Goal: Communication & Community: Participate in discussion

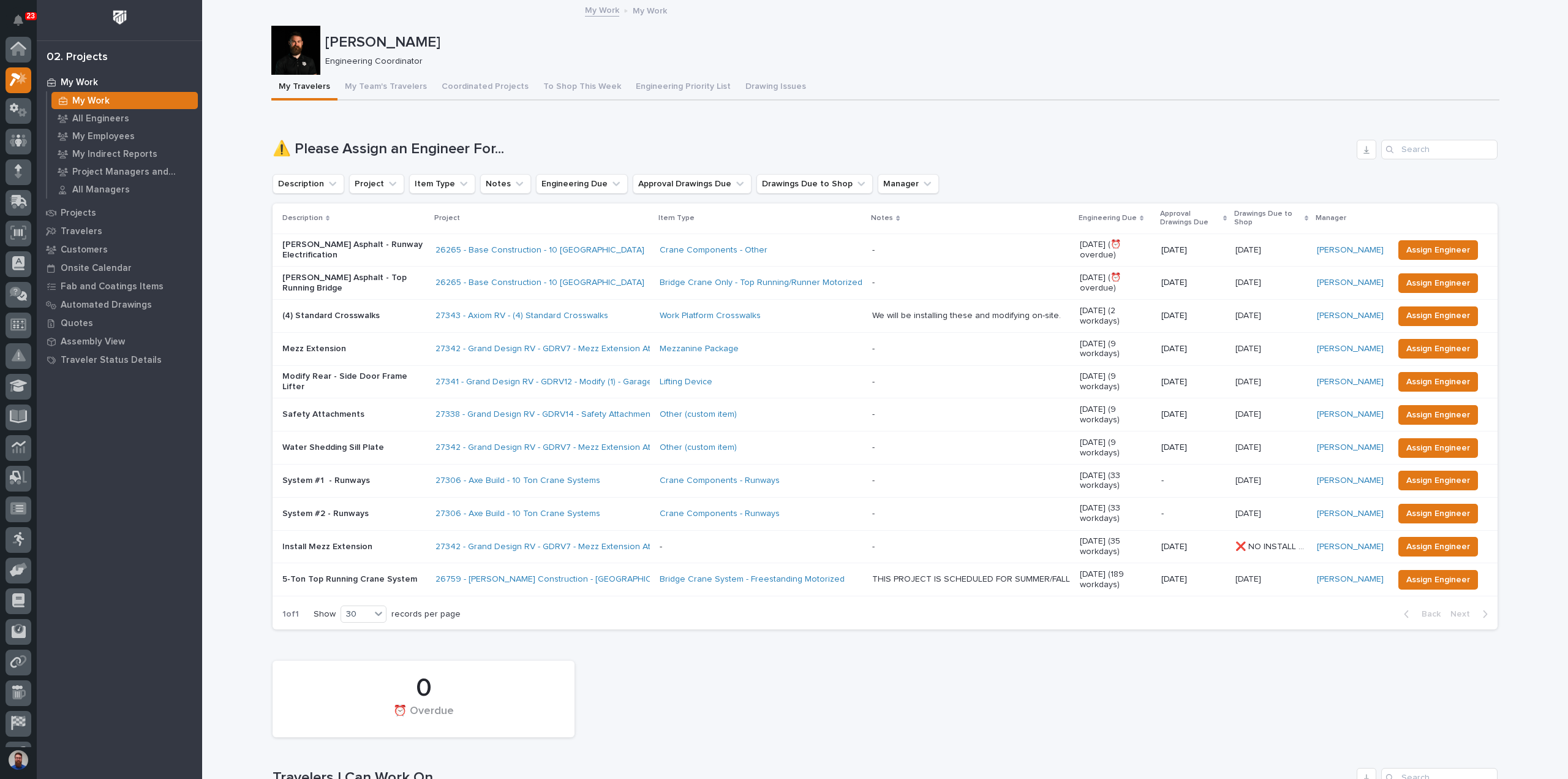
scroll to position [31, 0]
click at [108, 132] on p "My Employees" at bounding box center [103, 137] width 62 height 11
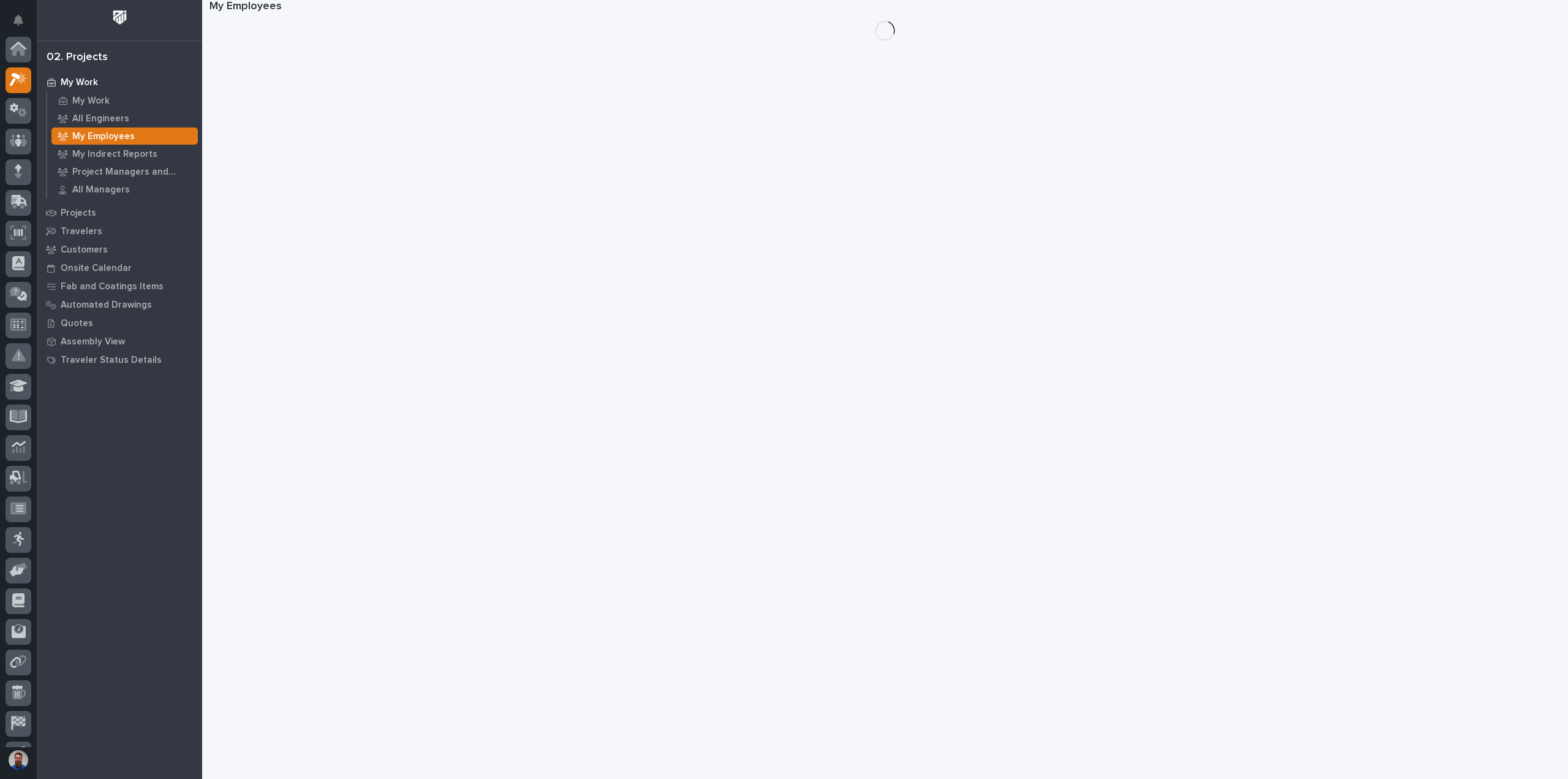
scroll to position [31, 0]
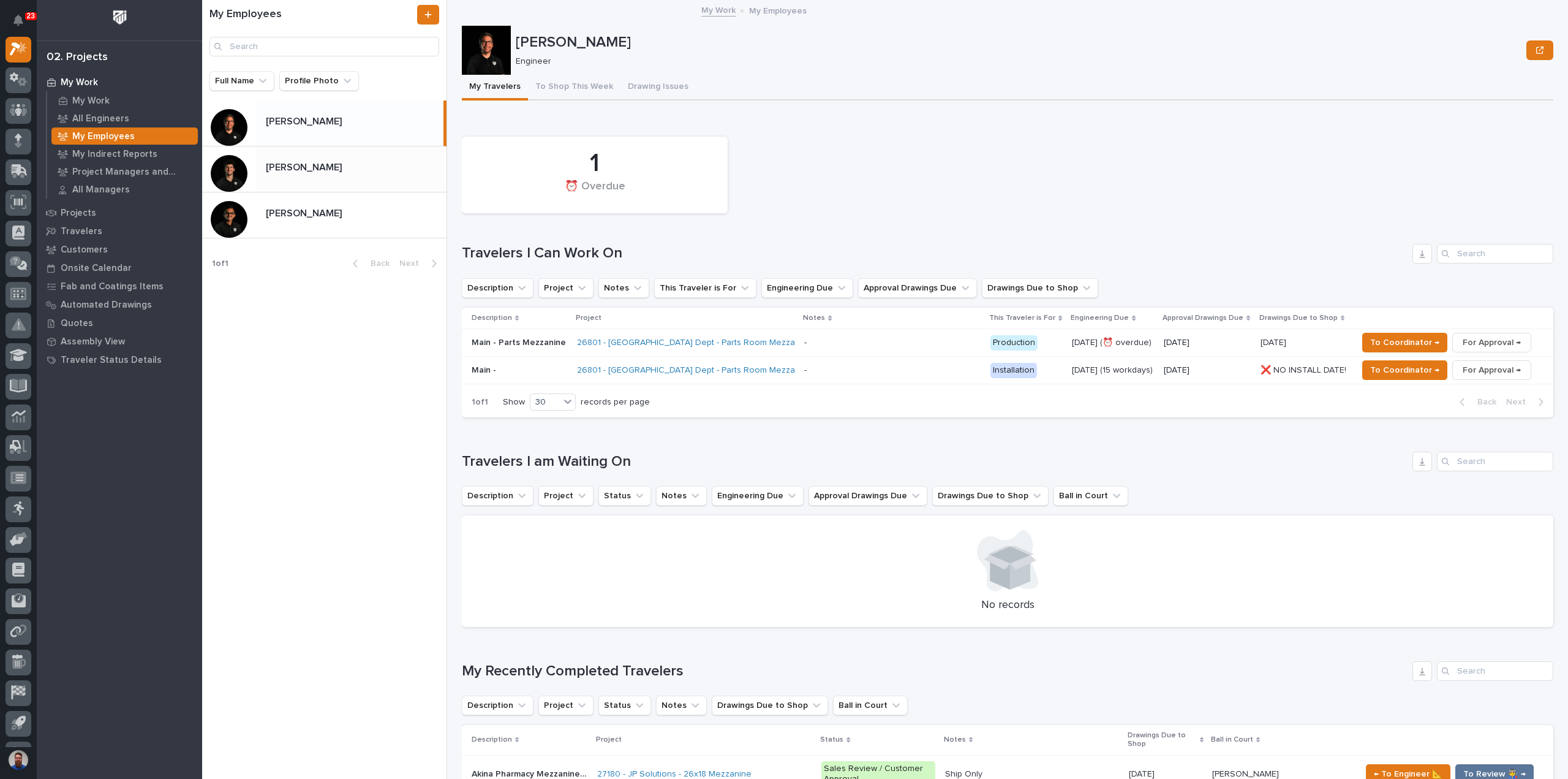
click at [344, 177] on div "Nate Rulli Nate Rulli" at bounding box center [351, 168] width 190 height 24
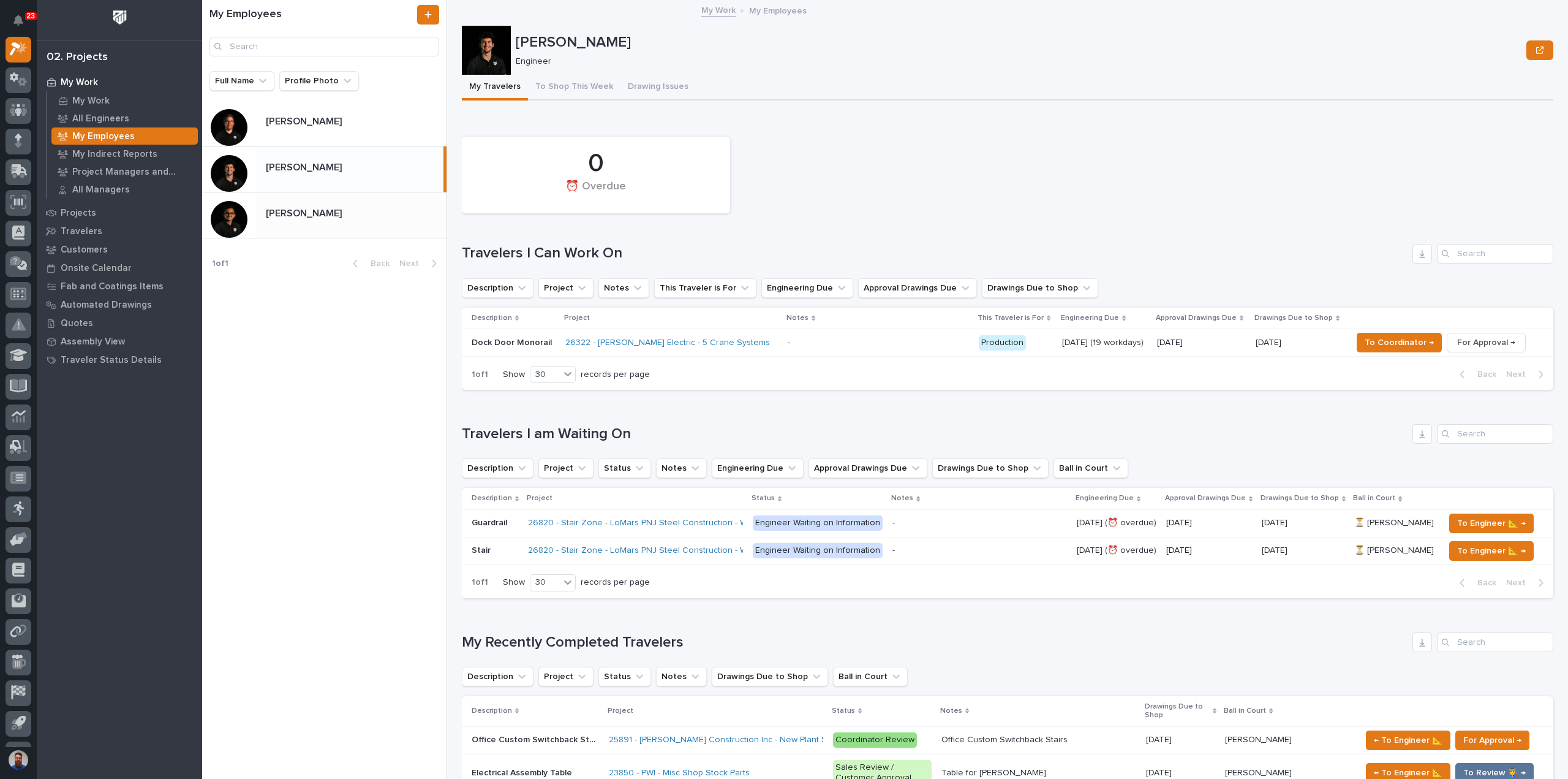
click at [314, 209] on p "[PERSON_NAME]" at bounding box center [305, 212] width 78 height 14
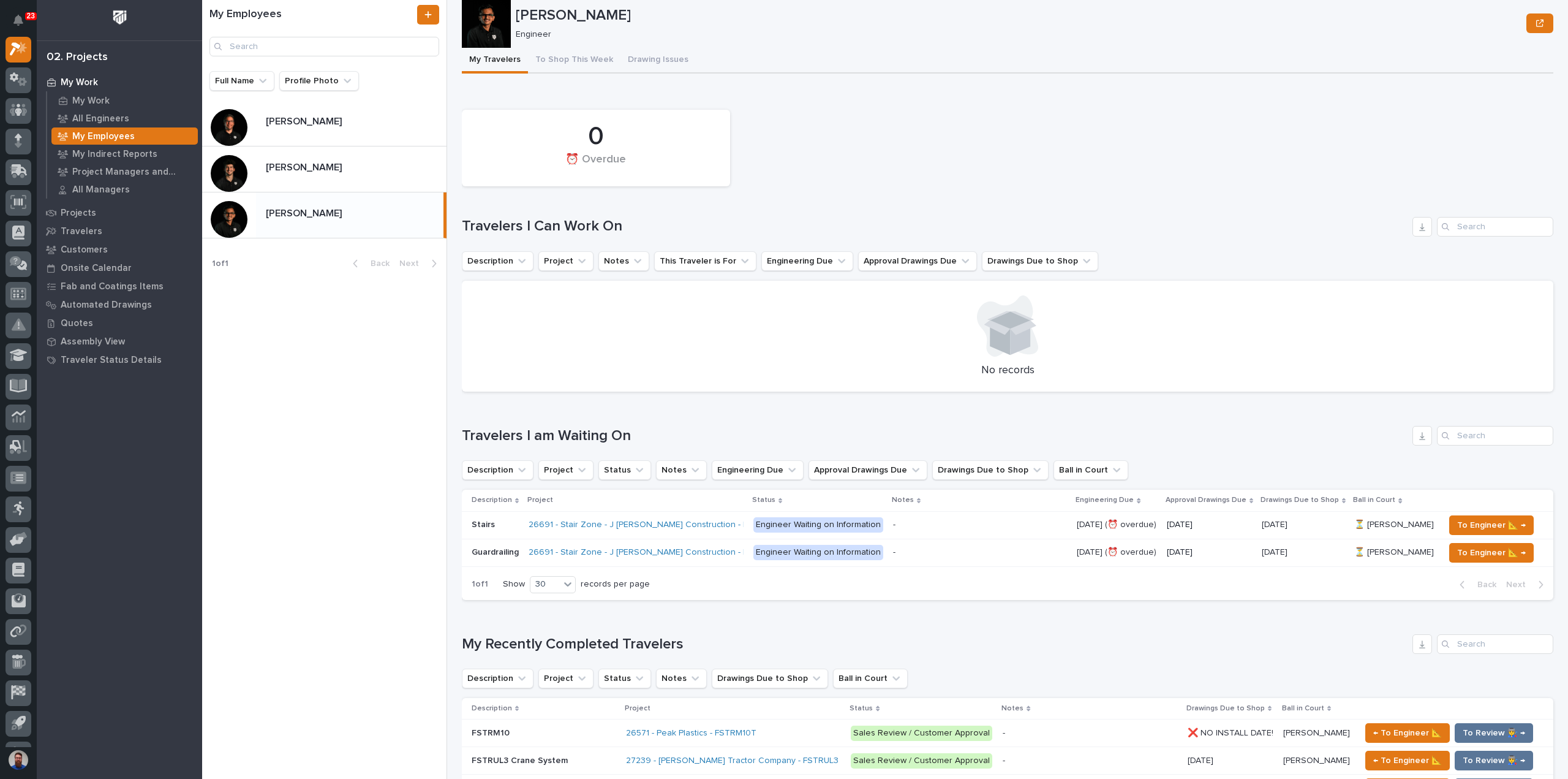
scroll to position [245, 0]
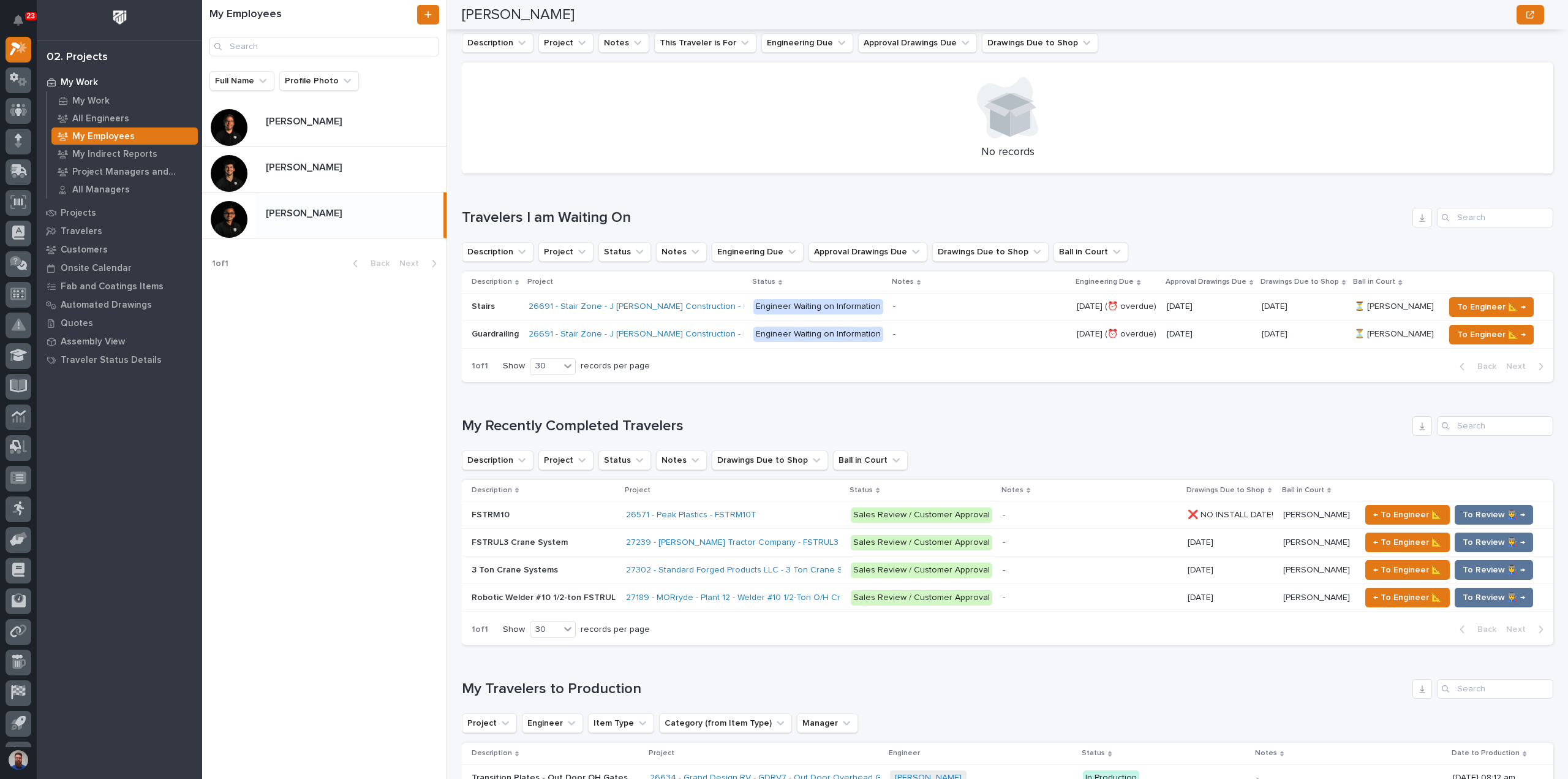
click at [558, 545] on p "FSTRUL3 Crane System" at bounding box center [520, 540] width 98 height 12
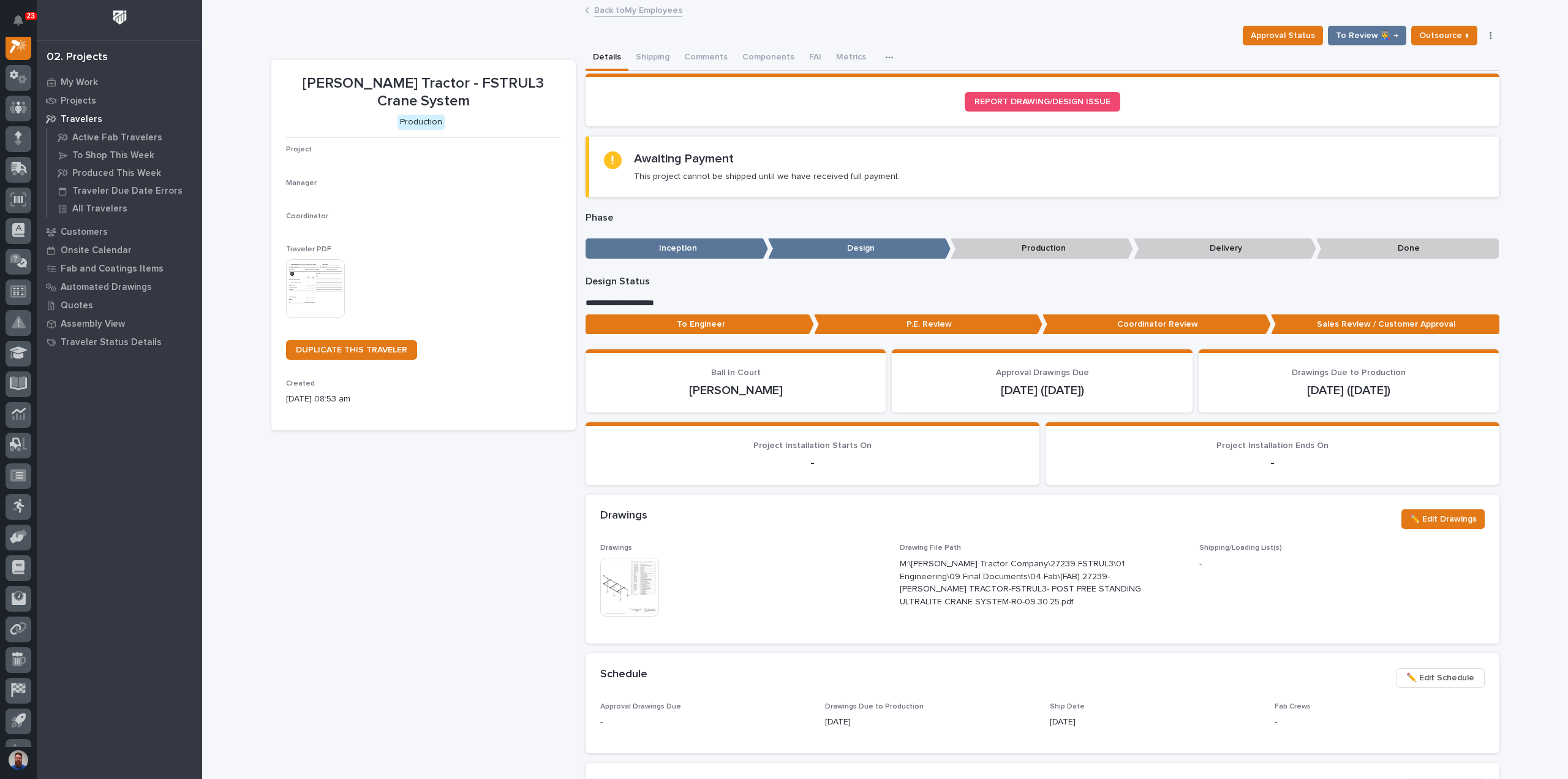
scroll to position [31, 0]
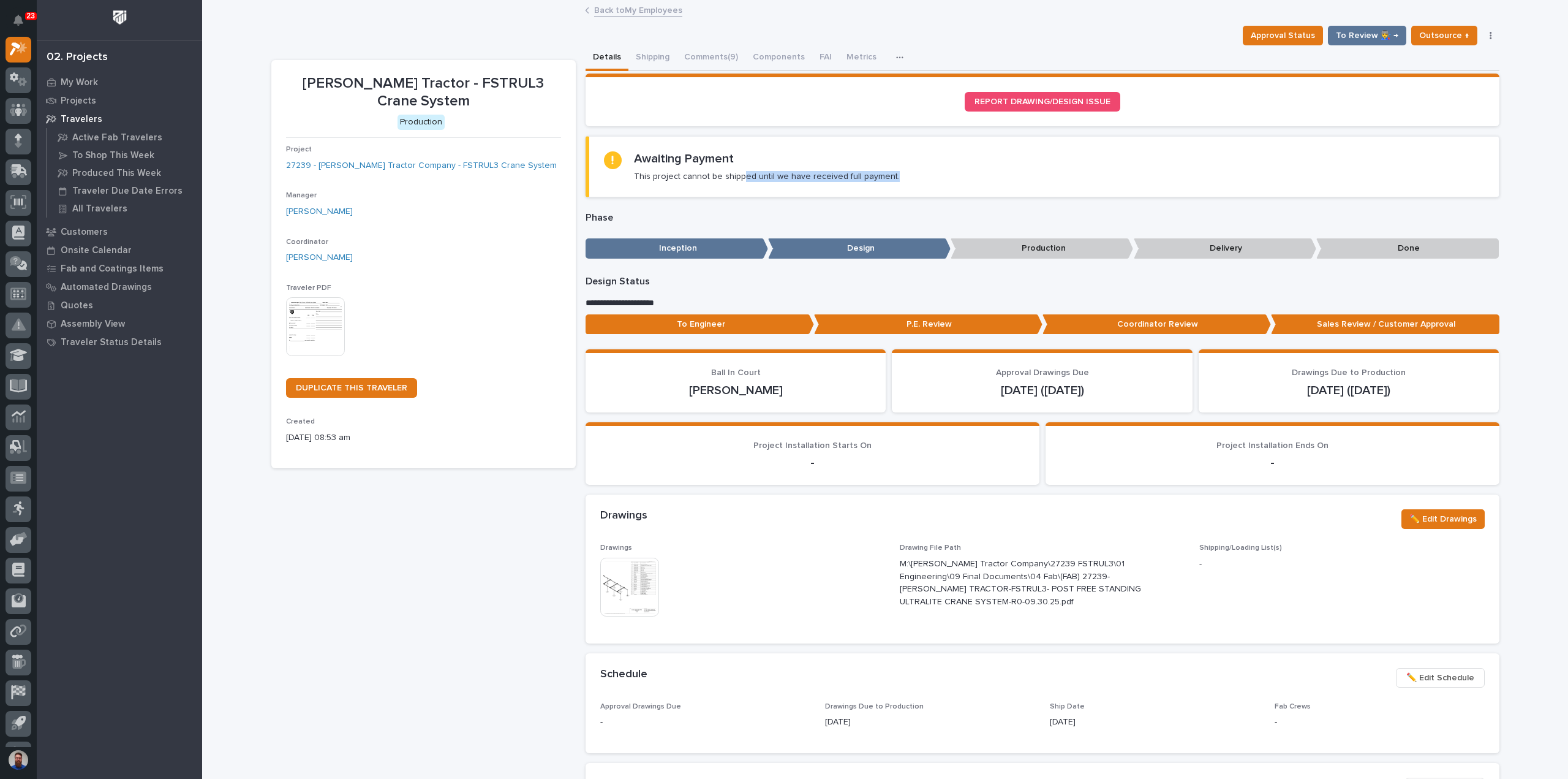
drag, startPoint x: 882, startPoint y: 181, endPoint x: 725, endPoint y: 176, distance: 157.1
click at [725, 176] on section "Awaiting Payment This project cannot be shipped until we have received full pay…" at bounding box center [1042, 166] width 913 height 61
click at [725, 176] on p "This project cannot be shipped until we have received full payment." at bounding box center [766, 177] width 266 height 11
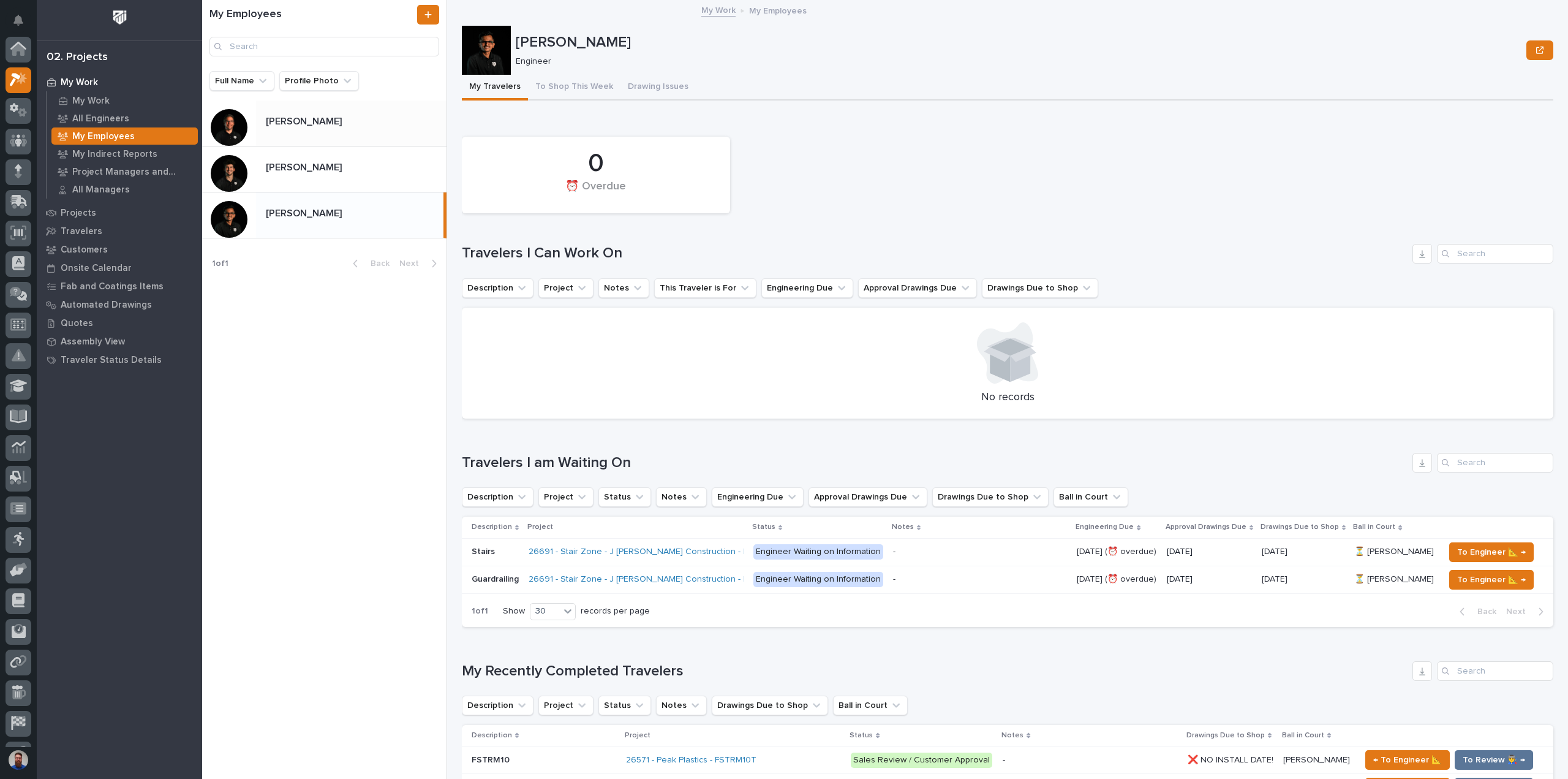
scroll to position [33, 0]
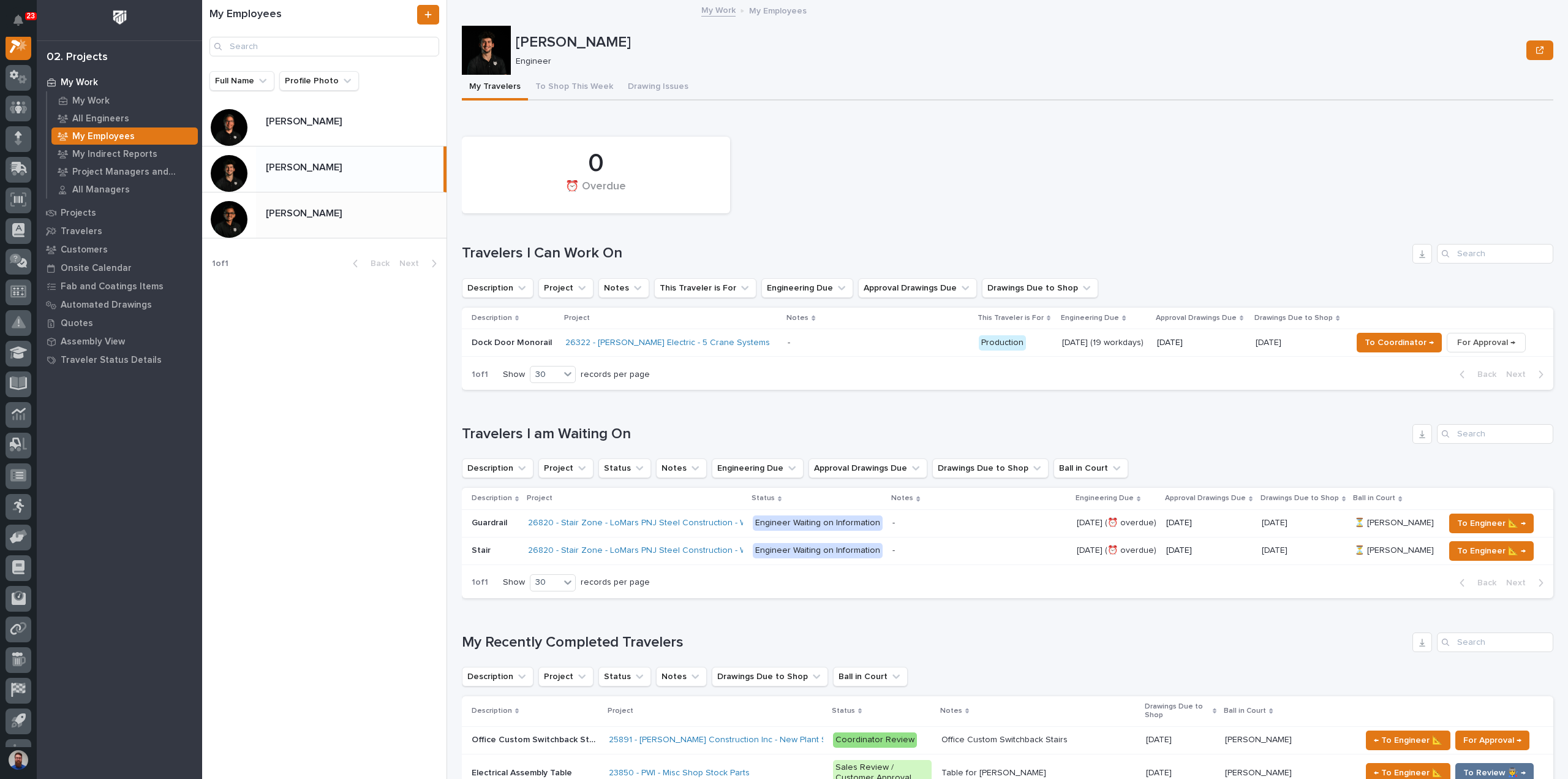
scroll to position [31, 0]
click at [922, 175] on div "0 ⏰ Overdue" at bounding box center [1007, 174] width 1104 height 89
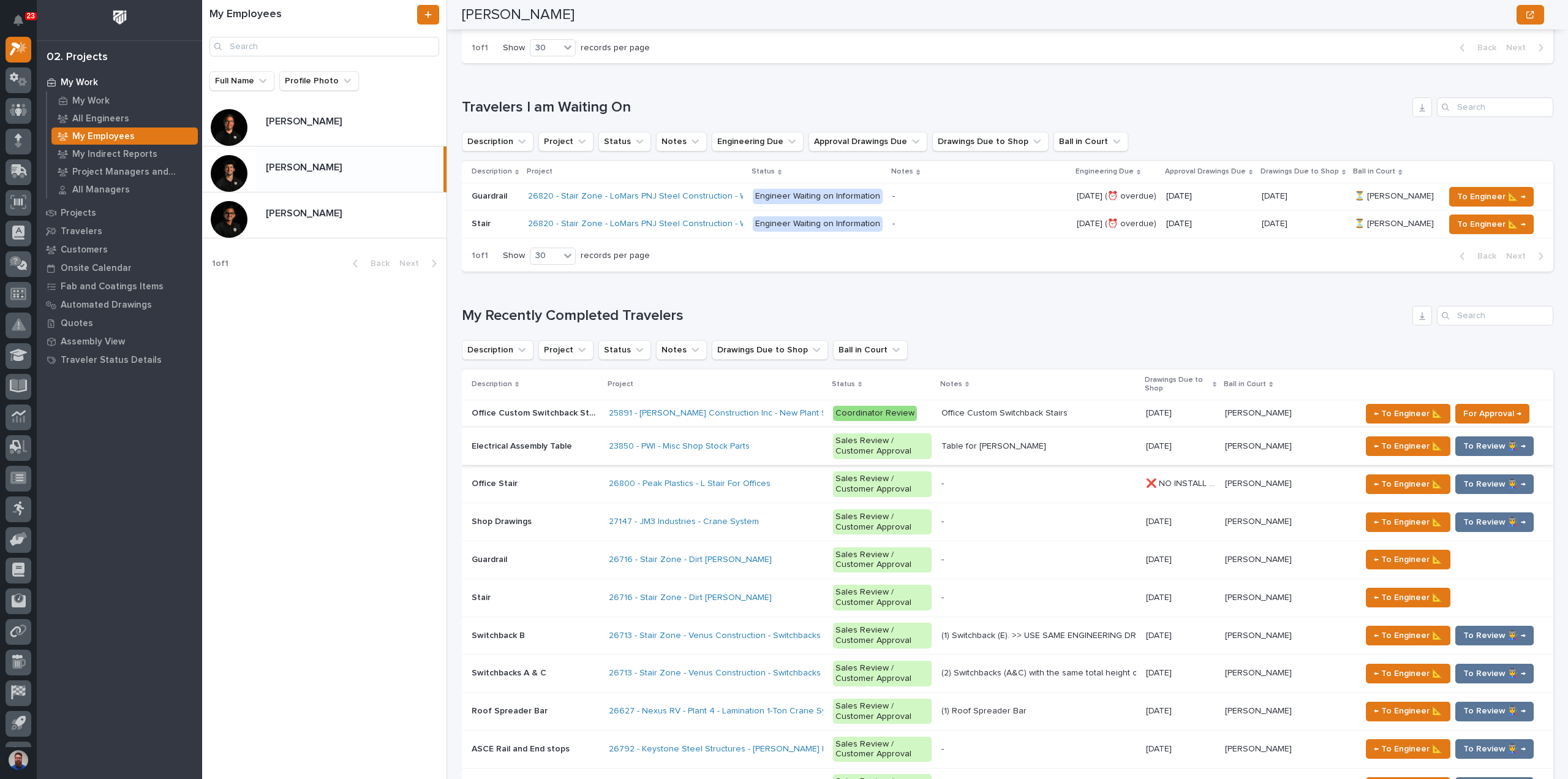
scroll to position [0, 0]
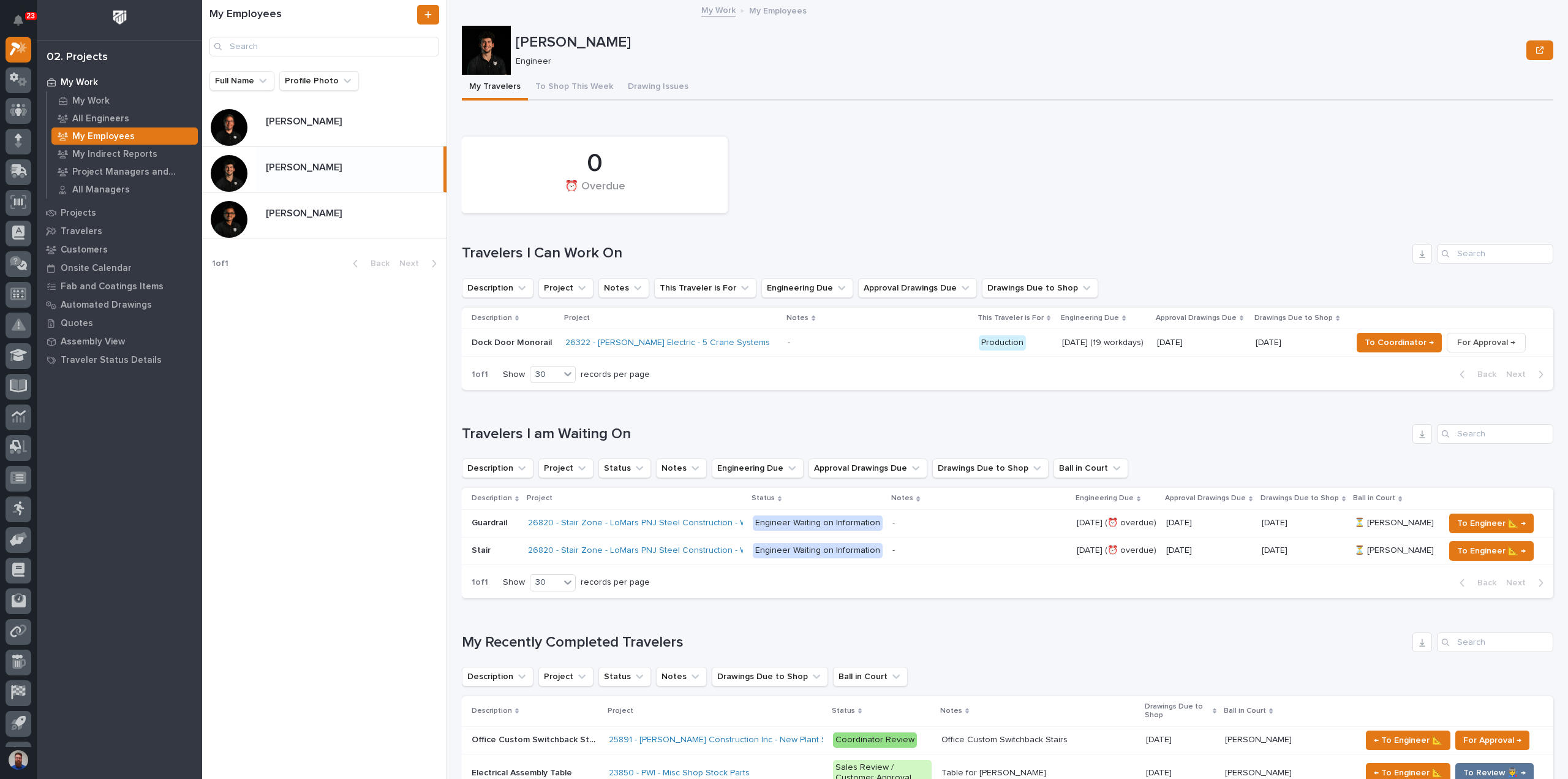
click at [781, 225] on div "0 ⏰ Overdue Travelers I Can Work On Description Project Notes This Traveler is …" at bounding box center [1007, 260] width 1091 height 260
drag, startPoint x: 573, startPoint y: 249, endPoint x: 485, endPoint y: 244, distance: 88.1
click at [488, 245] on h1 "Travelers I Can Work On" at bounding box center [934, 253] width 945 height 18
click at [485, 244] on div "Travelers I Can Work On" at bounding box center [1007, 253] width 1091 height 20
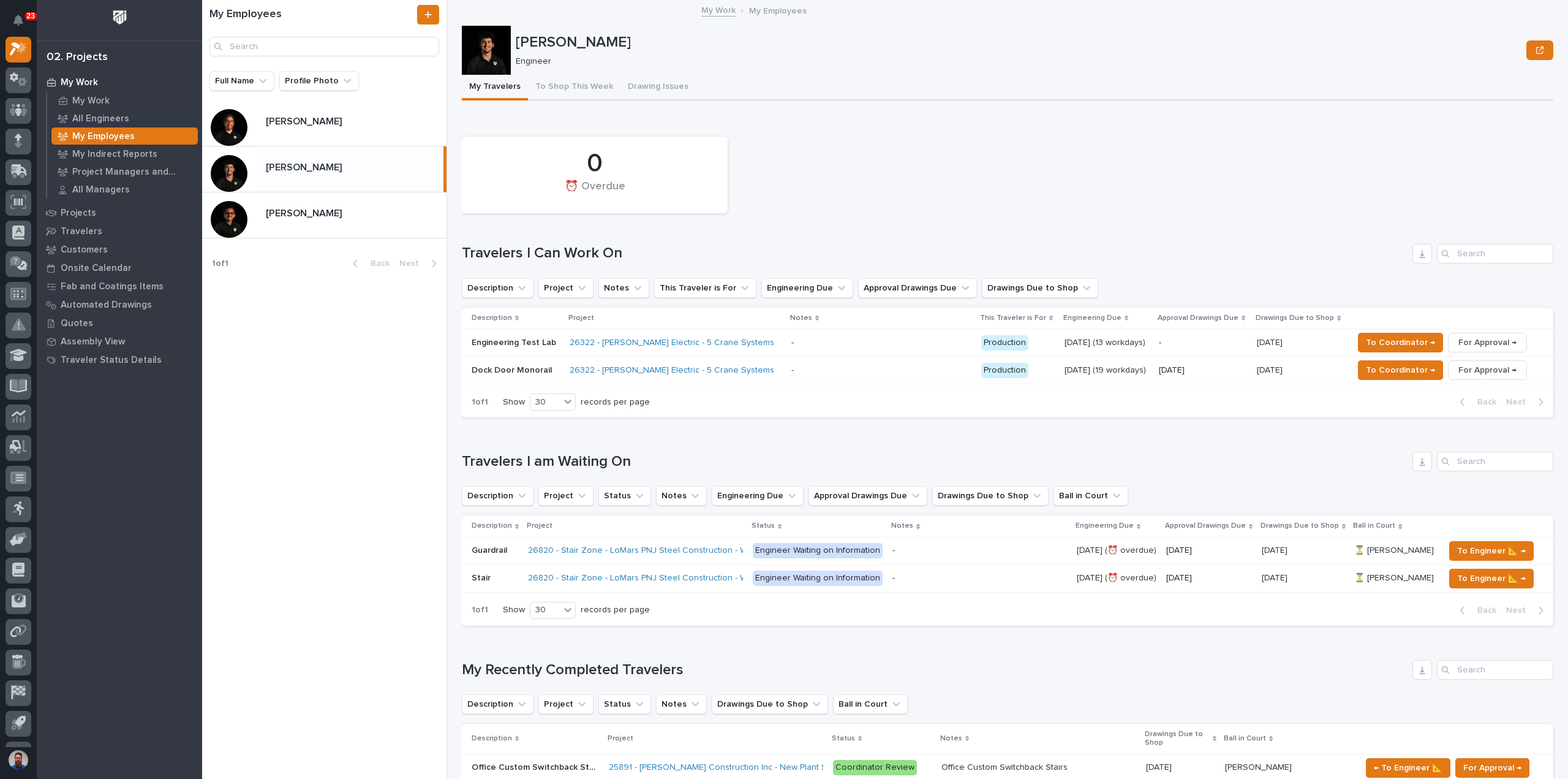
drag, startPoint x: 312, startPoint y: 216, endPoint x: 376, endPoint y: 269, distance: 83.1
click at [312, 216] on p "[PERSON_NAME]" at bounding box center [305, 212] width 78 height 14
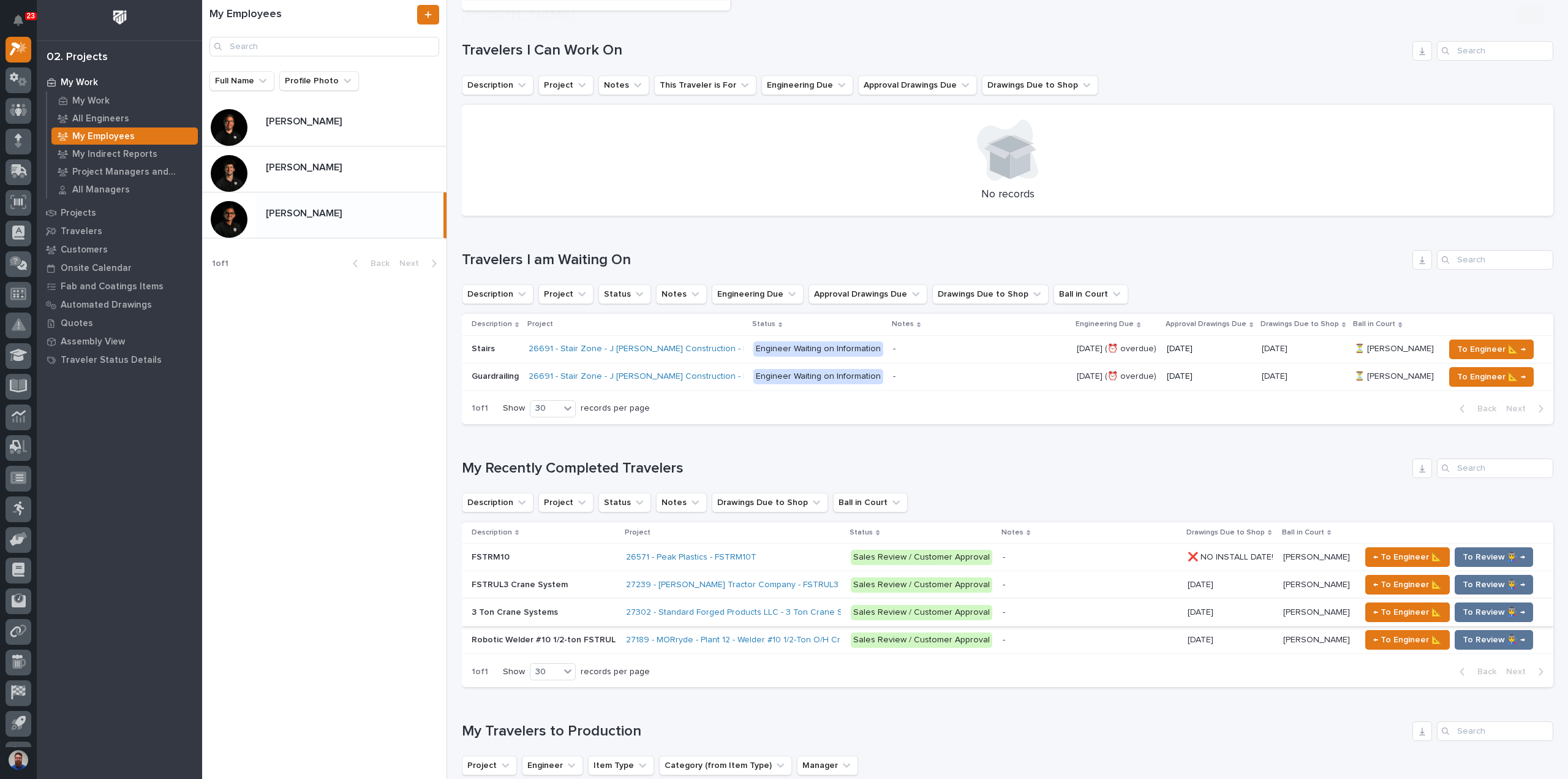
scroll to position [245, 0]
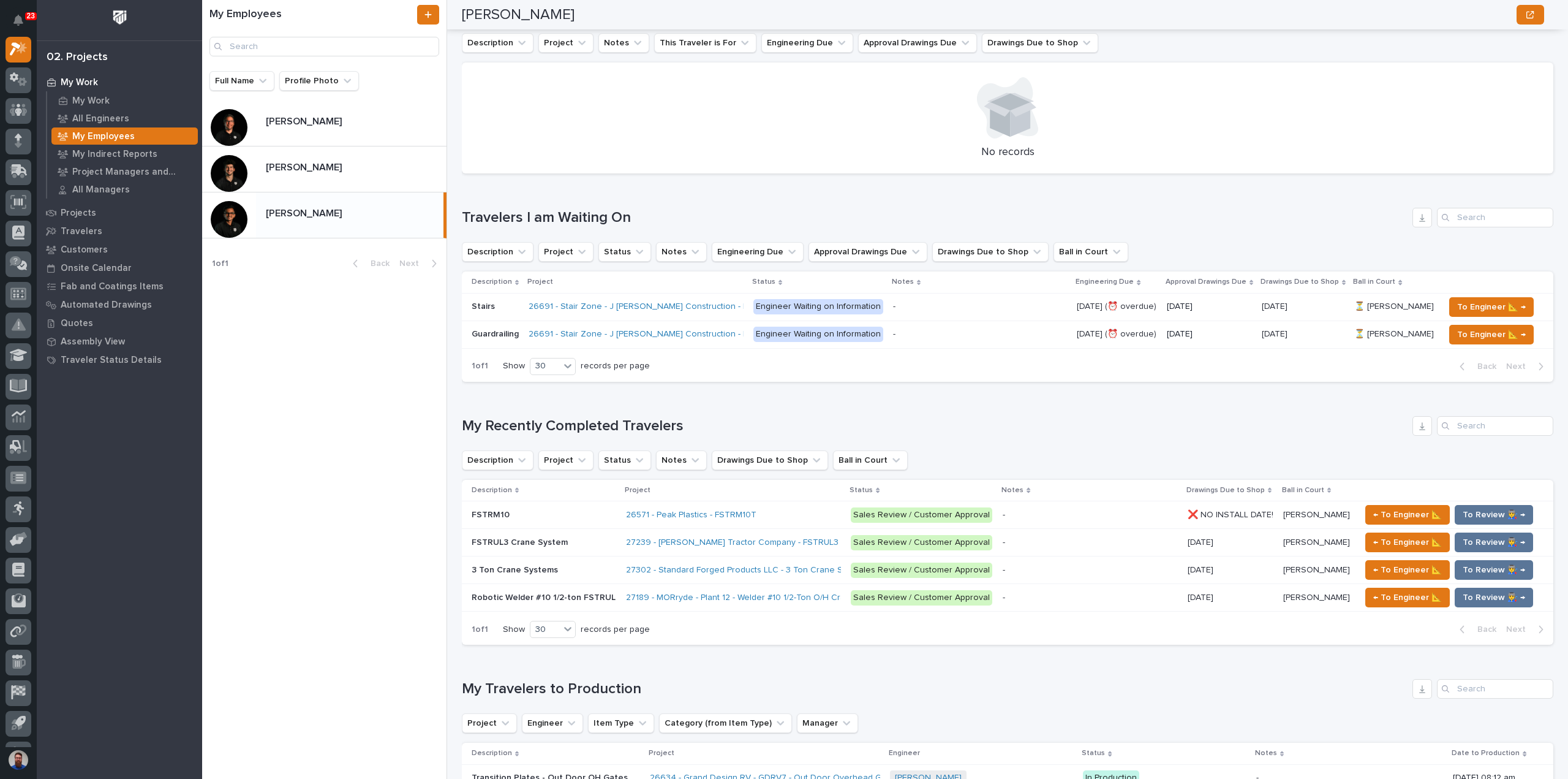
click at [563, 573] on p at bounding box center [543, 570] width 144 height 11
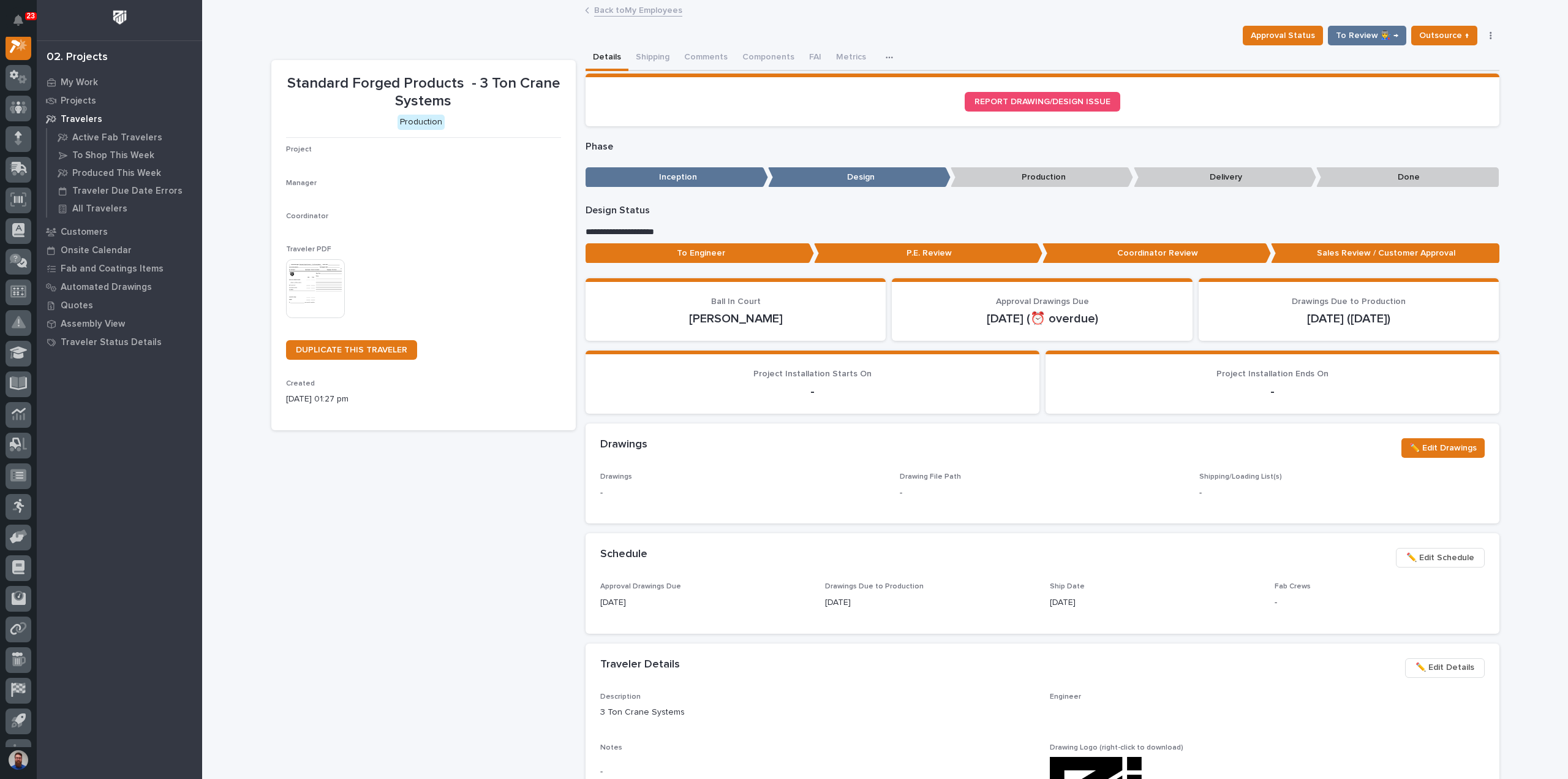
scroll to position [31, 0]
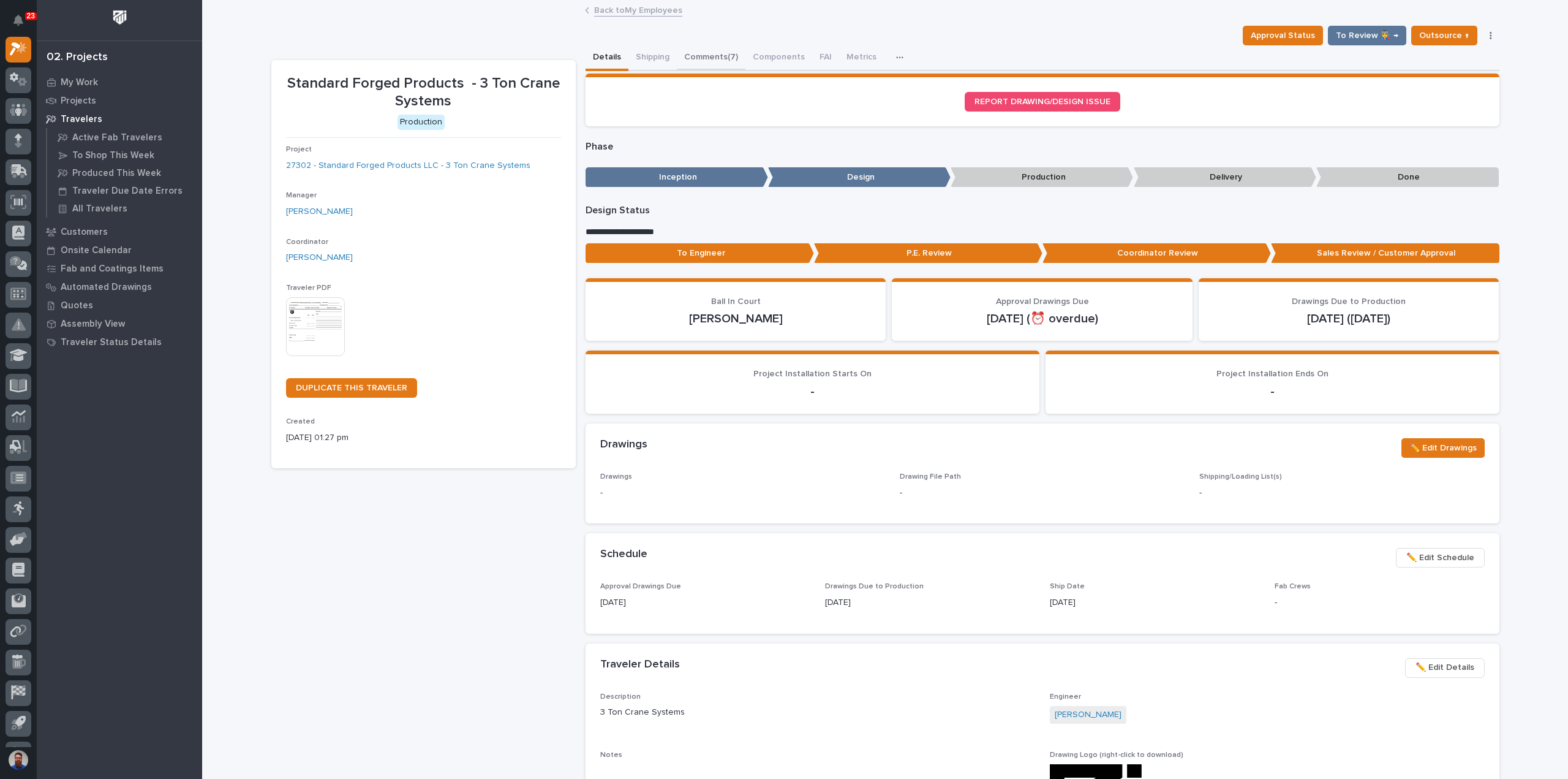
click at [723, 52] on button "Comments (7)" at bounding box center [711, 57] width 69 height 26
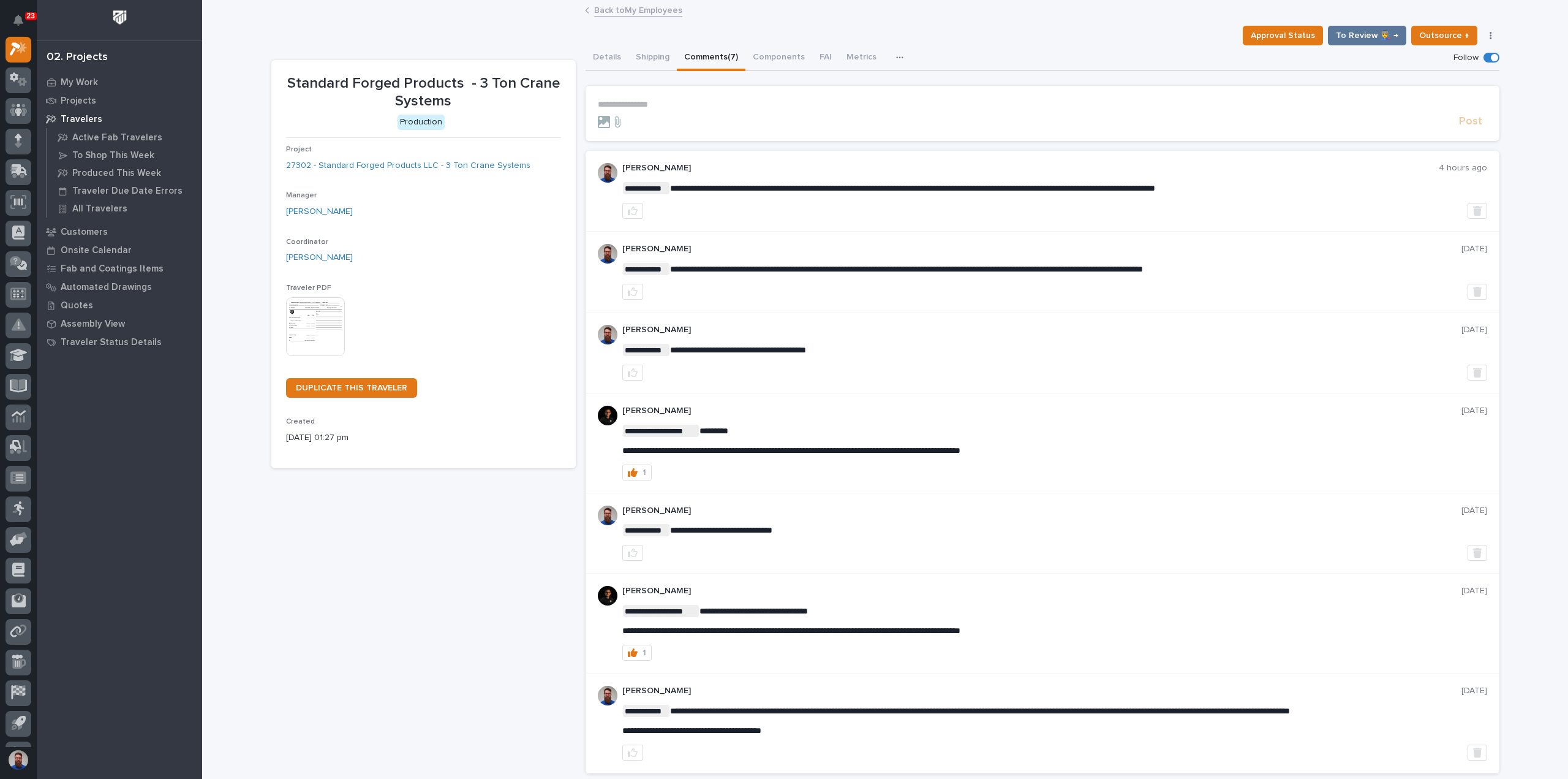
click at [655, 112] on form "**********" at bounding box center [1042, 114] width 889 height 30
click at [655, 107] on p "**********" at bounding box center [1042, 104] width 889 height 11
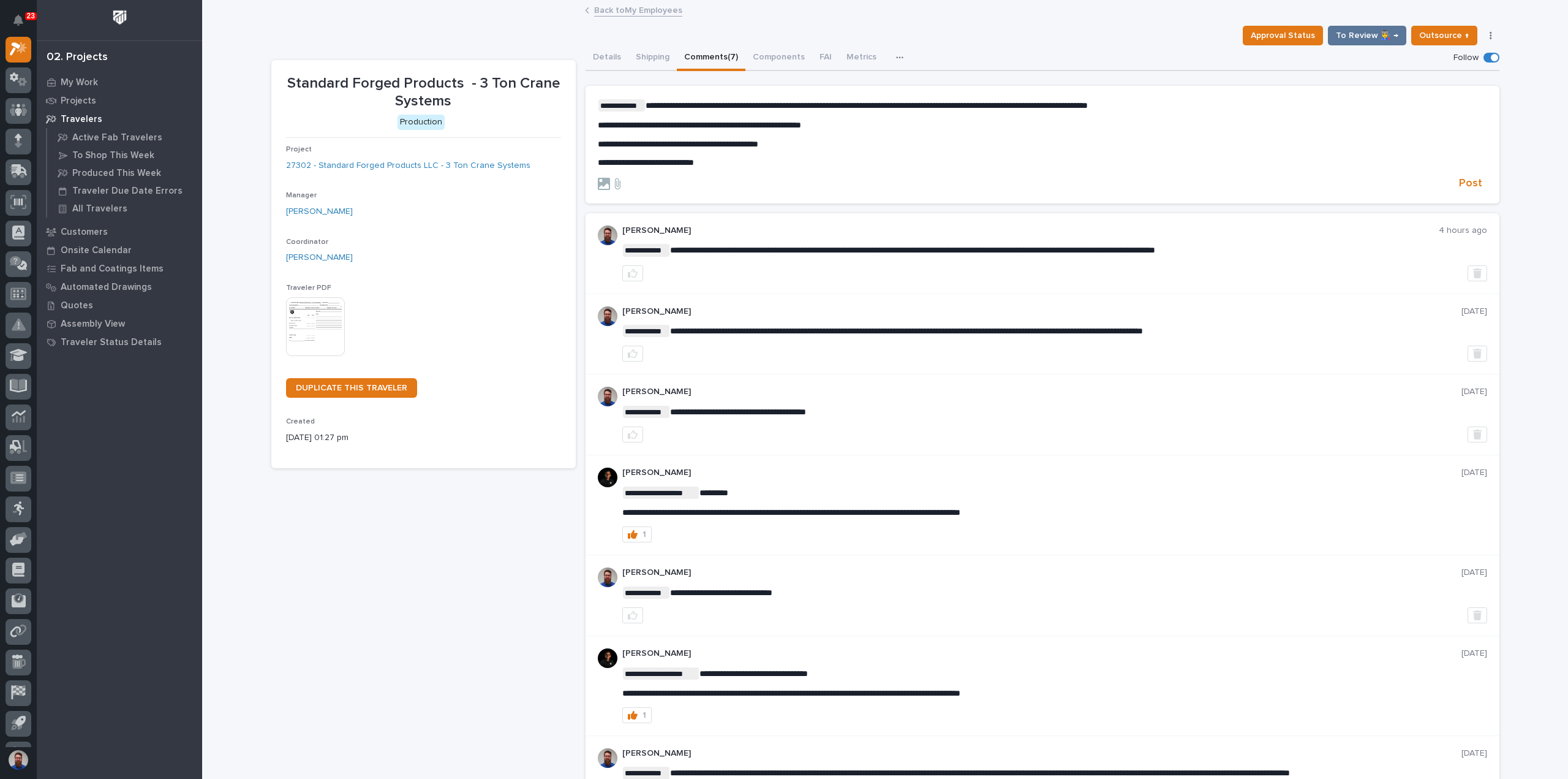
click at [1087, 107] on span "**********" at bounding box center [866, 105] width 442 height 9
click at [1087, 105] on span "**********" at bounding box center [866, 105] width 442 height 9
click at [1195, 110] on p "**********" at bounding box center [1042, 105] width 889 height 12
click at [1243, 102] on p "**********" at bounding box center [1042, 105] width 889 height 12
click at [1238, 107] on p "**********" at bounding box center [1042, 105] width 889 height 12
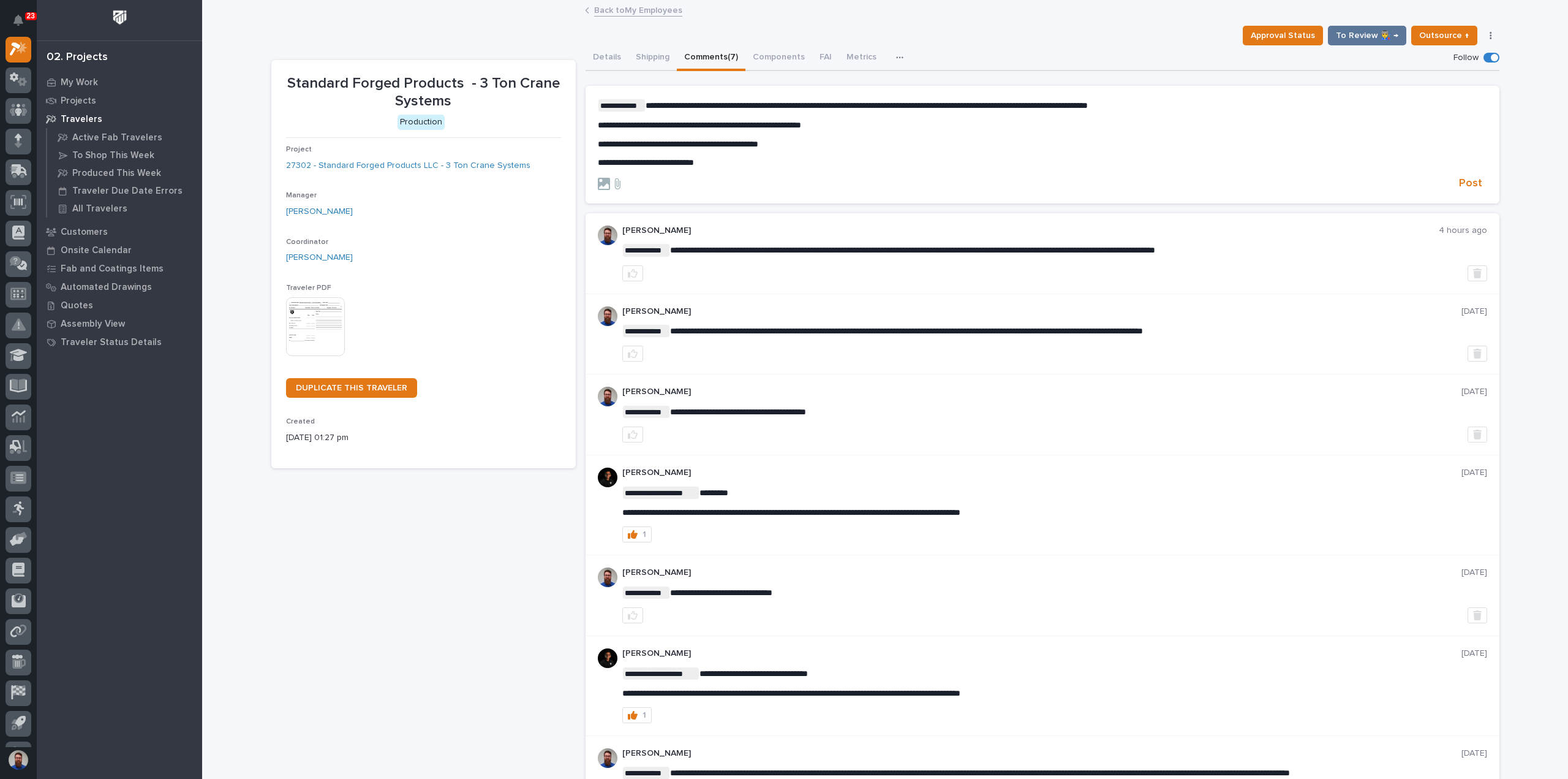
click at [1218, 105] on p "**********" at bounding box center [1042, 105] width 889 height 12
click at [1087, 104] on span "**********" at bounding box center [866, 105] width 442 height 9
click at [1087, 105] on span "**********" at bounding box center [866, 105] width 442 height 9
click at [1203, 103] on p "**********" at bounding box center [1042, 105] width 889 height 12
click at [1207, 107] on span "**********" at bounding box center [926, 105] width 562 height 9
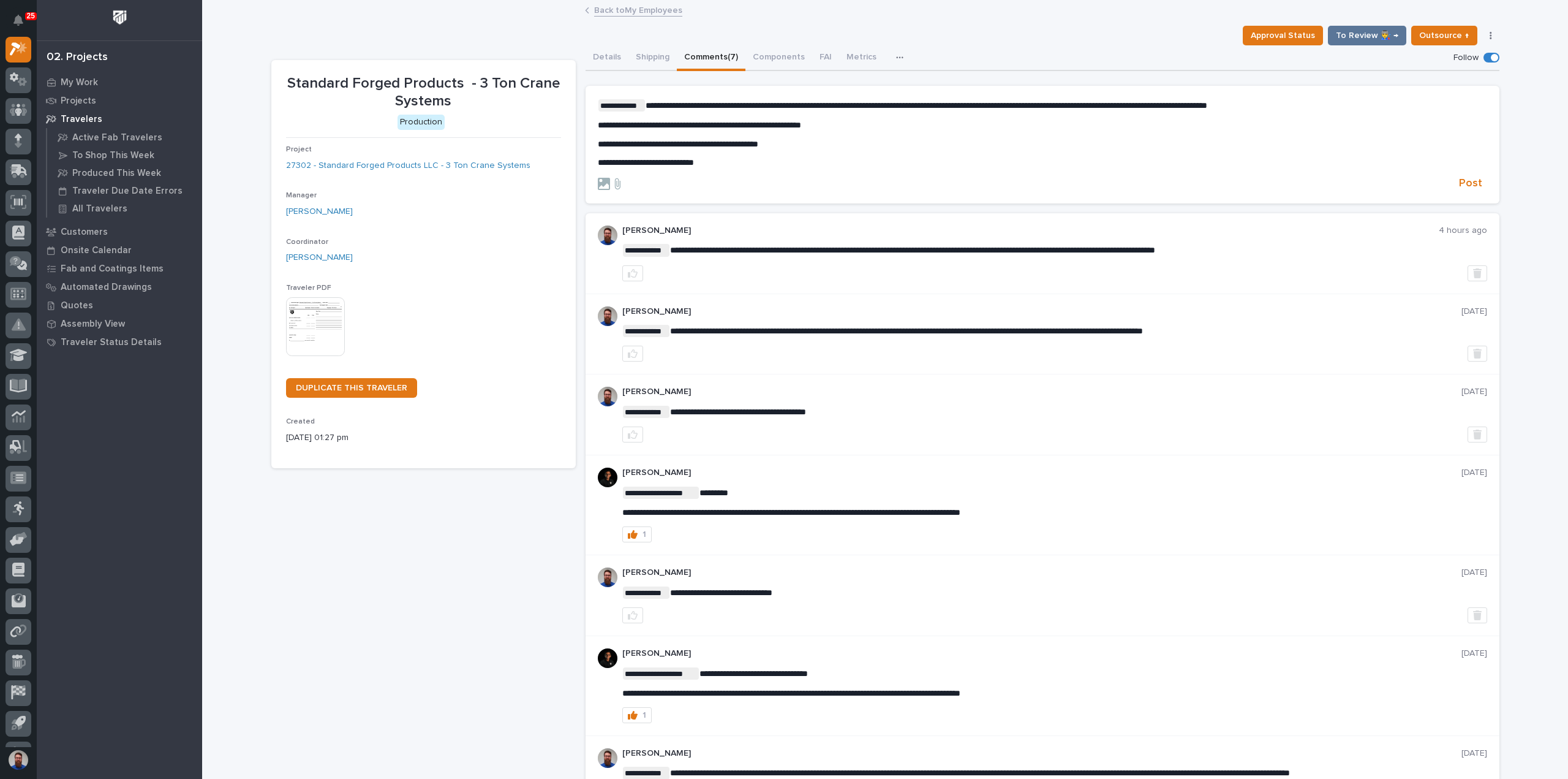
click at [1207, 104] on span "**********" at bounding box center [926, 105] width 562 height 9
click at [1207, 105] on span "**********" at bounding box center [926, 105] width 562 height 9
click at [1384, 110] on p "**********" at bounding box center [1042, 105] width 889 height 12
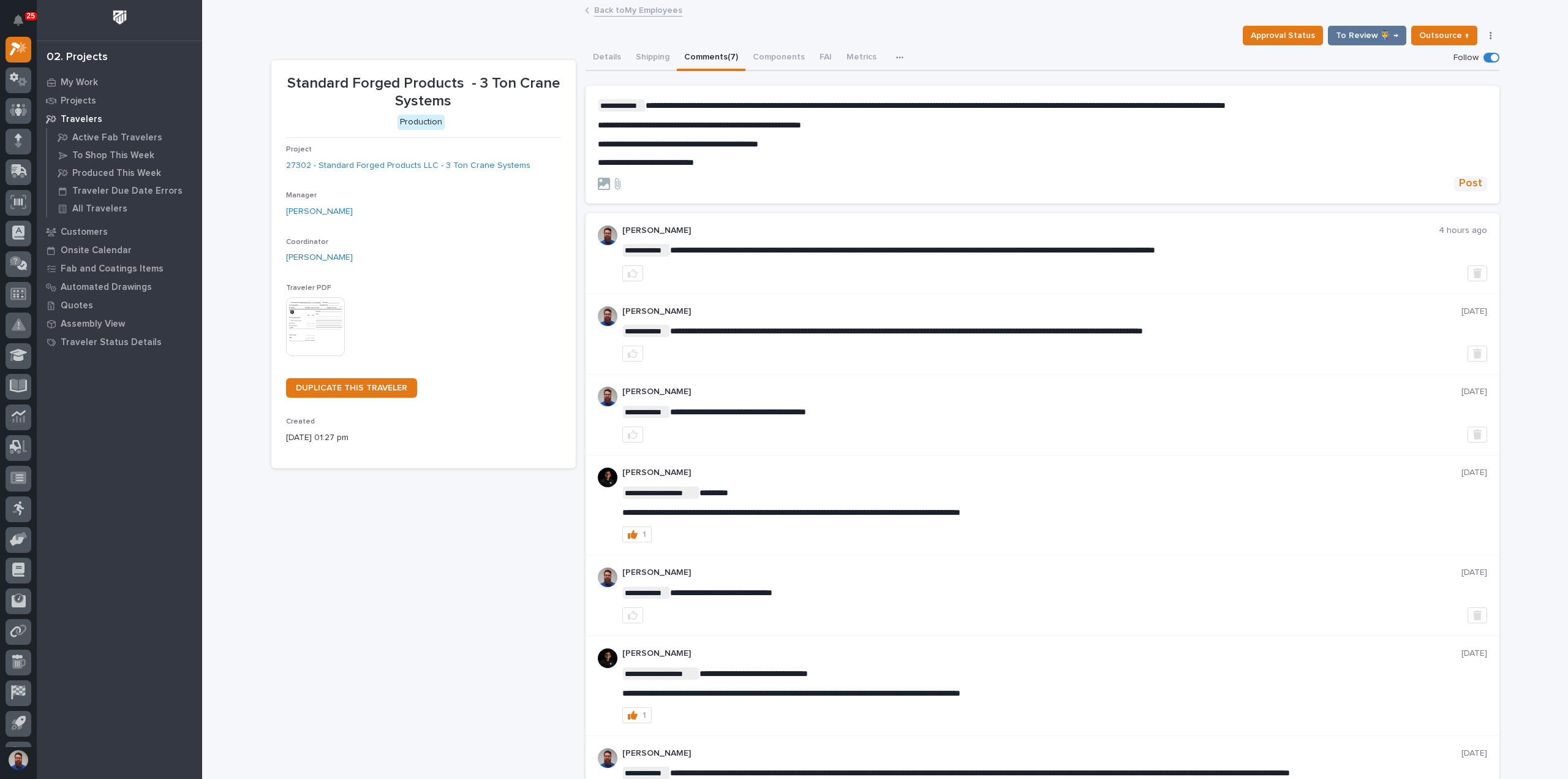
click at [1458, 183] on span "Post" at bounding box center [1470, 184] width 23 height 14
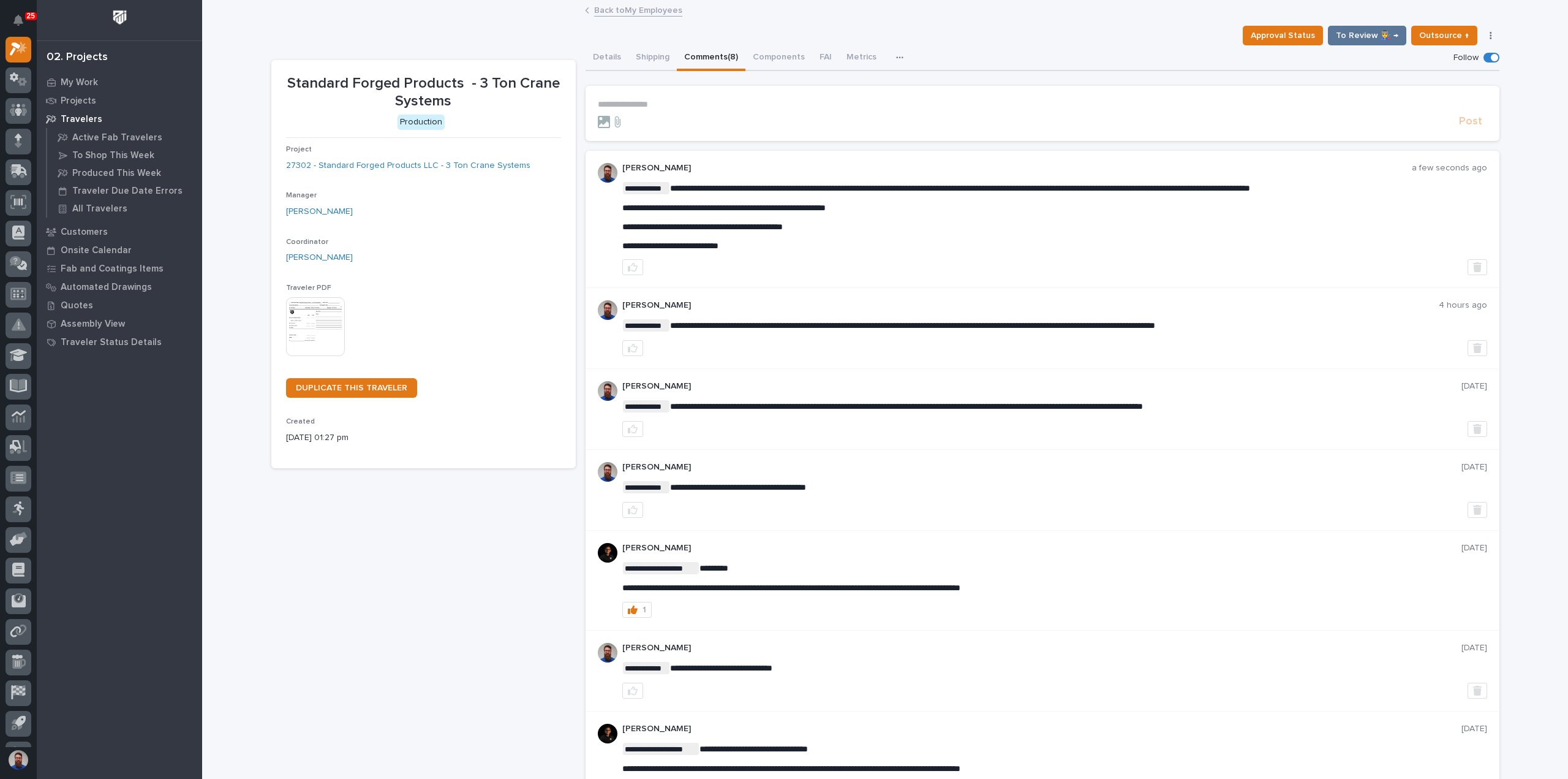
click at [603, 57] on button "Details" at bounding box center [607, 57] width 43 height 26
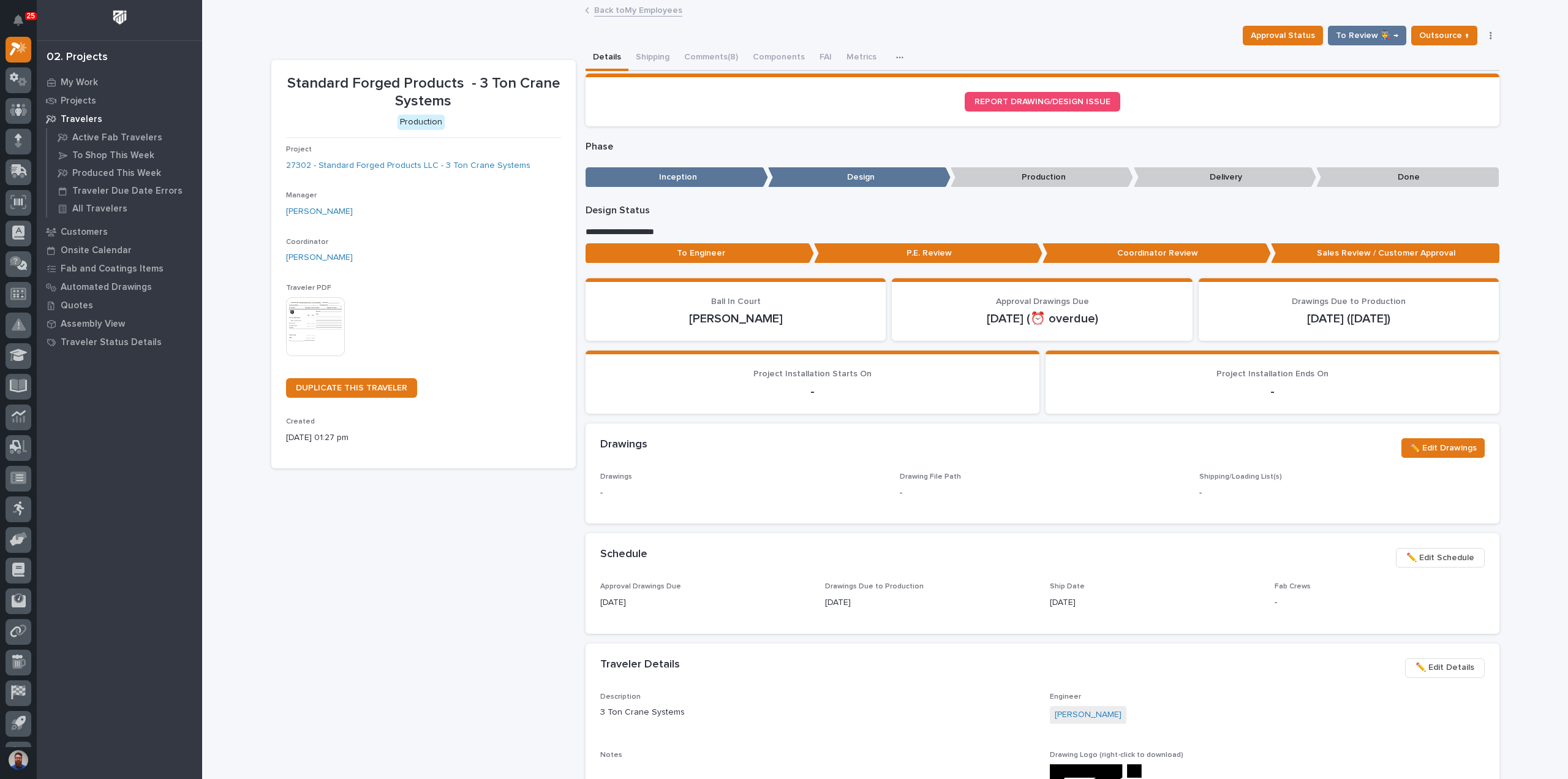
click at [697, 251] on p "To Engineer" at bounding box center [699, 252] width 228 height 20
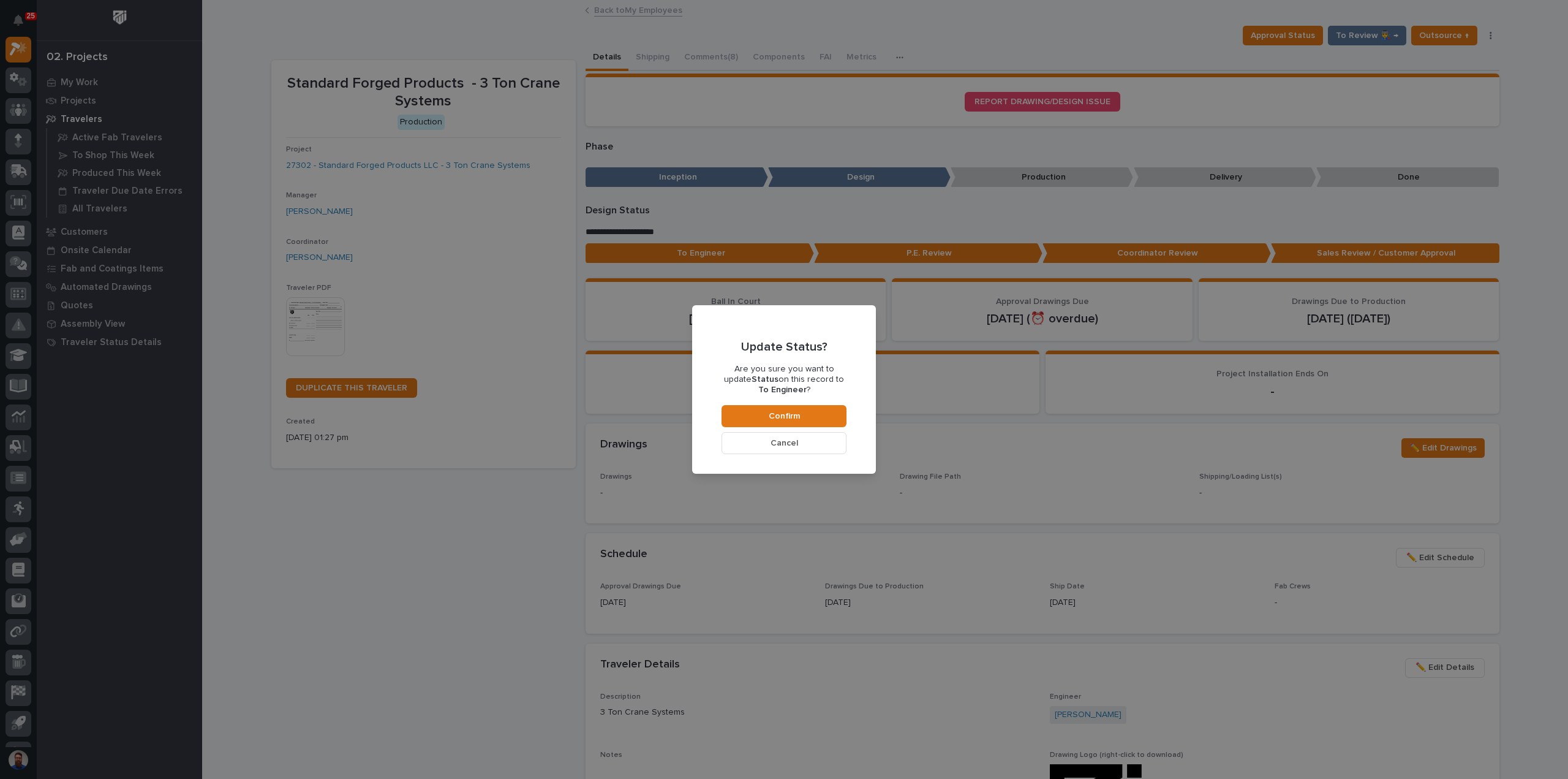
click at [788, 445] on span "Cancel" at bounding box center [784, 444] width 28 height 11
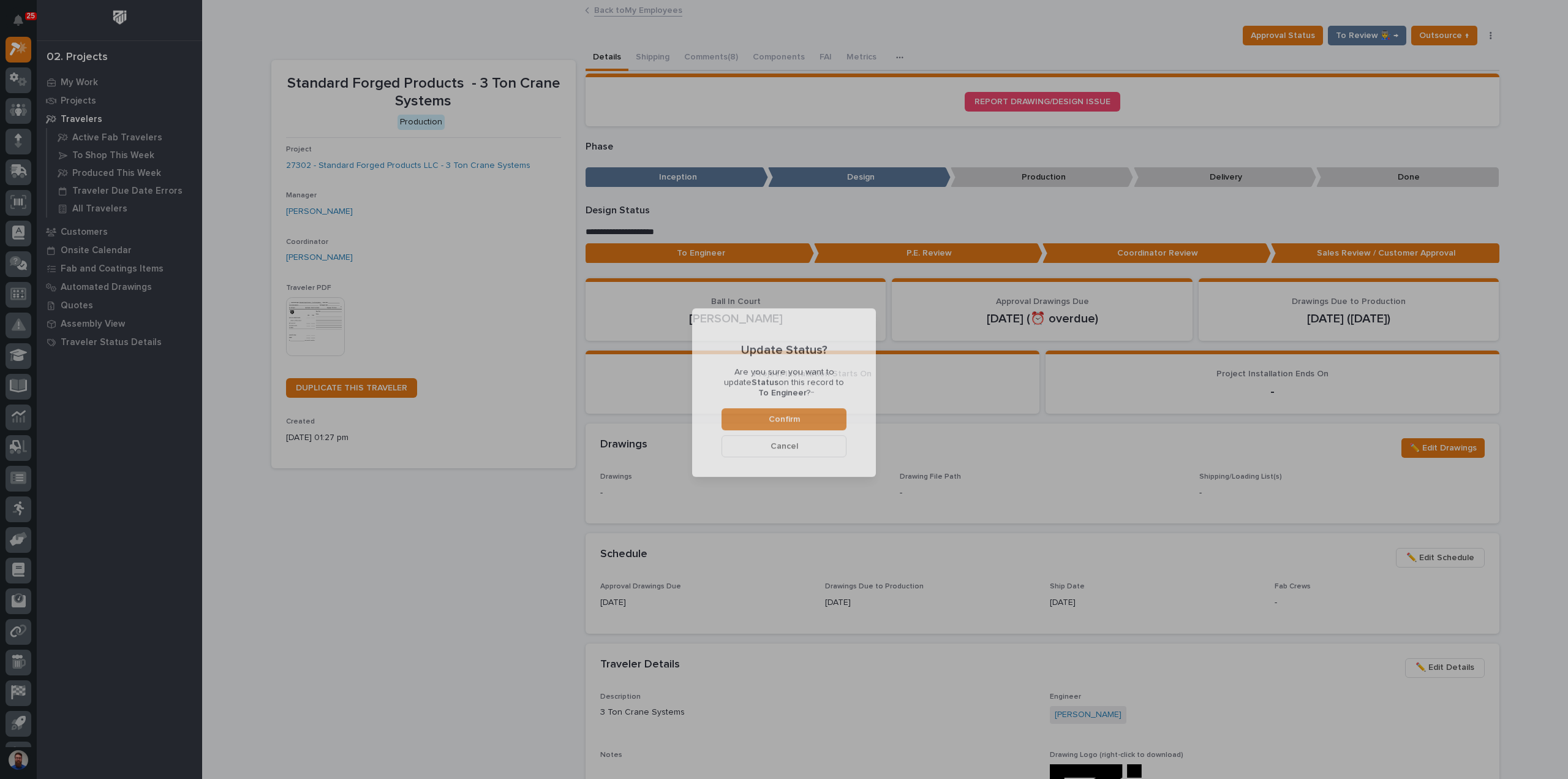
scroll to position [73, 0]
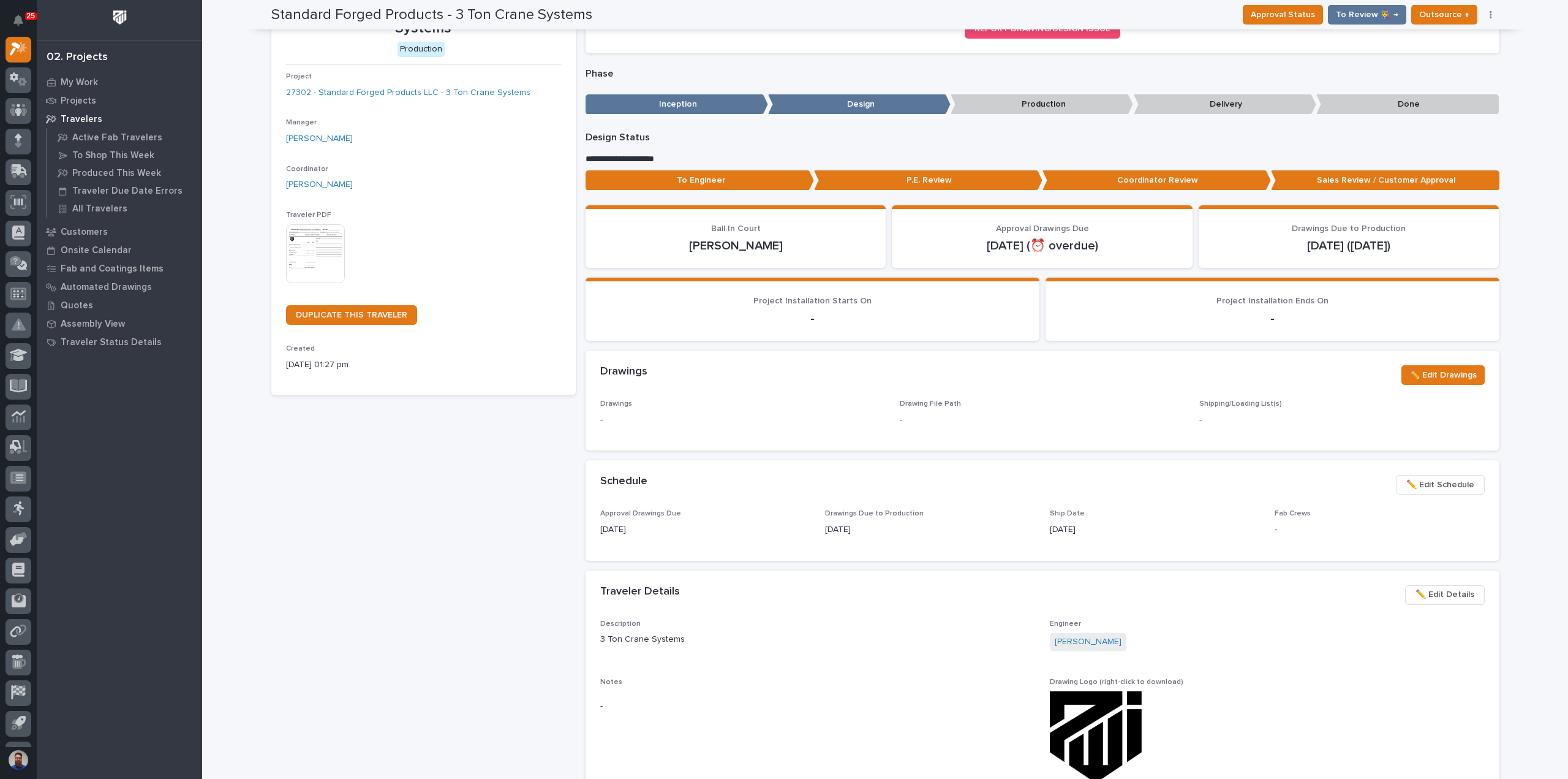
click at [403, 534] on div "Standard Forged Products - 3 Ton Crane Systems Production Project 27302 - Stand…" at bounding box center [423, 582] width 304 height 1189
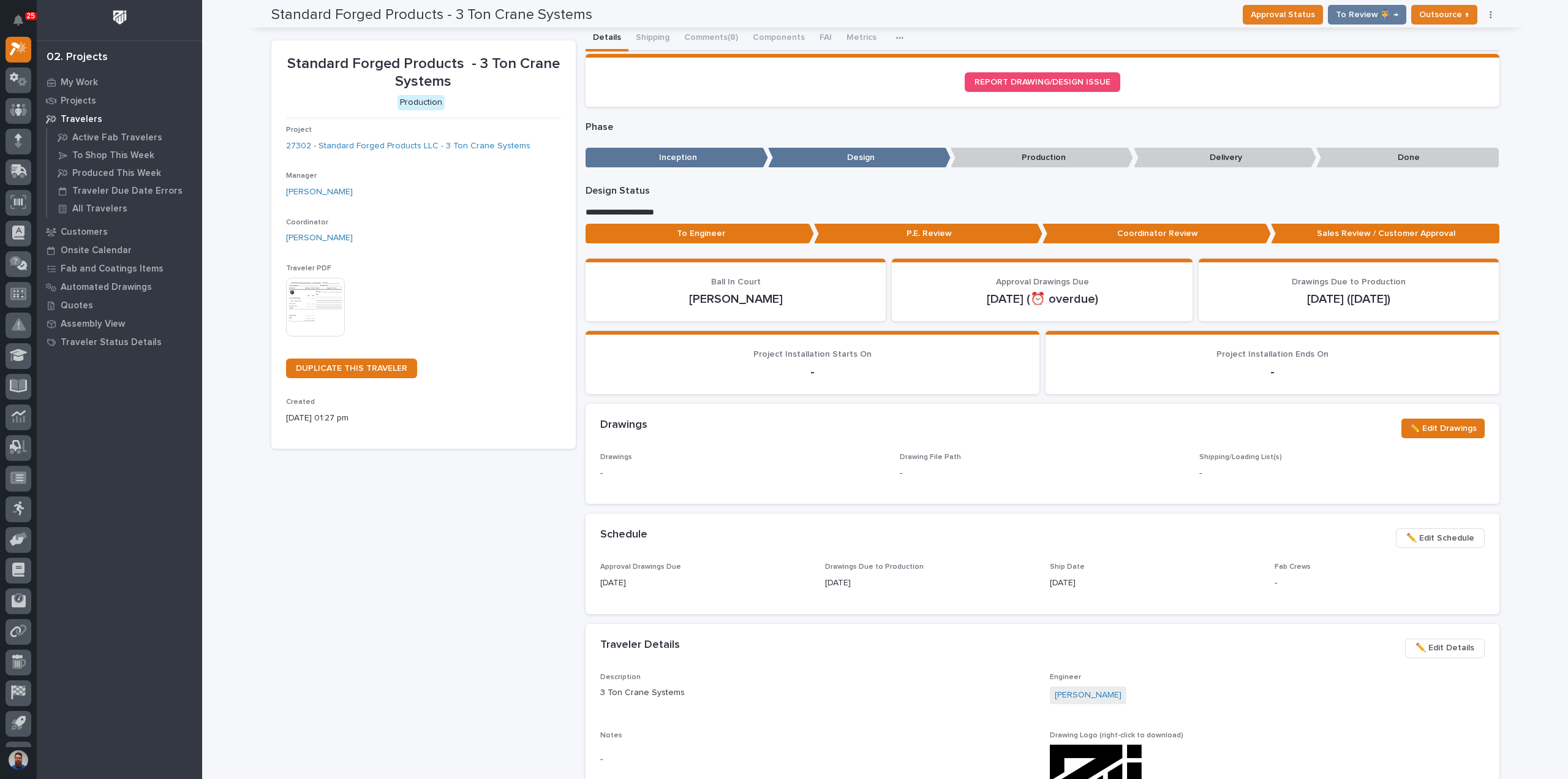
scroll to position [0, 0]
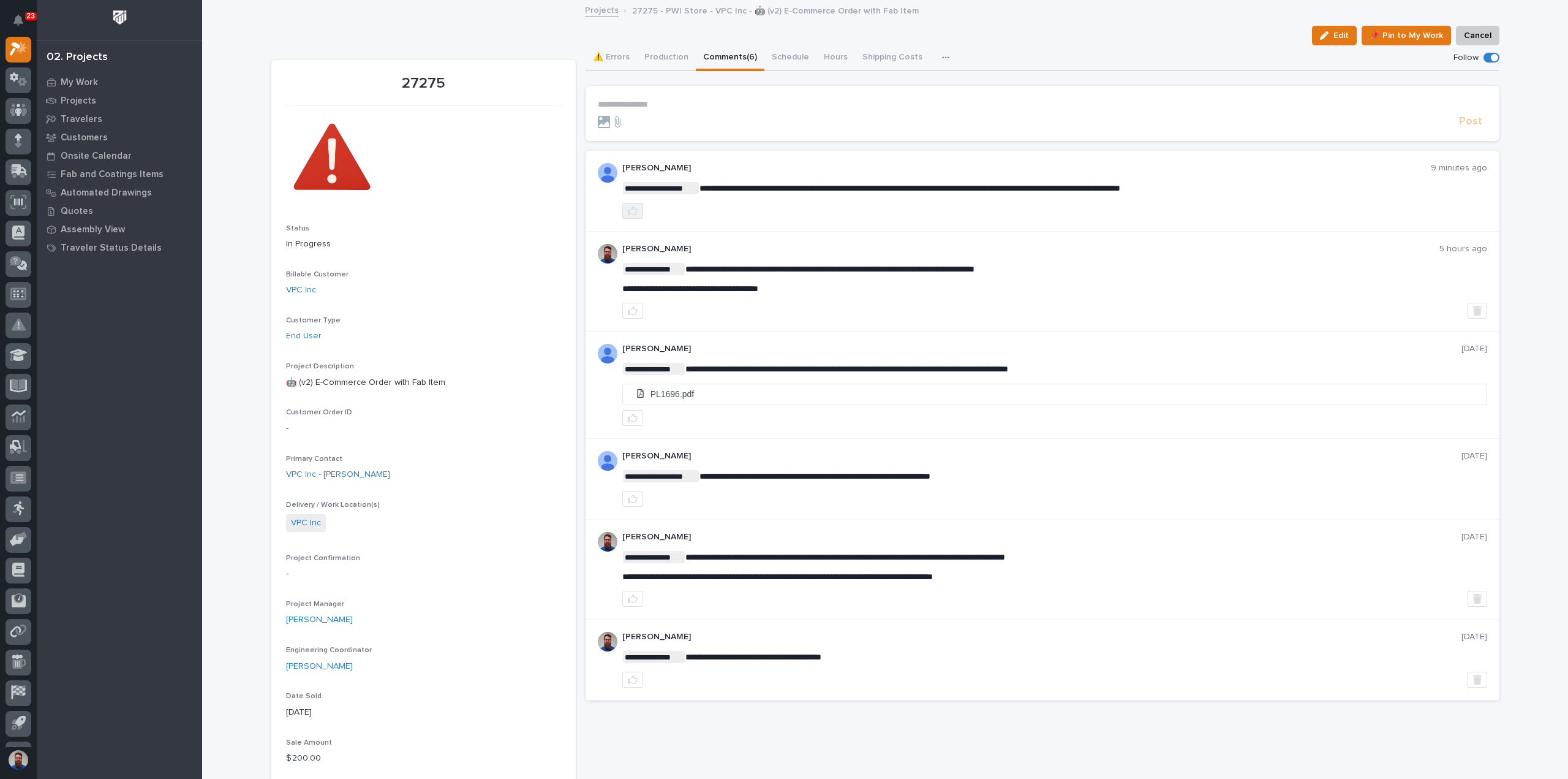
click at [628, 210] on icon "button" at bounding box center [633, 210] width 10 height 10
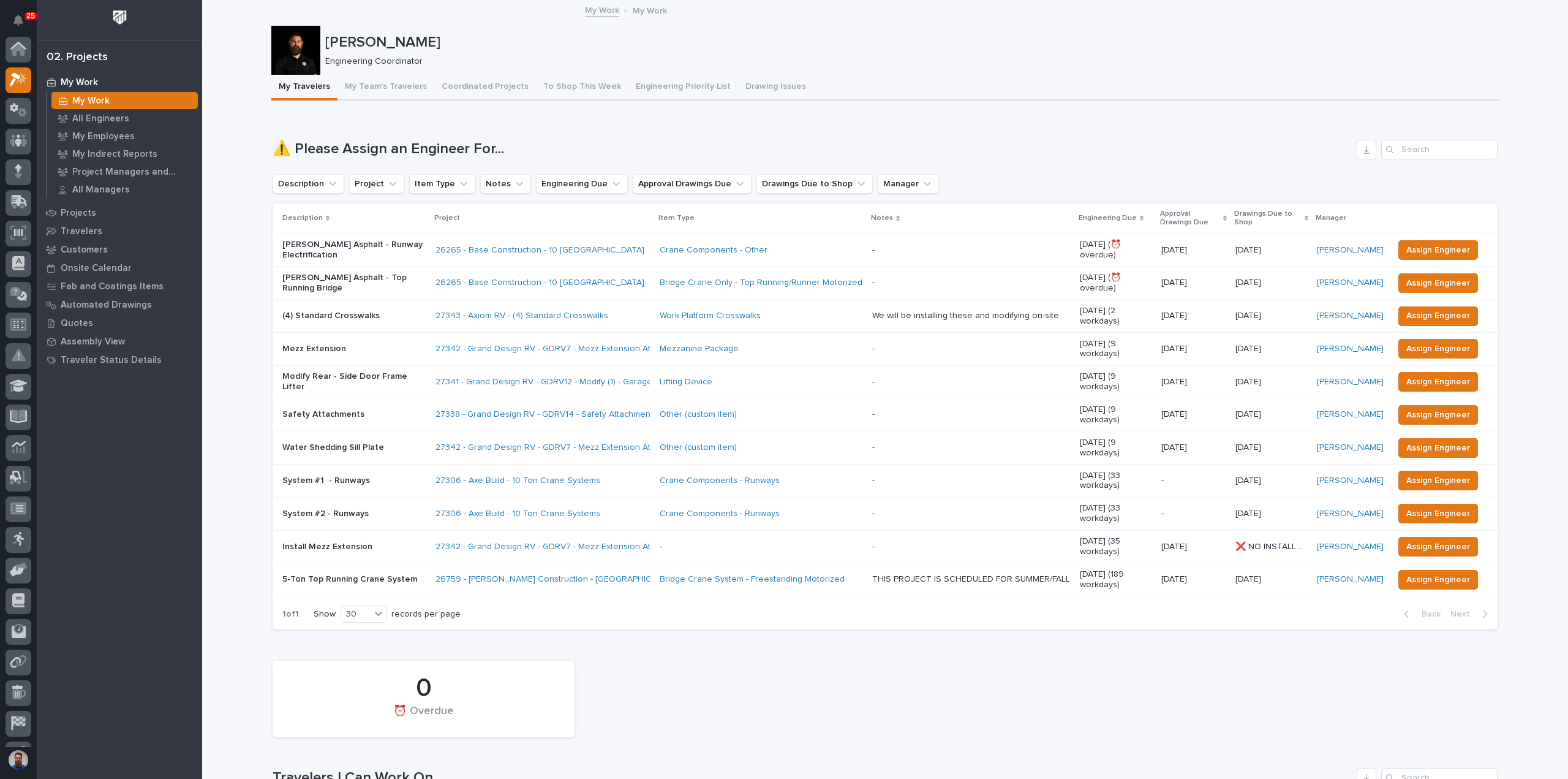
scroll to position [33, 0]
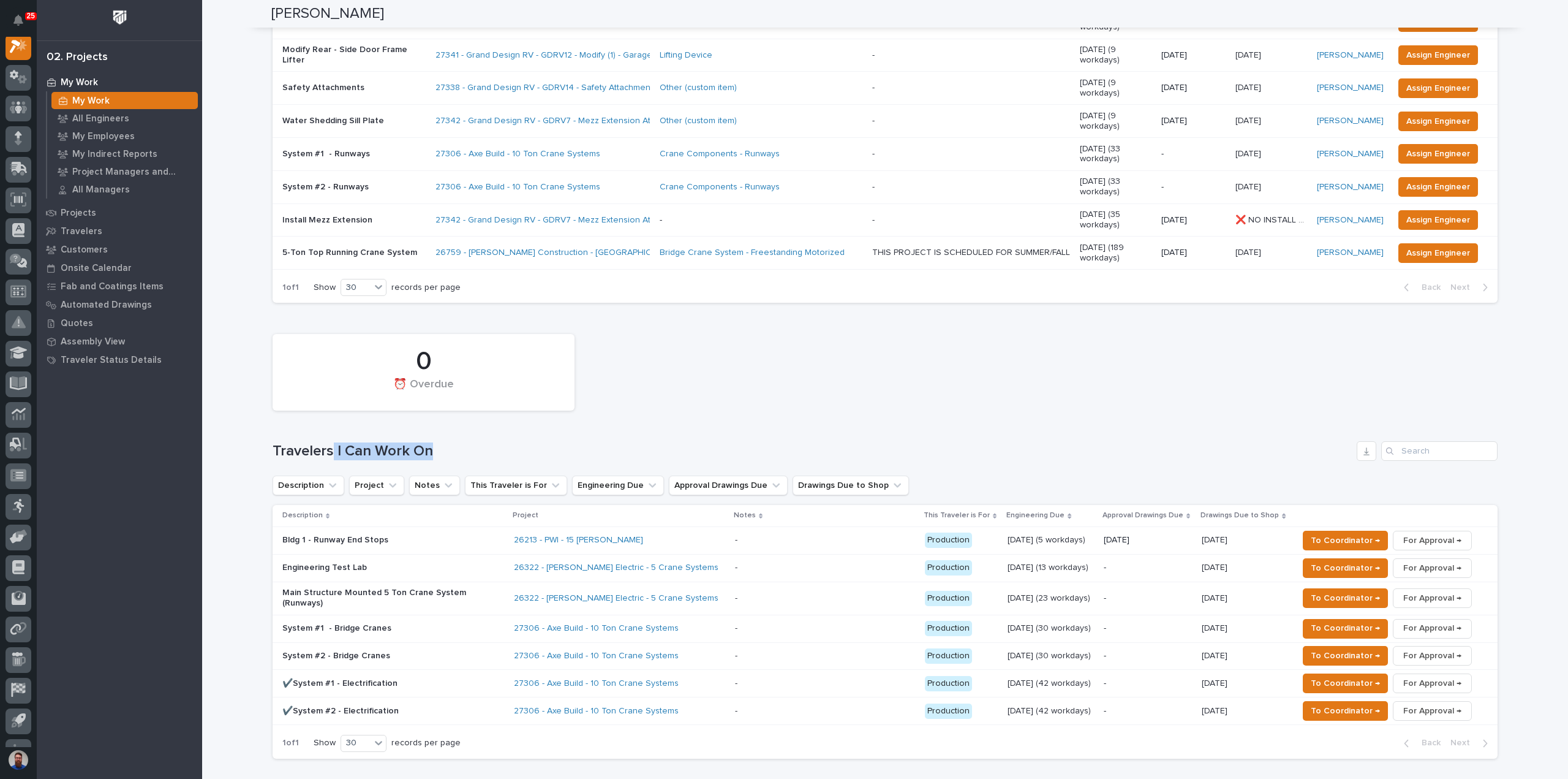
drag, startPoint x: 478, startPoint y: 397, endPoint x: 328, endPoint y: 393, distance: 150.1
click at [328, 393] on div "0 ⏰ Overdue Travelers I Can Work On Description Project Notes This Traveler is …" at bounding box center [885, 543] width 1225 height 430
click at [1126, 562] on p "-" at bounding box center [1148, 567] width 88 height 11
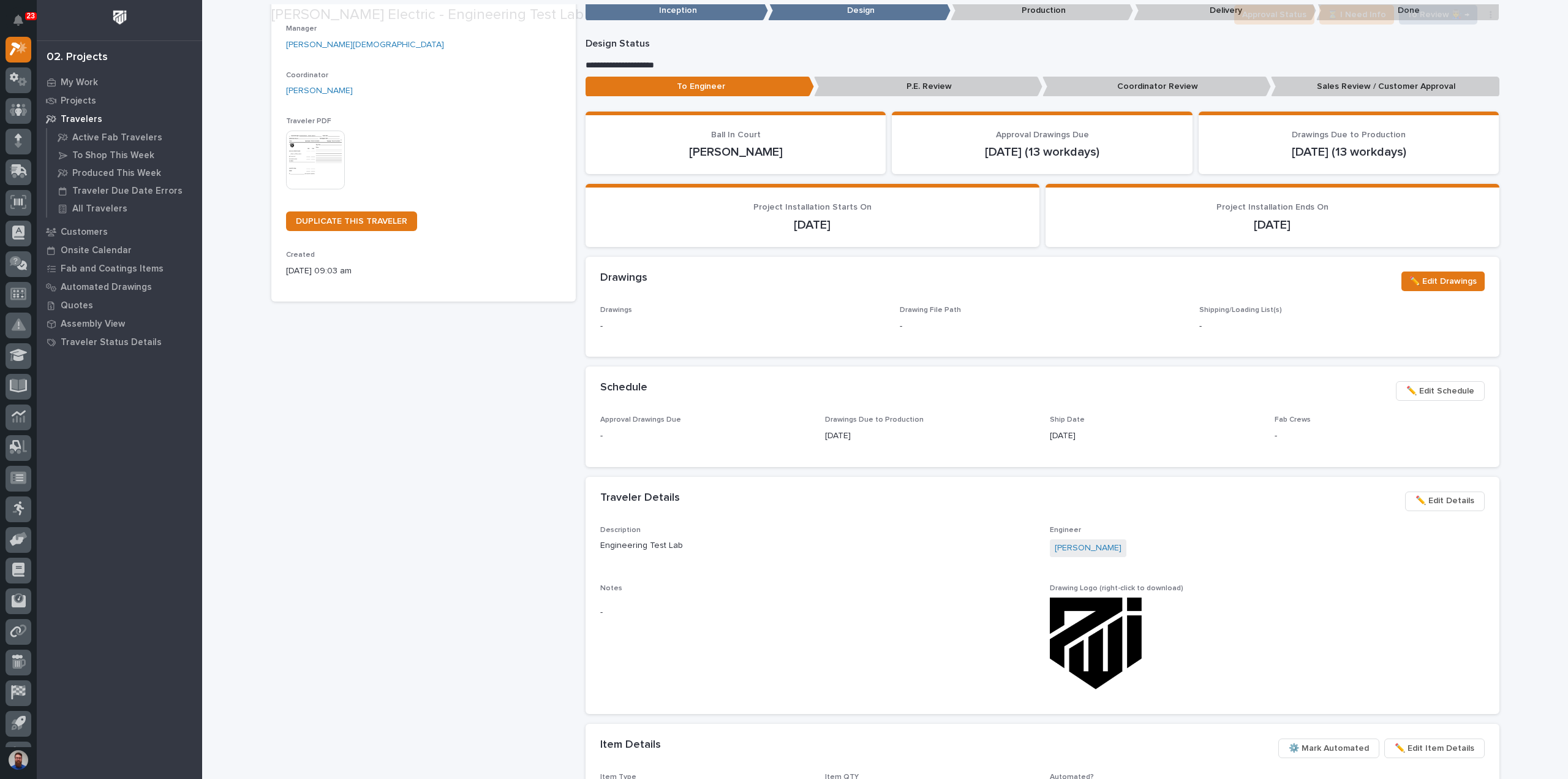
scroll to position [245, 0]
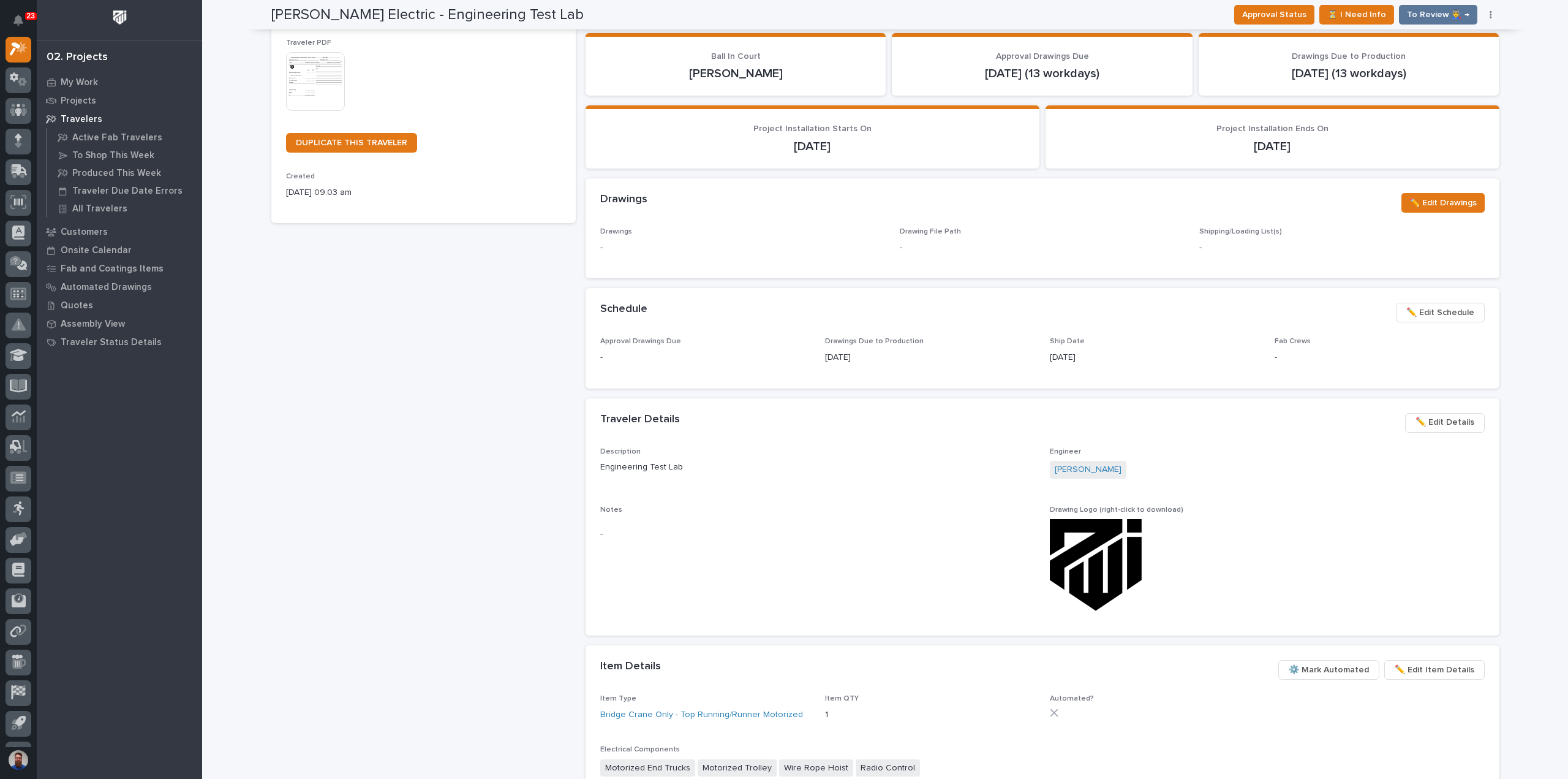
click at [1437, 424] on span "✏️ Edit Details" at bounding box center [1445, 422] width 59 height 14
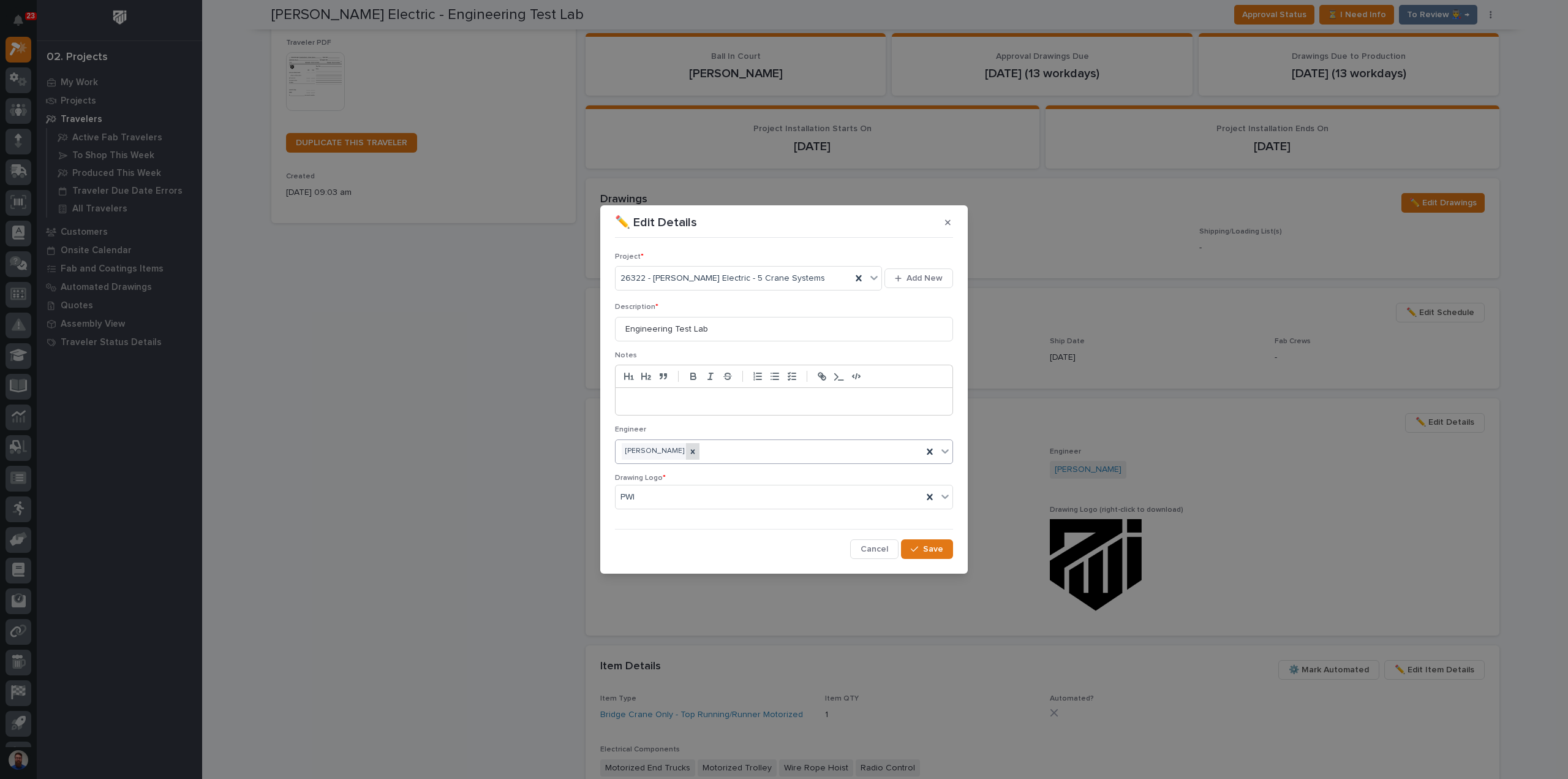
click at [693, 453] on icon at bounding box center [692, 451] width 9 height 9
click at [699, 452] on div "[PERSON_NAME]" at bounding box center [768, 451] width 307 height 21
click at [700, 447] on div "Select..." at bounding box center [776, 450] width 321 height 20
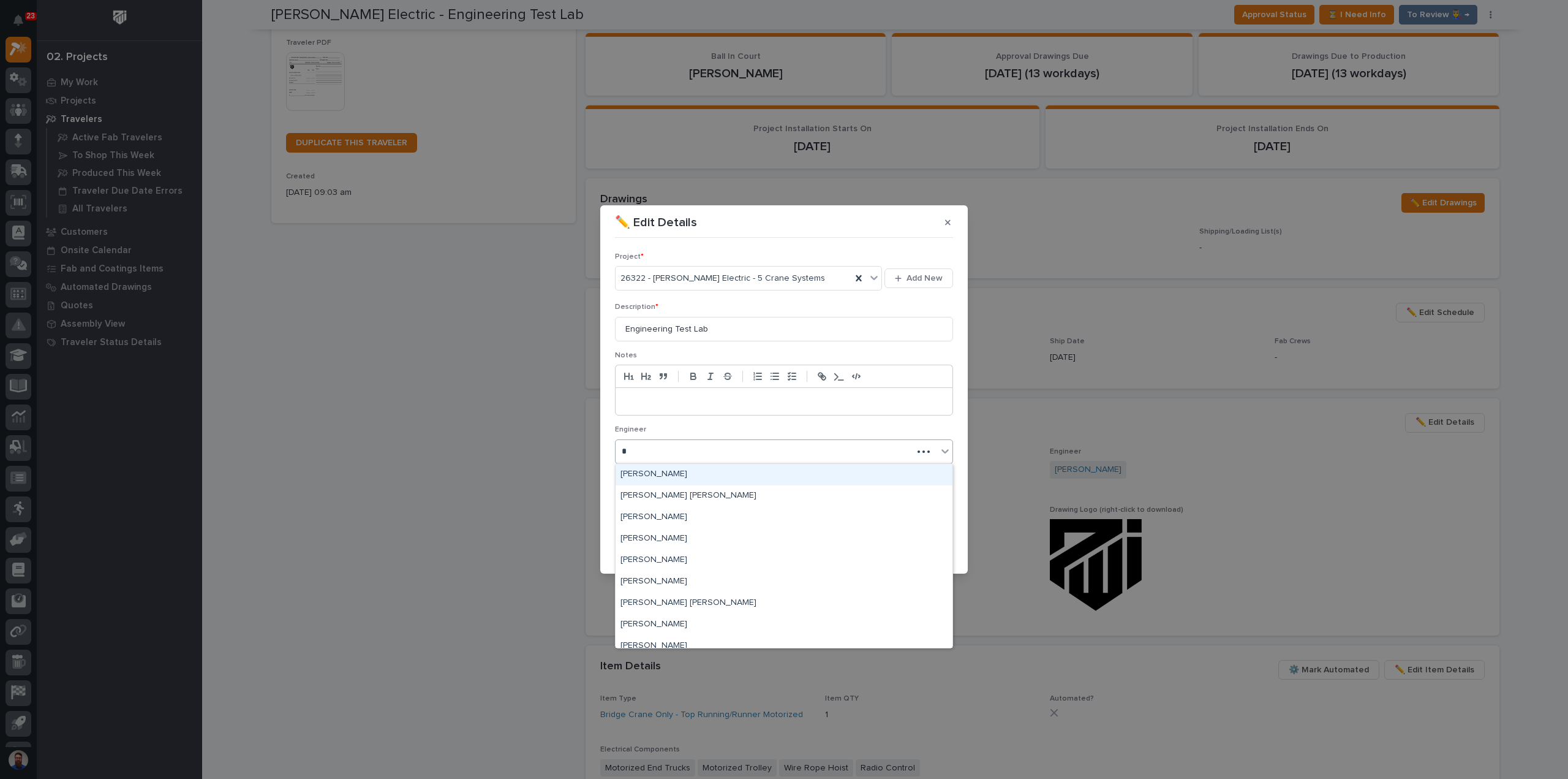
type input "**"
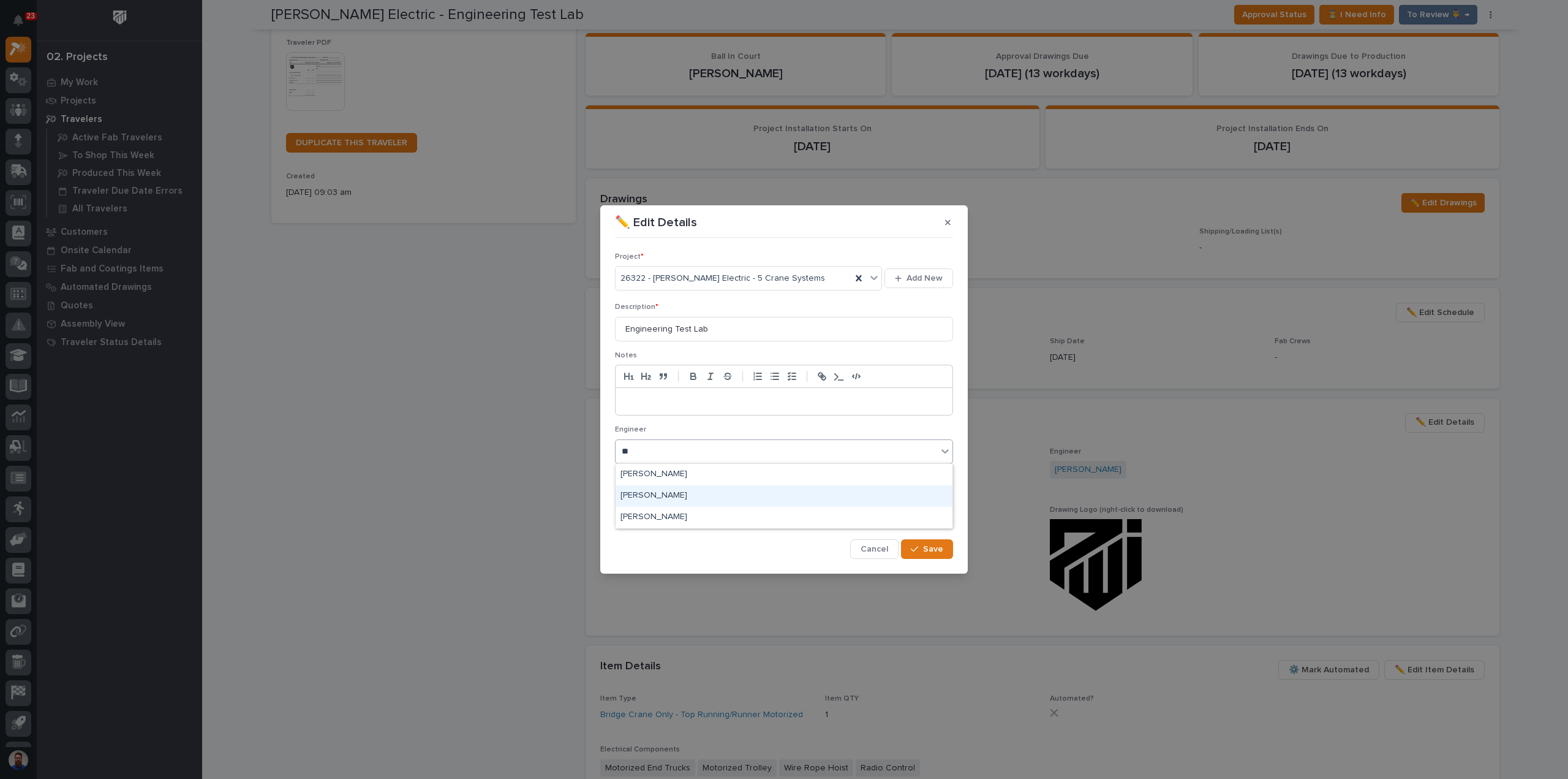
click at [667, 493] on div "[PERSON_NAME]" at bounding box center [784, 496] width 336 height 21
click at [934, 551] on span "Save" at bounding box center [933, 549] width 20 height 11
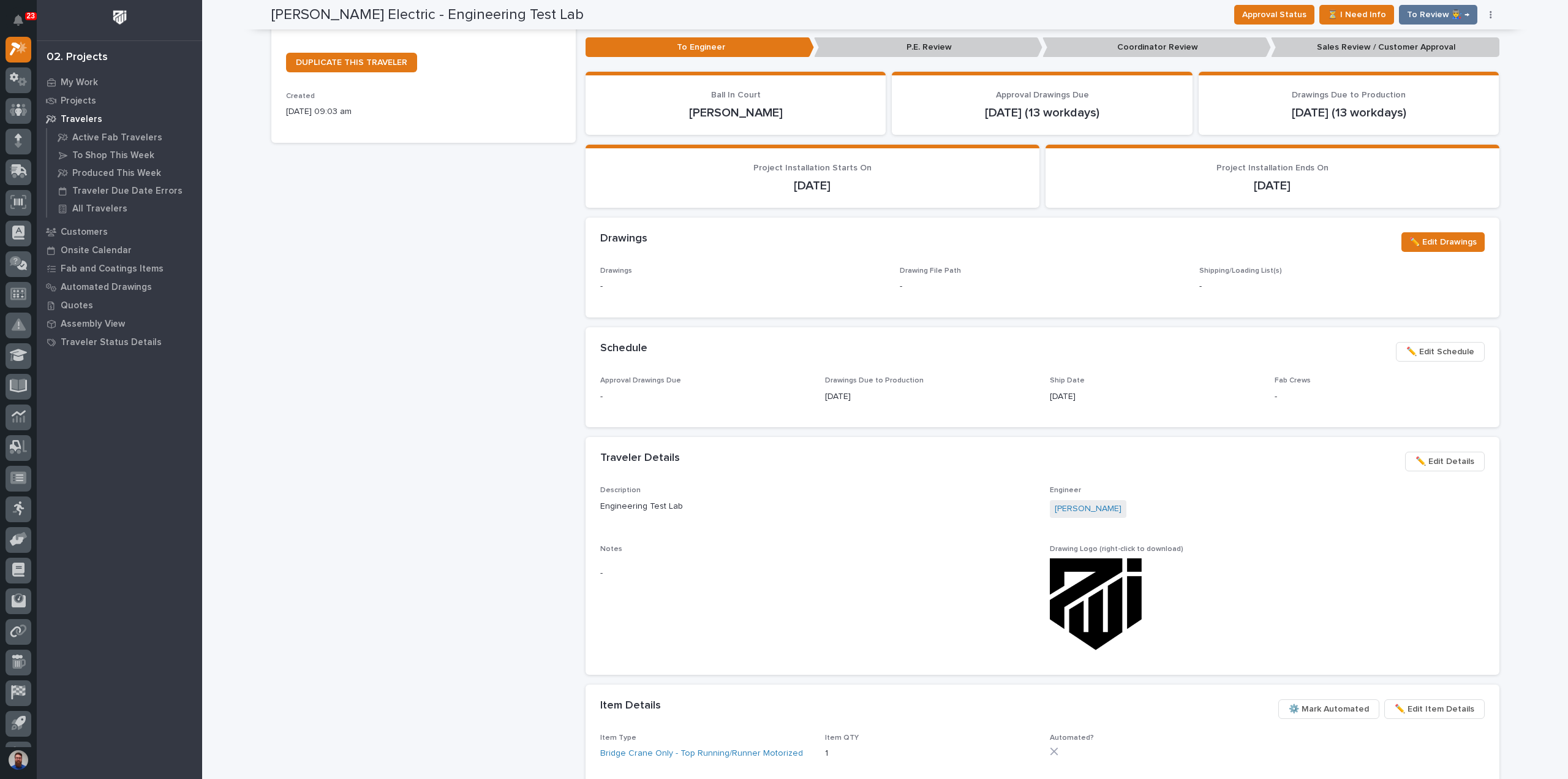
scroll to position [281, 0]
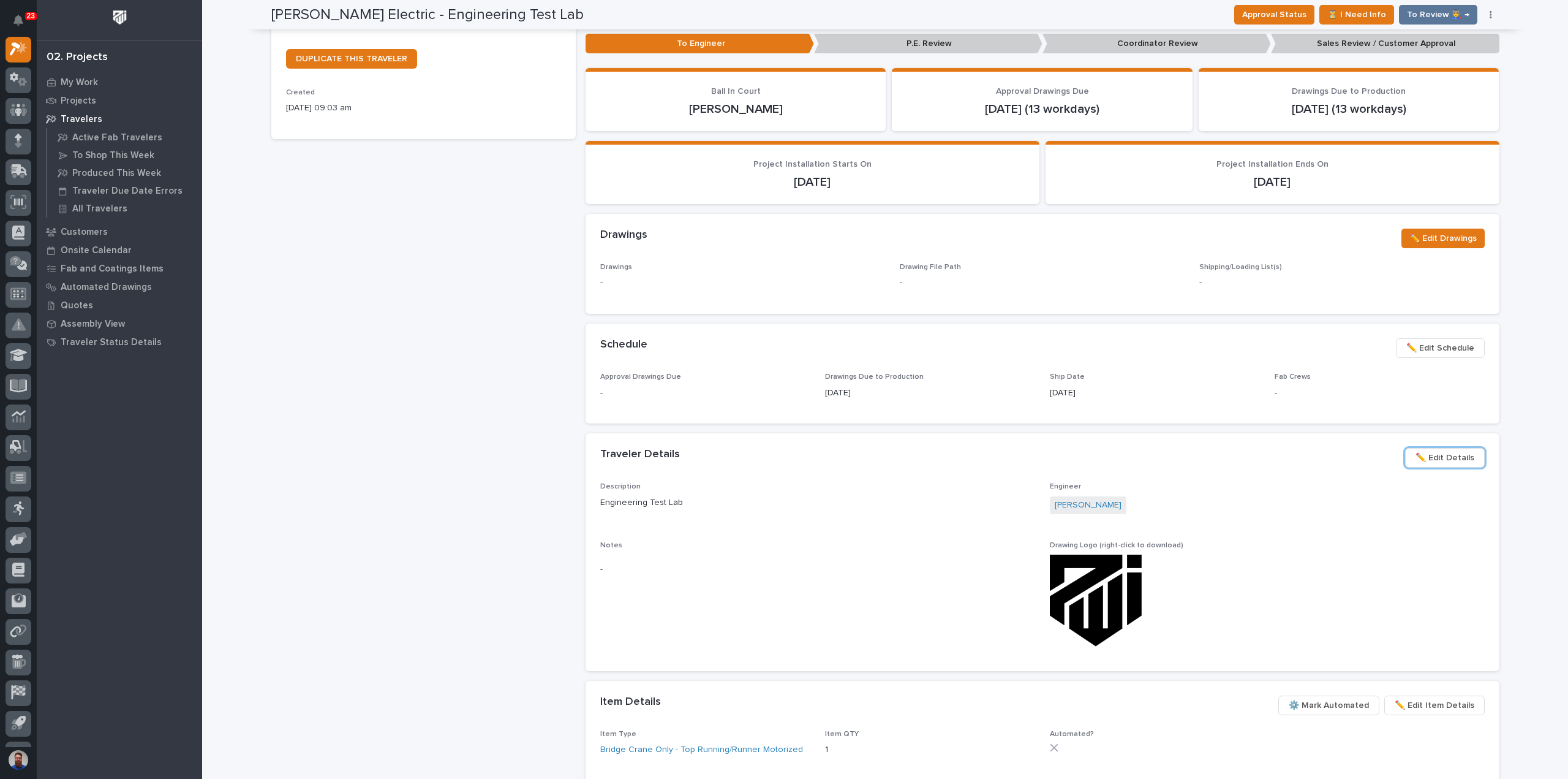
click at [462, 461] on div "Schneider Electric - Engineering Test Lab Production Project 26322 - Schneider …" at bounding box center [423, 409] width 304 height 1260
click at [445, 466] on div "Schneider Electric - Engineering Test Lab Production Project 26322 - Schneider …" at bounding box center [423, 409] width 304 height 1260
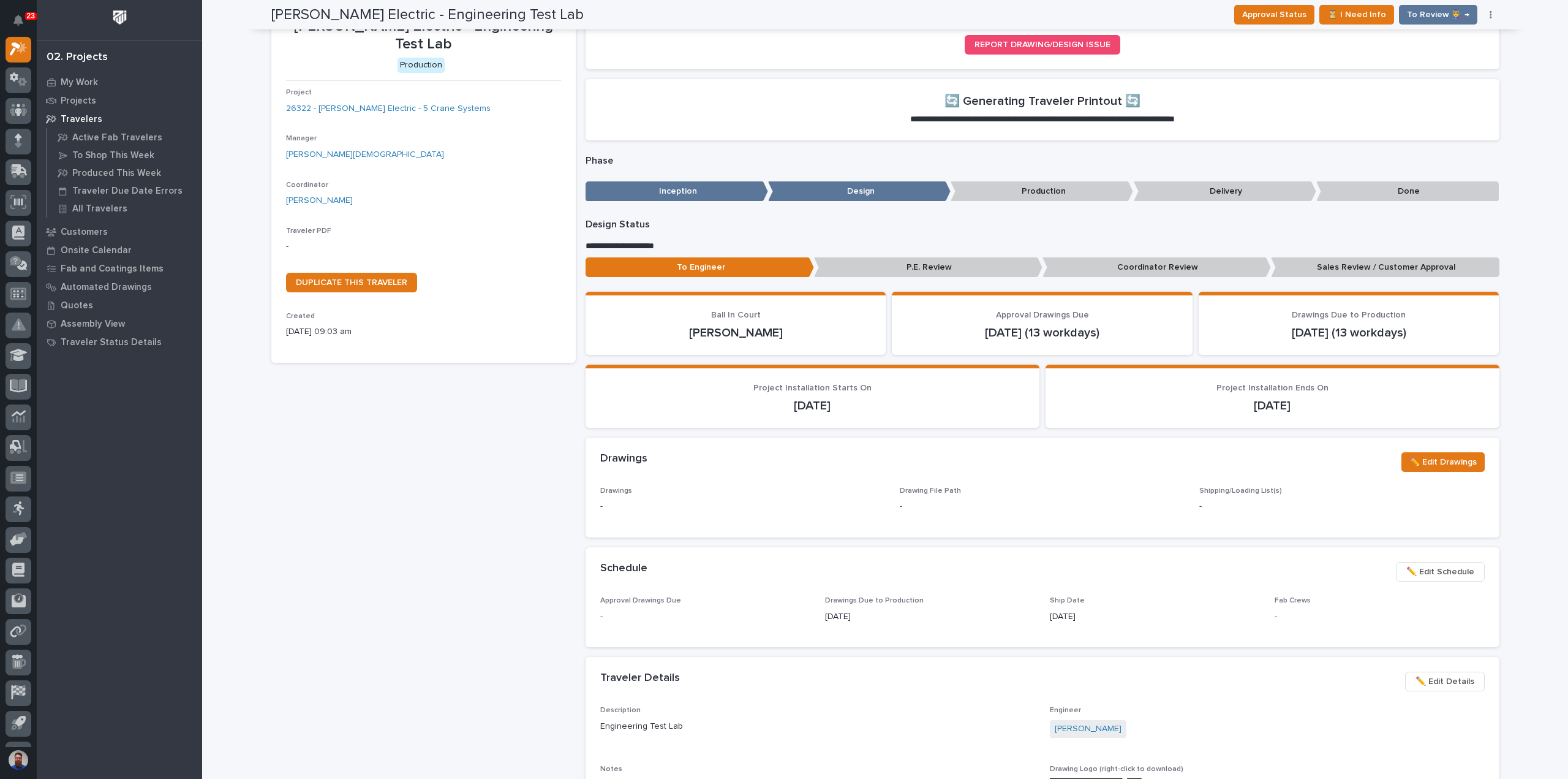
scroll to position [0, 0]
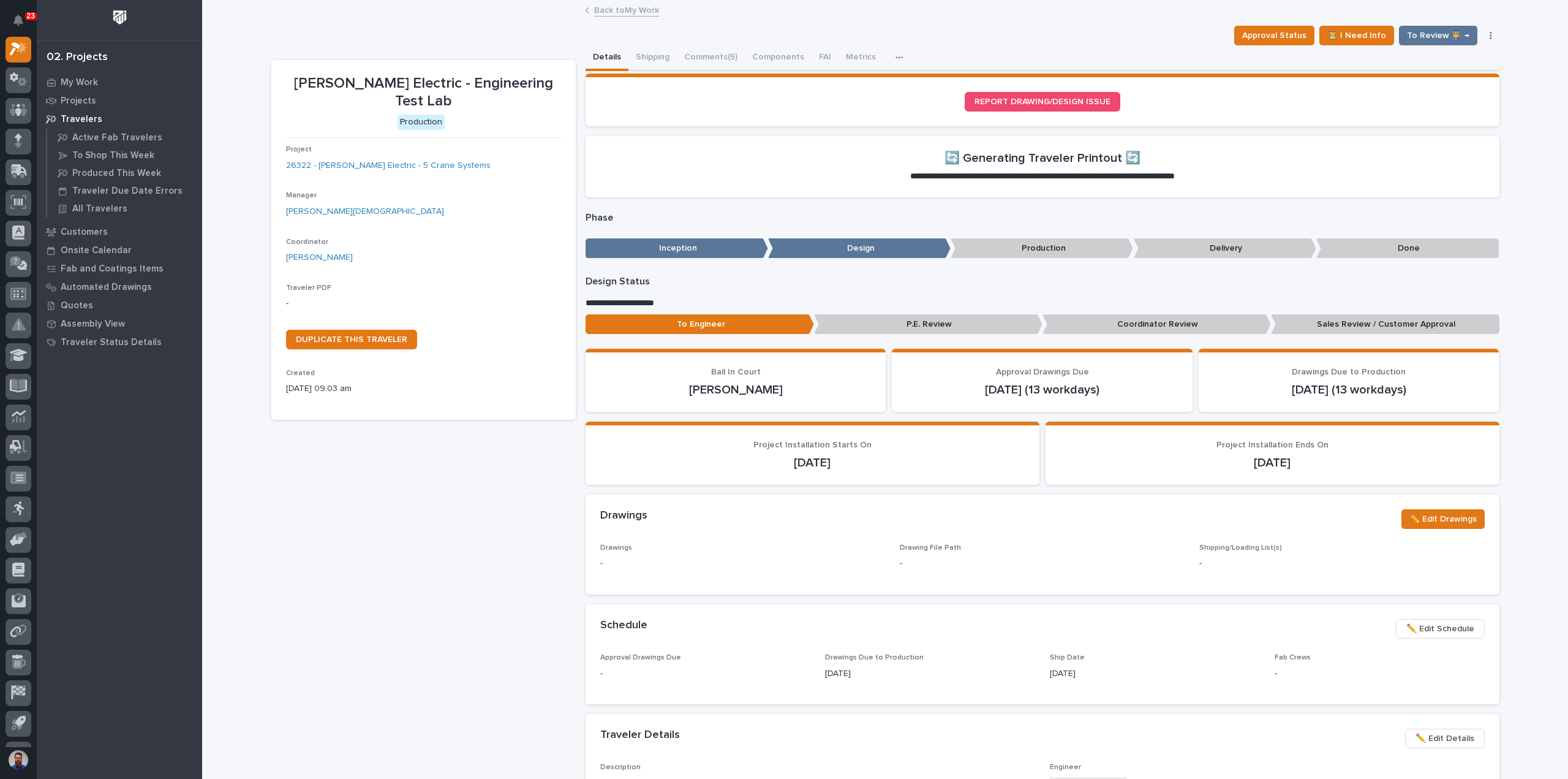
click at [512, 423] on div "Schneider Electric - Engineering Test Lab Production Project 26322 - Schneider …" at bounding box center [423, 690] width 304 height 1260
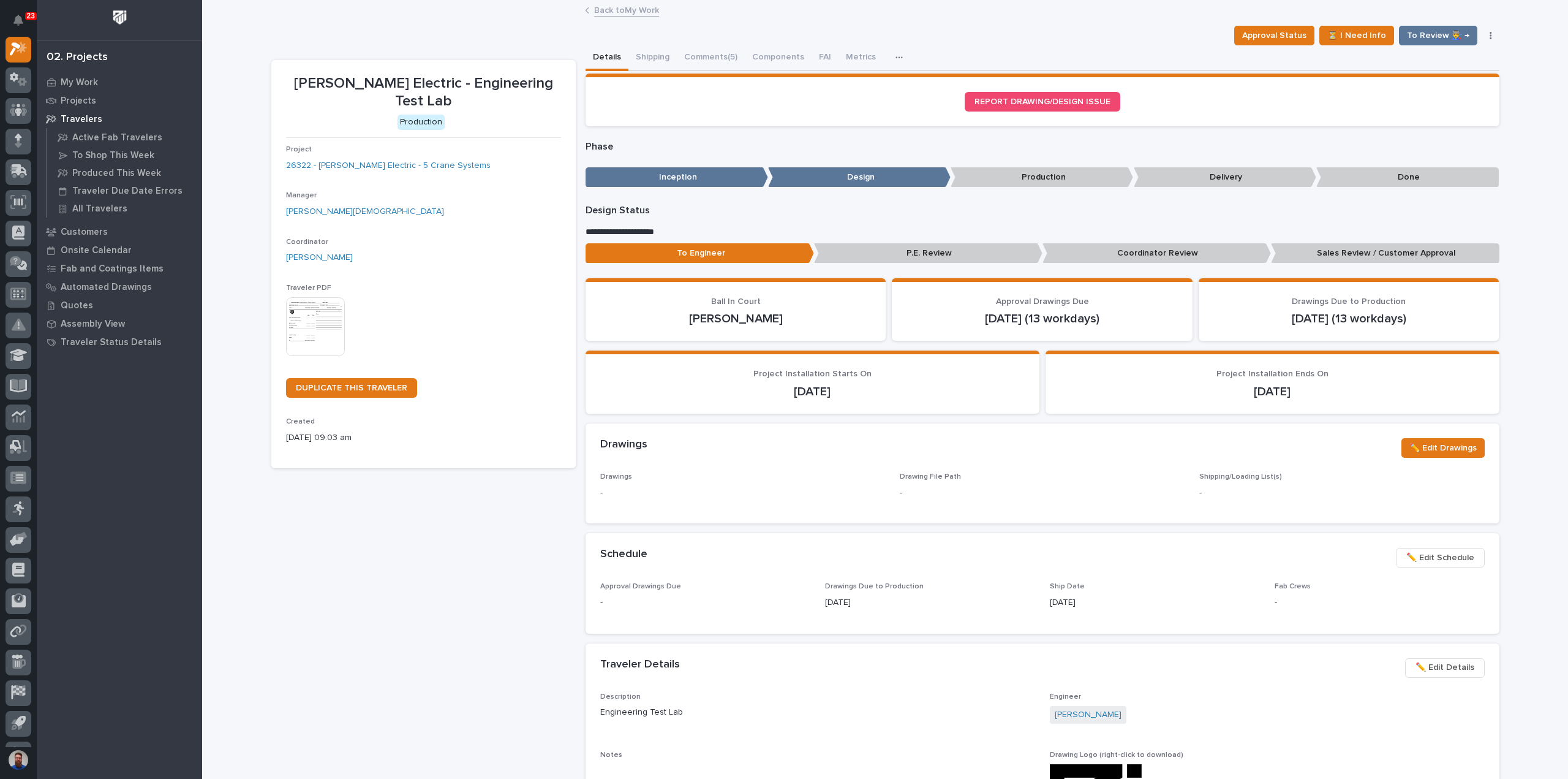
click at [622, 12] on link "Back to My Work" at bounding box center [627, 10] width 65 height 14
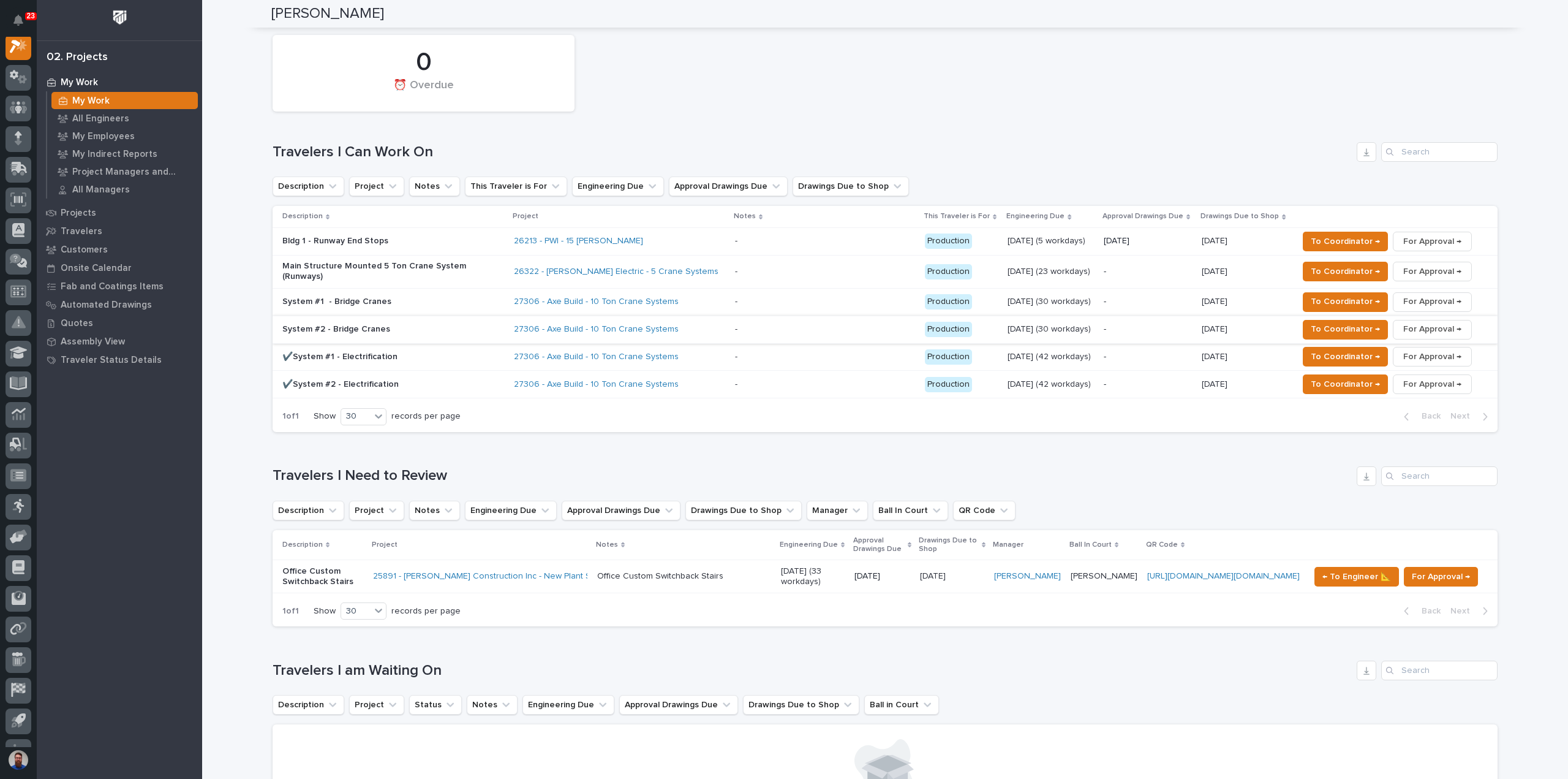
scroll to position [653, 0]
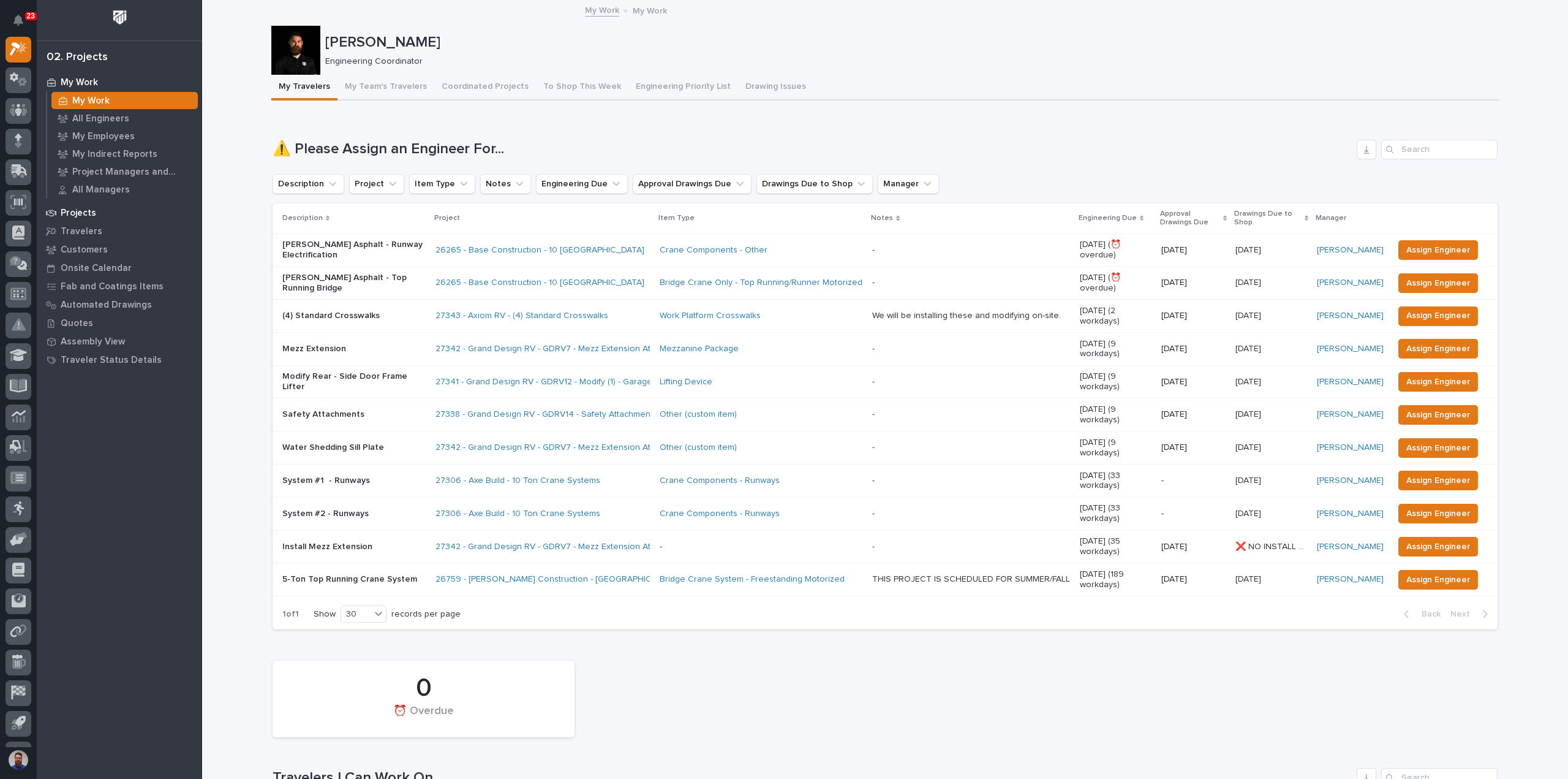
click at [85, 211] on p "Projects" at bounding box center [77, 213] width 35 height 11
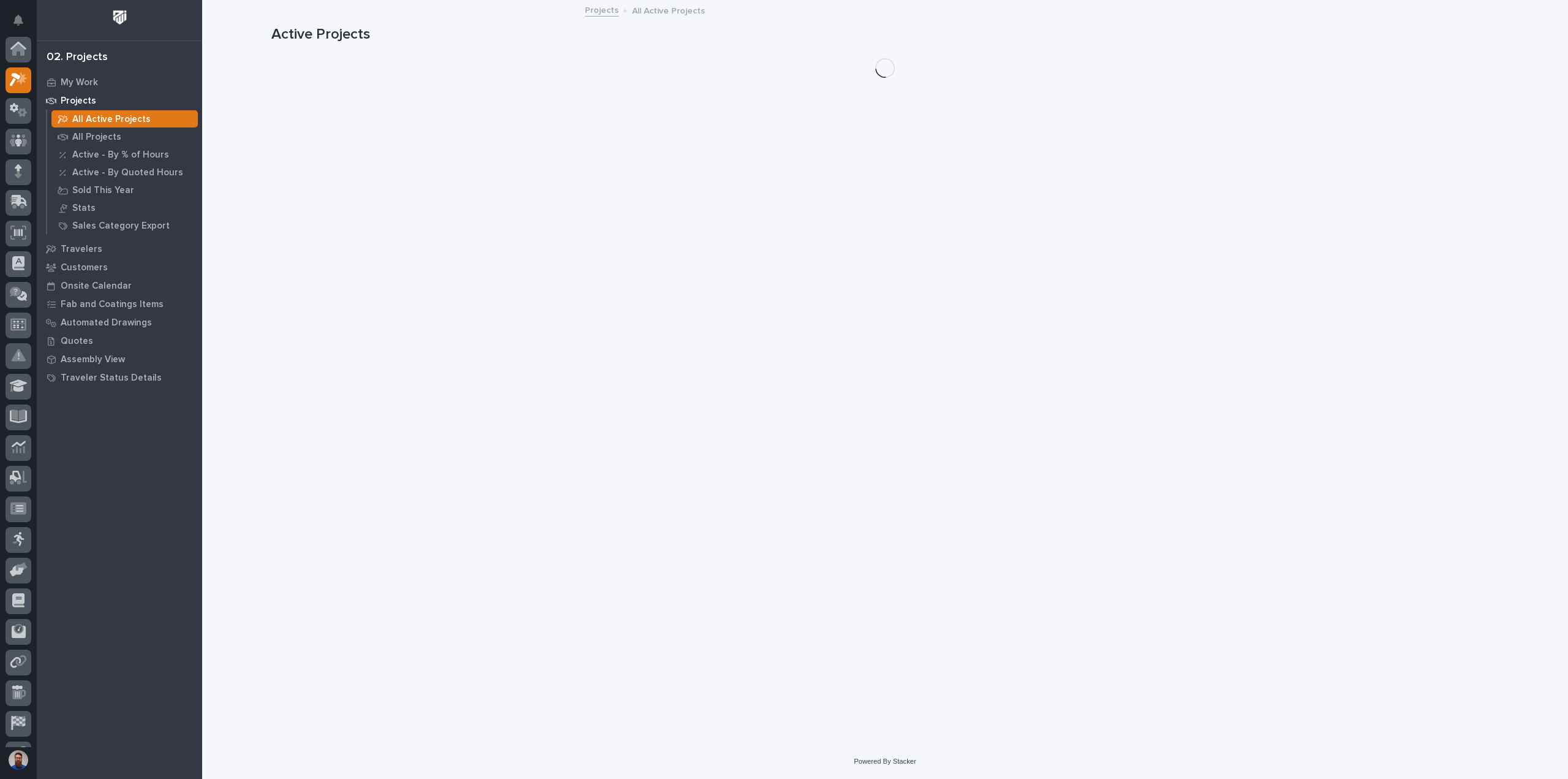
scroll to position [31, 0]
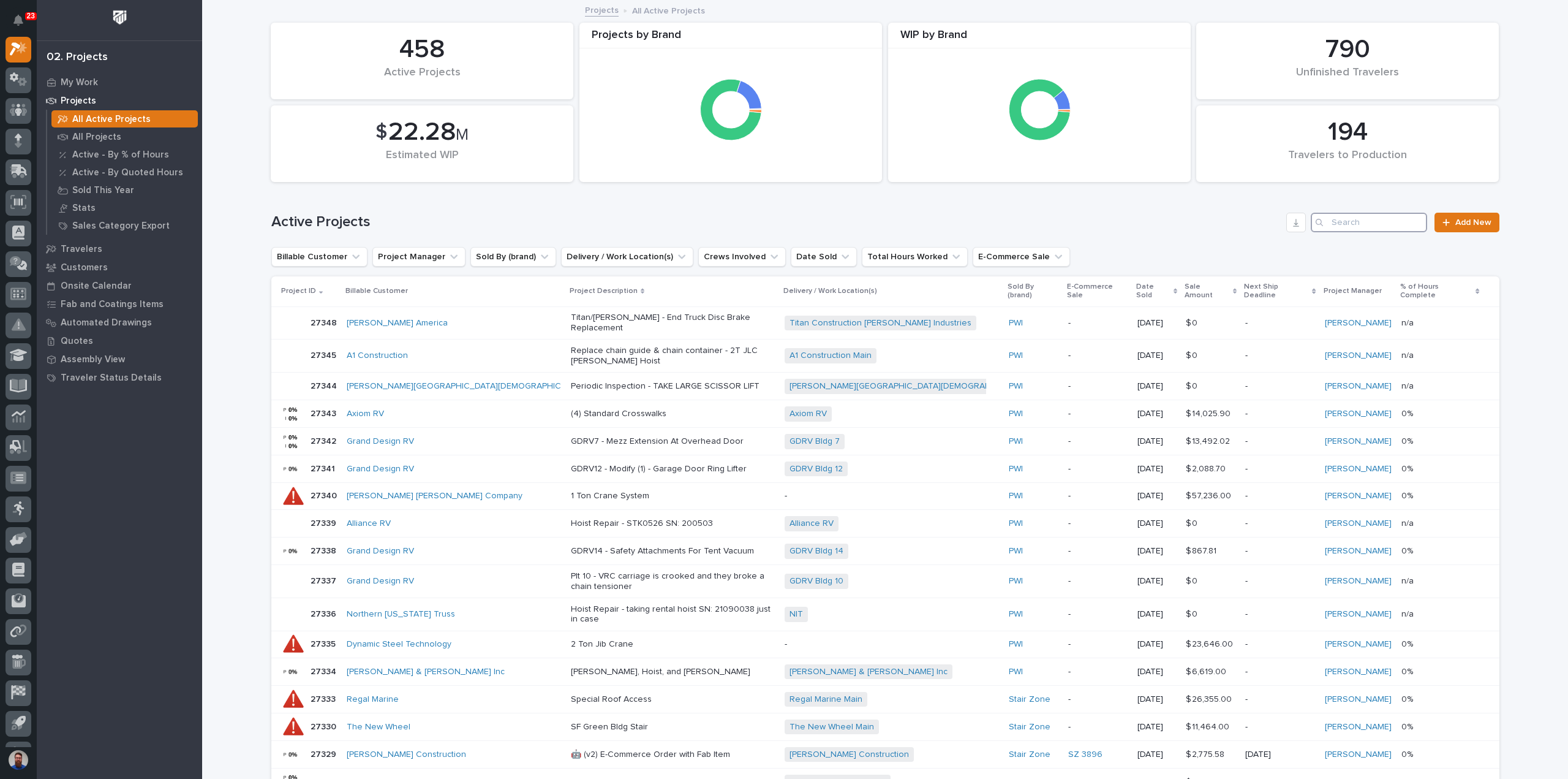
click at [1364, 226] on input "Search" at bounding box center [1368, 222] width 117 height 20
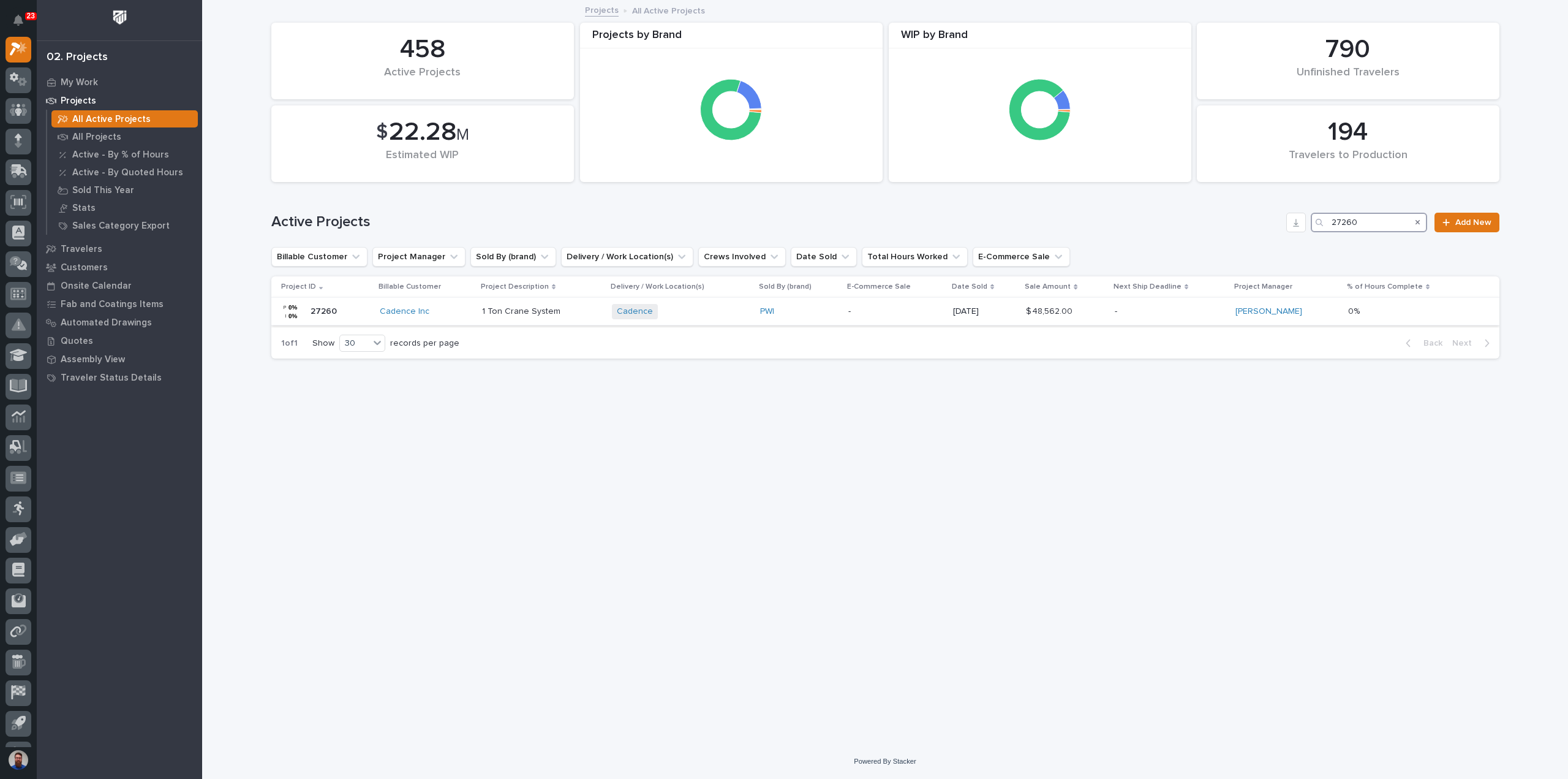
type input "27260"
click at [712, 314] on div "Cadence + 0" at bounding box center [680, 312] width 139 height 15
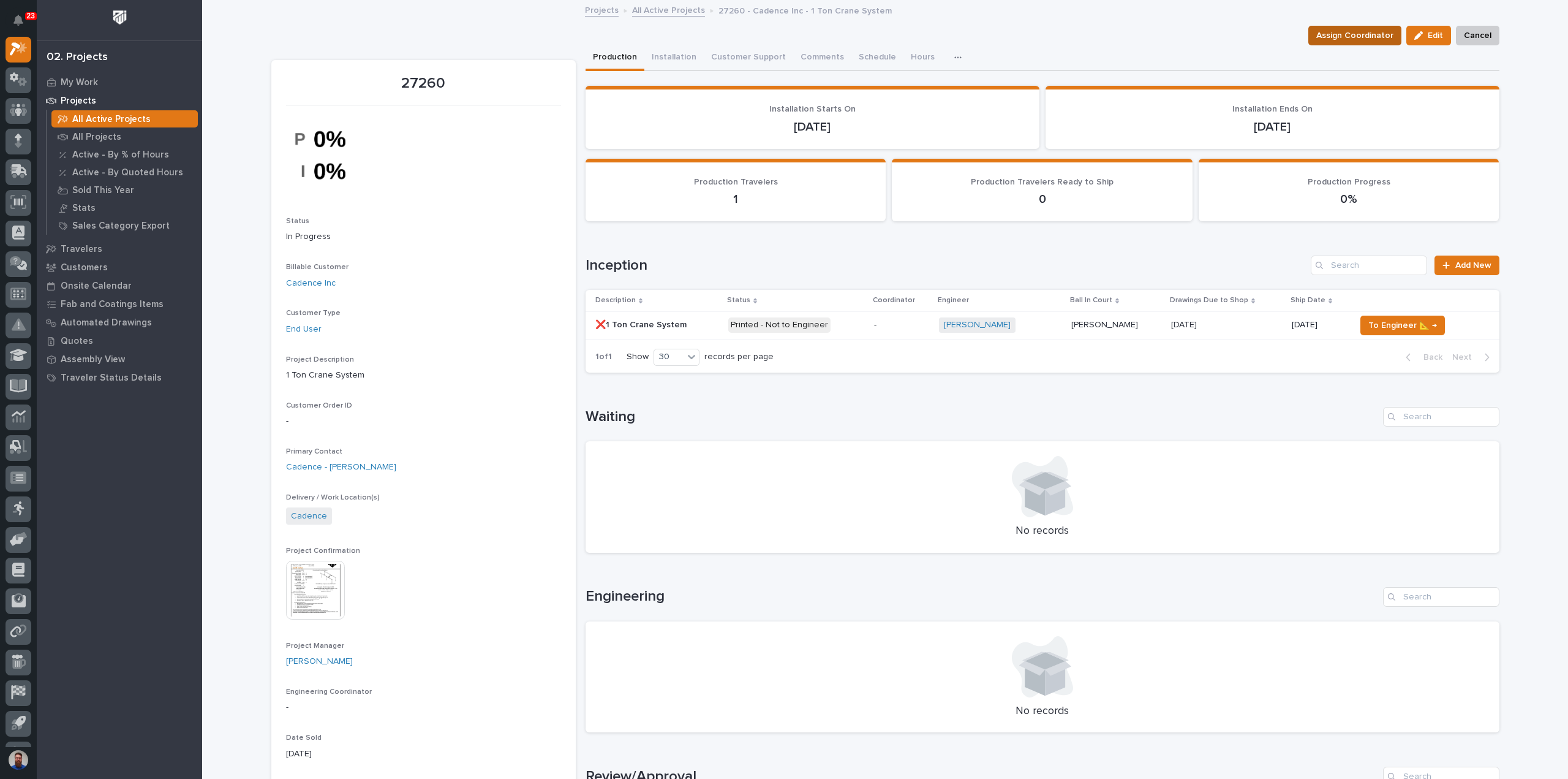
click at [1348, 32] on span "Assign Coordinator" at bounding box center [1354, 34] width 77 height 14
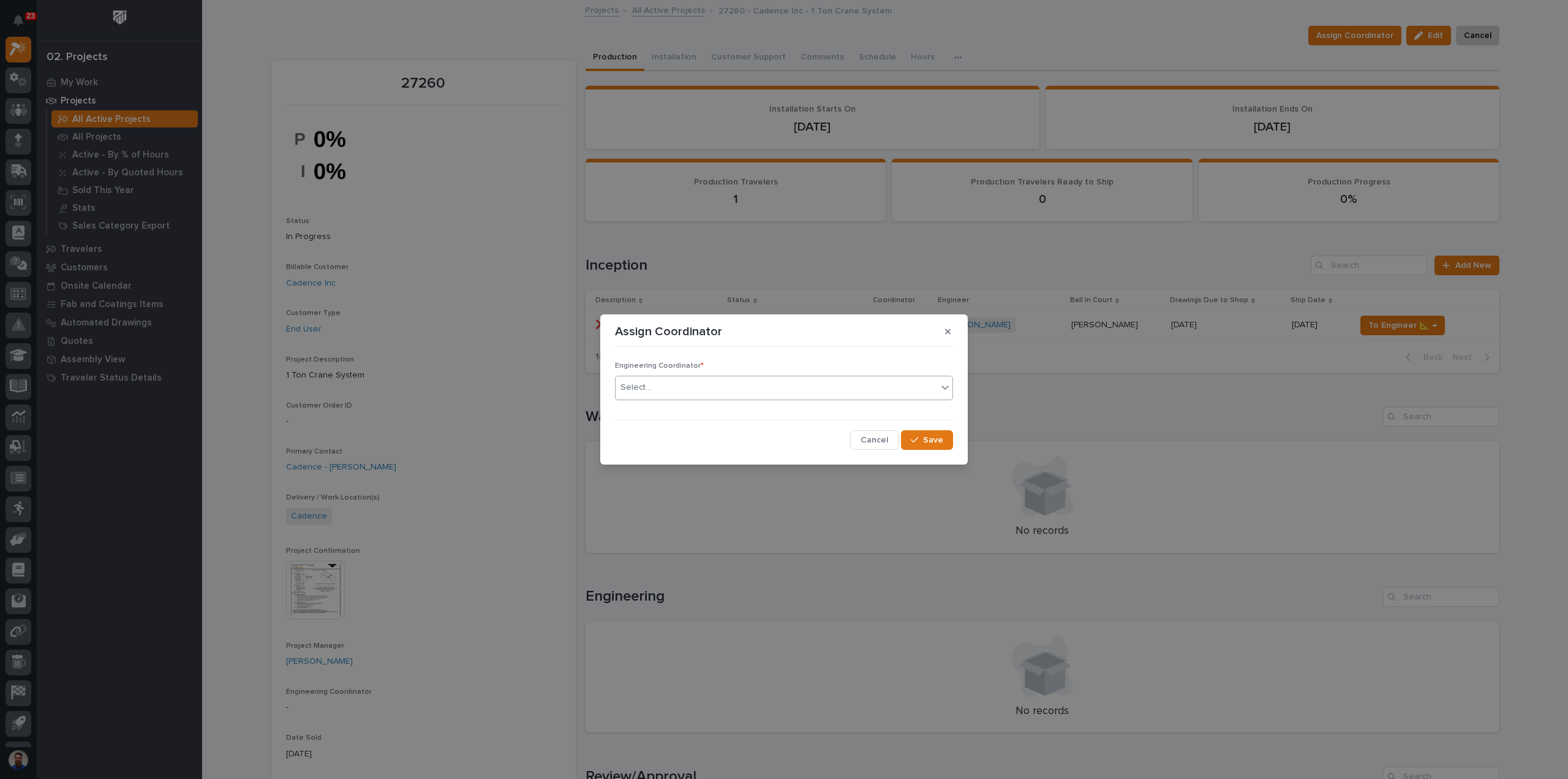
click at [665, 381] on div "Select..." at bounding box center [776, 387] width 321 height 20
type input "***"
click at [919, 439] on div "button" at bounding box center [916, 440] width 12 height 9
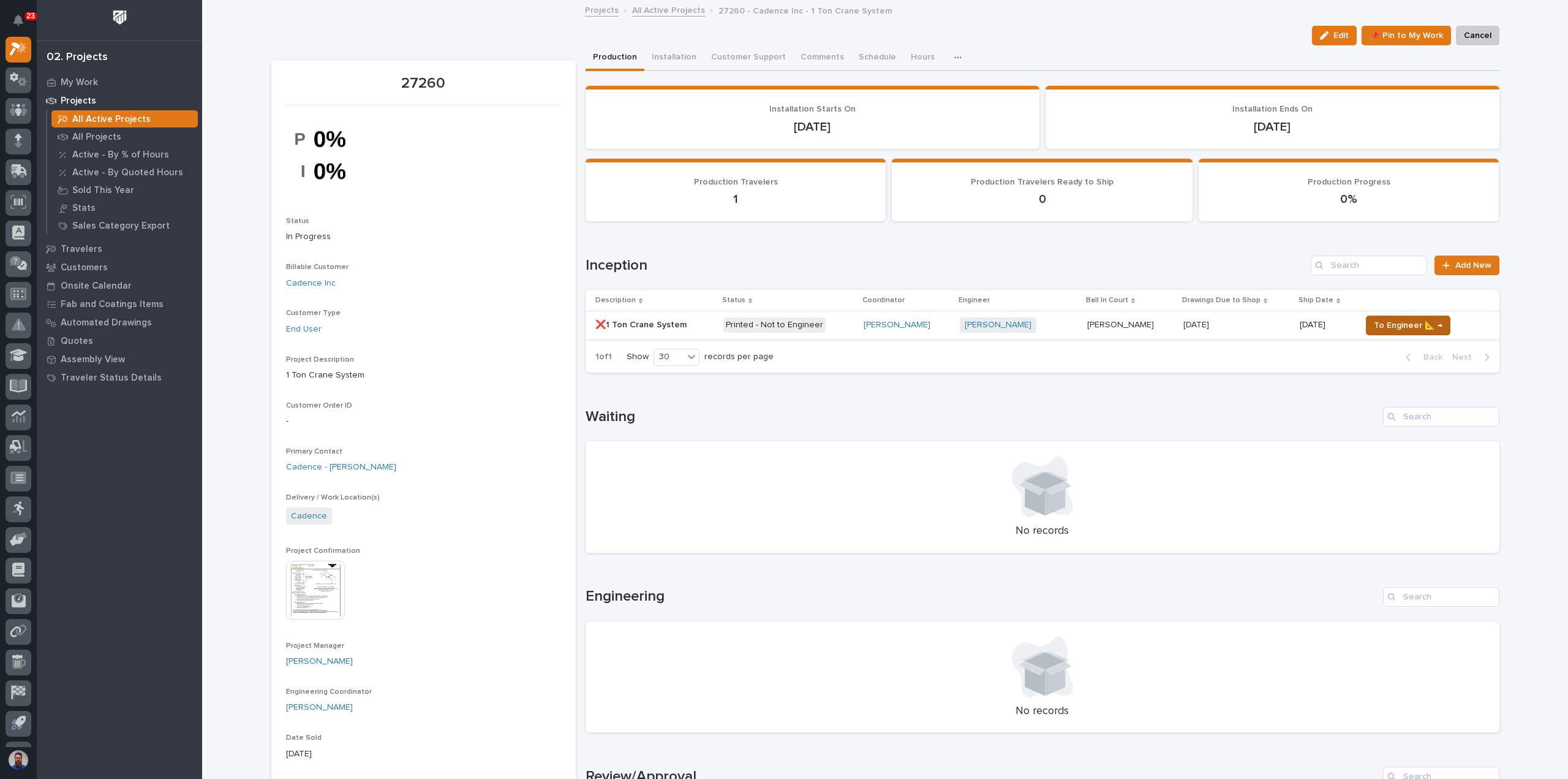
click at [1398, 327] on span "To Engineer 📐 →" at bounding box center [1407, 325] width 69 height 14
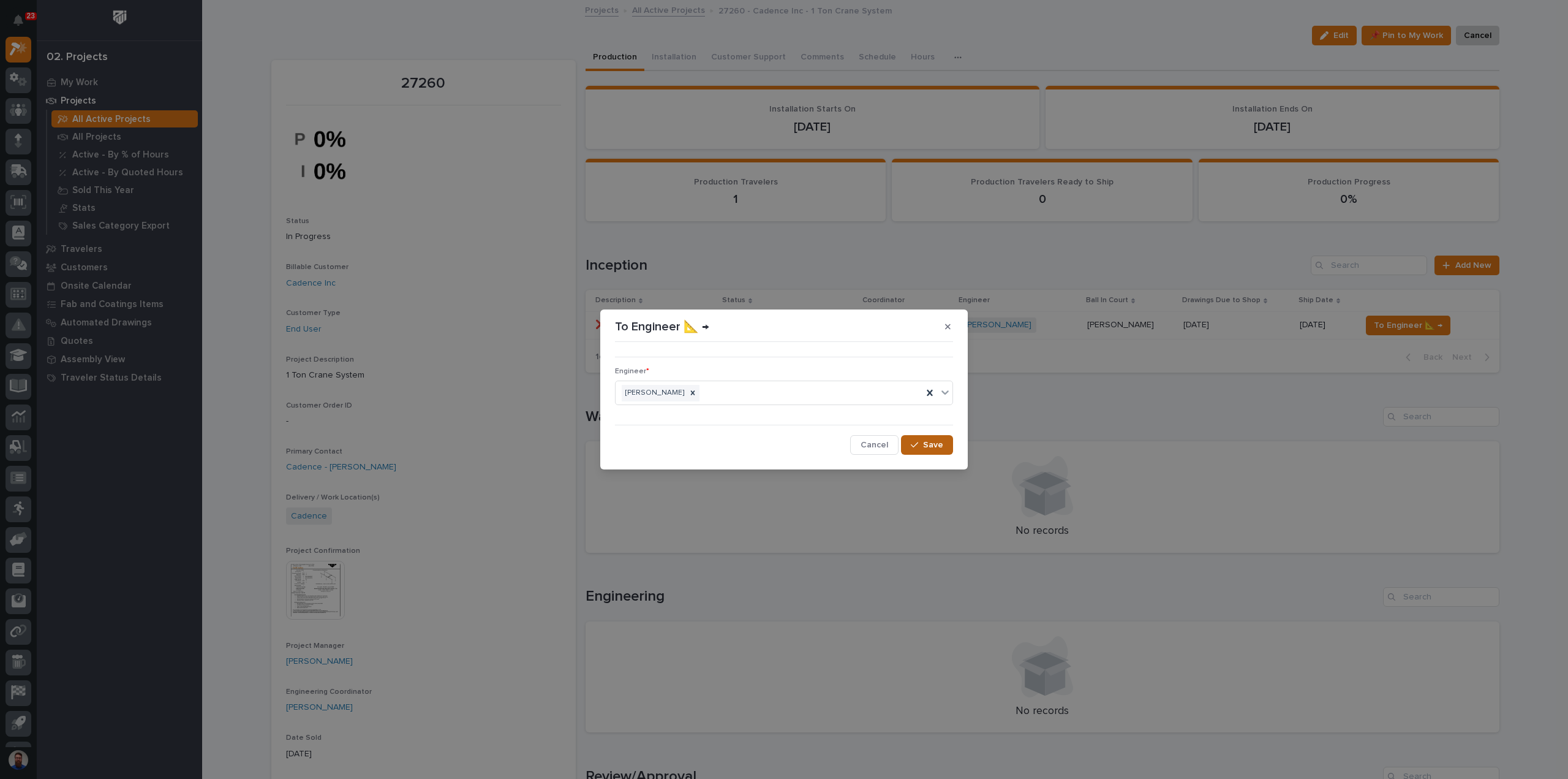
click at [936, 444] on span "Save" at bounding box center [933, 444] width 20 height 11
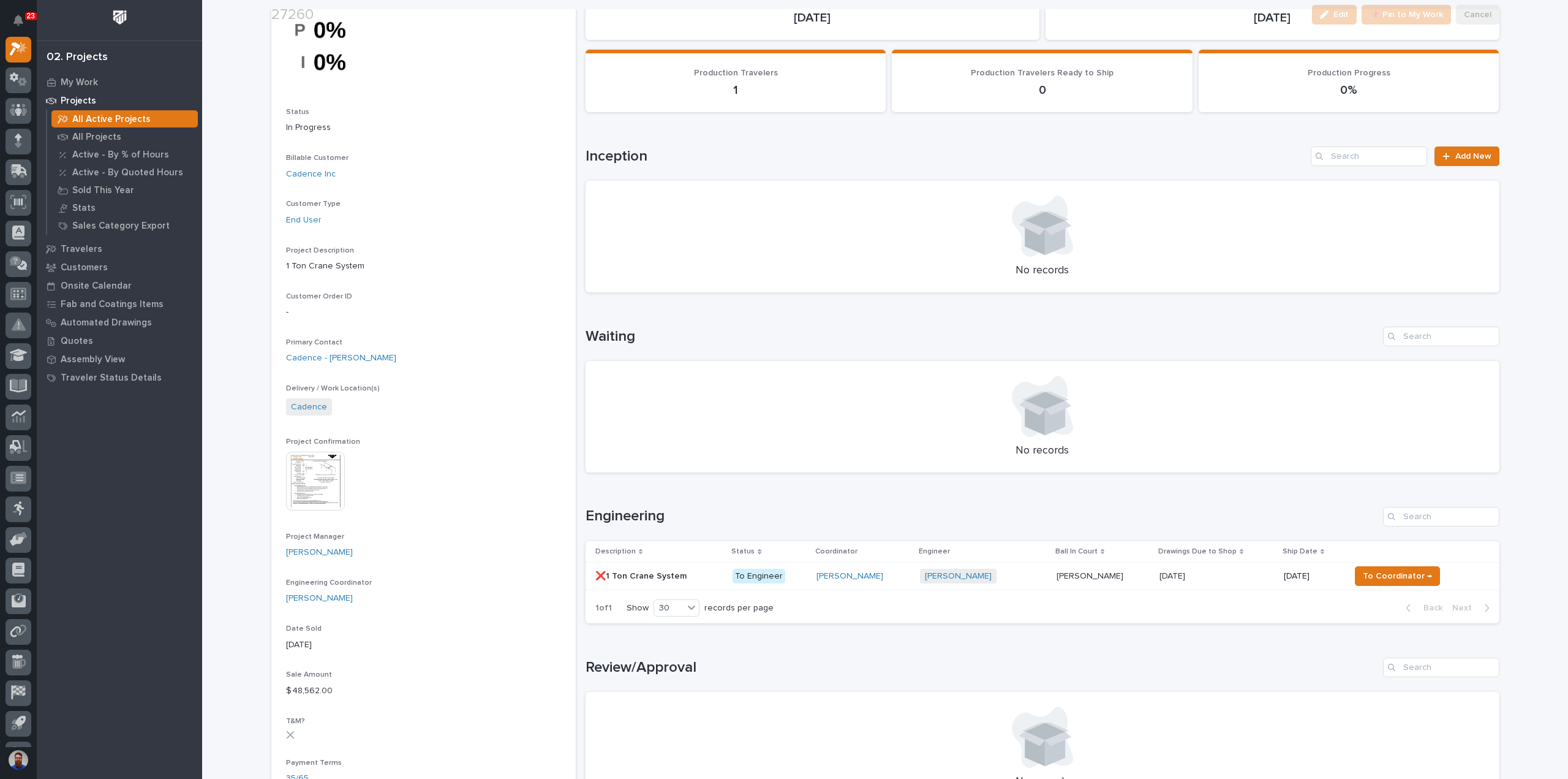
scroll to position [162, 0]
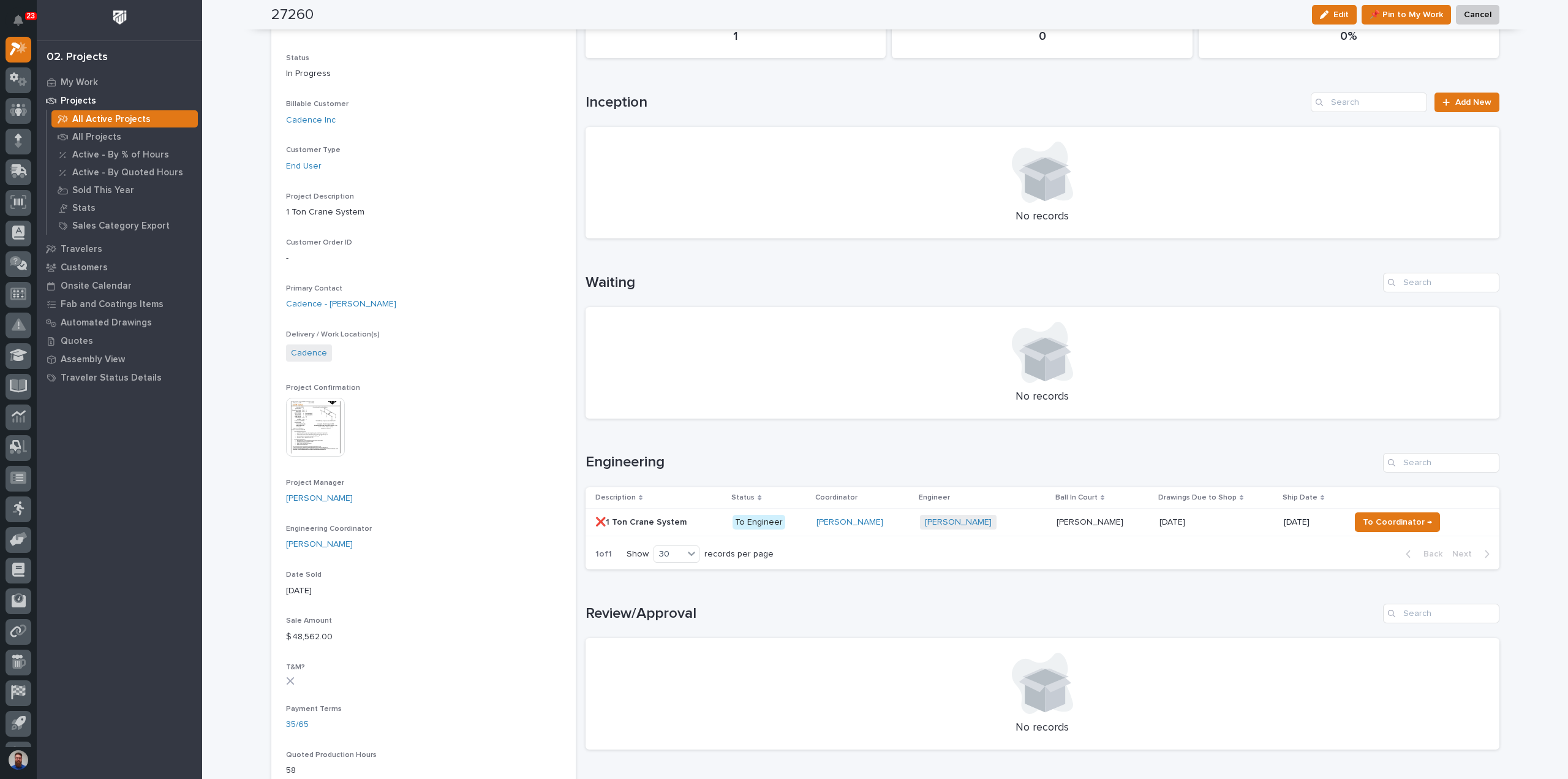
click at [1220, 531] on div "11/13/2025 11/13/2025" at bounding box center [1216, 522] width 115 height 20
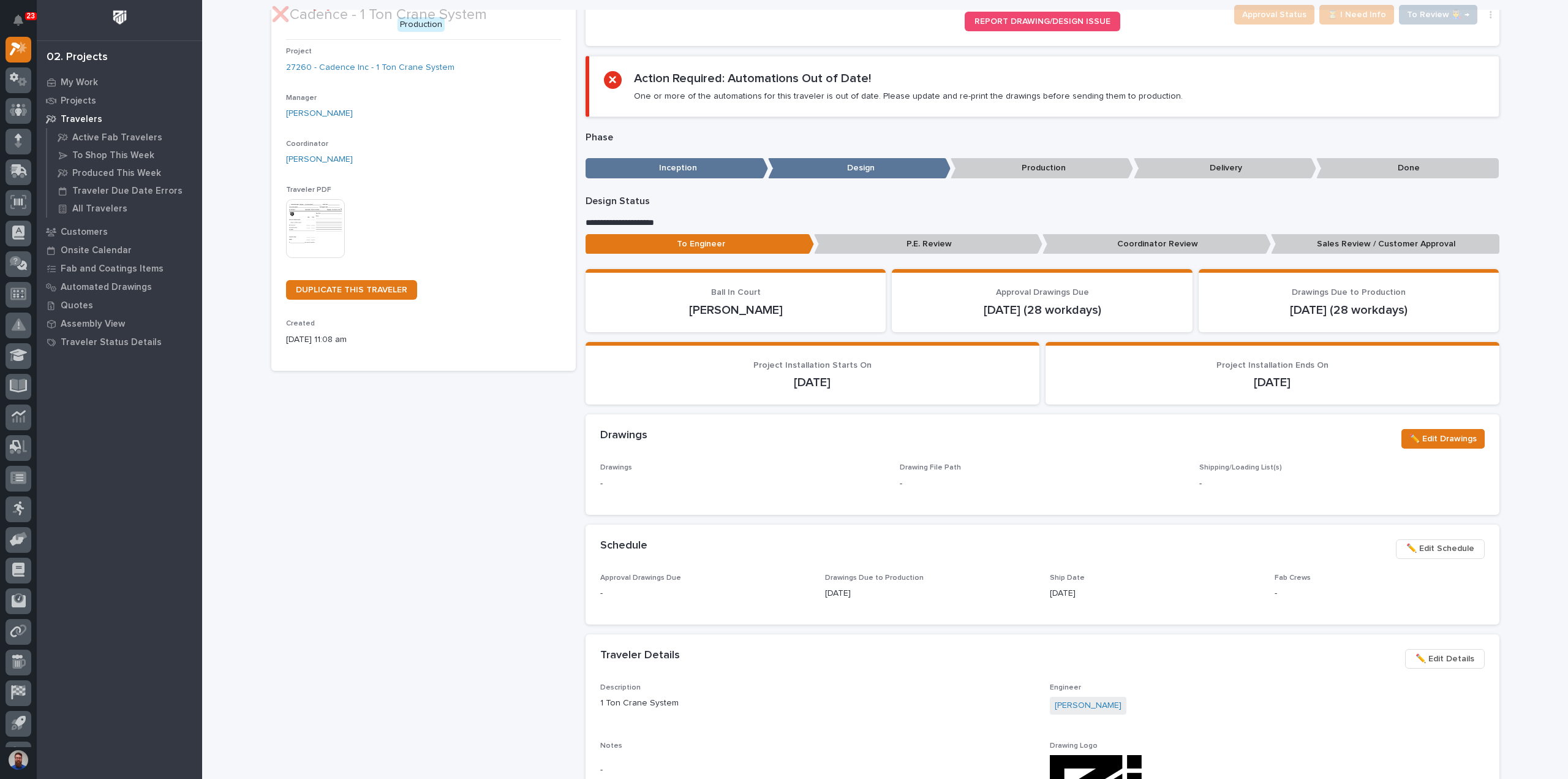
scroll to position [294, 0]
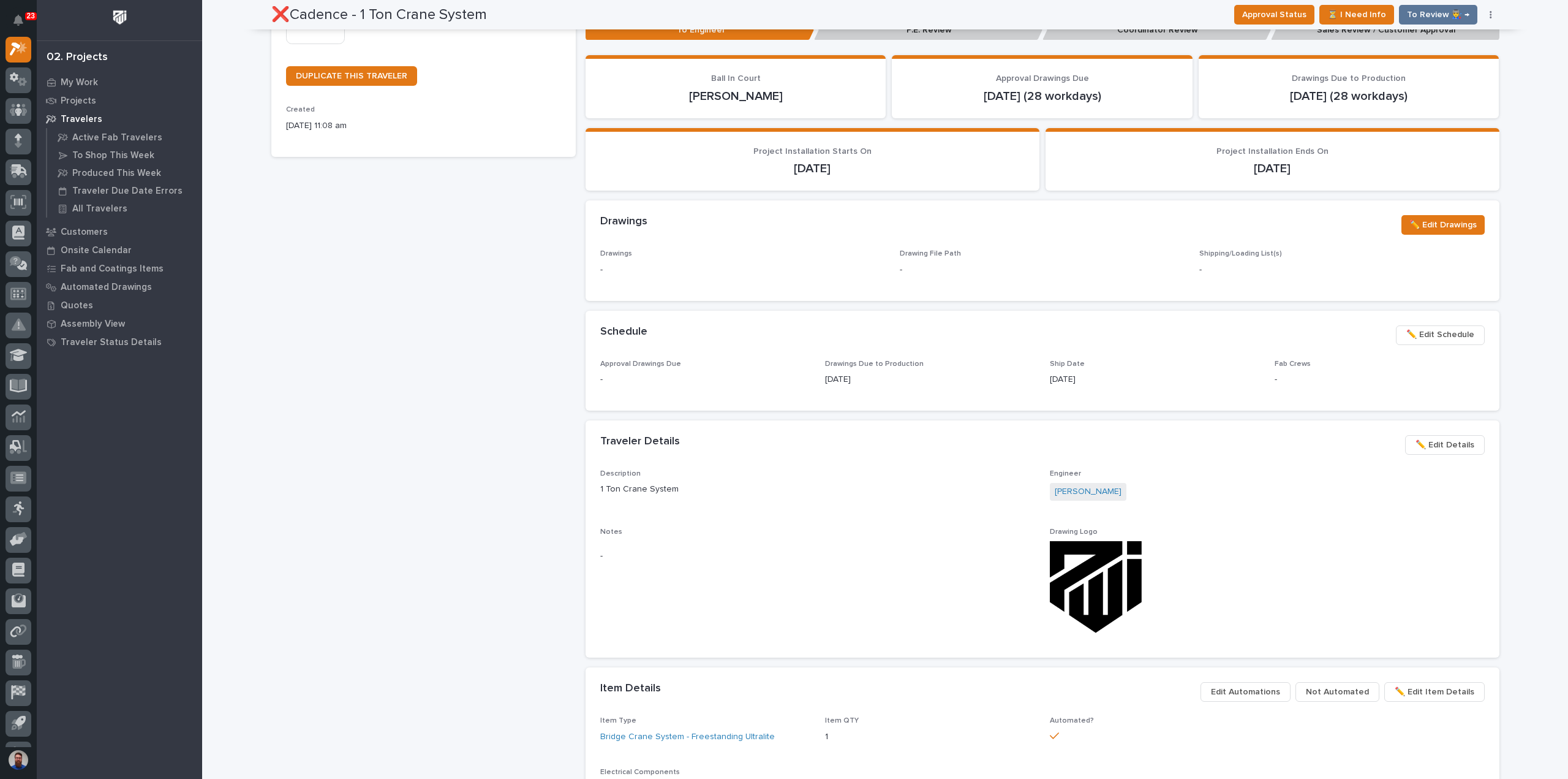
click at [1460, 443] on span "✏️ Edit Details" at bounding box center [1445, 444] width 59 height 14
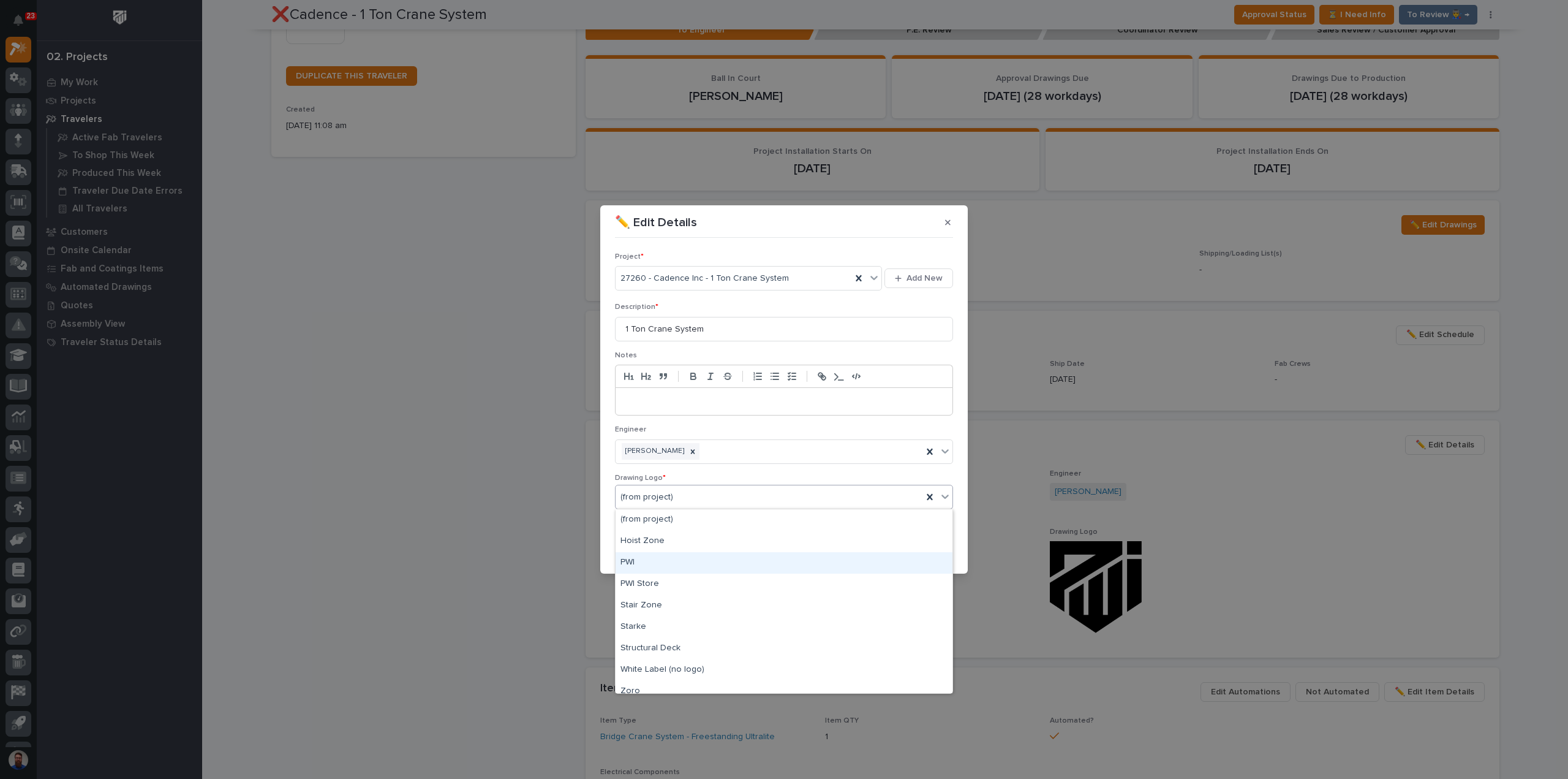
drag, startPoint x: 657, startPoint y: 549, endPoint x: 650, endPoint y: 550, distance: 7.1
click at [654, 565] on div "PWI" at bounding box center [784, 562] width 336 height 21
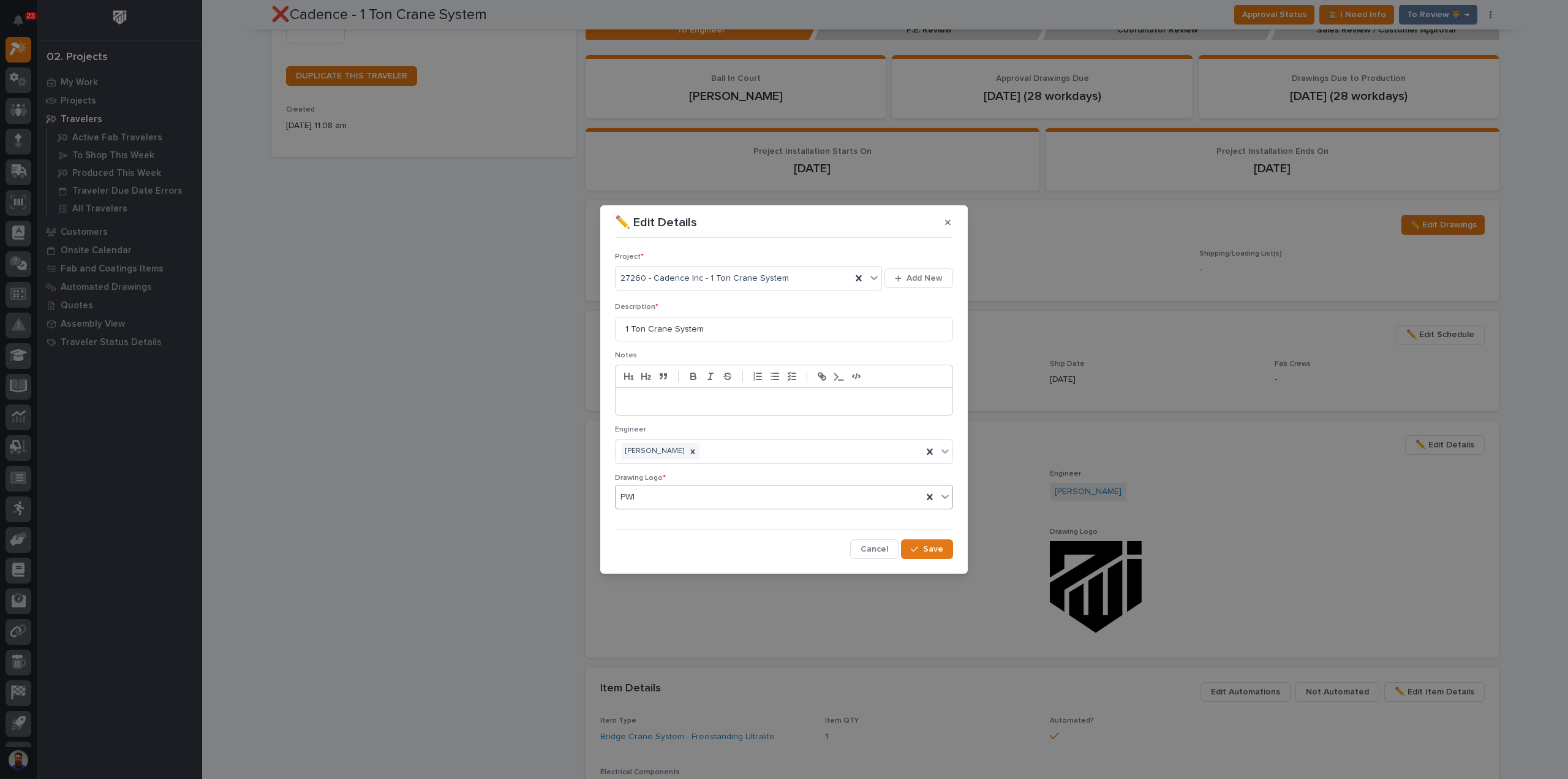
click at [854, 503] on div "PWI" at bounding box center [768, 496] width 307 height 20
click at [691, 449] on icon at bounding box center [693, 451] width 4 height 4
click at [705, 449] on div "Select..." at bounding box center [776, 450] width 321 height 20
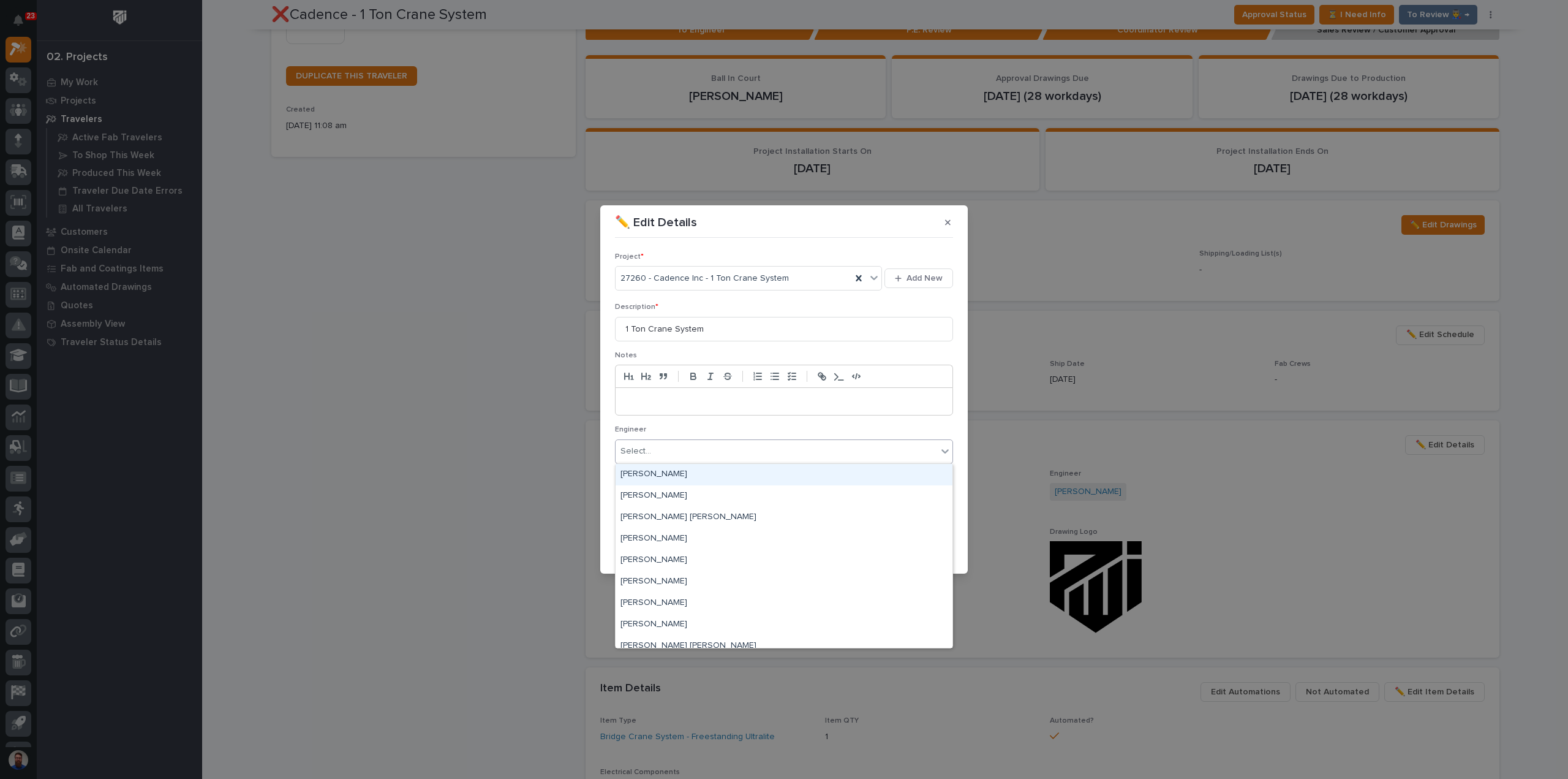
click at [703, 451] on div "Select..." at bounding box center [776, 450] width 321 height 20
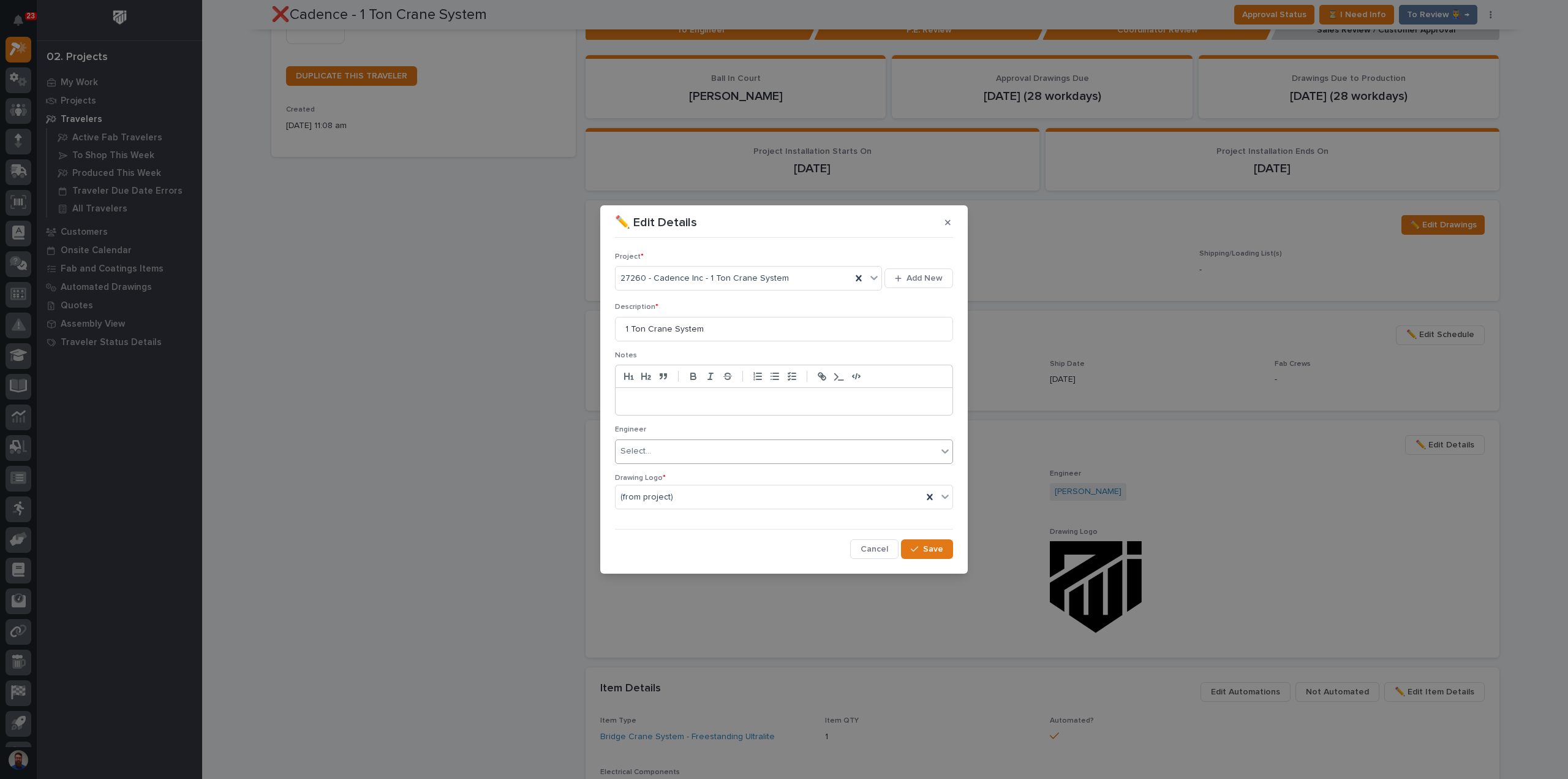
click at [703, 451] on div "Select..." at bounding box center [776, 450] width 321 height 20
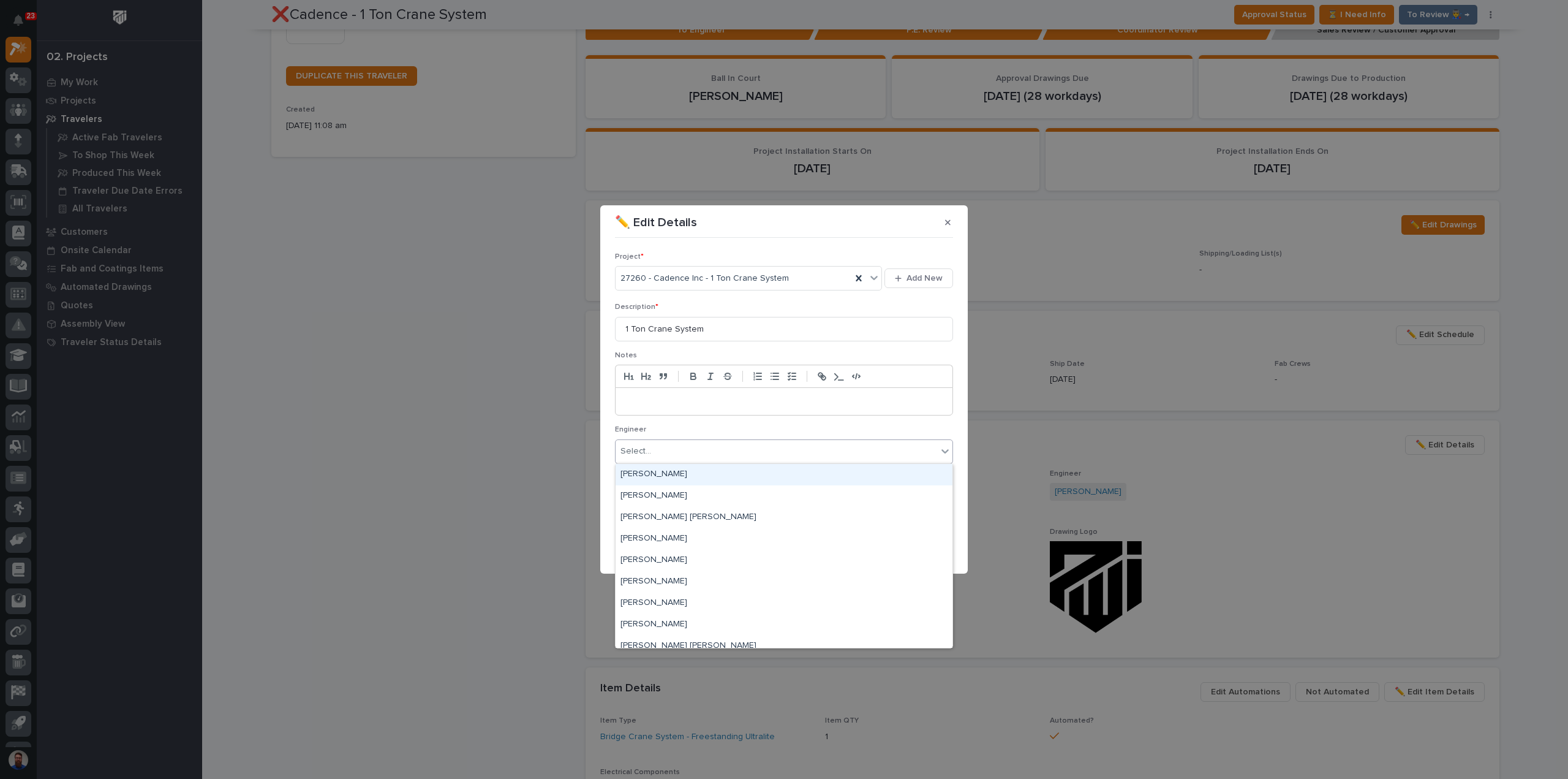
click at [725, 423] on div "Notes" at bounding box center [784, 388] width 338 height 75
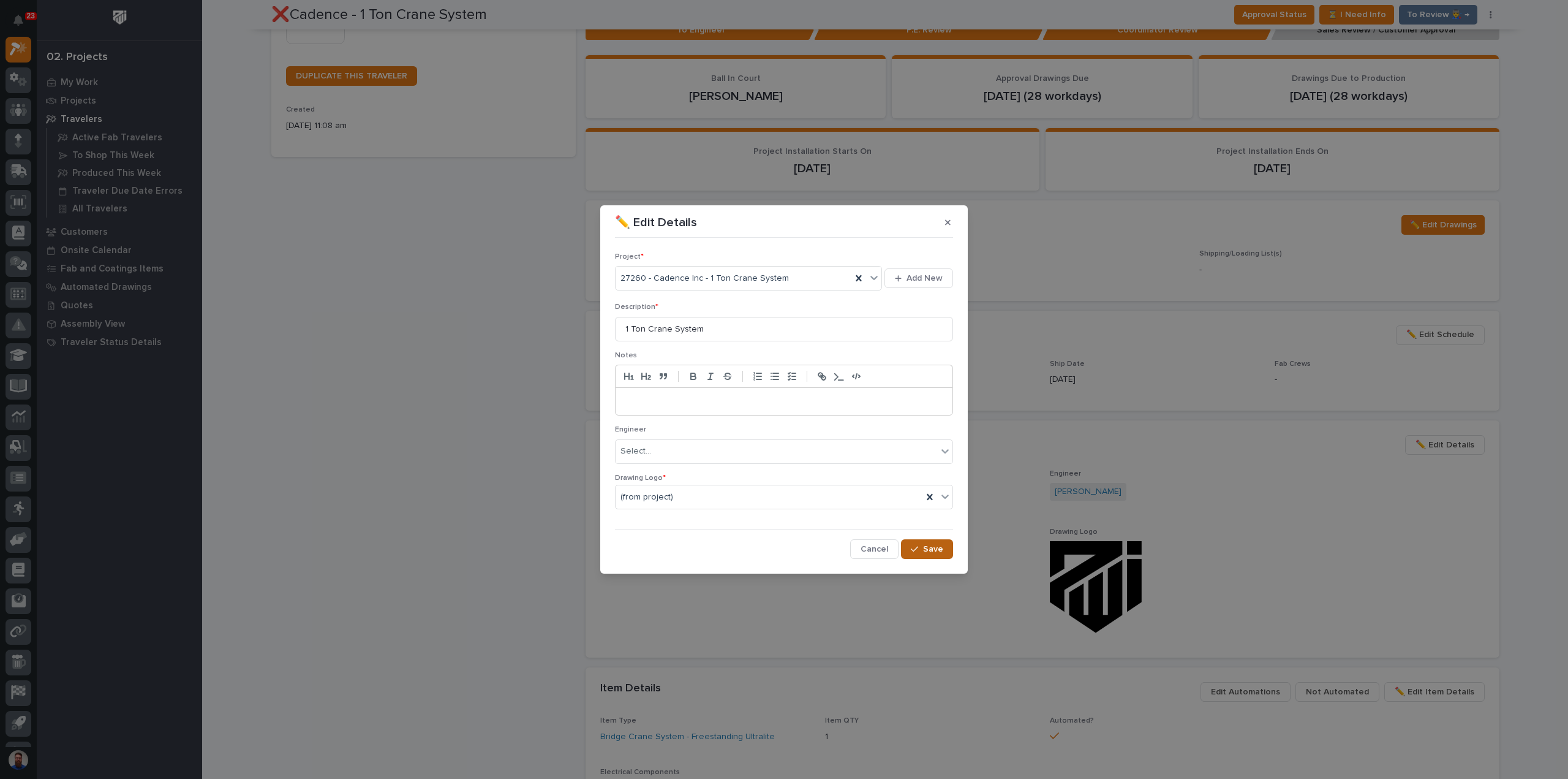
click at [920, 547] on div "button" at bounding box center [916, 549] width 12 height 9
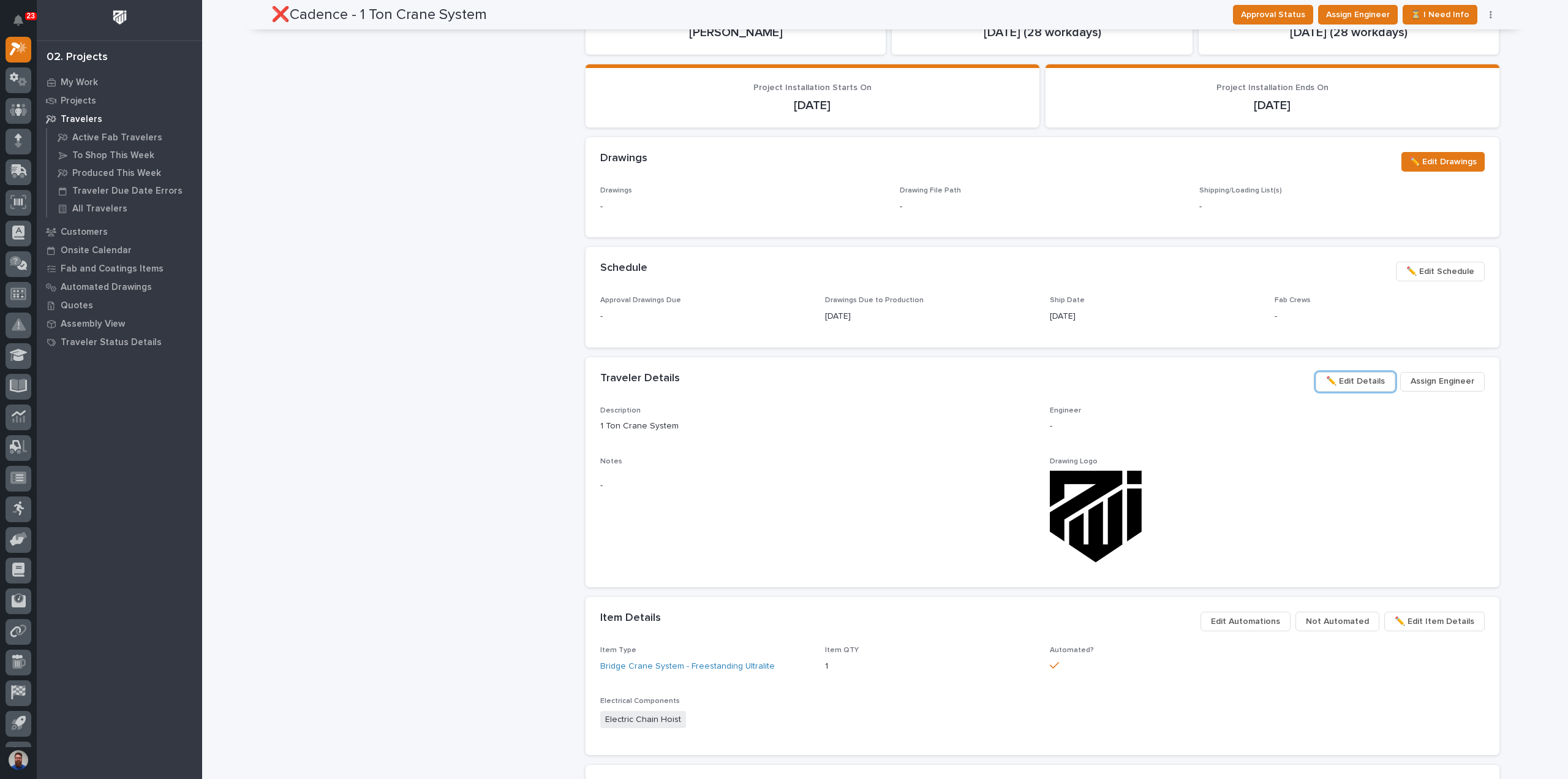
scroll to position [488, 0]
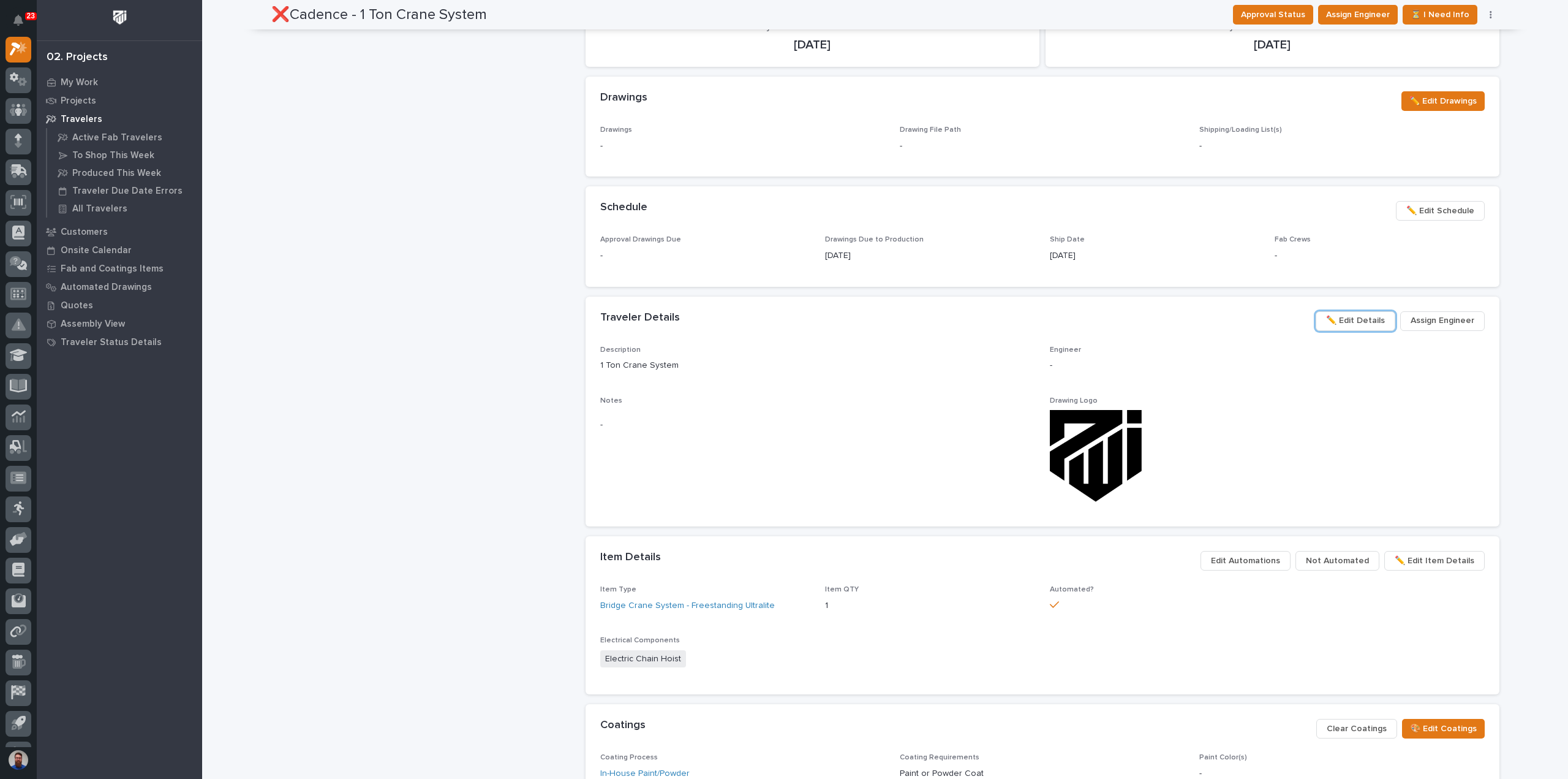
click at [1341, 558] on span "Not Automated" at bounding box center [1337, 560] width 63 height 14
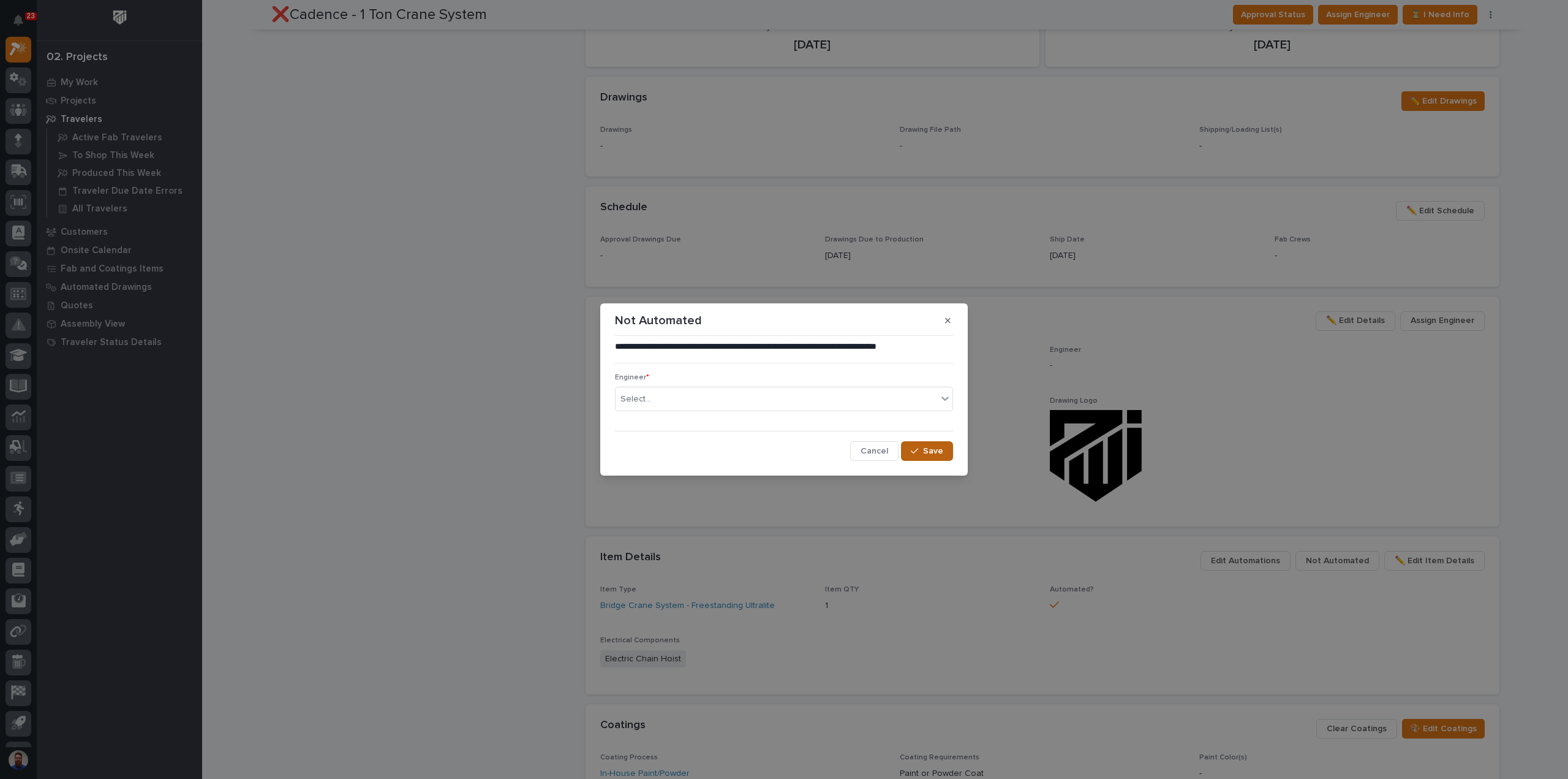
click at [932, 451] on span "Save" at bounding box center [933, 451] width 20 height 11
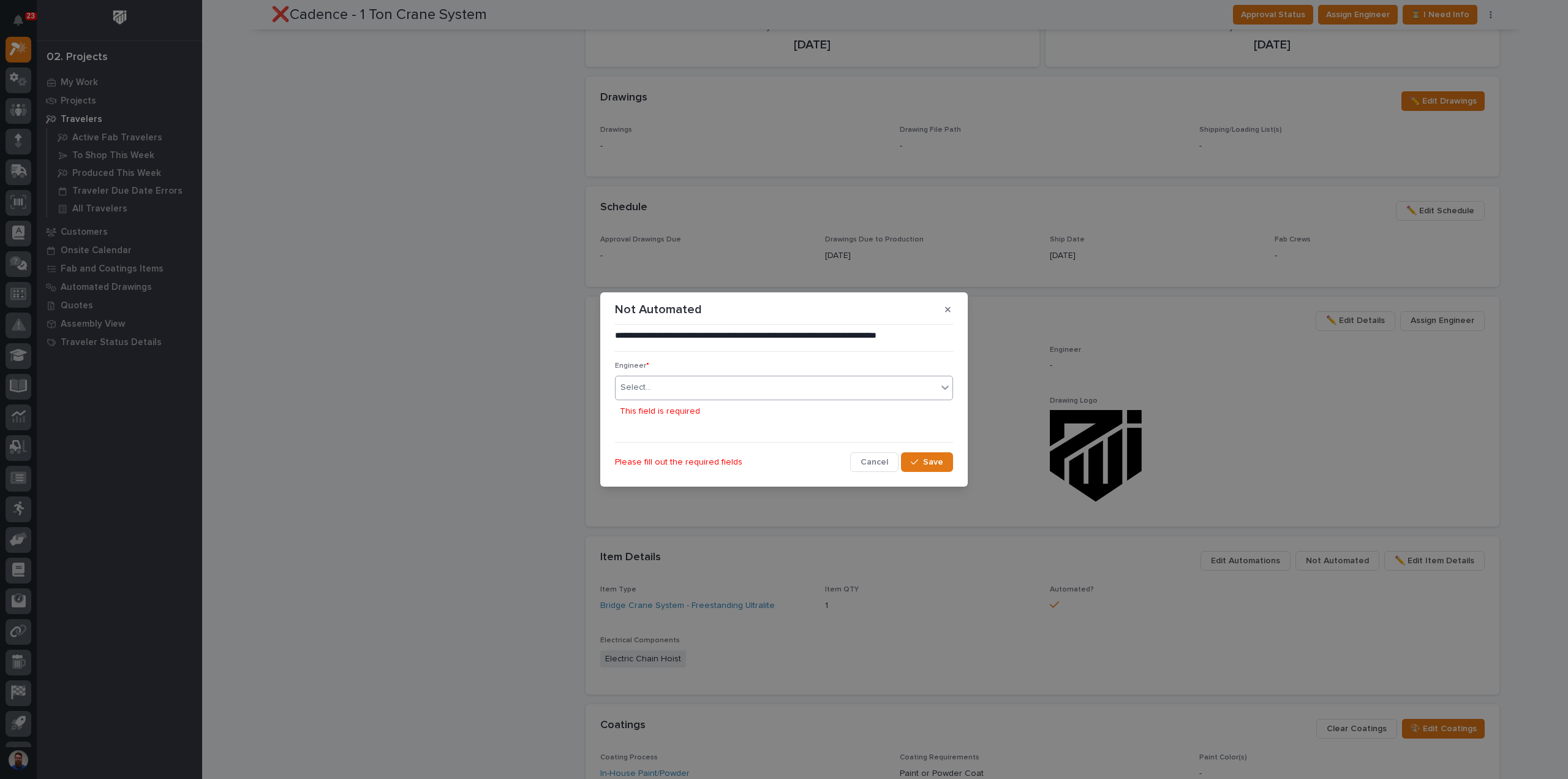
click at [838, 387] on div "Select..." at bounding box center [776, 387] width 321 height 20
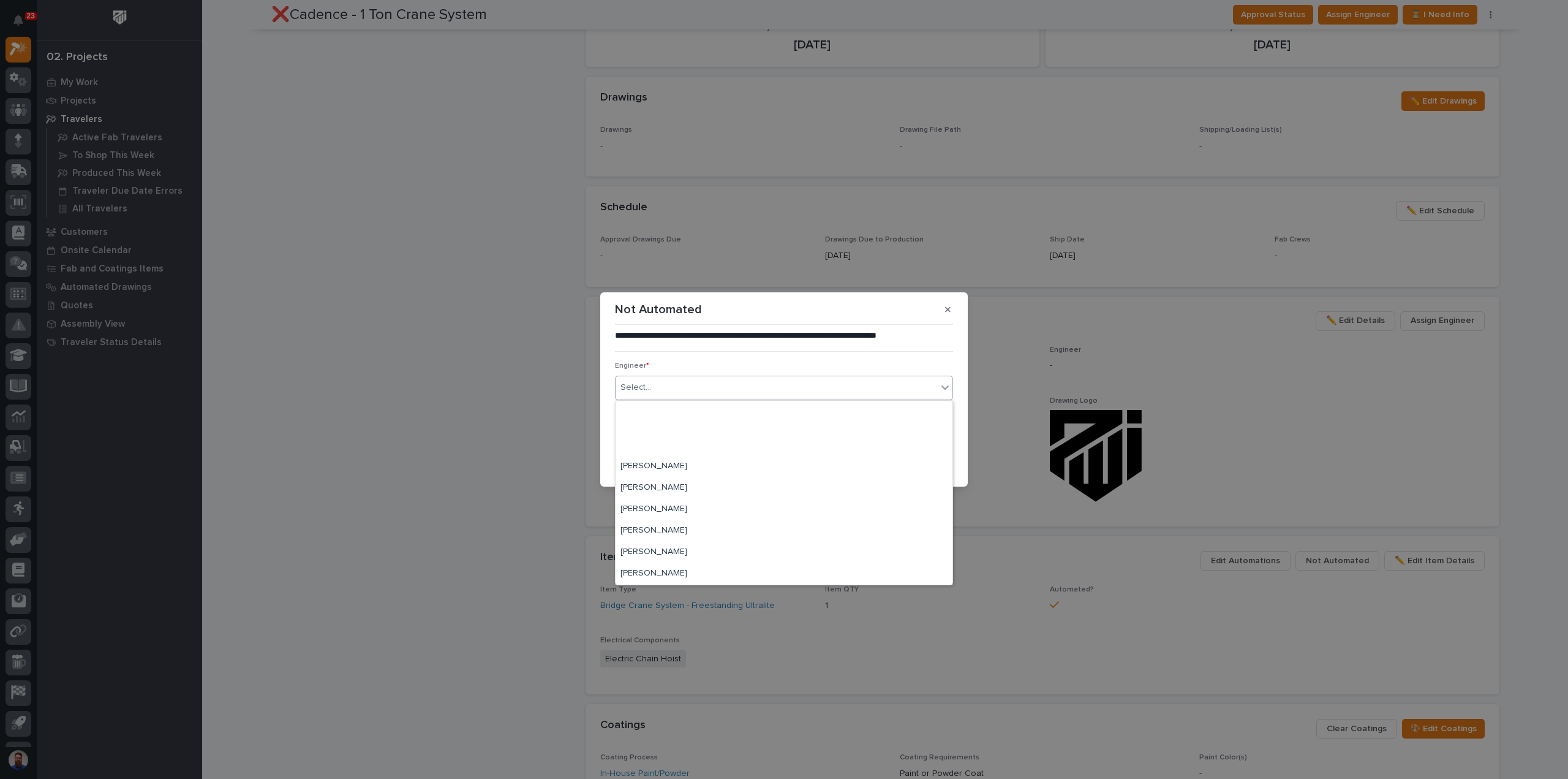
scroll to position [735, 0]
click at [677, 526] on div "[PERSON_NAME]" at bounding box center [784, 533] width 336 height 21
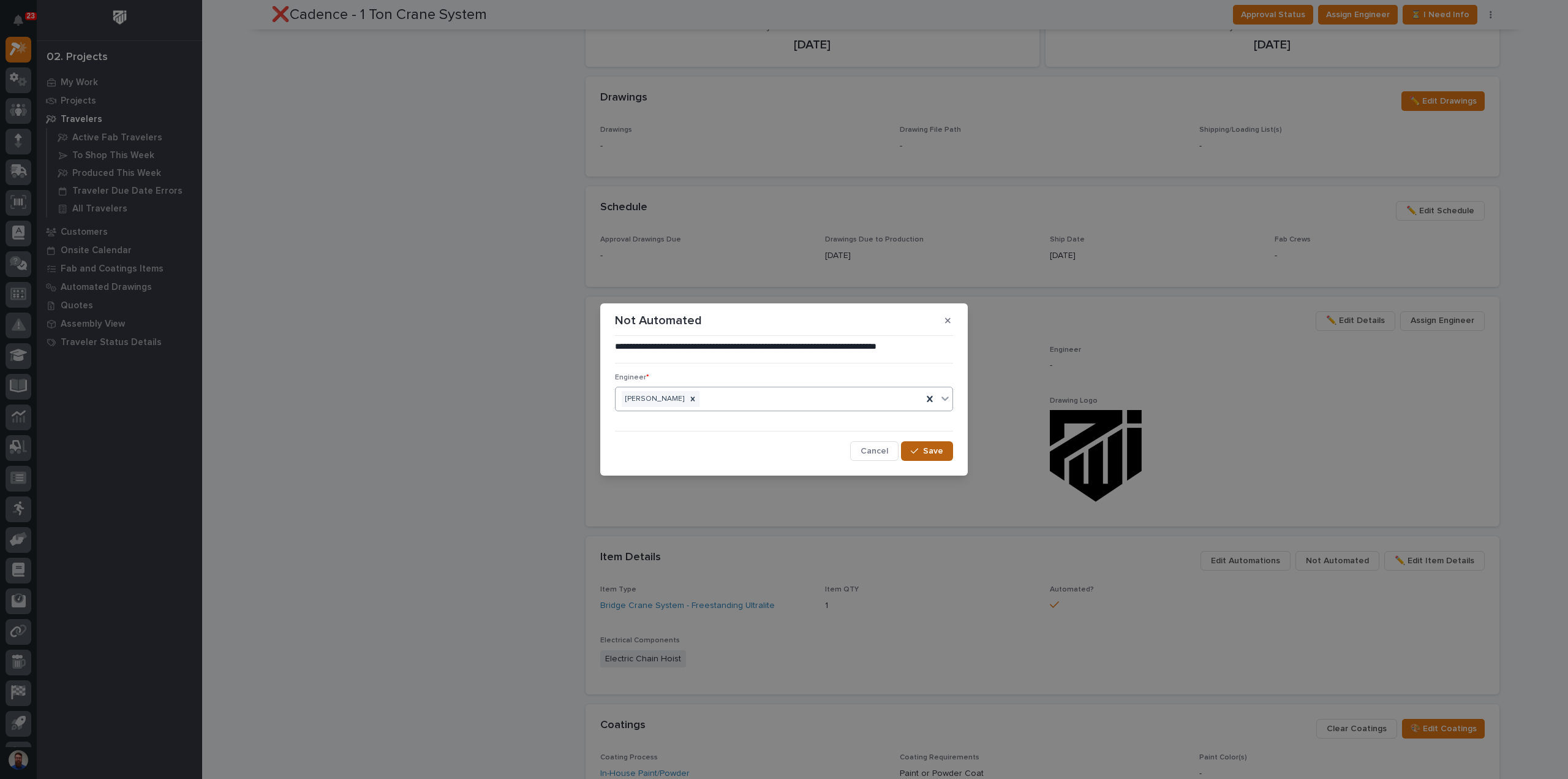
click at [930, 446] on span "Save" at bounding box center [933, 451] width 20 height 11
click at [358, 412] on div "**********" at bounding box center [784, 389] width 1568 height 779
click at [366, 412] on div "❌Cadence - 1 Ton Crane System Production Project 27260 - Cadence Inc - 1 Ton Cr…" at bounding box center [423, 325] width 304 height 1508
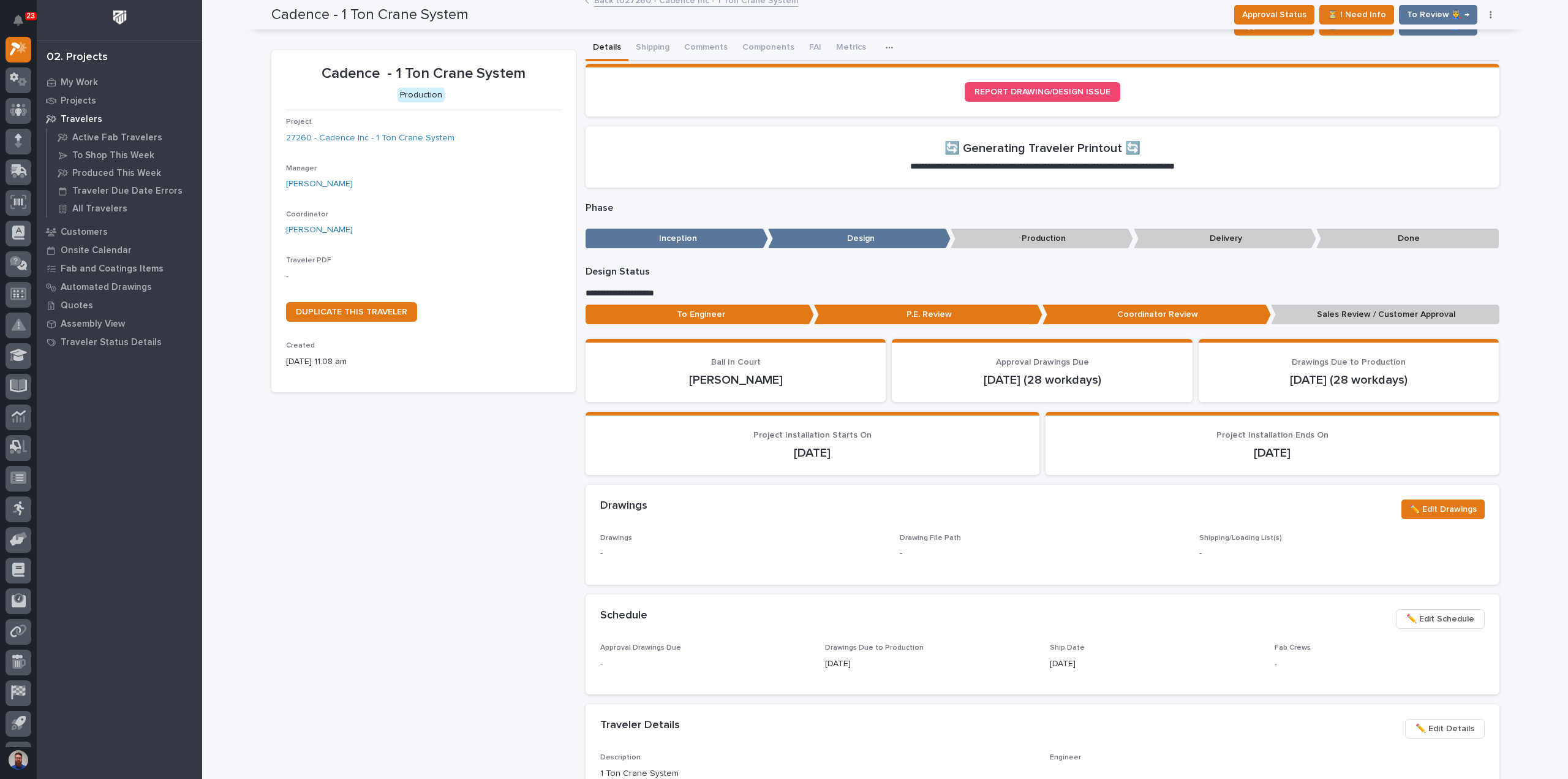
scroll to position [0, 0]
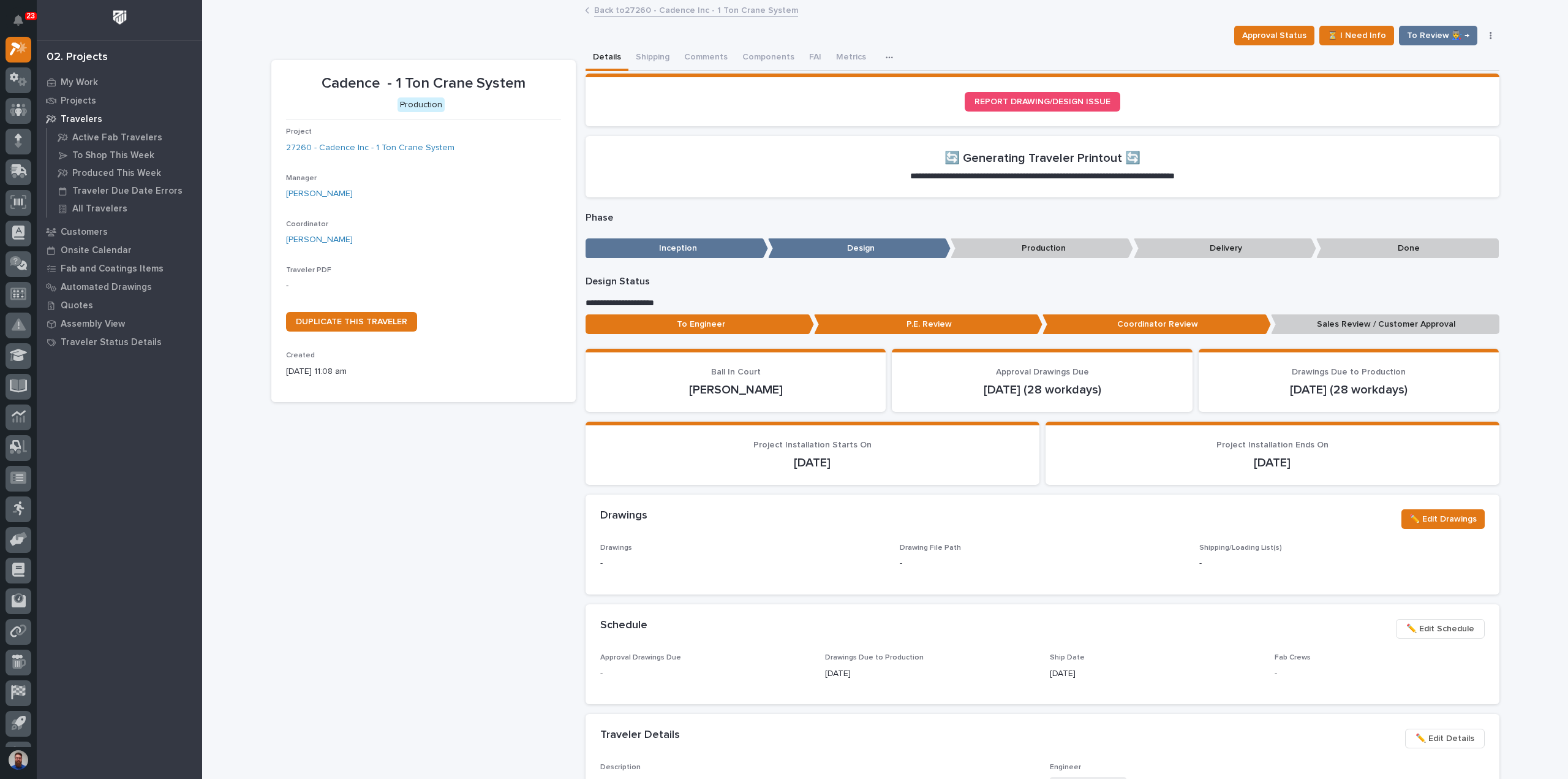
click at [362, 423] on div "Cadence - 1 Ton Crane System Production Project 27260 - Cadence Inc - 1 Ton Cra…" at bounding box center [423, 690] width 304 height 1260
click at [772, 327] on p "To Engineer" at bounding box center [699, 324] width 228 height 20
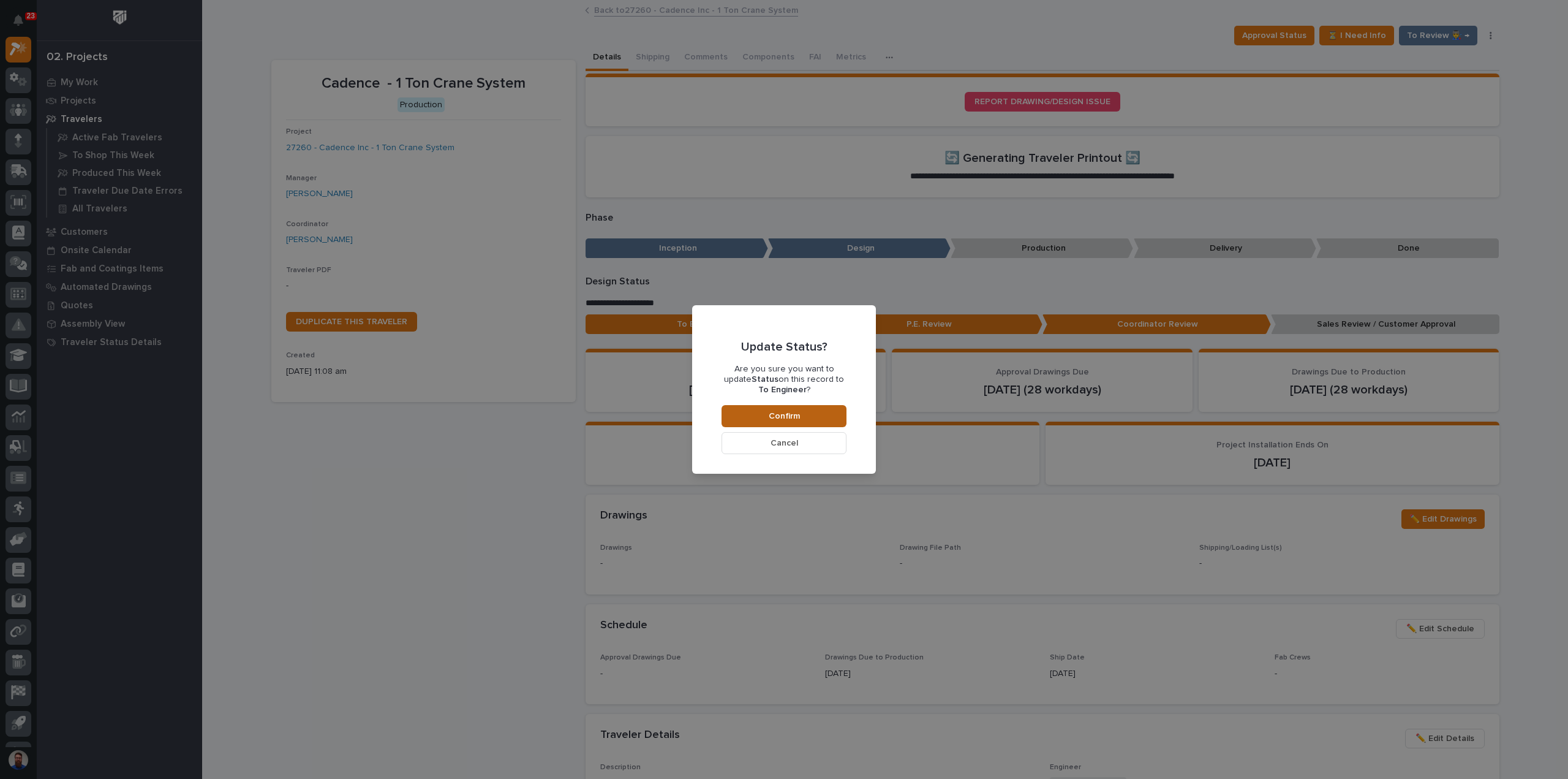
click at [736, 409] on button "Confirm" at bounding box center [784, 416] width 125 height 22
click at [480, 460] on div "Update Status? Are you sure you want to update Status on this record to To Engi…" at bounding box center [784, 389] width 1568 height 779
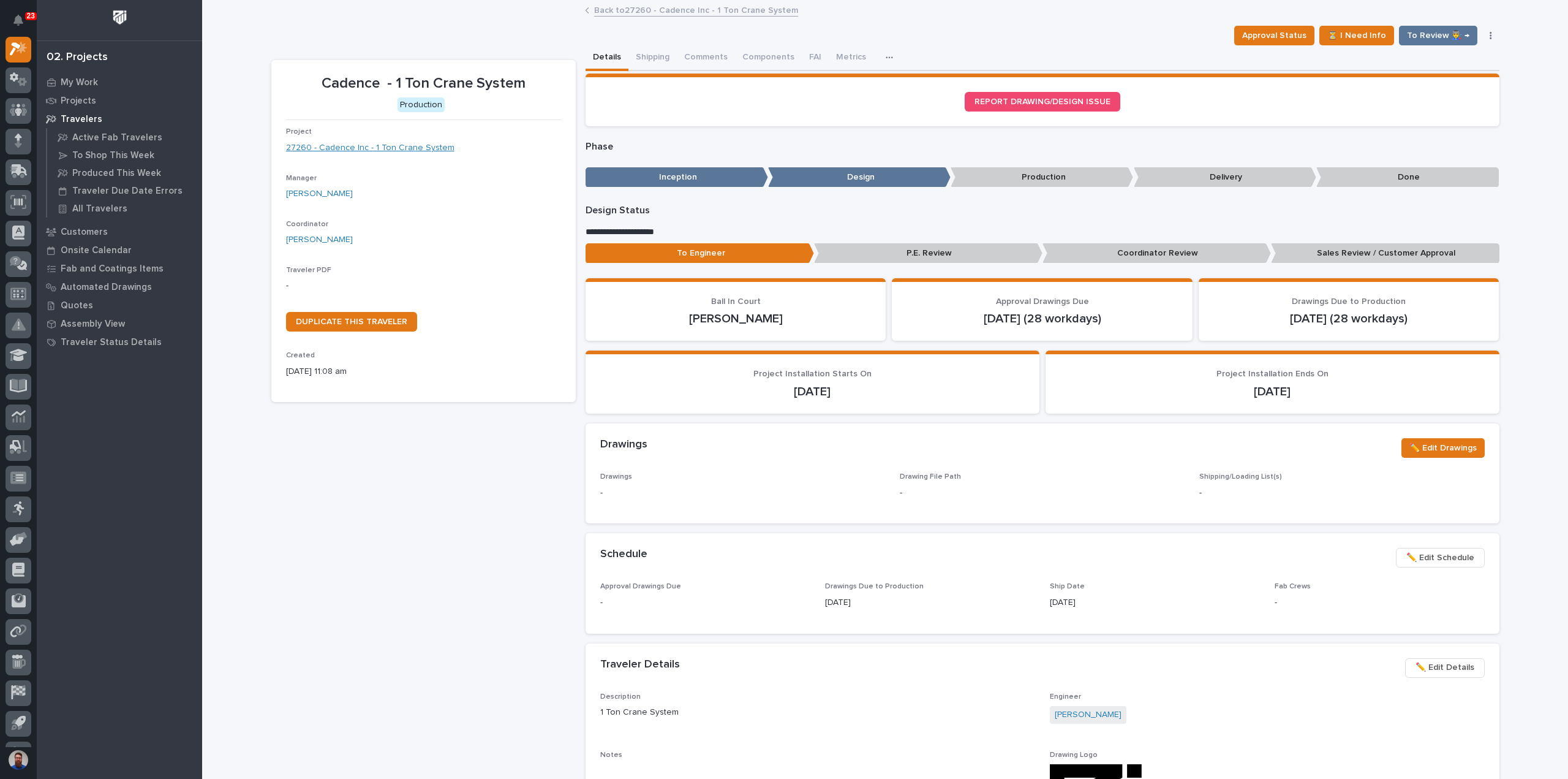
click at [401, 144] on link "27260 - Cadence Inc - 1 Ton Crane System" at bounding box center [370, 147] width 168 height 12
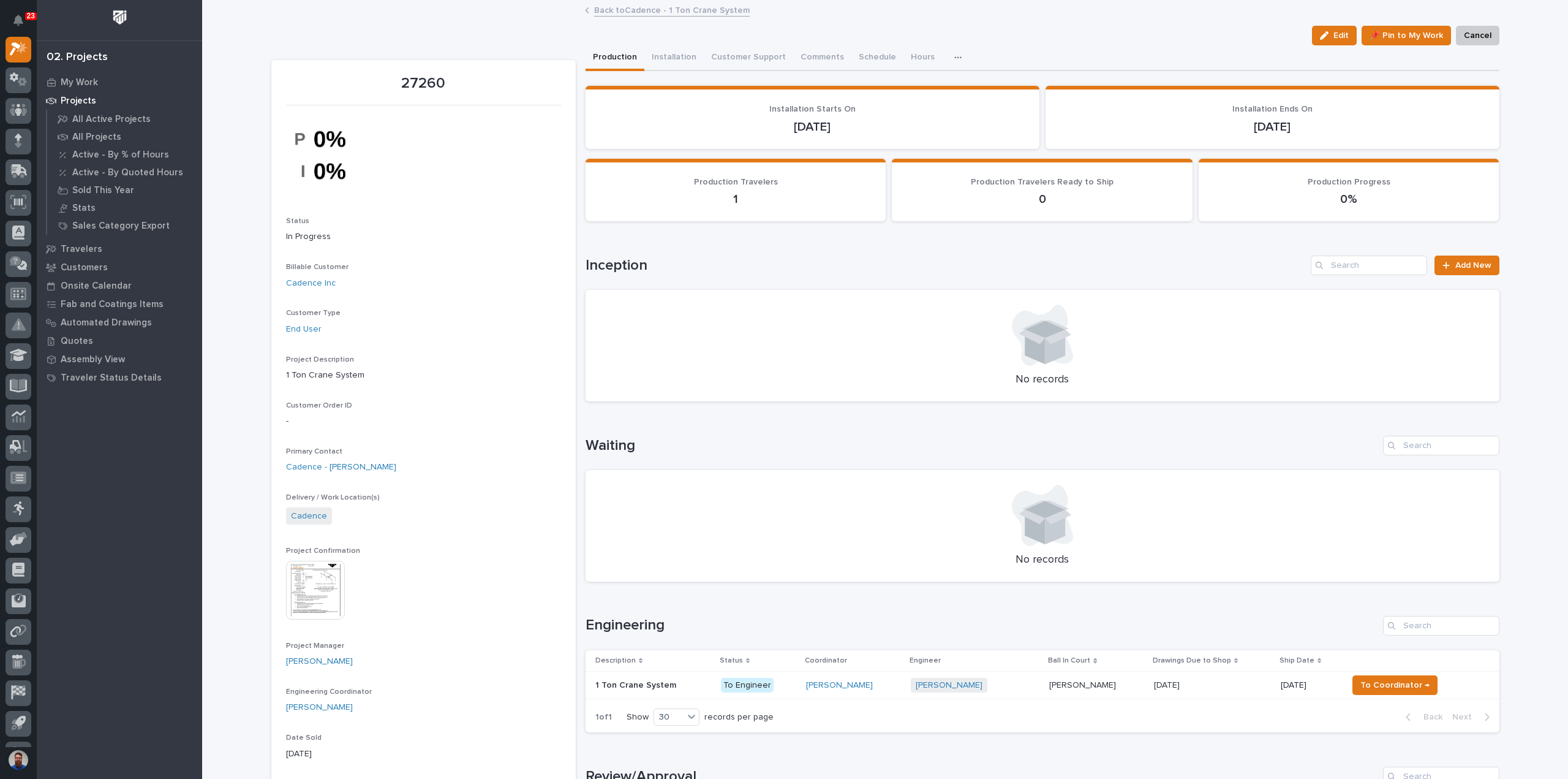
click at [1091, 691] on div "Weston Hochstetler Weston Hochstetler" at bounding box center [1096, 684] width 95 height 20
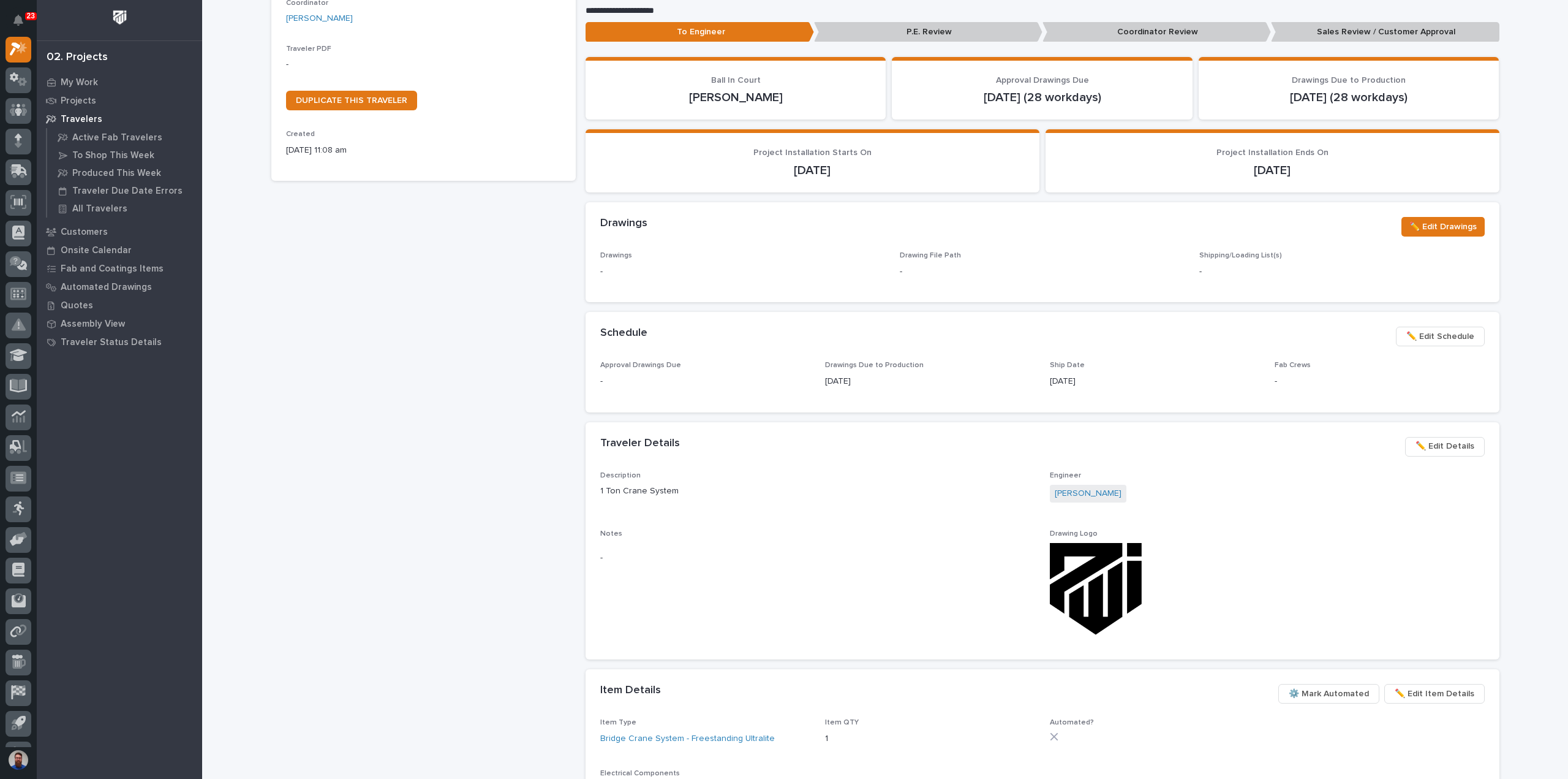
scroll to position [408, 0]
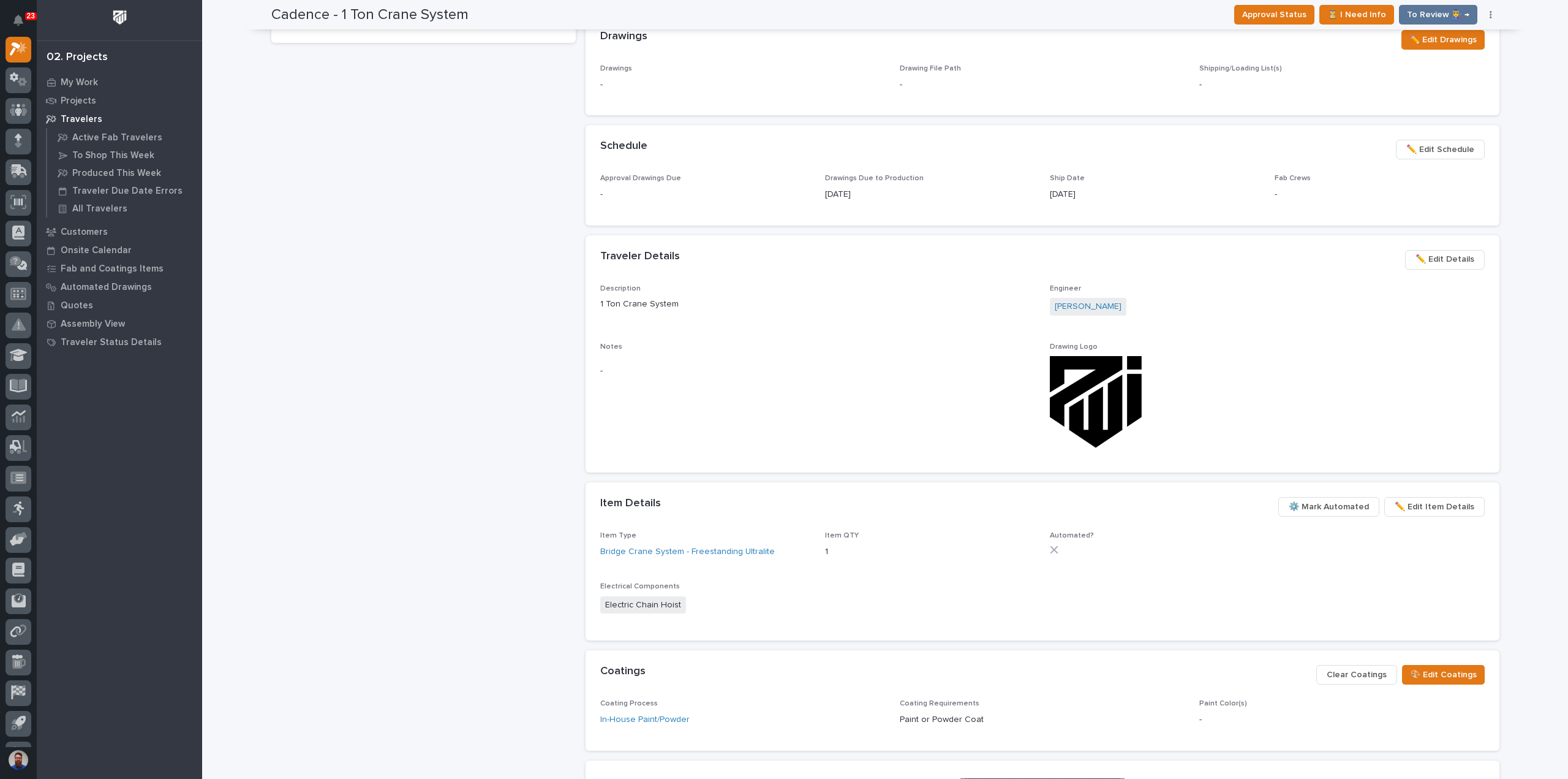
click at [1448, 257] on span "✏️ Edit Details" at bounding box center [1445, 258] width 59 height 14
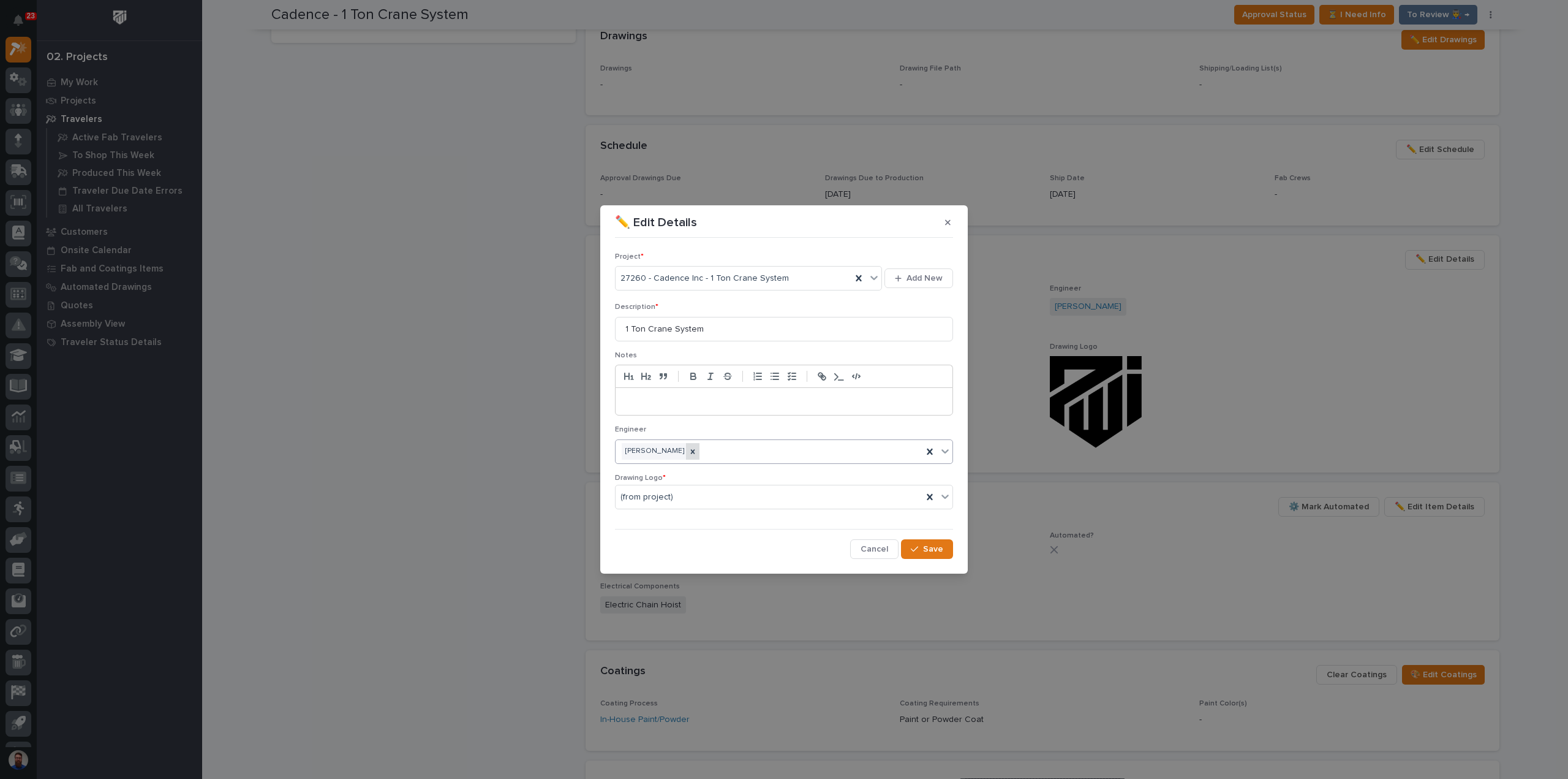
click at [697, 453] on icon at bounding box center [692, 451] width 9 height 9
click at [926, 549] on span "Save" at bounding box center [933, 549] width 20 height 11
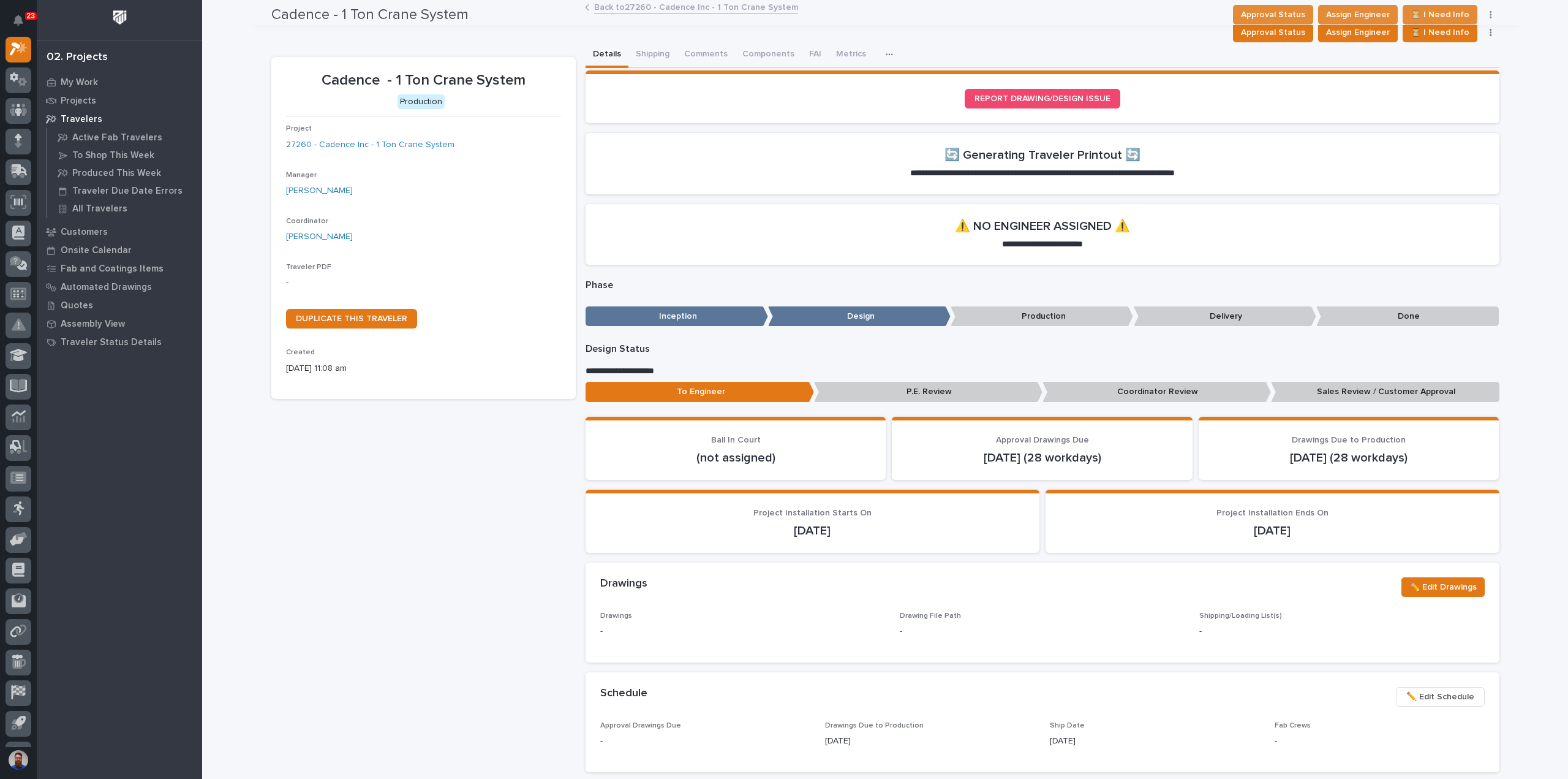
scroll to position [0, 0]
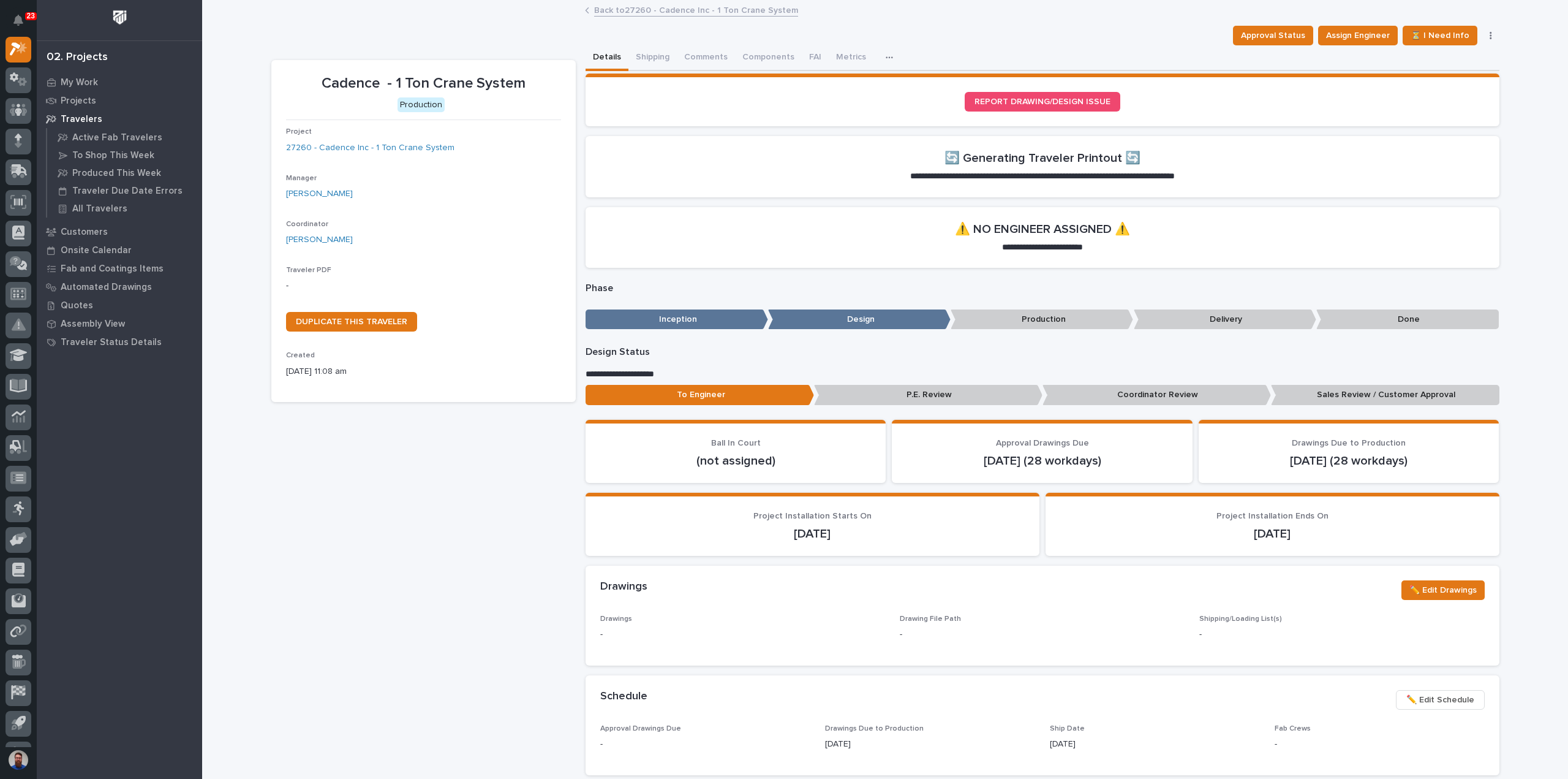
click at [666, 14] on link "Back to 27260 - Cadence Inc - 1 Ton Crane System" at bounding box center [696, 10] width 204 height 14
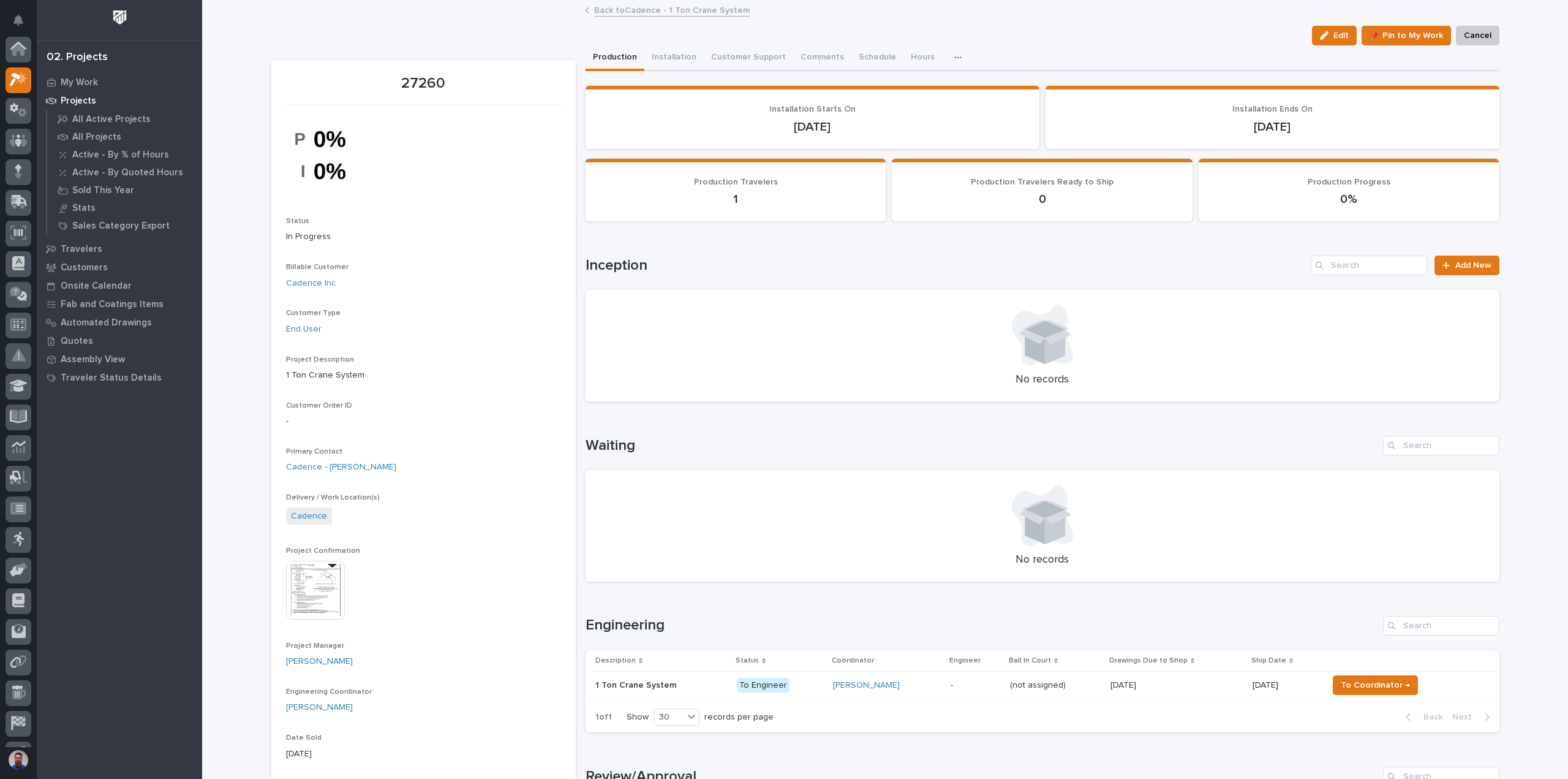
scroll to position [33, 0]
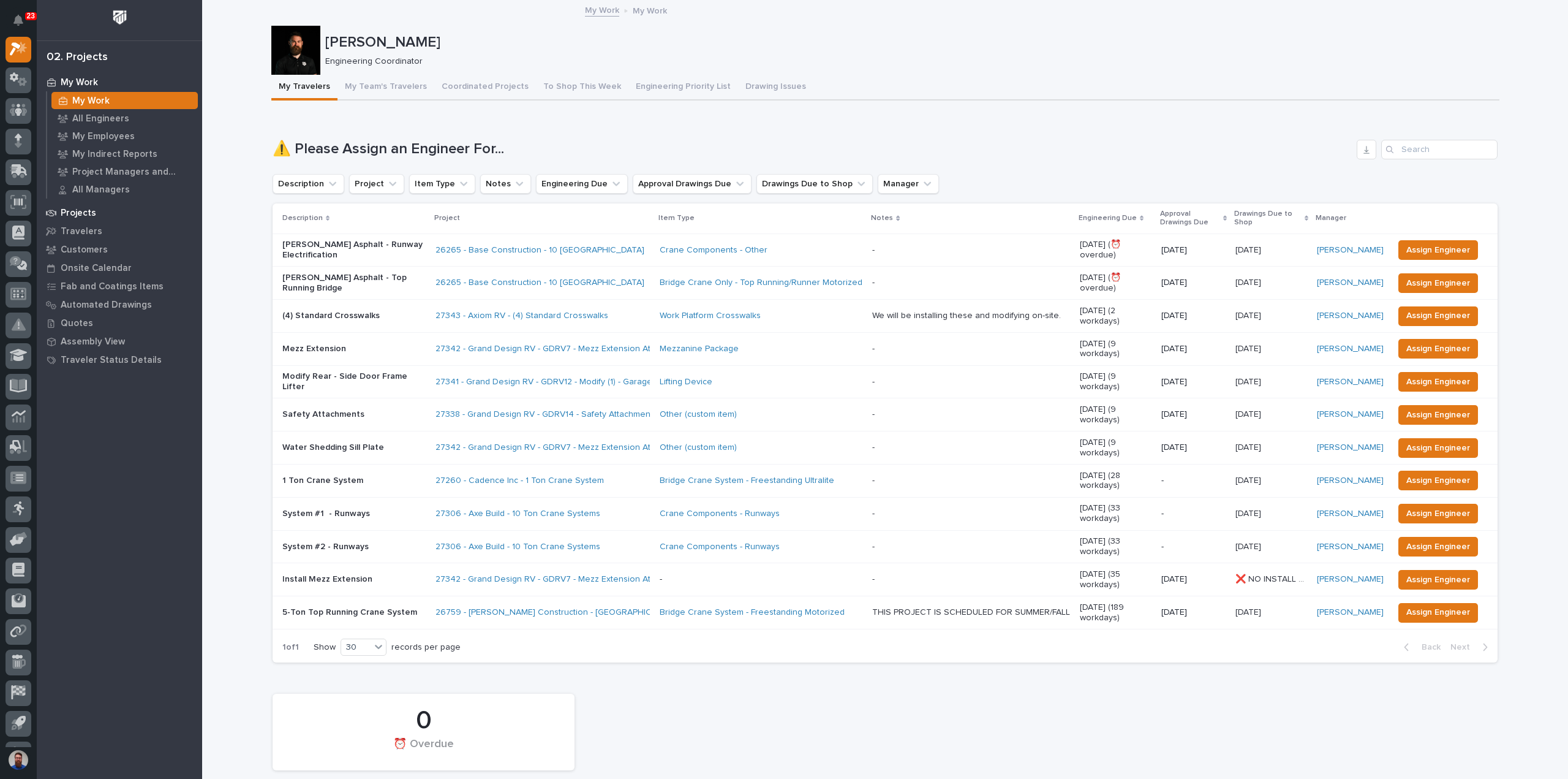
click at [84, 209] on p "Projects" at bounding box center [77, 213] width 35 height 11
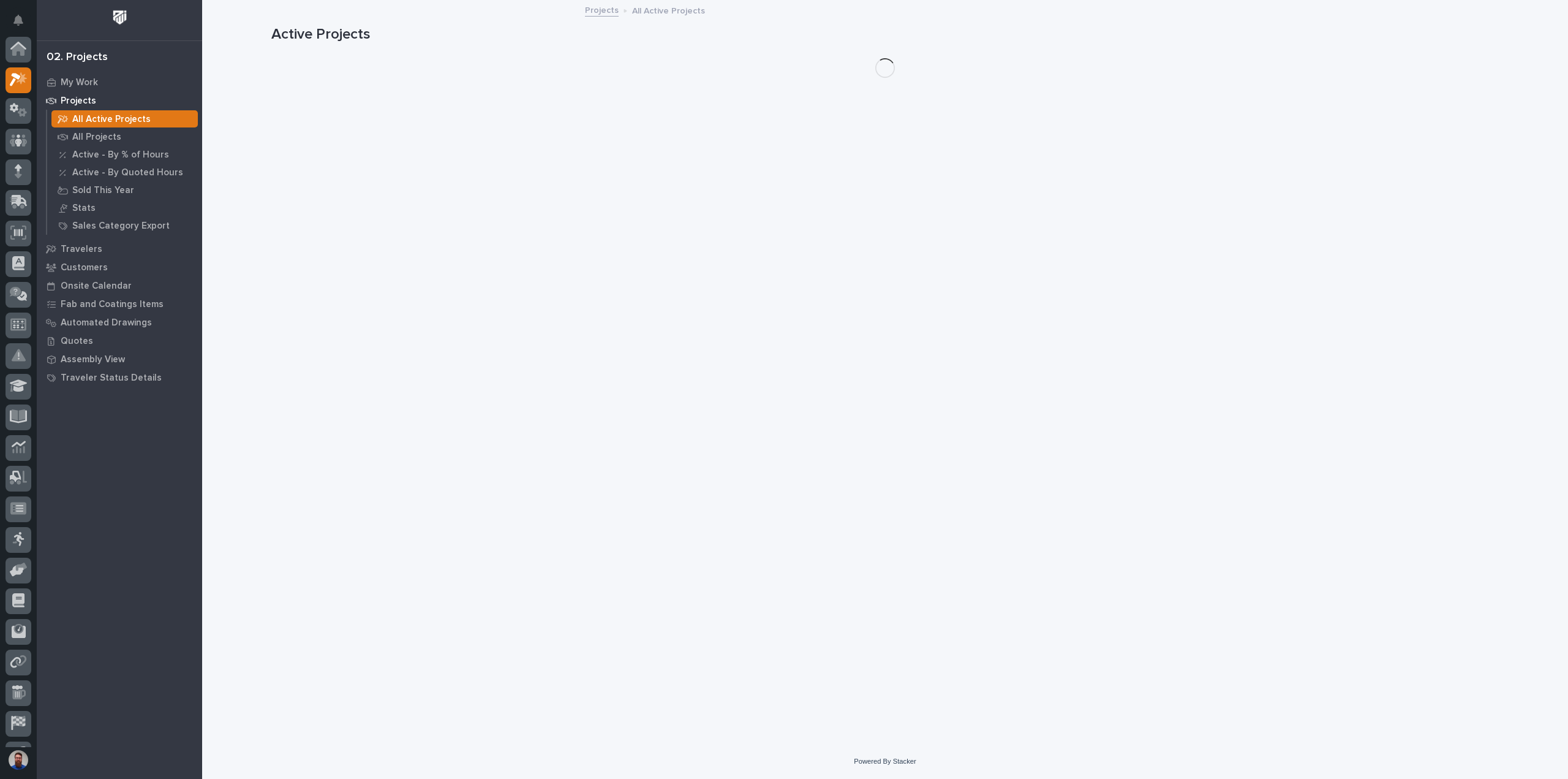
scroll to position [31, 0]
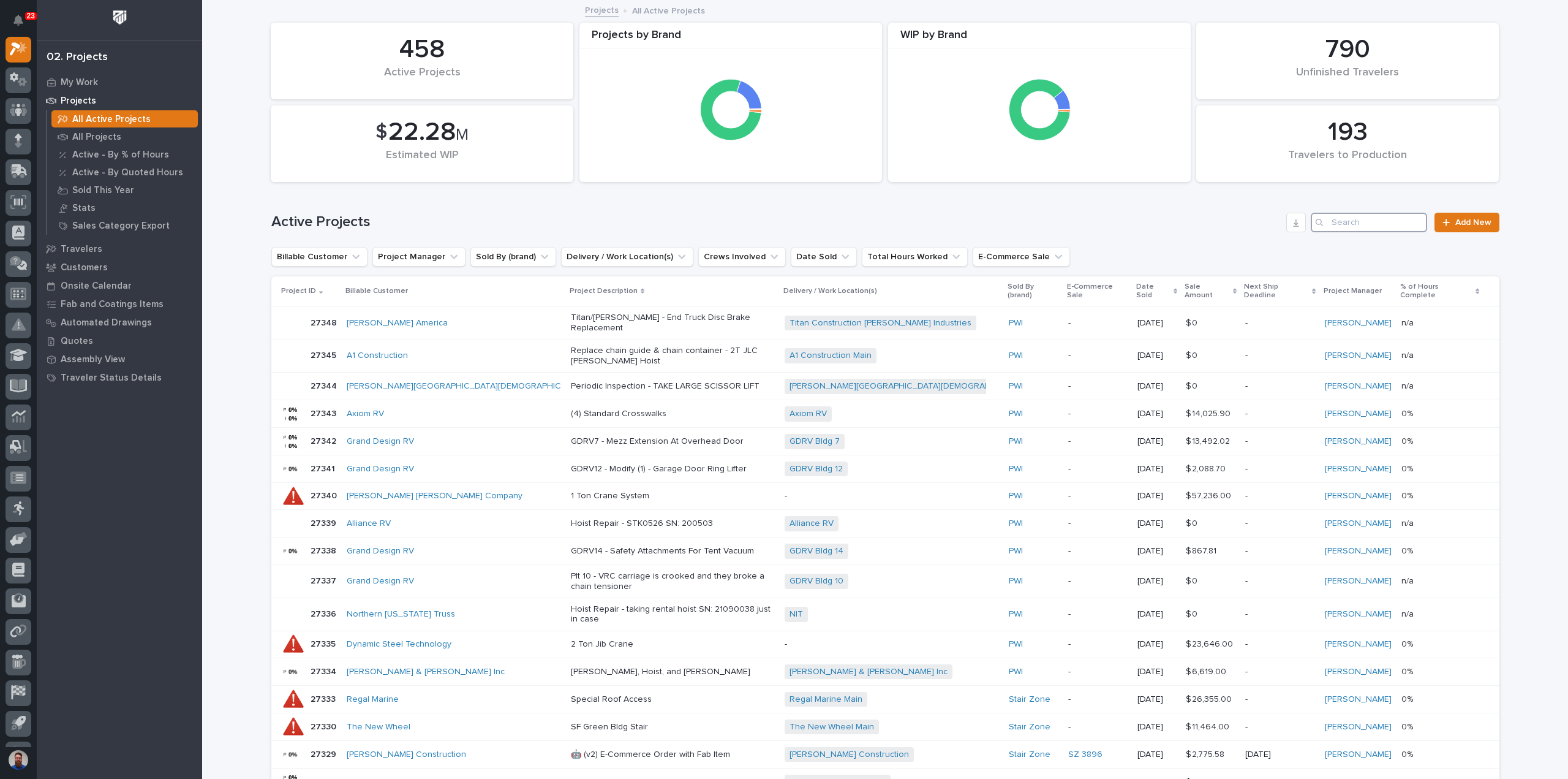
click at [1361, 226] on input "Search" at bounding box center [1368, 222] width 117 height 20
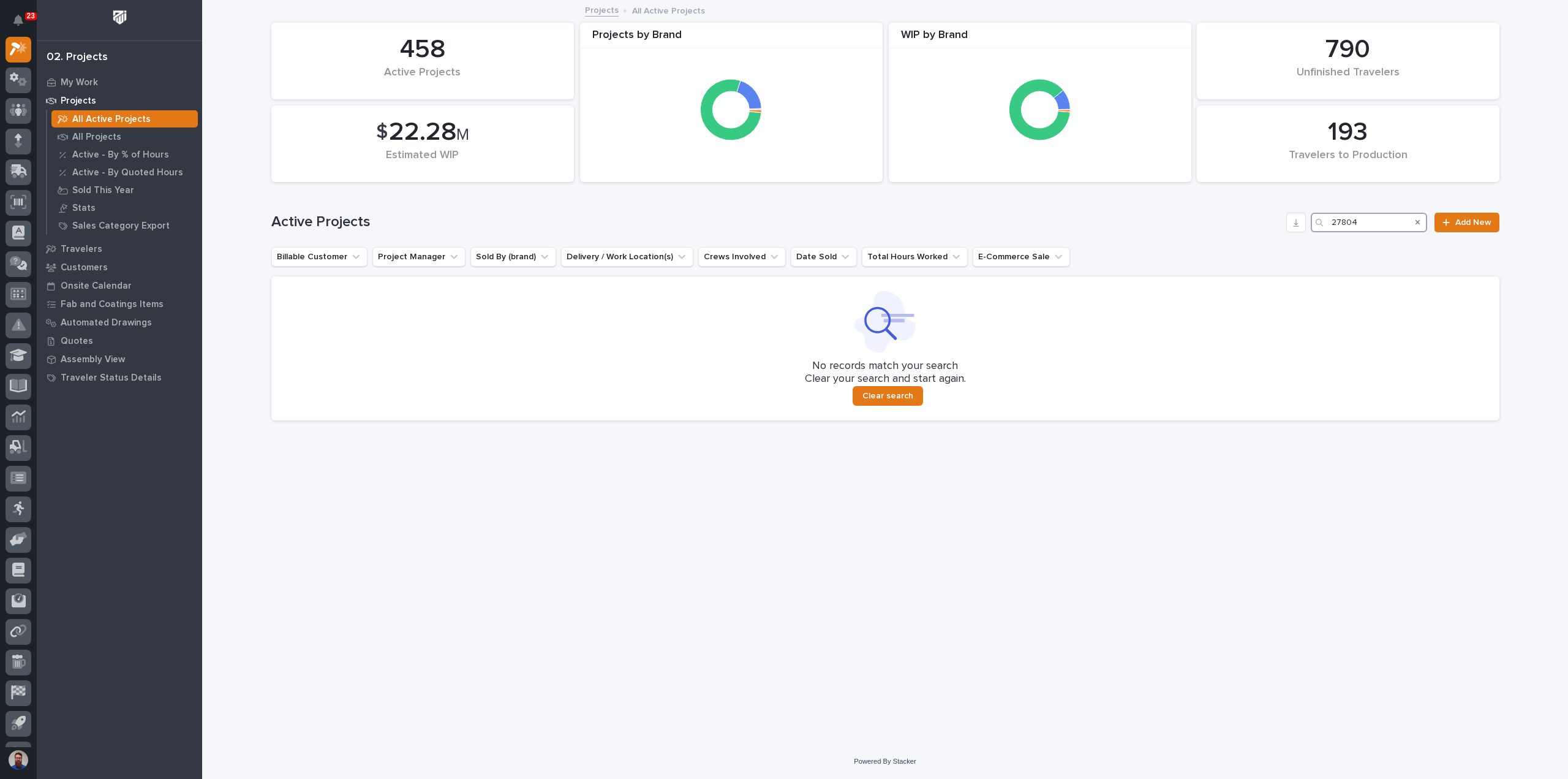
click at [1381, 220] on input "27804" at bounding box center [1368, 222] width 117 height 20
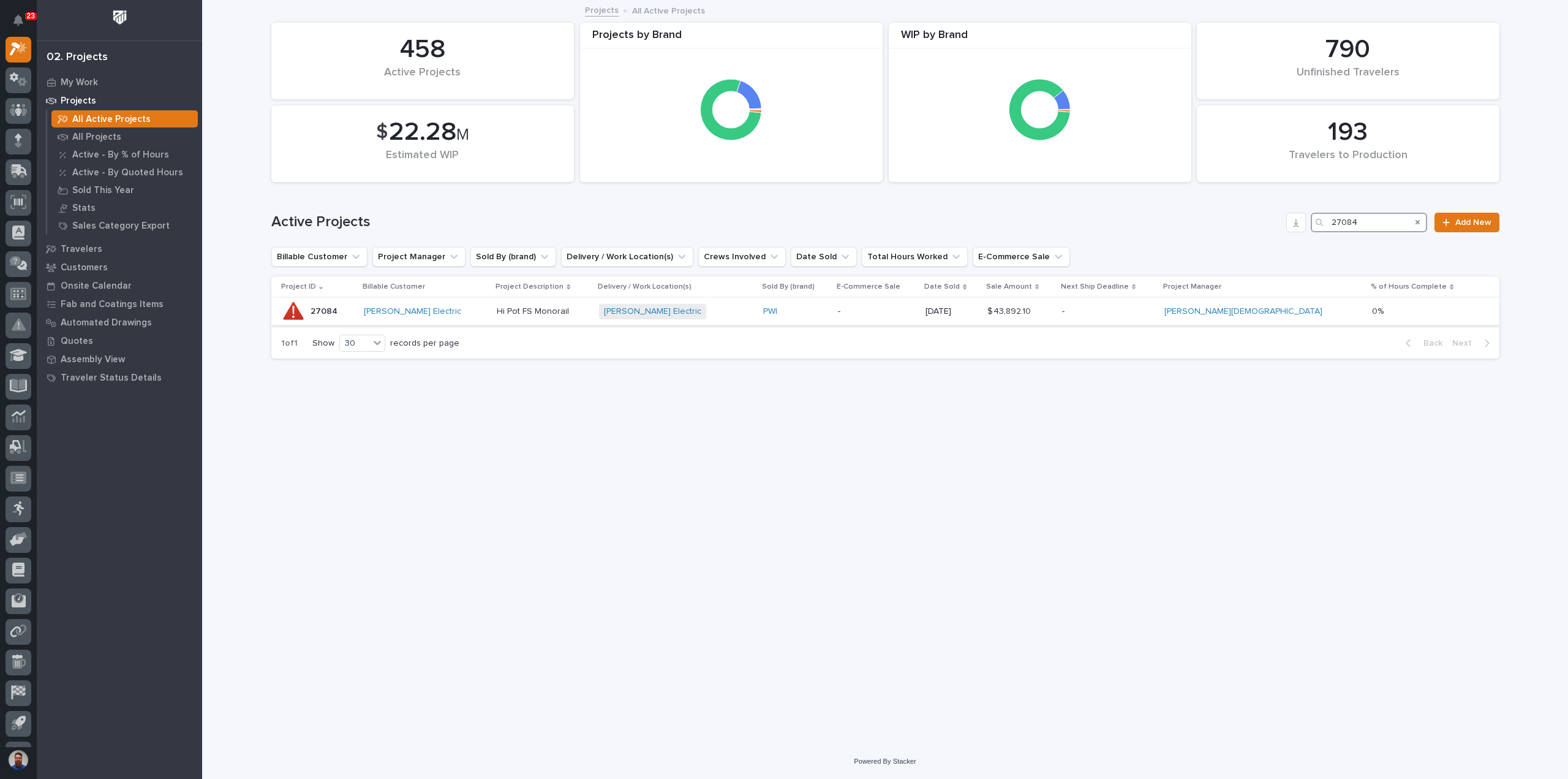
type input "27084"
click at [589, 313] on p "Hi Pot FS Monorail" at bounding box center [543, 311] width 93 height 11
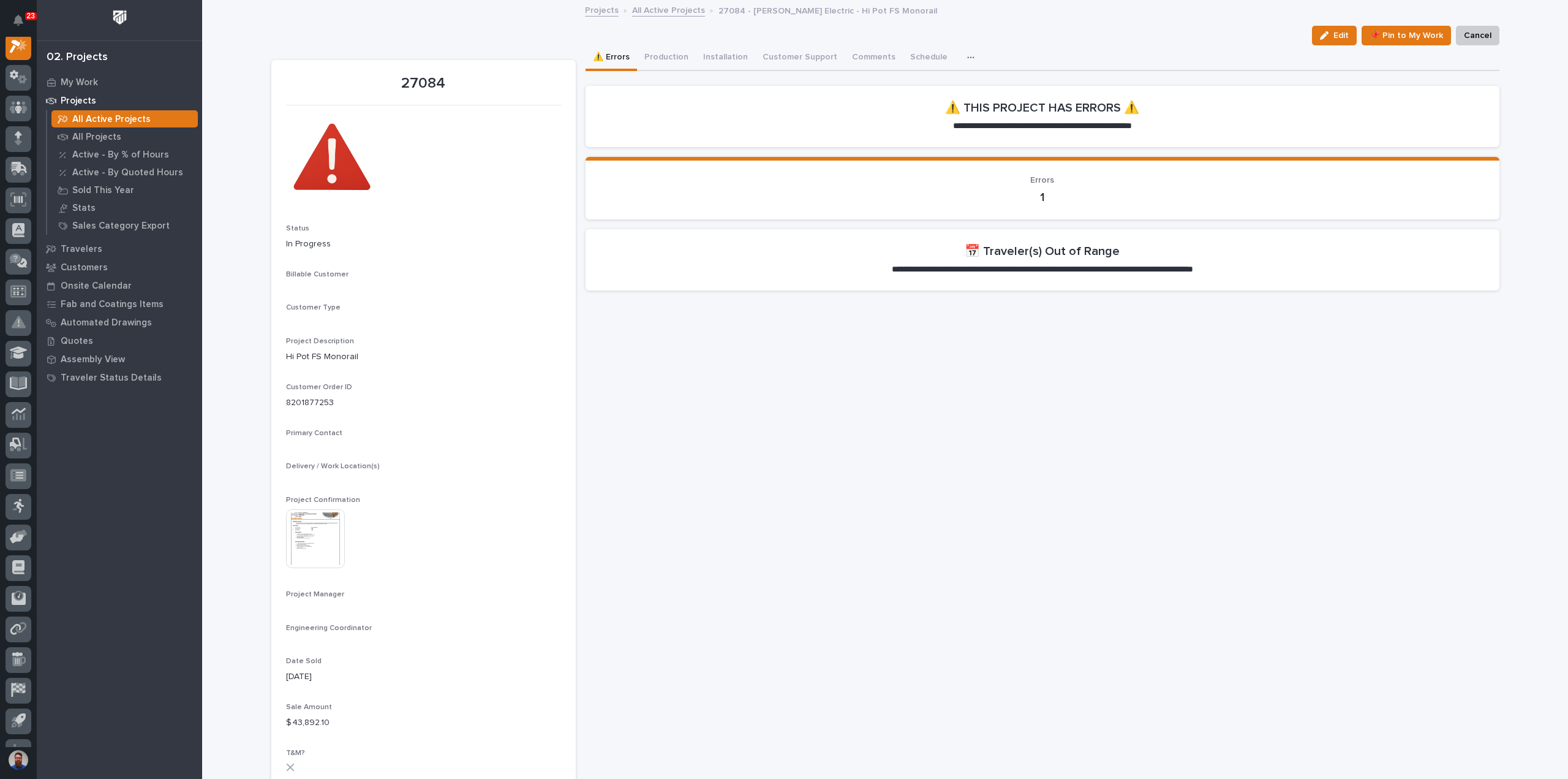
scroll to position [31, 0]
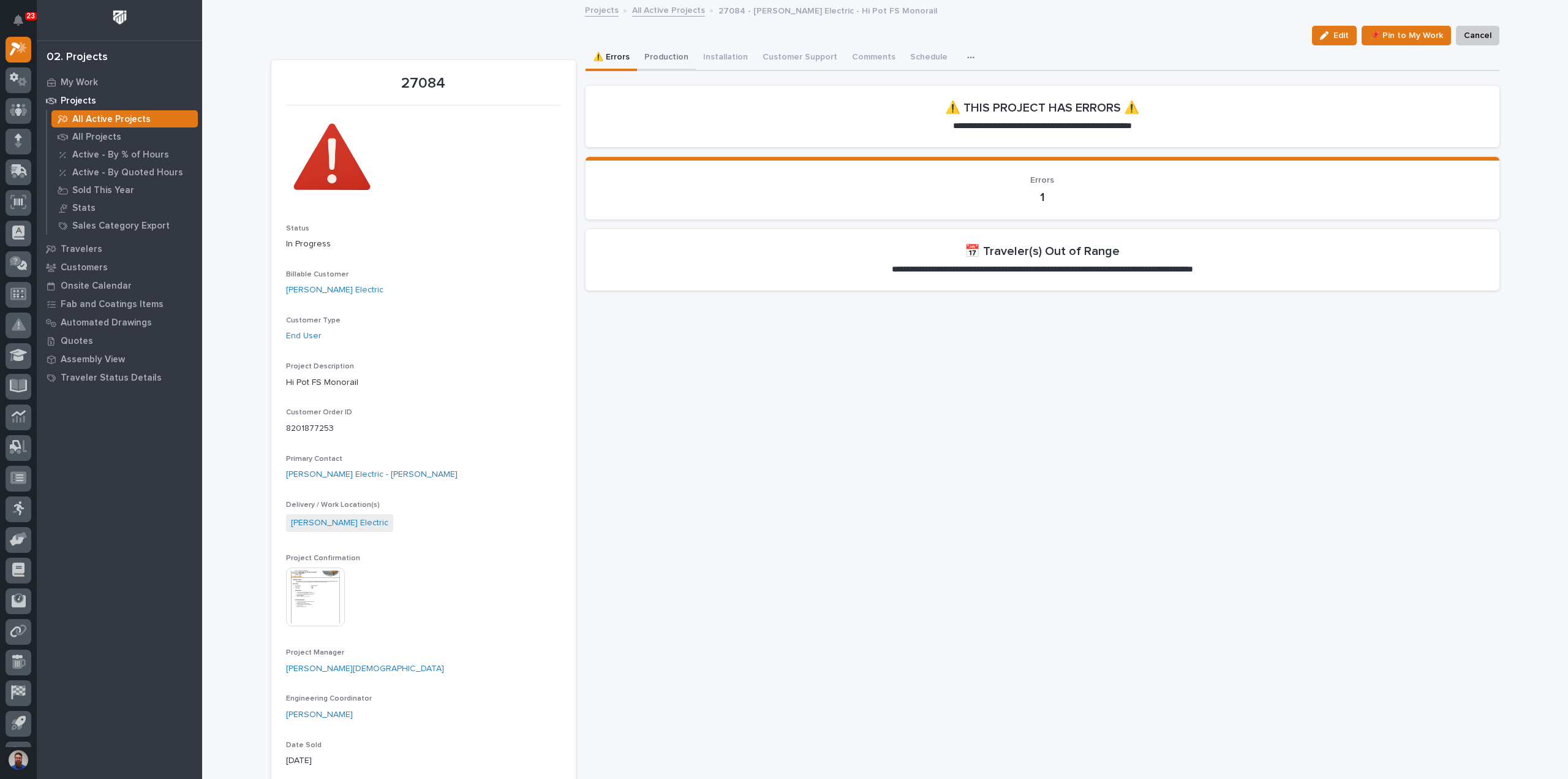
click at [676, 57] on button "Production" at bounding box center [666, 57] width 59 height 26
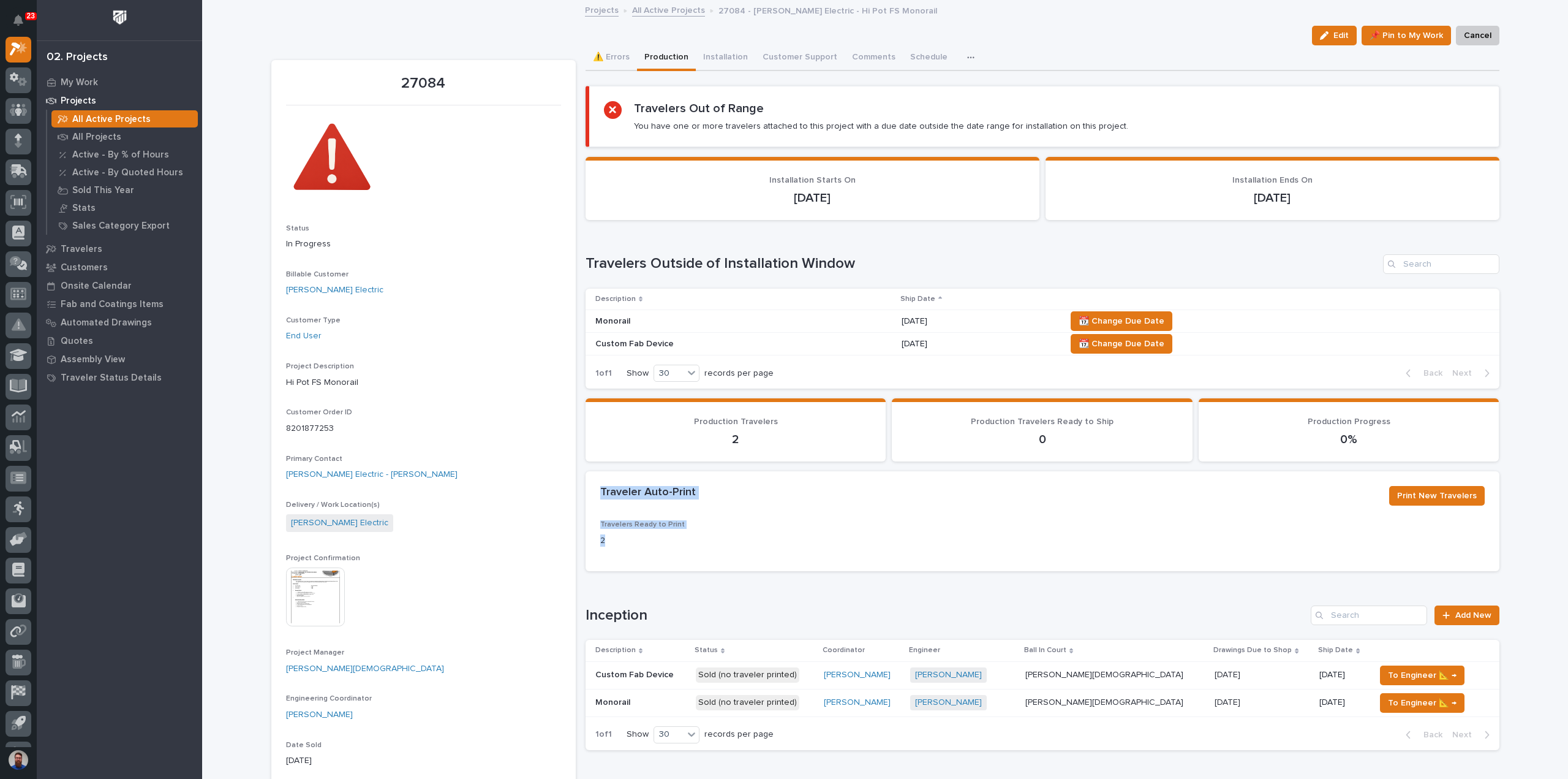
drag, startPoint x: 597, startPoint y: 489, endPoint x: 684, endPoint y: 545, distance: 103.5
click at [684, 545] on section "Traveler Auto-Print Print New Travelers Travelers Ready to Print 2" at bounding box center [1042, 521] width 913 height 99
click at [682, 545] on p "2" at bounding box center [742, 540] width 285 height 12
drag, startPoint x: 698, startPoint y: 545, endPoint x: 593, endPoint y: 493, distance: 117.2
click at [593, 493] on section "Traveler Auto-Print Print New Travelers Travelers Ready to Print 2" at bounding box center [1042, 521] width 913 height 99
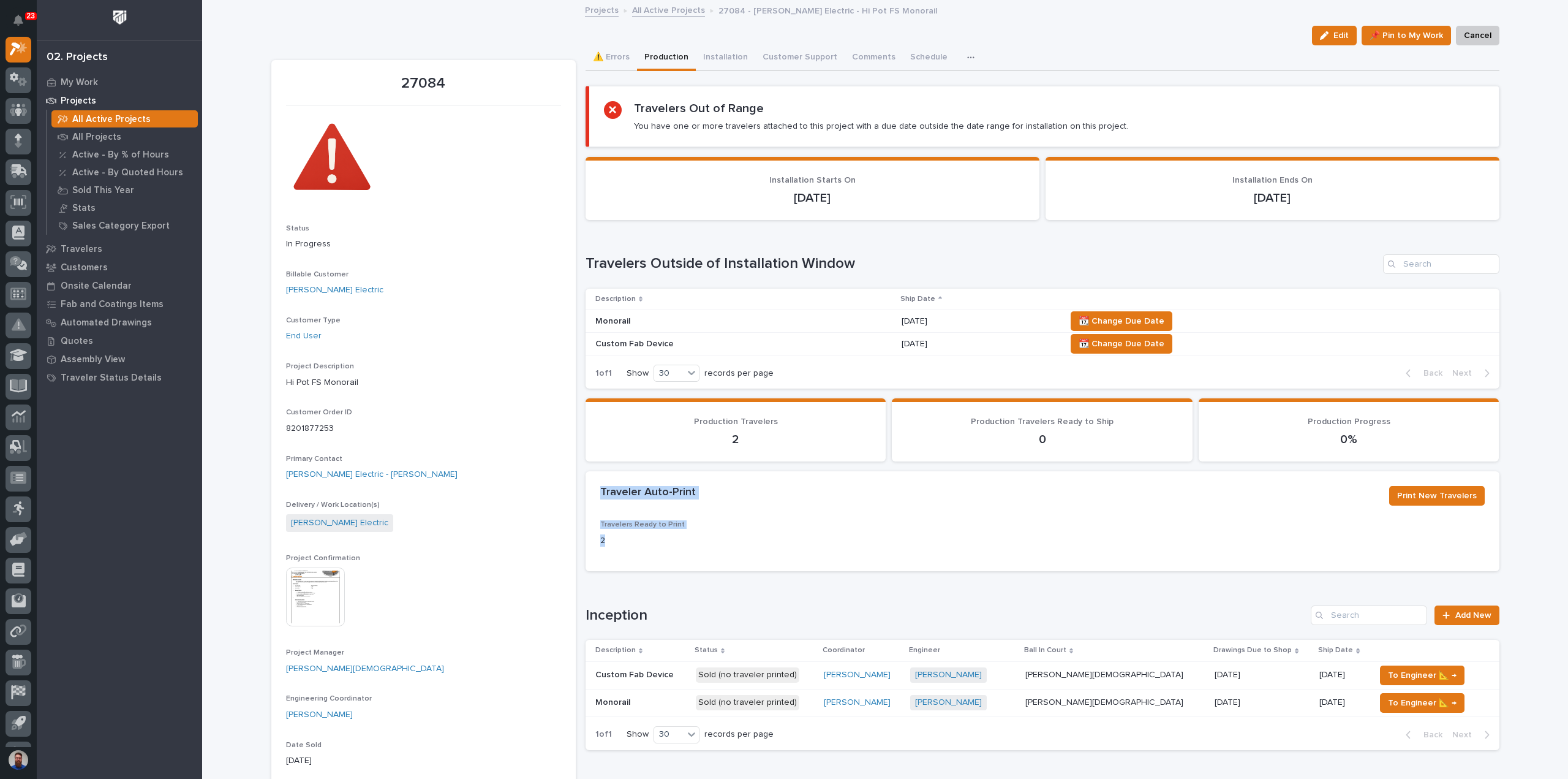
click at [593, 493] on div "Traveler Auto-Print Print New Travelers" at bounding box center [1042, 495] width 913 height 49
drag, startPoint x: 592, startPoint y: 487, endPoint x: 666, endPoint y: 549, distance: 96.5
click at [666, 549] on section "Traveler Auto-Print Print New Travelers Travelers Ready to Print 2" at bounding box center [1042, 521] width 913 height 99
click at [666, 549] on div "Travelers Ready to Print 2" at bounding box center [742, 538] width 285 height 36
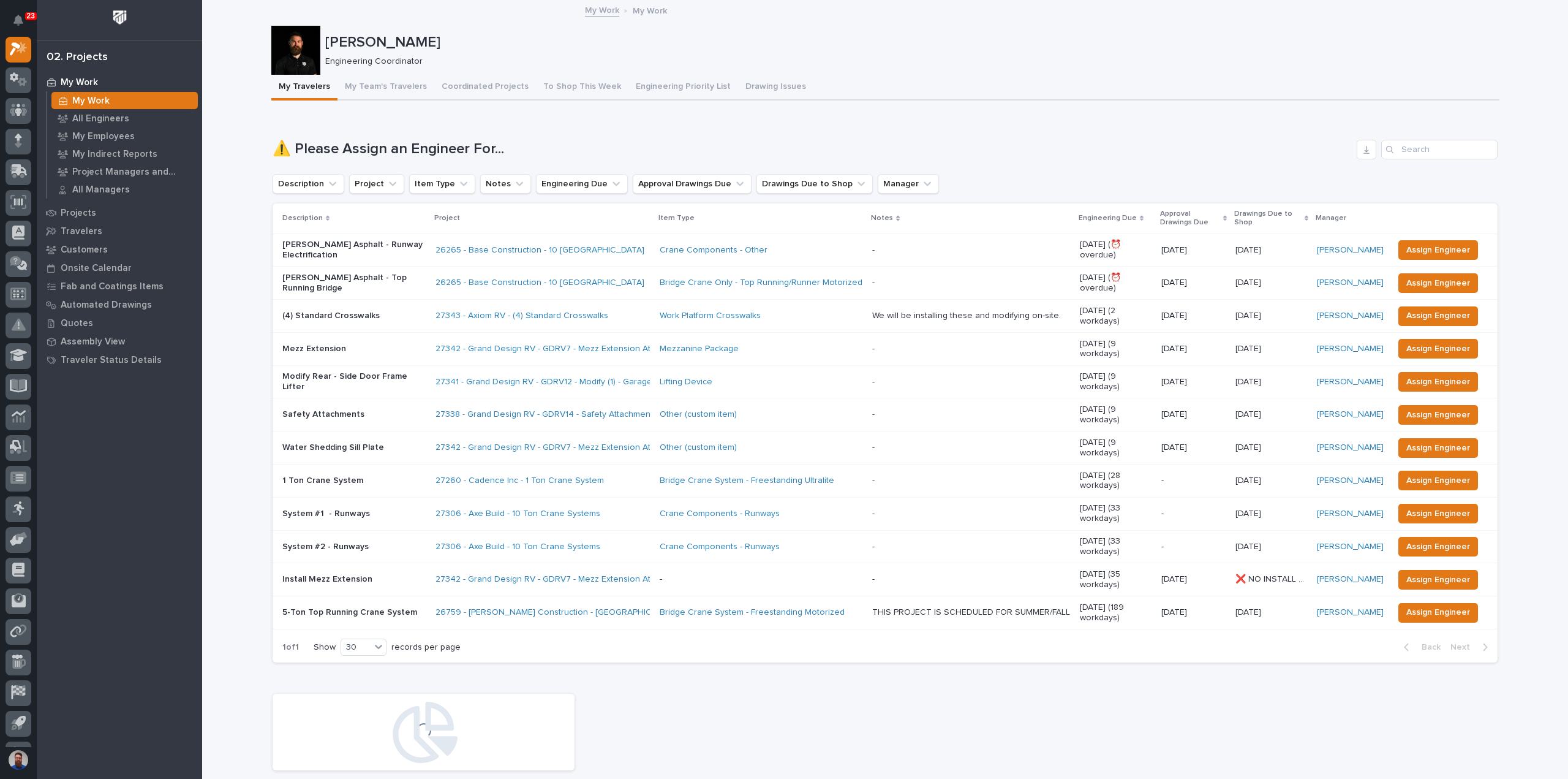
click at [272, 153] on h1 "⚠️ Please Assign an Engineer For..." at bounding box center [811, 149] width 1079 height 18
click at [569, 142] on h1 "⚠️ Please Assign an Engineer For..." at bounding box center [811, 149] width 1079 height 18
drag, startPoint x: 215, startPoint y: 142, endPoint x: 249, endPoint y: 145, distance: 34.1
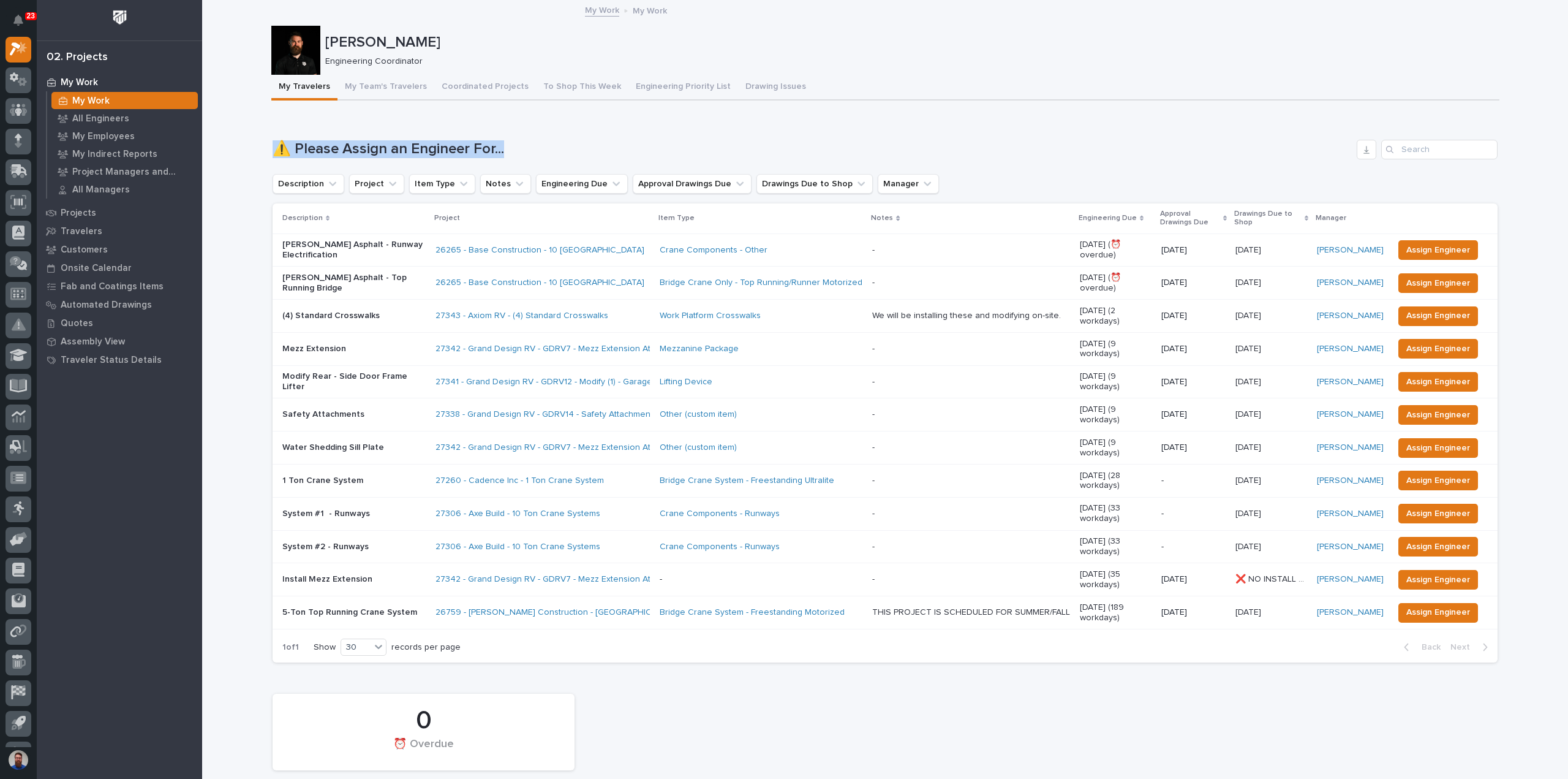
drag, startPoint x: 255, startPoint y: 141, endPoint x: 518, endPoint y: 133, distance: 263.1
click at [518, 133] on div "Loading... Saving… ⚠️ Please Assign an Engineer For... Description Project Item…" at bounding box center [885, 393] width 1225 height 557
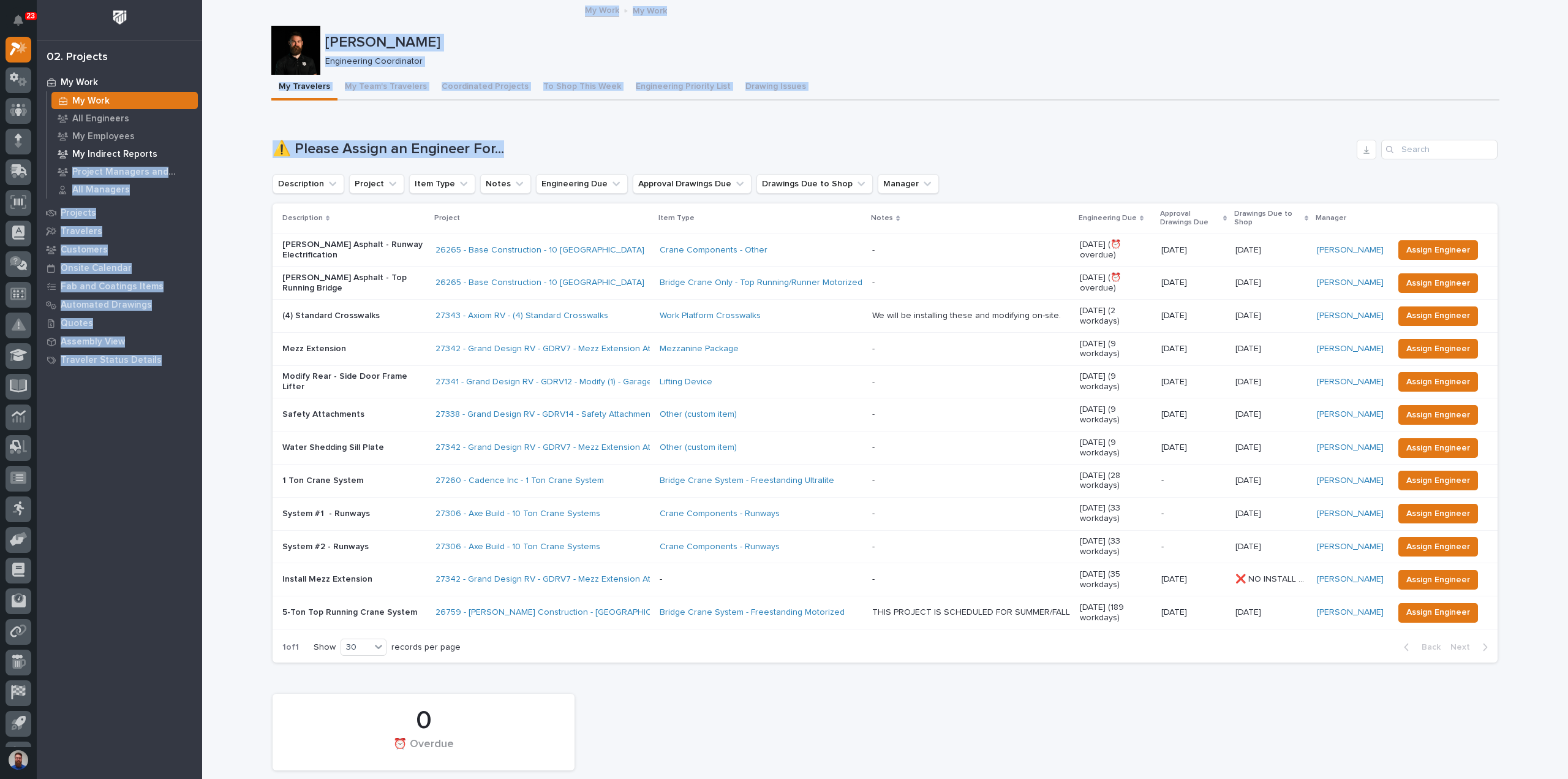
drag, startPoint x: 547, startPoint y: 132, endPoint x: 180, endPoint y: 146, distance: 367.3
click at [275, 141] on h1 "⚠️ Please Assign an Engineer For..." at bounding box center [811, 149] width 1079 height 18
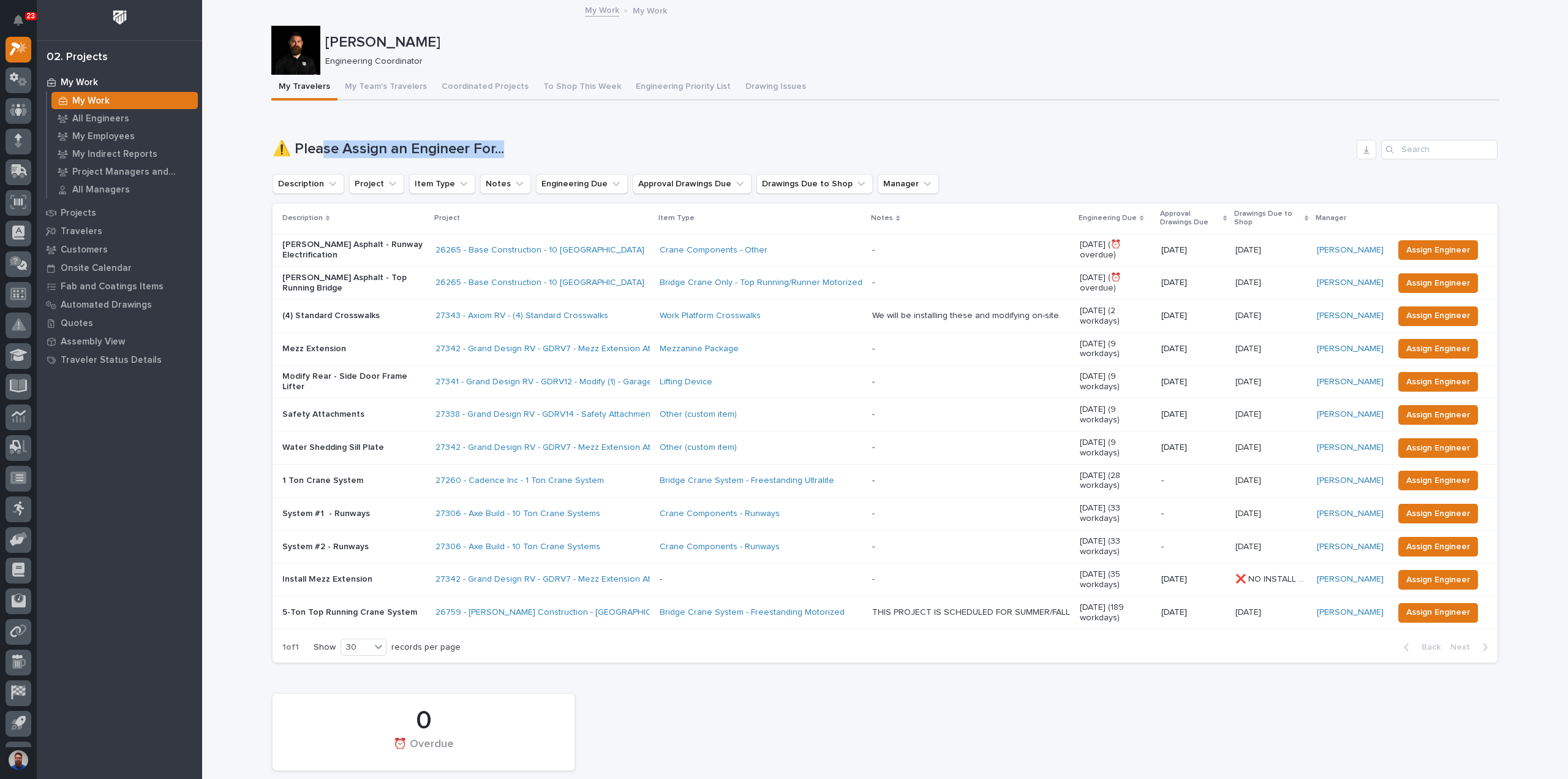
drag, startPoint x: 521, startPoint y: 153, endPoint x: 281, endPoint y: 146, distance: 240.1
click at [305, 146] on h1 "⚠️ Please Assign an Engineer For..." at bounding box center [811, 149] width 1079 height 18
click at [275, 146] on h1 "⚠️ Please Assign an Engineer For..." at bounding box center [811, 149] width 1079 height 18
drag, startPoint x: 255, startPoint y: 142, endPoint x: 572, endPoint y: 134, distance: 317.1
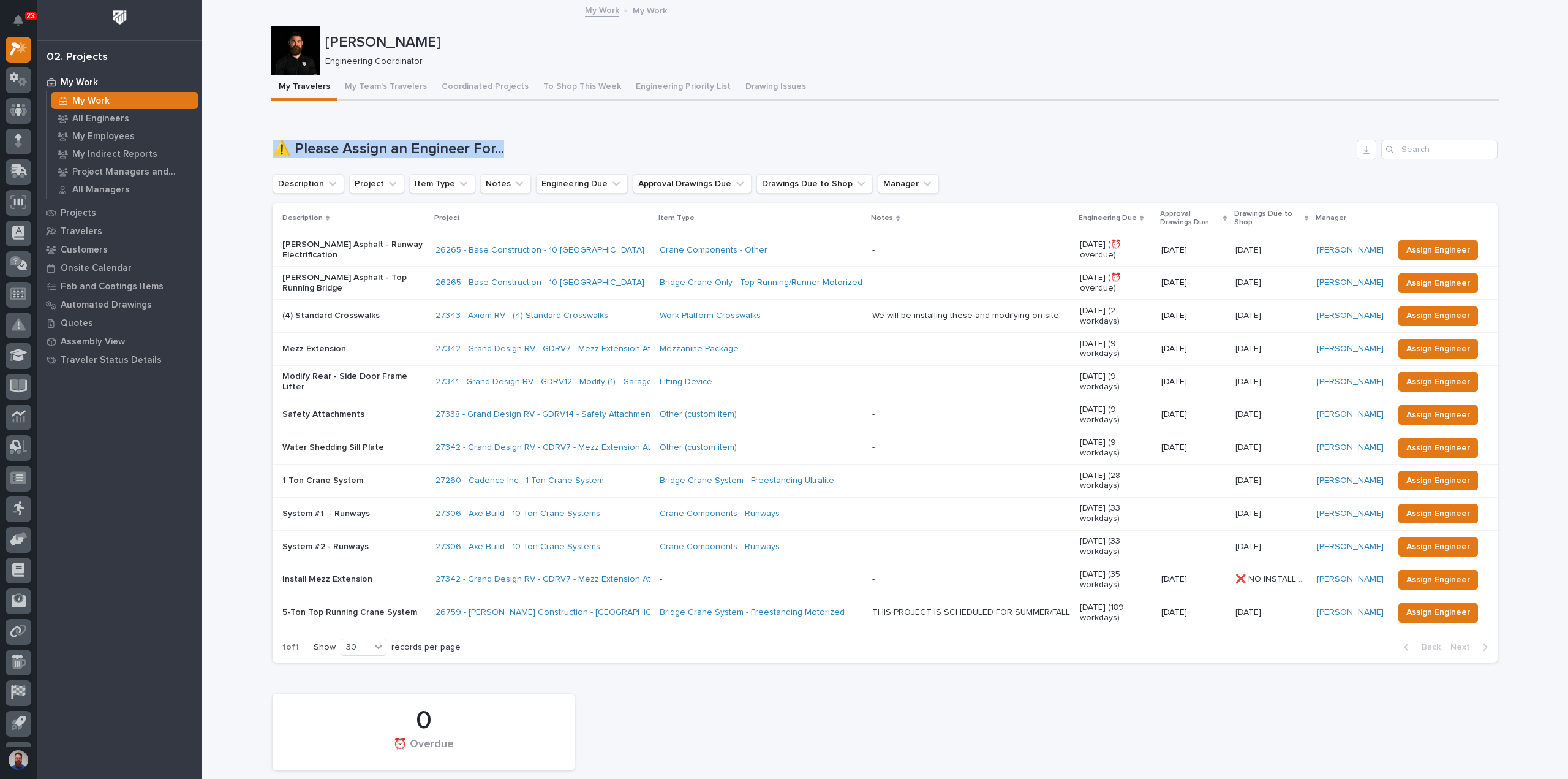
click at [572, 134] on div "Loading... Saving… ⚠️ Please Assign an Engineer For... Description Project Item…" at bounding box center [885, 393] width 1225 height 557
click at [575, 134] on div "Loading... Saving… ⚠️ Please Assign an Engineer For... Description Project Item…" at bounding box center [885, 393] width 1225 height 557
drag, startPoint x: 546, startPoint y: 138, endPoint x: 277, endPoint y: 137, distance: 269.0
click at [277, 137] on div "Loading... Saving… ⚠️ Please Assign an Engineer For... Description Project Item…" at bounding box center [885, 393] width 1225 height 557
click at [272, 136] on div "Loading... Saving… ⚠️ Please Assign an Engineer For... Description Project Item…" at bounding box center [885, 393] width 1225 height 557
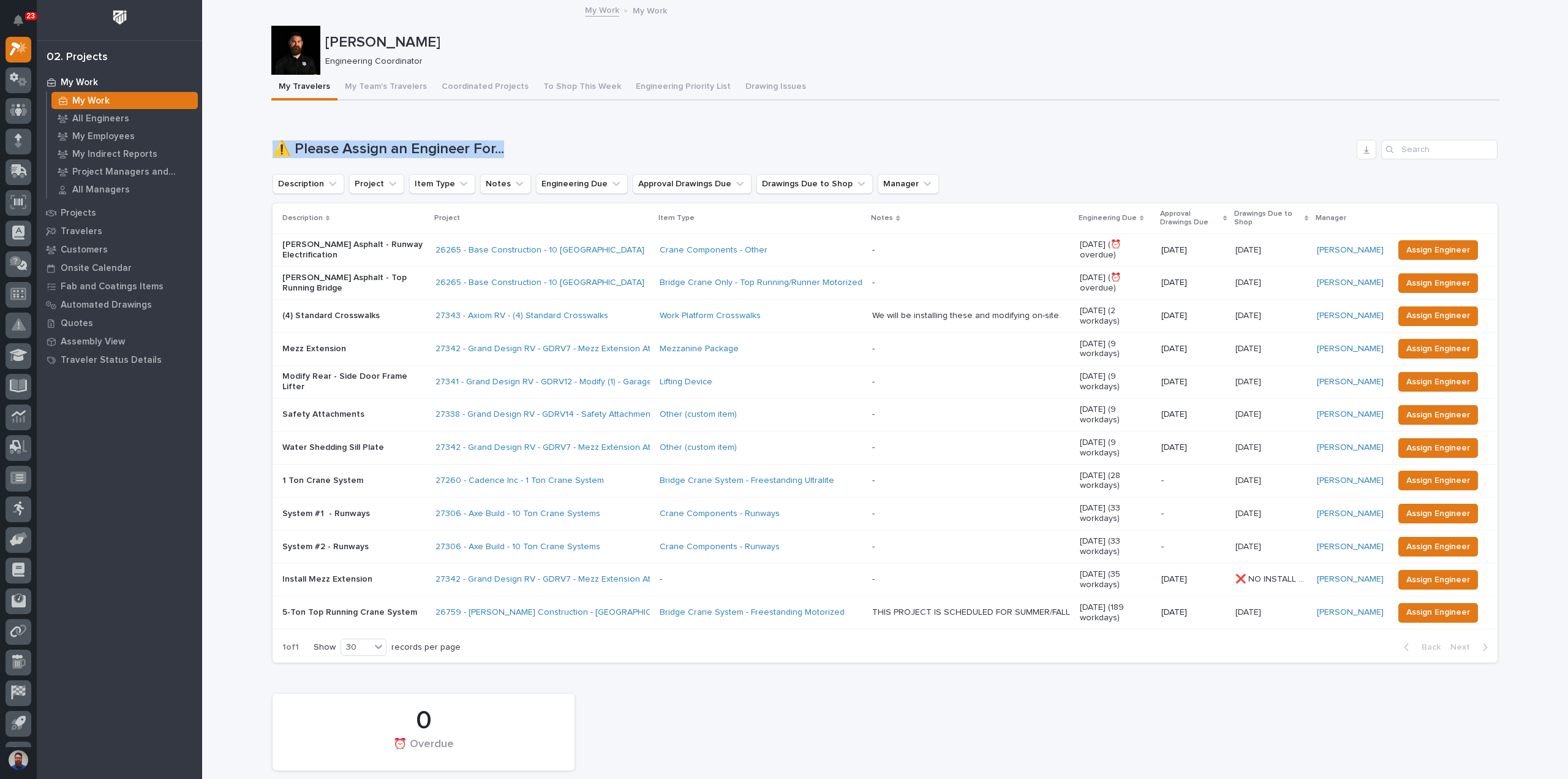
drag, startPoint x: 266, startPoint y: 131, endPoint x: 561, endPoint y: 135, distance: 295.0
click at [561, 135] on div "Loading... Saving… ⚠️ Please Assign an Engineer For... Description Project Item…" at bounding box center [885, 393] width 1225 height 557
click at [560, 81] on button "To Shop This Week" at bounding box center [582, 87] width 93 height 26
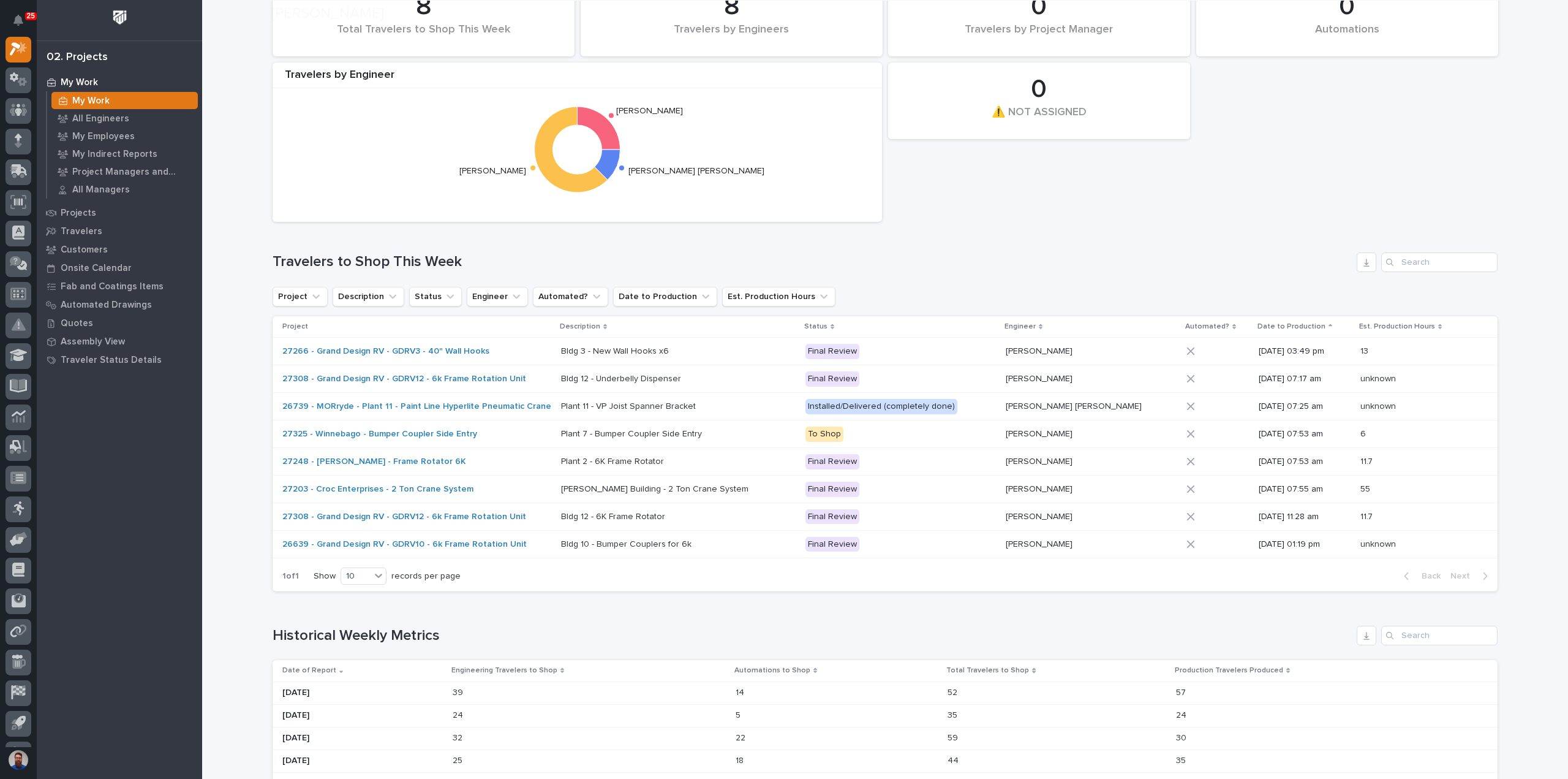
scroll to position [162, 0]
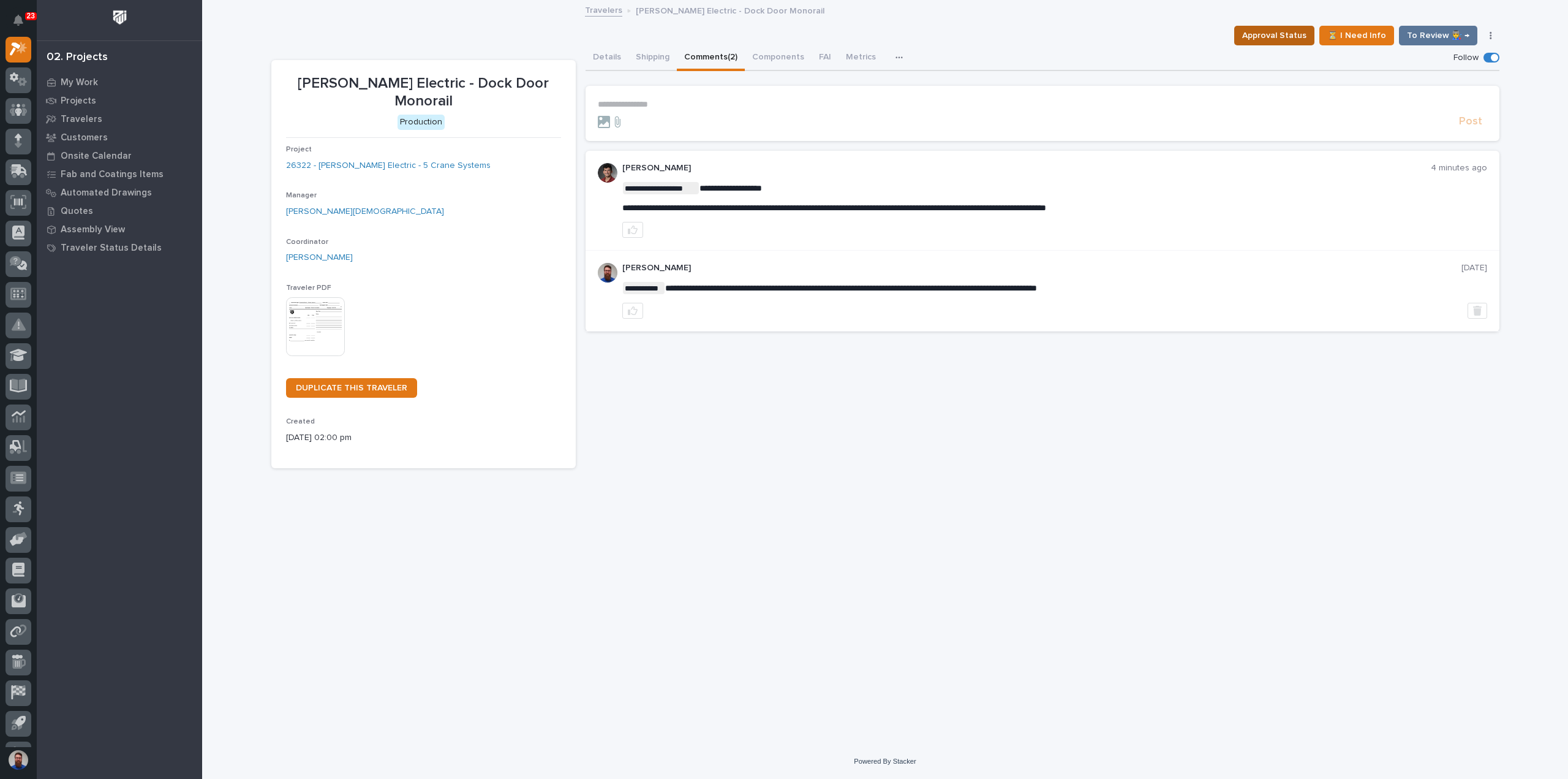
click at [1278, 38] on span "Approval Status" at bounding box center [1274, 34] width 64 height 14
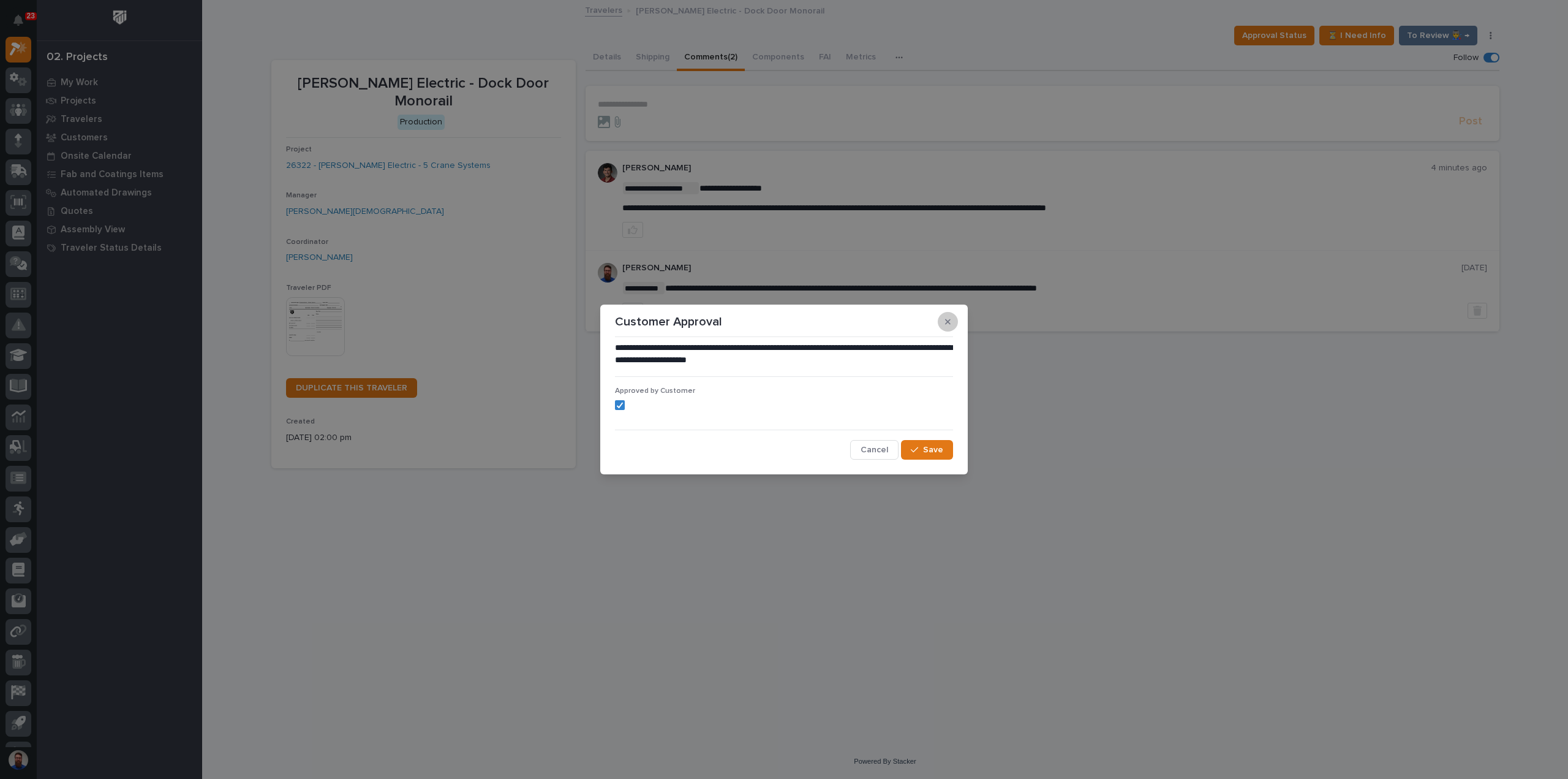
click at [945, 323] on icon "button" at bounding box center [948, 322] width 6 height 6
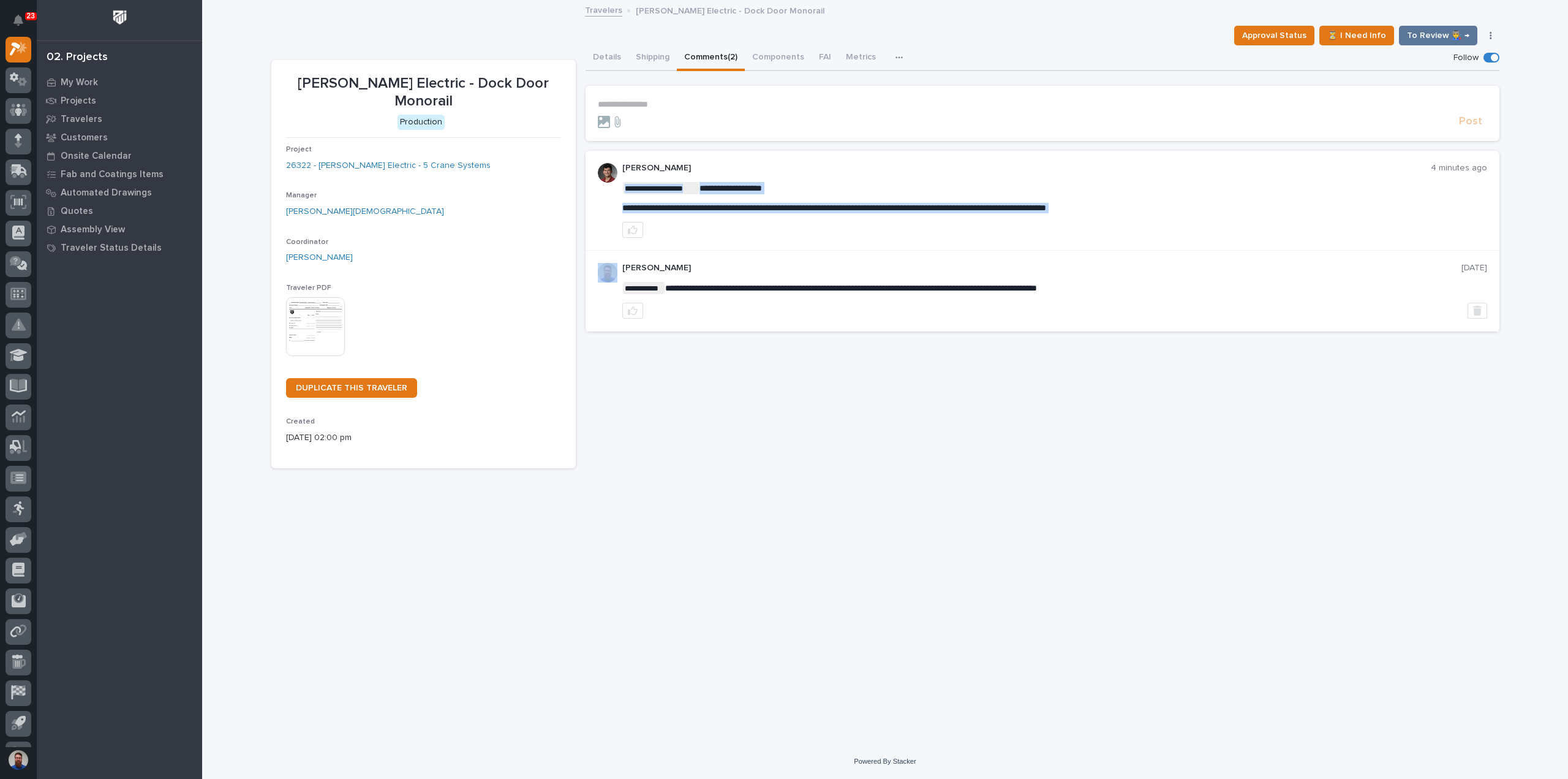
drag, startPoint x: 1179, startPoint y: 206, endPoint x: 850, endPoint y: 216, distance: 329.2
click at [787, 222] on div at bounding box center [1054, 229] width 865 height 16
drag, startPoint x: 676, startPoint y: 207, endPoint x: 723, endPoint y: 204, distance: 47.1
click at [715, 204] on span "**********" at bounding box center [833, 207] width 423 height 9
click at [827, 189] on p "**********" at bounding box center [1054, 187] width 865 height 12
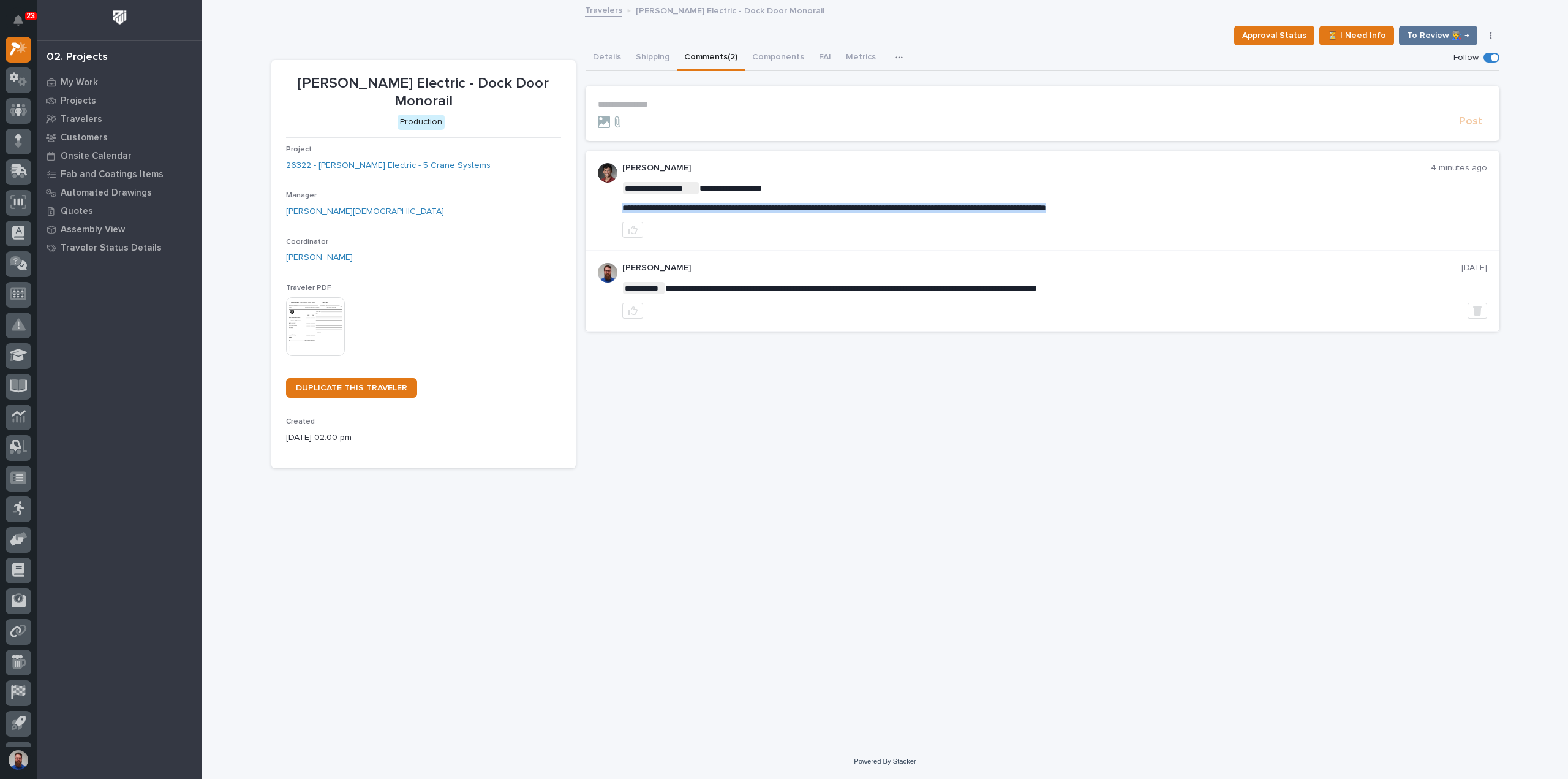
drag, startPoint x: 1180, startPoint y: 202, endPoint x: 623, endPoint y: 207, distance: 557.0
click at [623, 207] on div "**********" at bounding box center [1054, 197] width 865 height 32
copy span "**********"
click at [738, 397] on div "**********" at bounding box center [1042, 256] width 913 height 423
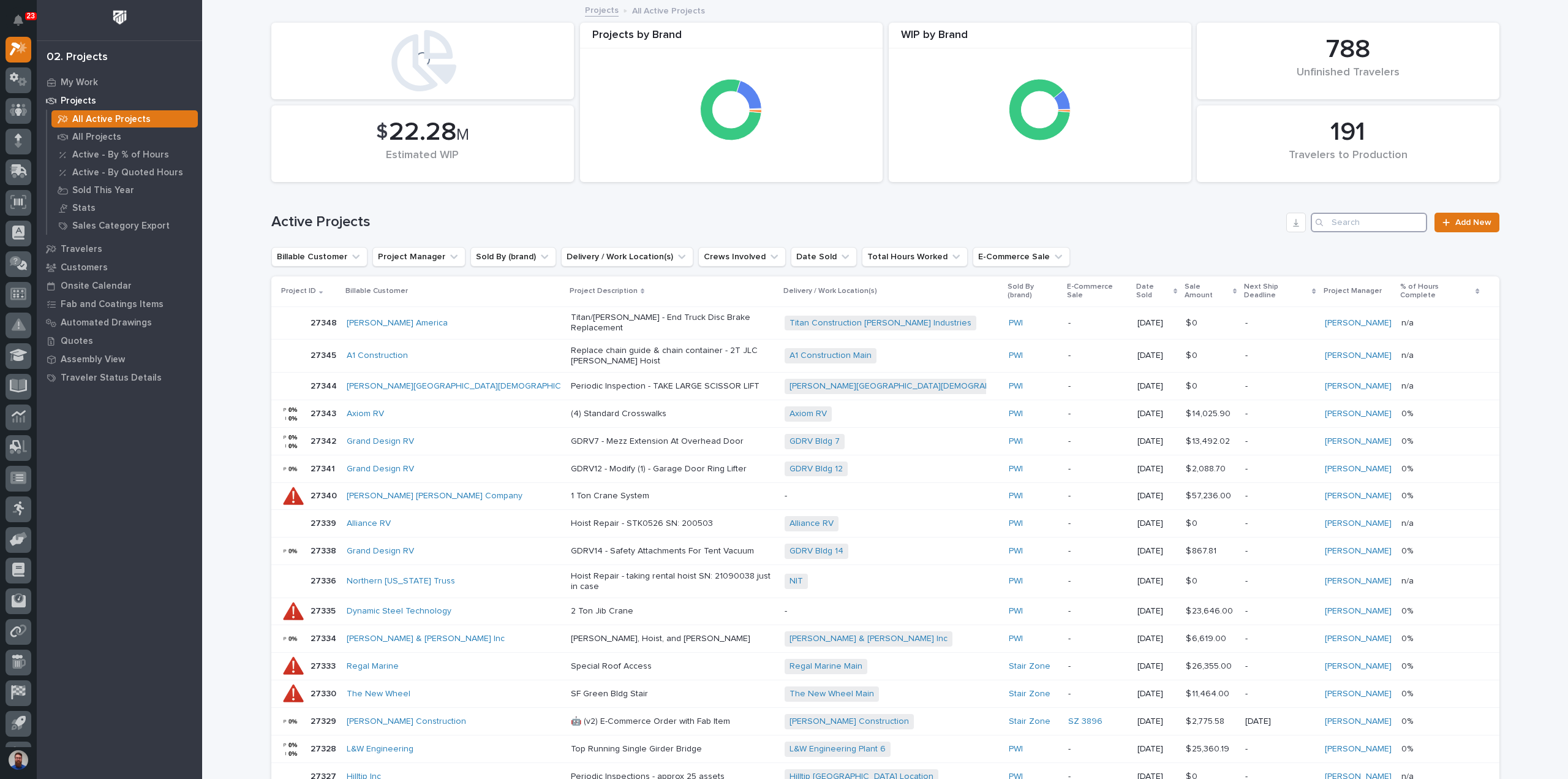
click at [1347, 216] on input "Search" at bounding box center [1368, 222] width 117 height 20
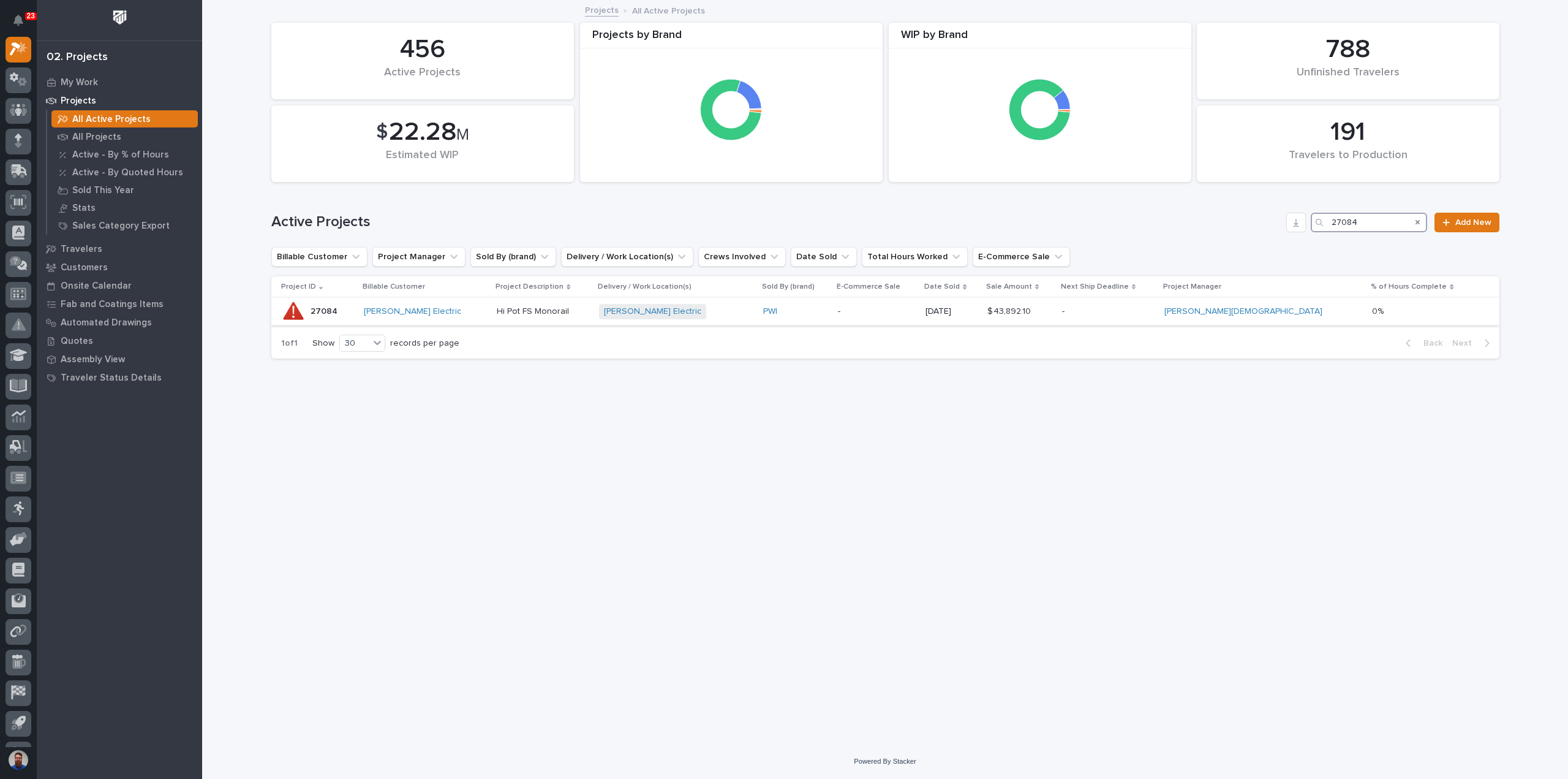
type input "27084"
click at [581, 301] on td "Hi Pot FS Monorail" at bounding box center [543, 311] width 102 height 28
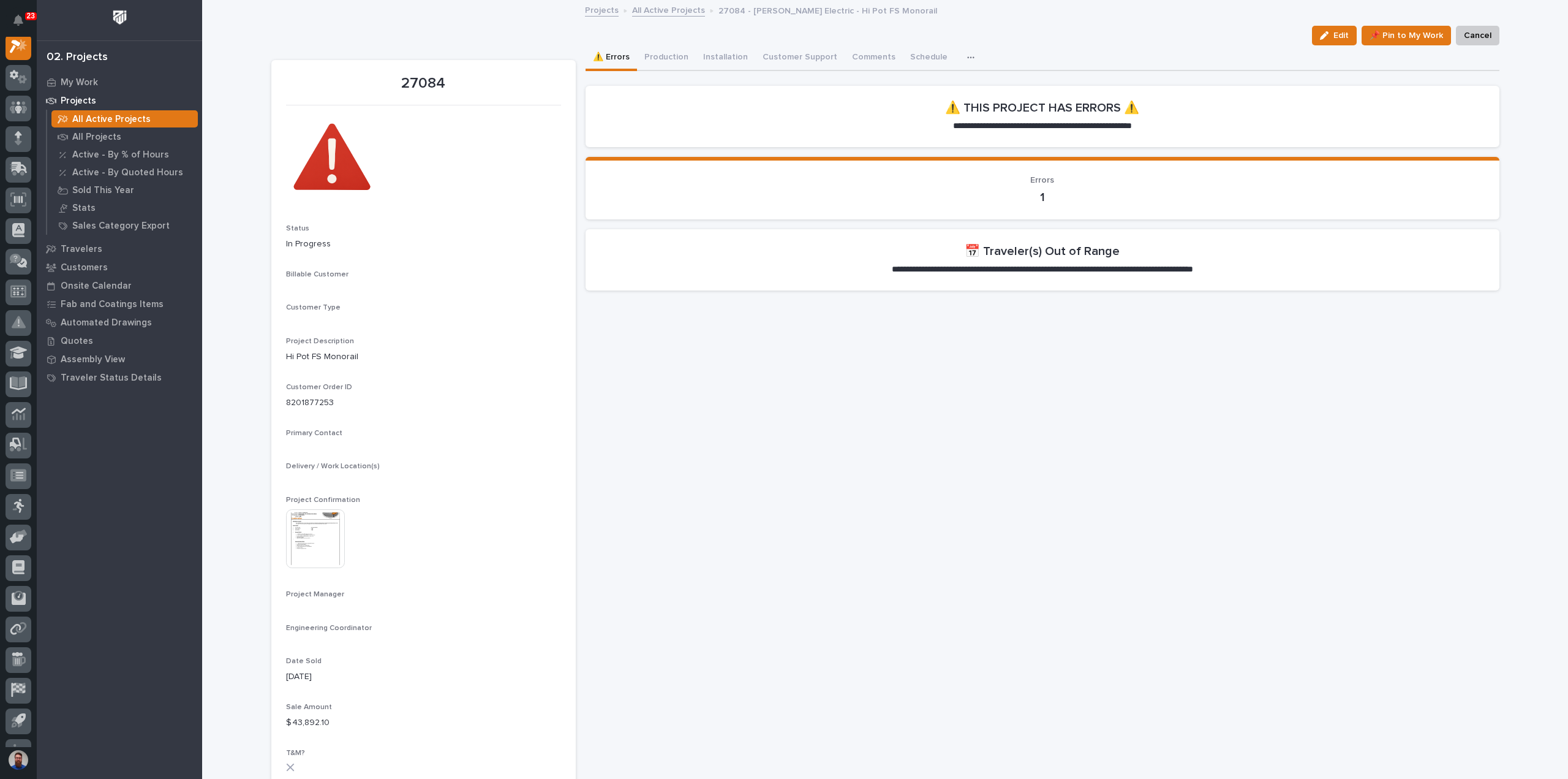
scroll to position [31, 0]
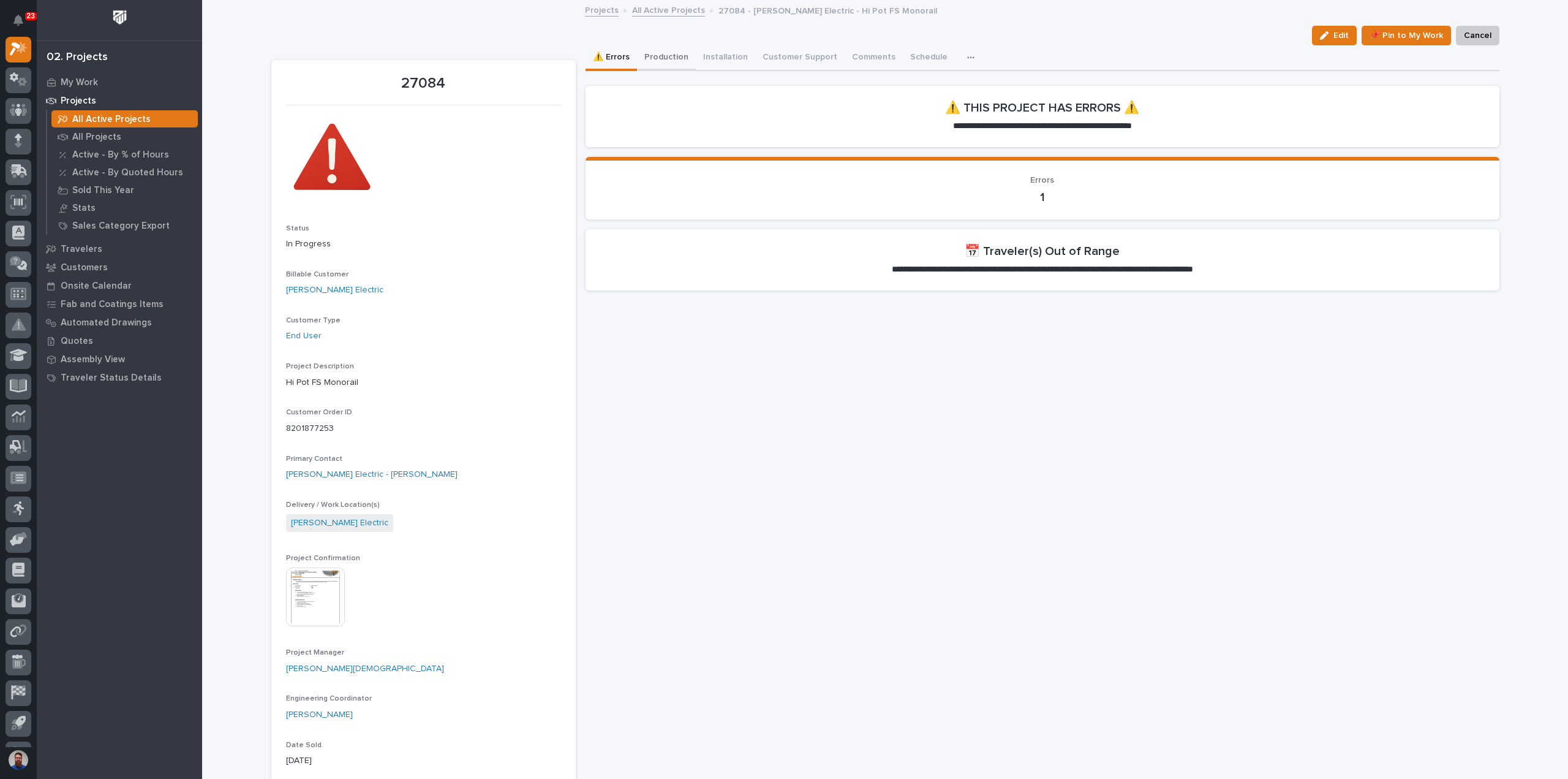
click at [674, 57] on button "Production" at bounding box center [666, 57] width 59 height 26
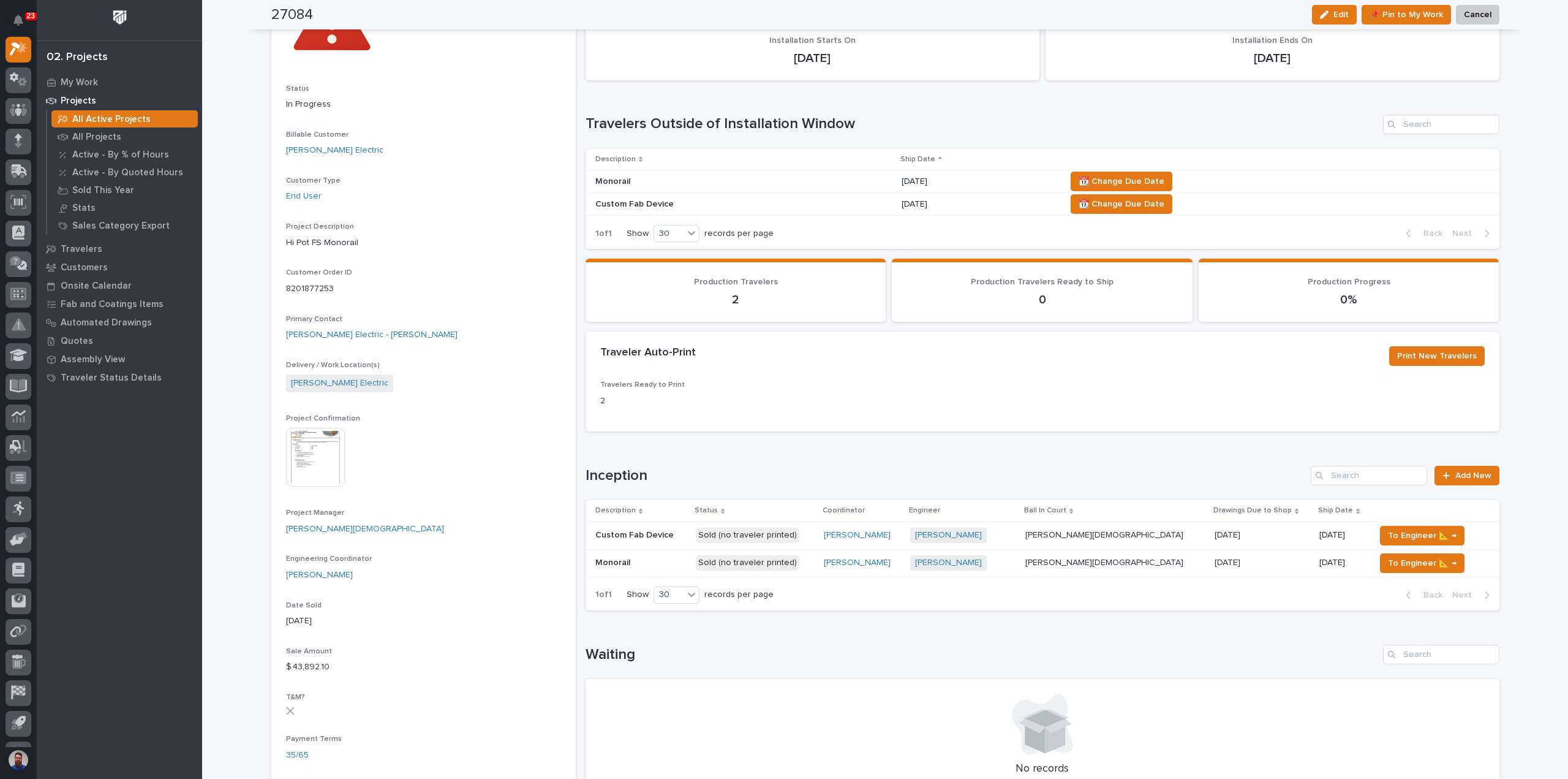
scroll to position [245, 0]
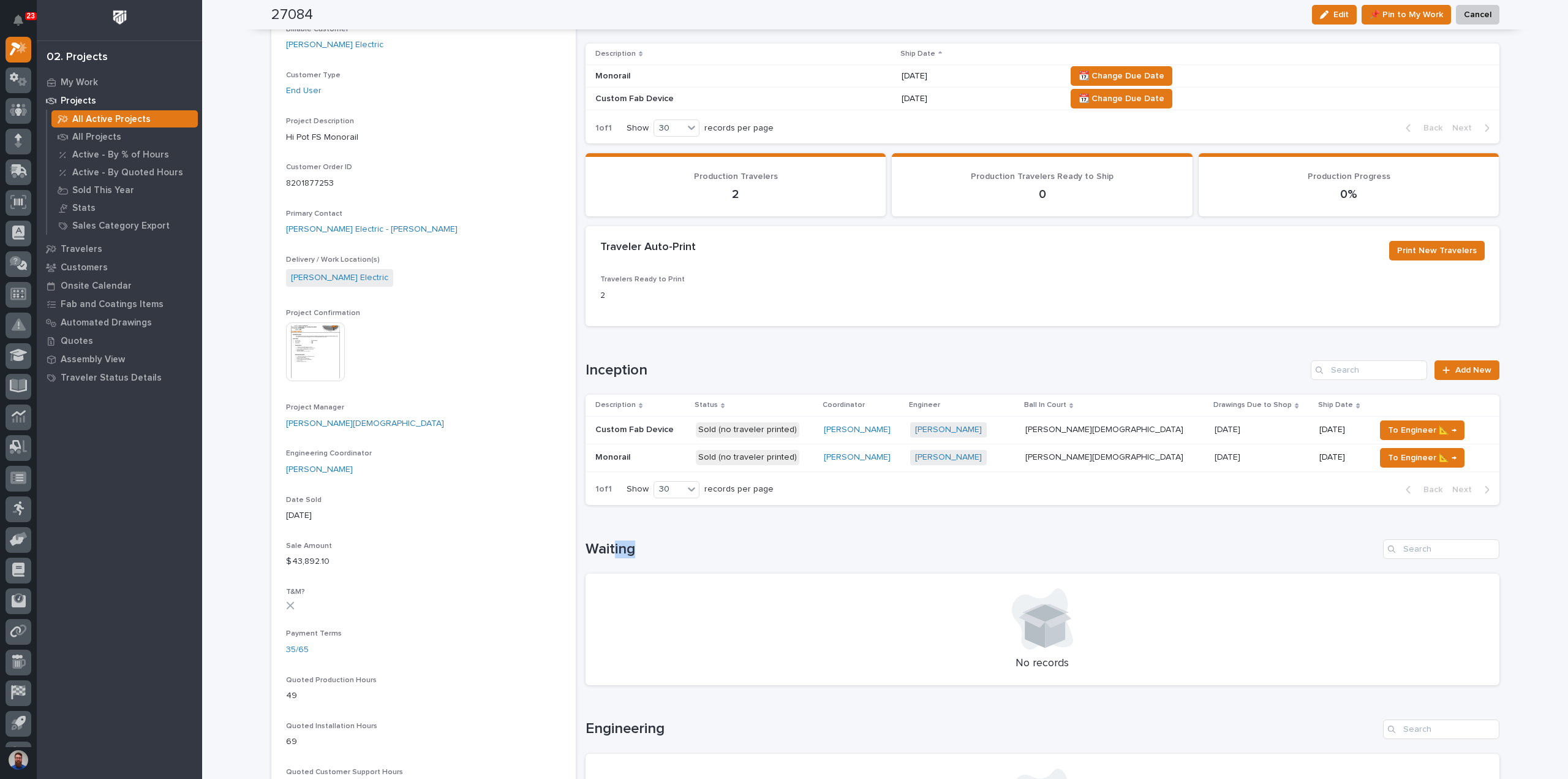
drag, startPoint x: 694, startPoint y: 538, endPoint x: 612, endPoint y: 545, distance: 82.3
click at [612, 545] on div "Waiting" at bounding box center [1042, 549] width 913 height 20
click at [612, 545] on h1 "Waiting" at bounding box center [981, 549] width 792 height 18
click at [726, 565] on div "Waiting No records" at bounding box center [1042, 612] width 913 height 146
click at [714, 563] on div "Waiting No records" at bounding box center [1042, 612] width 913 height 146
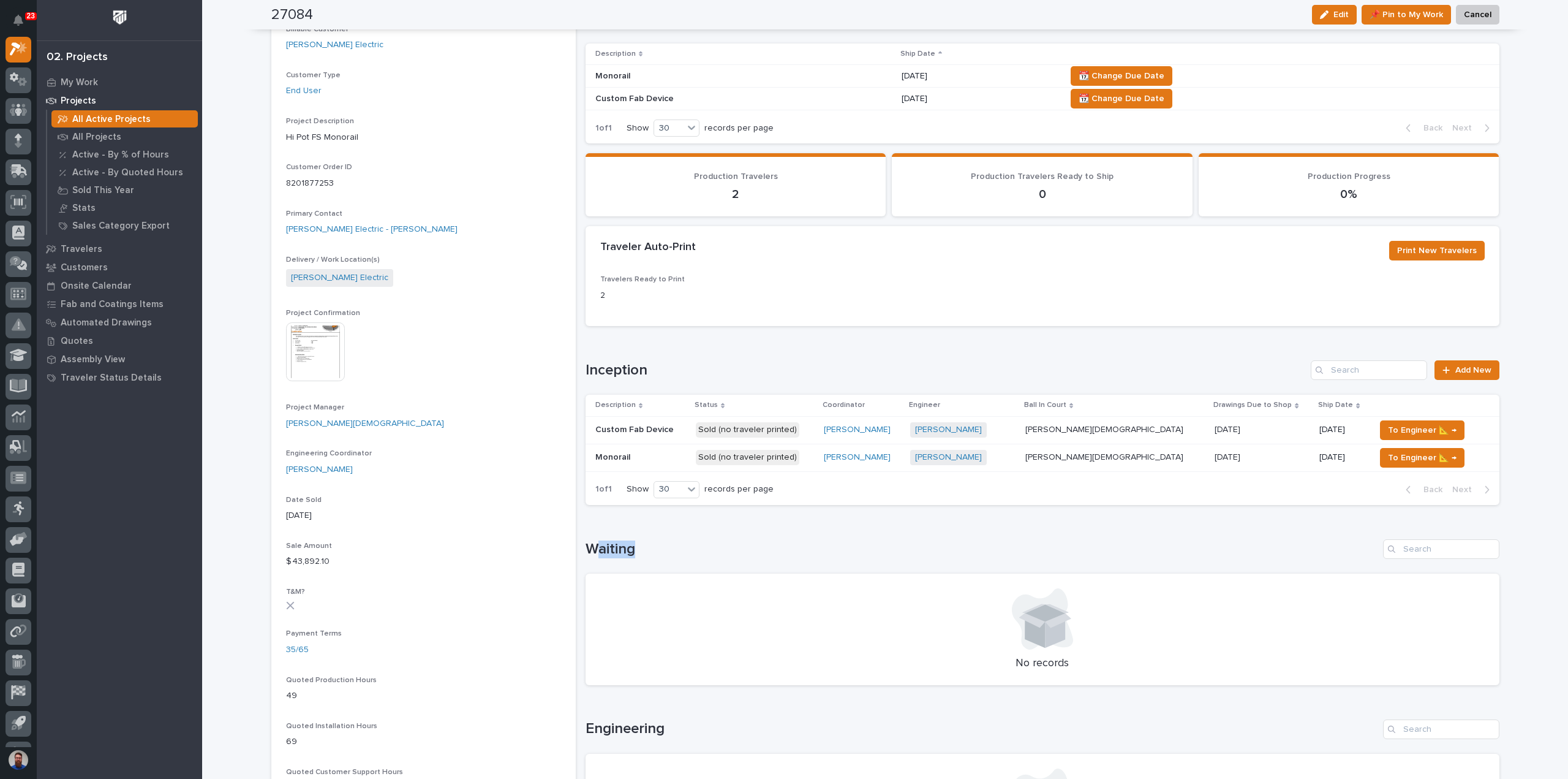
drag, startPoint x: 655, startPoint y: 550, endPoint x: 591, endPoint y: 553, distance: 64.1
click at [591, 553] on h1 "Waiting" at bounding box center [981, 549] width 792 height 18
click at [593, 553] on h1 "Waiting" at bounding box center [981, 549] width 792 height 18
click at [660, 560] on div "Waiting No records" at bounding box center [1042, 612] width 913 height 146
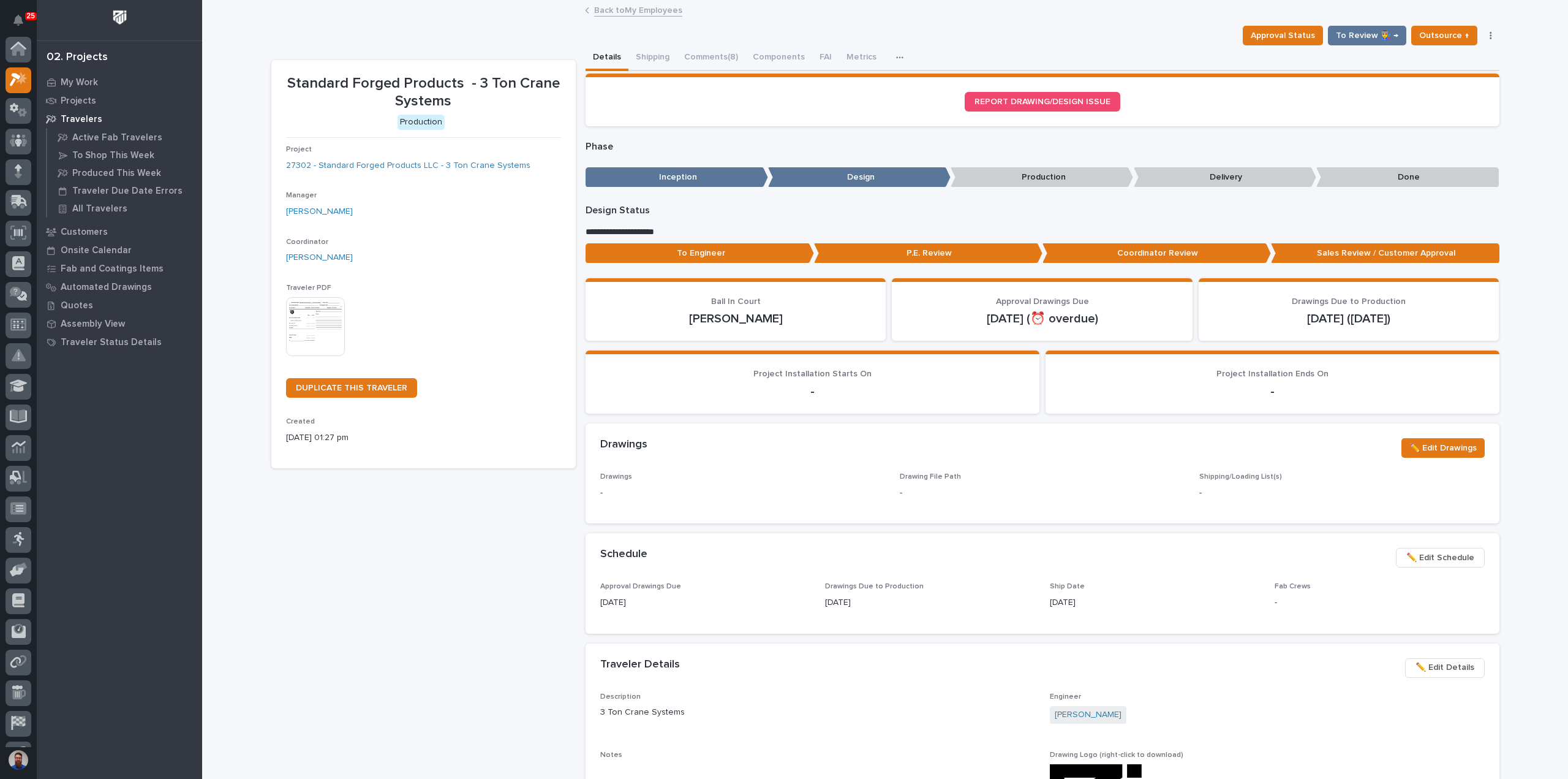
scroll to position [31, 0]
drag, startPoint x: 1202, startPoint y: 308, endPoint x: 896, endPoint y: 284, distance: 306.9
click at [897, 284] on div "Ball In Court [PERSON_NAME] Approval Drawings Due [DATE] (⏰ overdue) Drawings D…" at bounding box center [1042, 310] width 913 height 63
click at [891, 282] on section "Approval Drawings Due [DATE] (⏰ overdue)" at bounding box center [1042, 310] width 301 height 63
drag, startPoint x: 701, startPoint y: 288, endPoint x: 677, endPoint y: 291, distance: 24.2
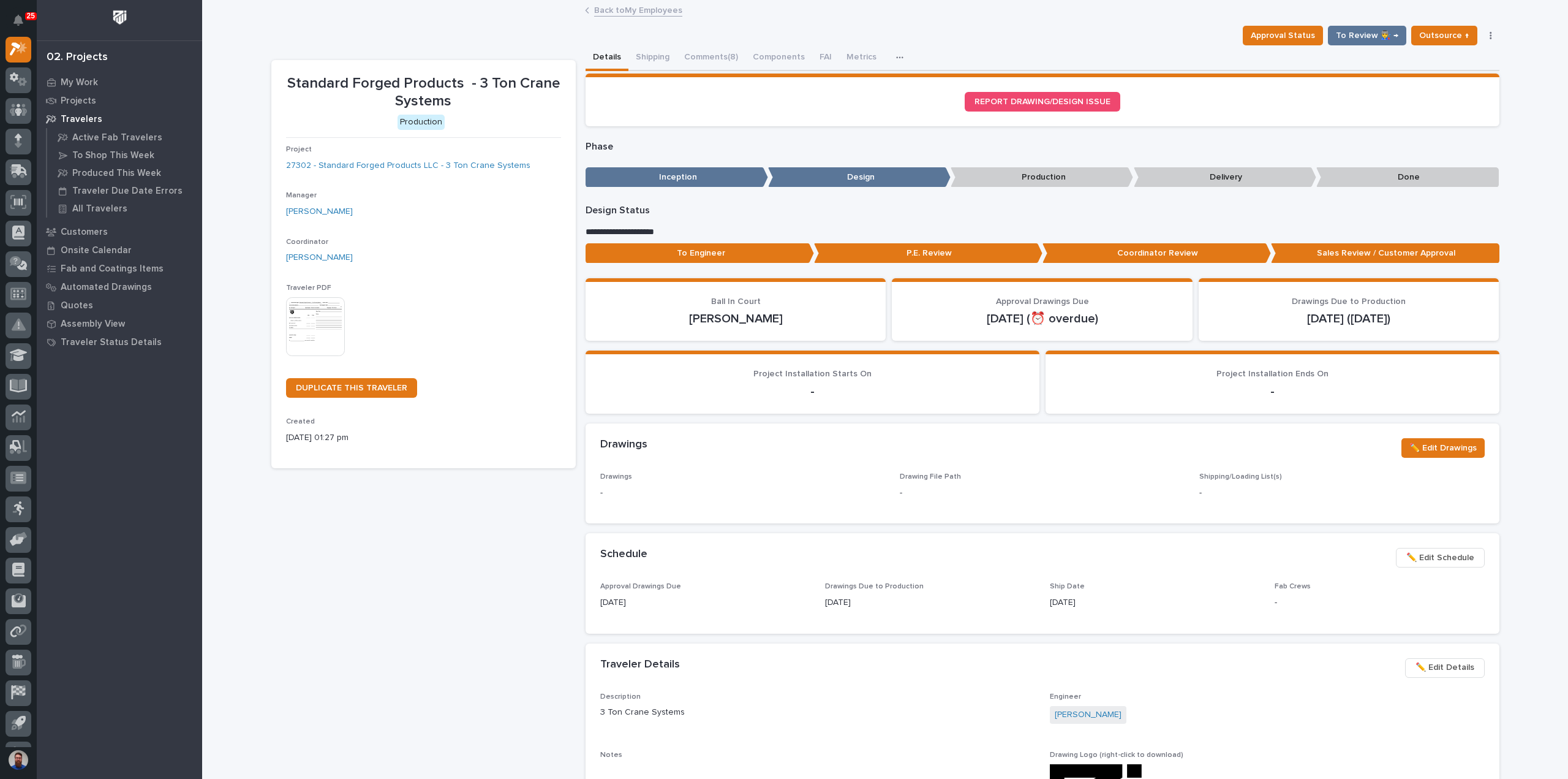
click at [695, 289] on section "Ball In Court [PERSON_NAME]" at bounding box center [736, 310] width 301 height 63
drag, startPoint x: 693, startPoint y: 291, endPoint x: 1360, endPoint y: 314, distance: 667.4
click at [1358, 314] on div "Ball In Court [PERSON_NAME] Approval Drawings Due [DATE] (⏰ overdue) Drawings D…" at bounding box center [1042, 310] width 913 height 63
click at [1368, 314] on p "Oct 6 (today)" at bounding box center [1348, 318] width 271 height 14
drag, startPoint x: 1390, startPoint y: 317, endPoint x: 944, endPoint y: 294, distance: 446.6
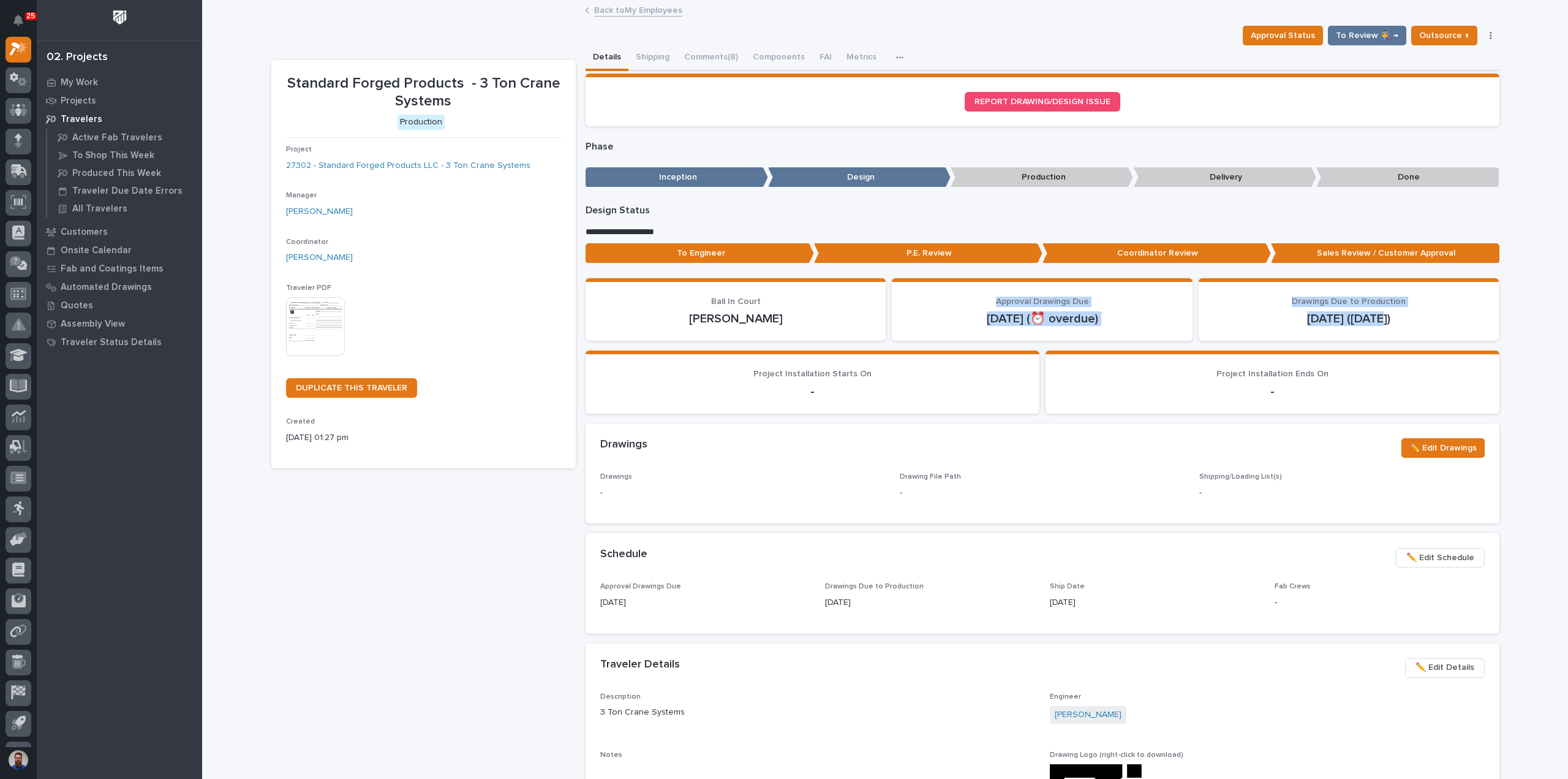
click at [945, 294] on div "Ball In Court Ashton Bontrager Approval Drawings Due Oct 2 (⏰ overdue) Drawings…" at bounding box center [1042, 310] width 913 height 63
click at [944, 294] on section "Approval Drawings Due Oct 2 (⏰ overdue)" at bounding box center [1042, 310] width 301 height 63
drag, startPoint x: 722, startPoint y: 292, endPoint x: 1402, endPoint y: 324, distance: 680.8
click at [1402, 324] on div "Ball In Court Ashton Bontrager Approval Drawings Due Oct 2 (⏰ overdue) Drawings…" at bounding box center [1042, 310] width 913 height 63
click at [1403, 324] on p "Oct 6 (today)" at bounding box center [1348, 318] width 271 height 14
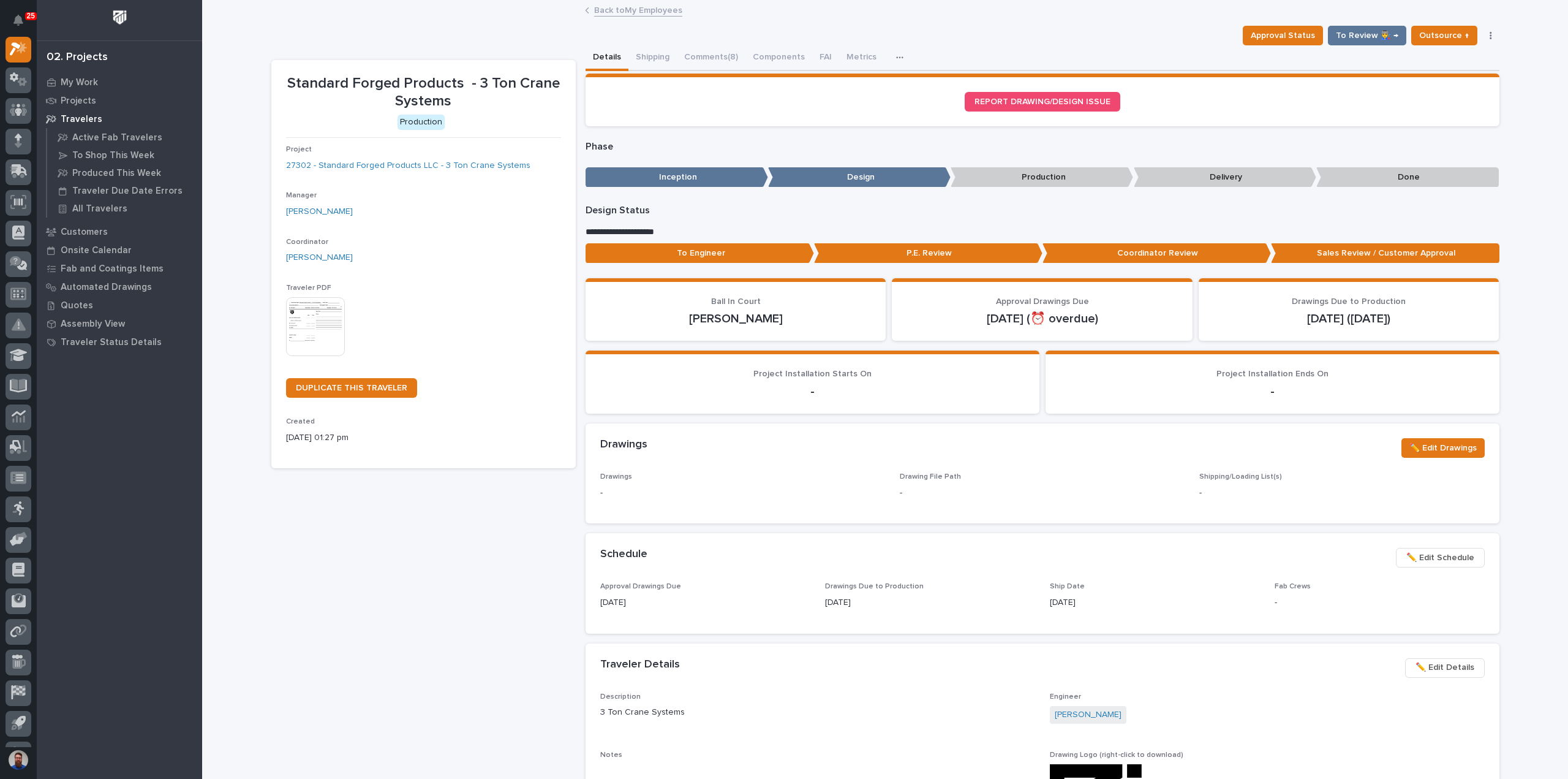
drag, startPoint x: 802, startPoint y: 318, endPoint x: 800, endPoint y: 310, distance: 8.2
click at [802, 318] on p "[PERSON_NAME]" at bounding box center [736, 318] width 271 height 14
click at [713, 61] on button "Comments (8)" at bounding box center [711, 57] width 69 height 26
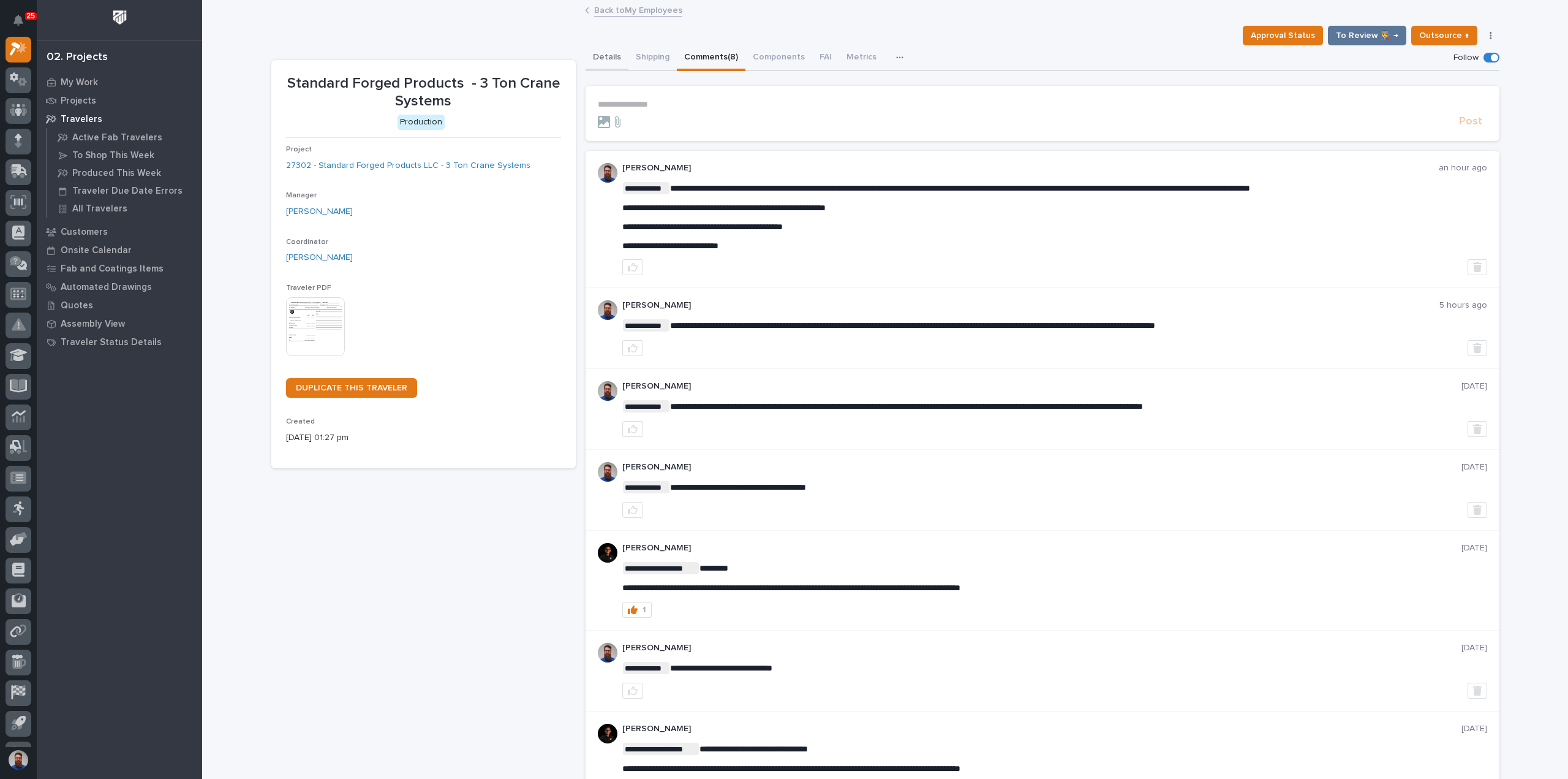
click at [607, 51] on button "Details" at bounding box center [607, 57] width 43 height 26
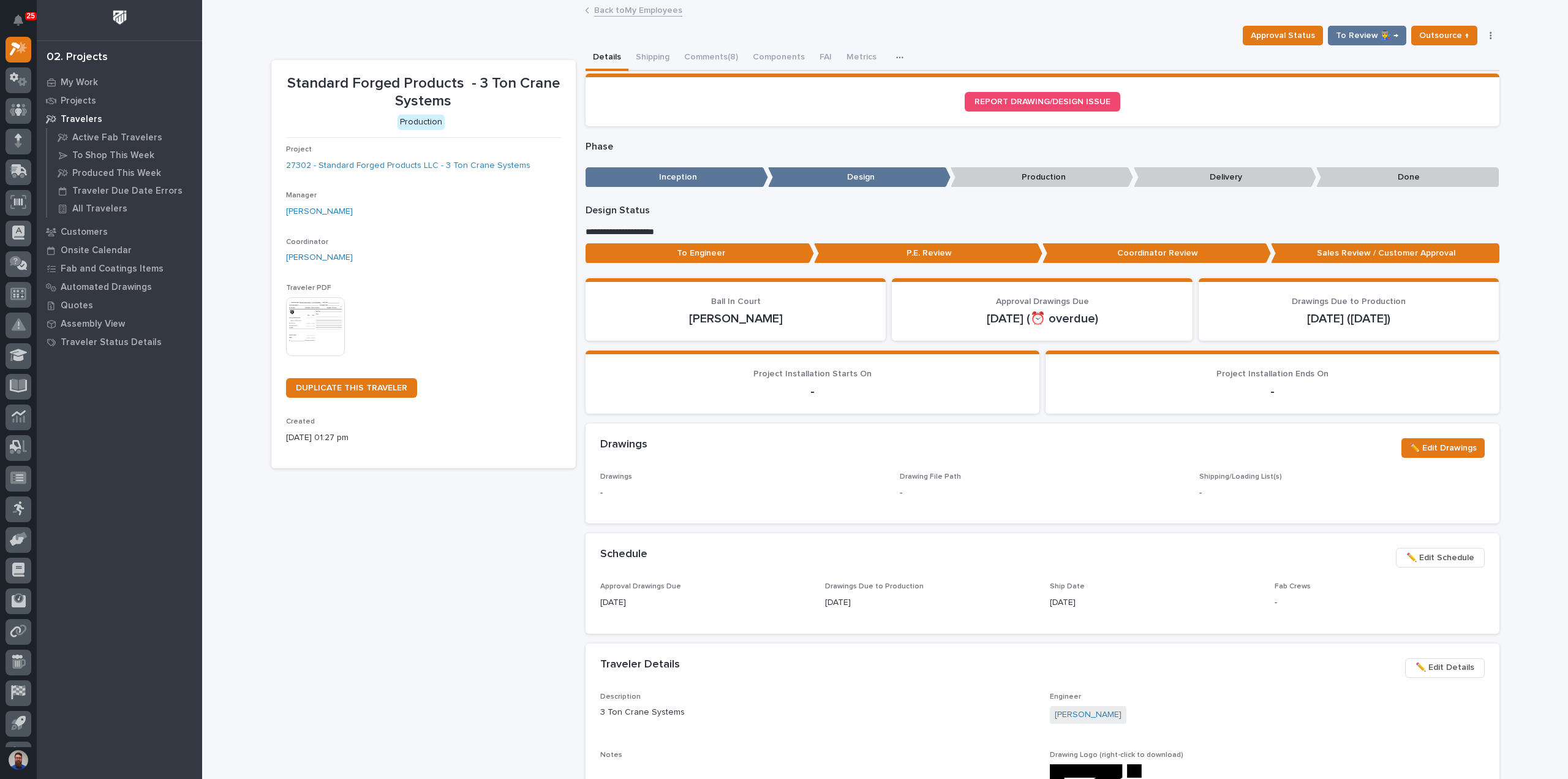
click at [682, 255] on p "To Engineer" at bounding box center [699, 252] width 228 height 20
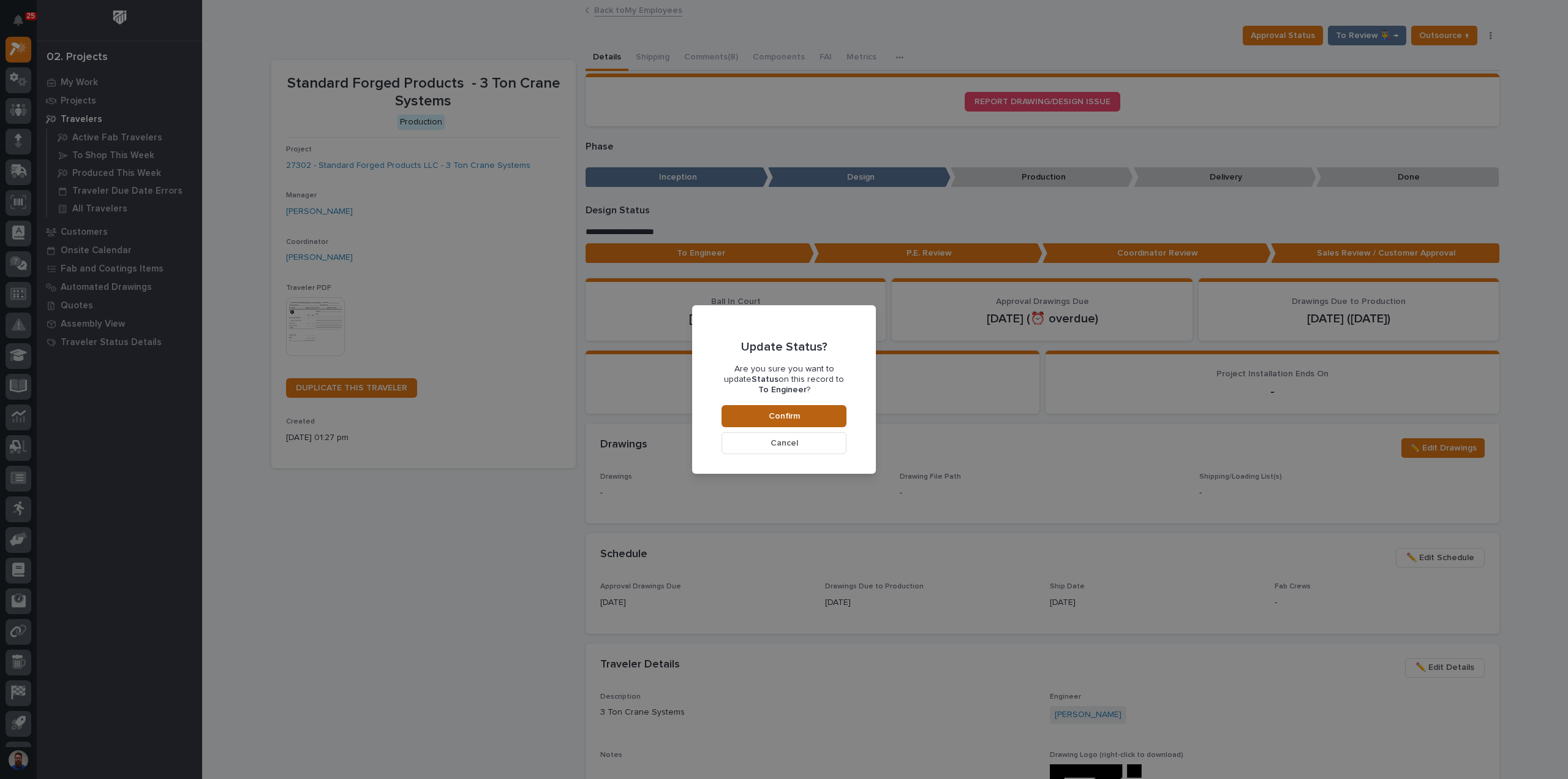
click at [741, 411] on button "Confirm" at bounding box center [784, 416] width 125 height 22
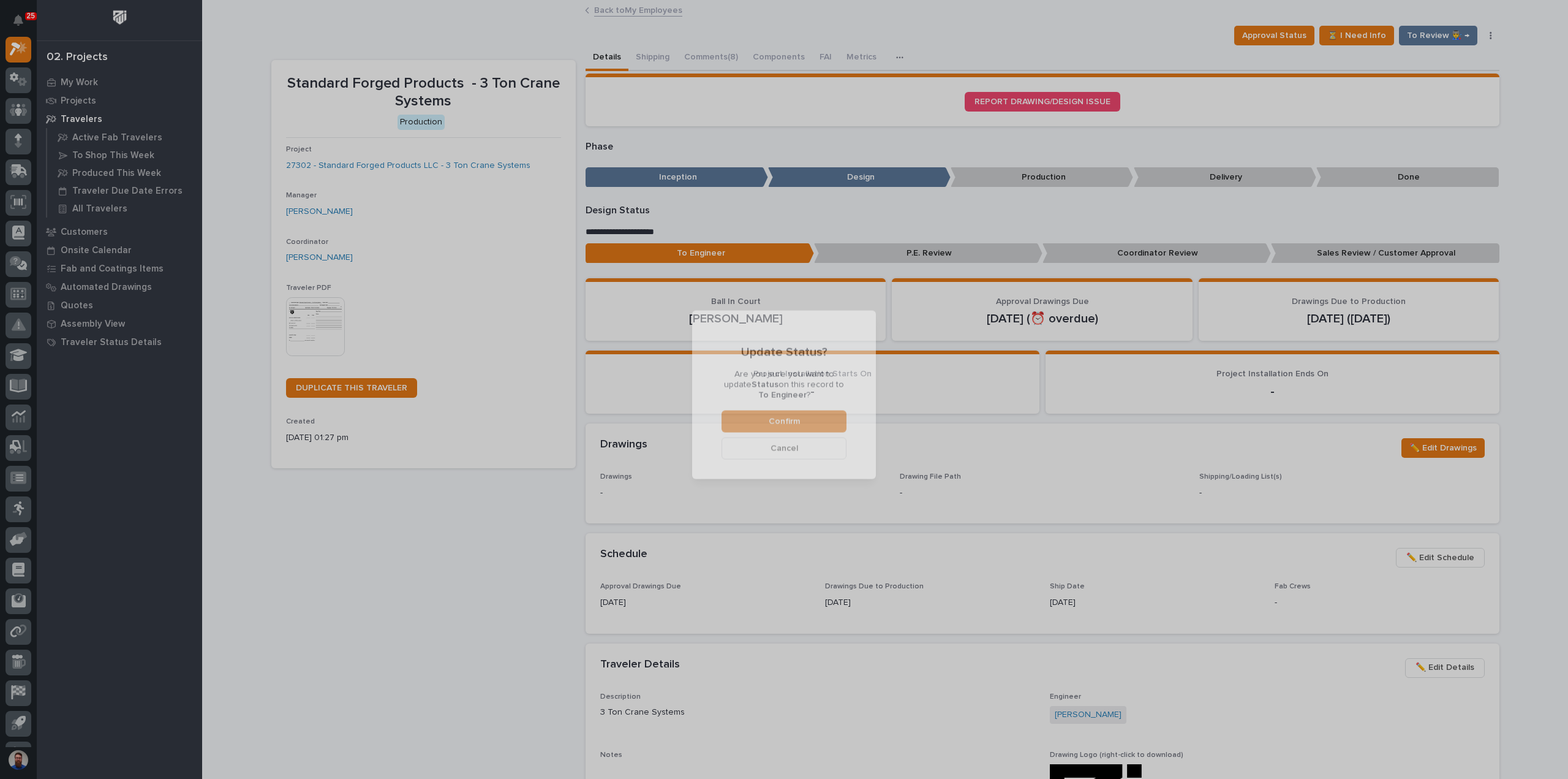
scroll to position [73, 0]
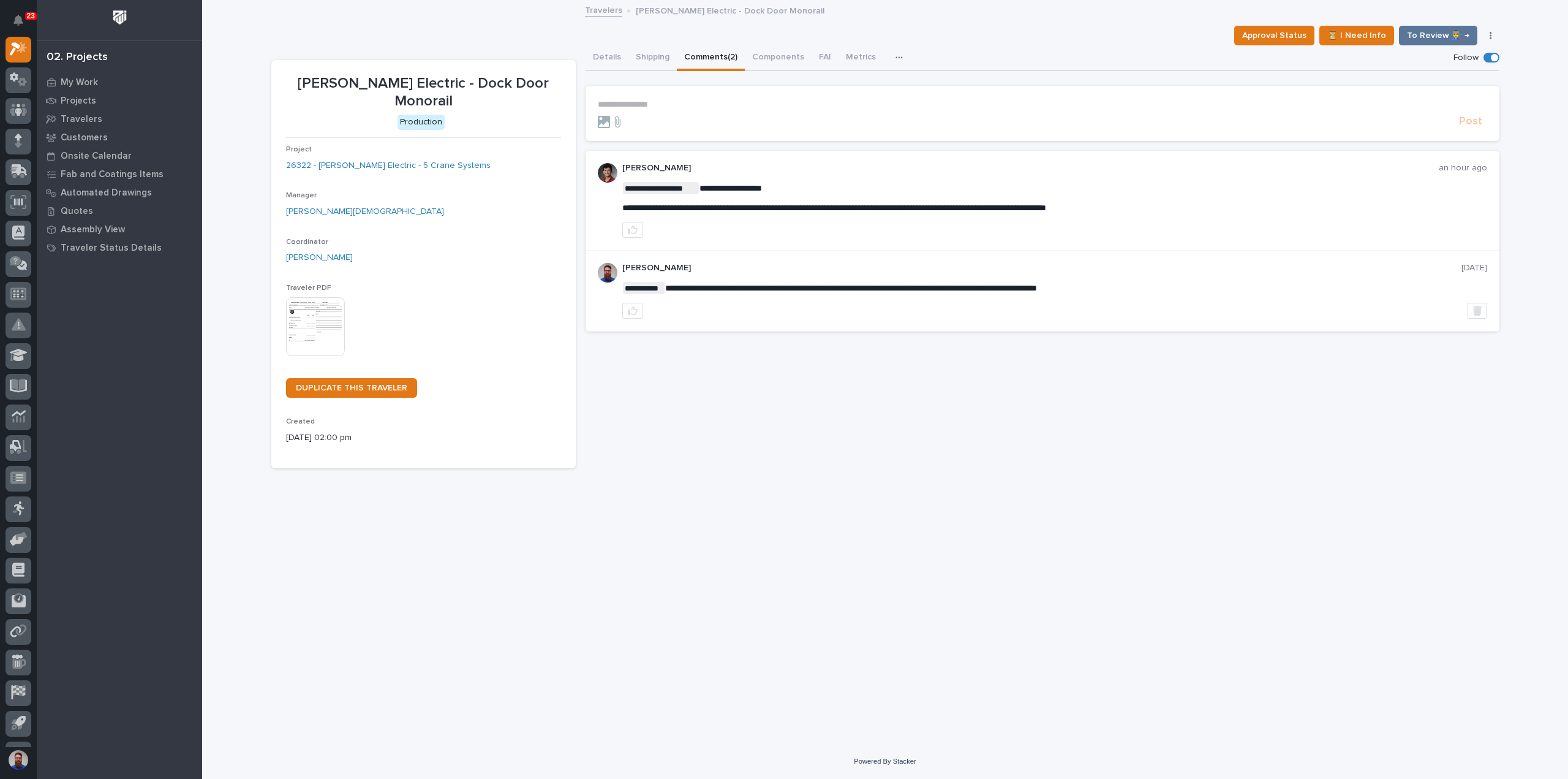
click at [660, 101] on p "**********" at bounding box center [1042, 104] width 889 height 11
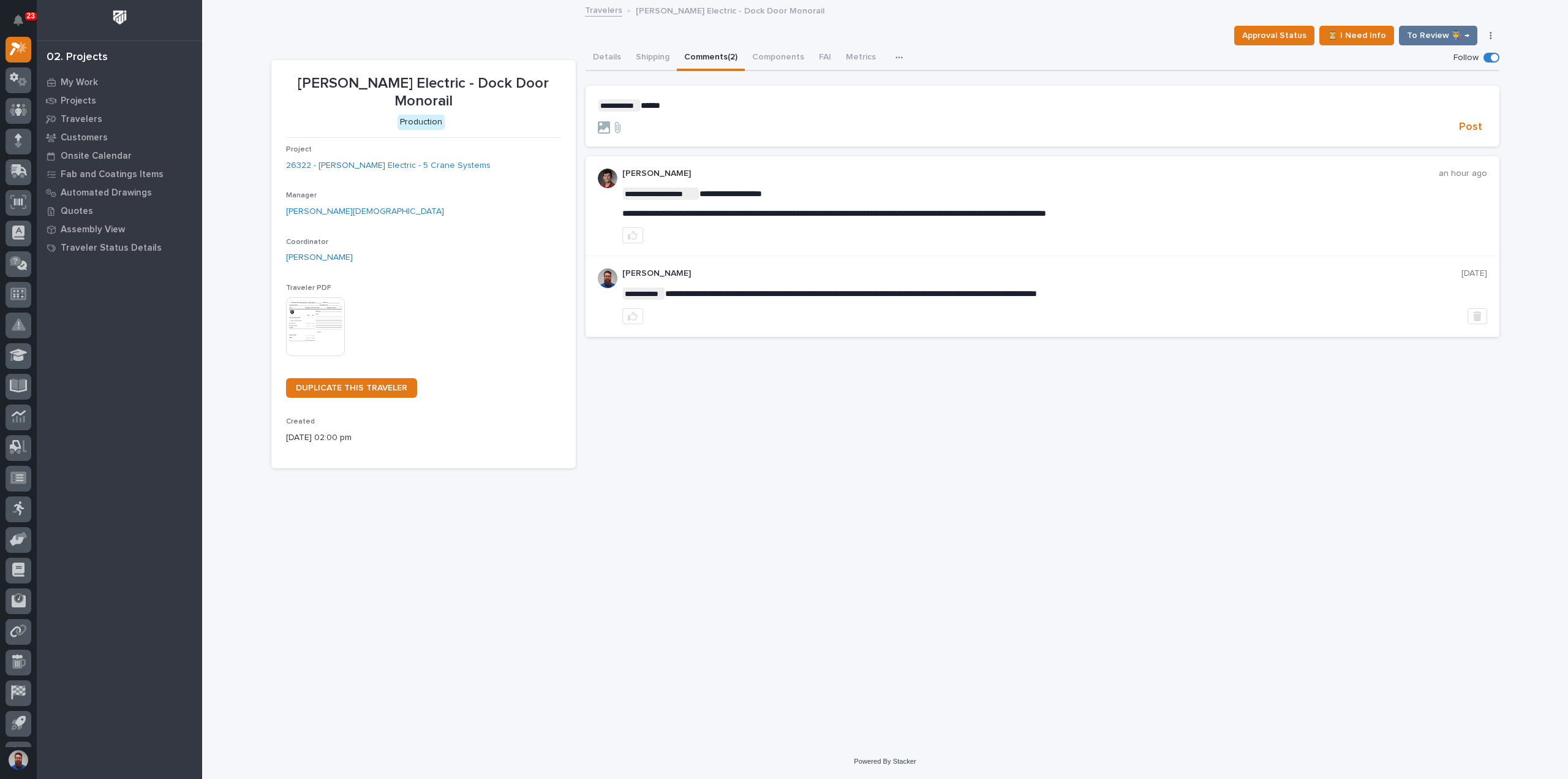
click at [1293, 320] on div at bounding box center [1054, 315] width 865 height 16
drag, startPoint x: 777, startPoint y: 189, endPoint x: 845, endPoint y: 212, distance: 71.8
click at [845, 212] on span "**********" at bounding box center [833, 213] width 423 height 9
drag, startPoint x: 1240, startPoint y: 217, endPoint x: 731, endPoint y: 190, distance: 509.7
click at [736, 190] on div "**********" at bounding box center [1054, 203] width 865 height 32
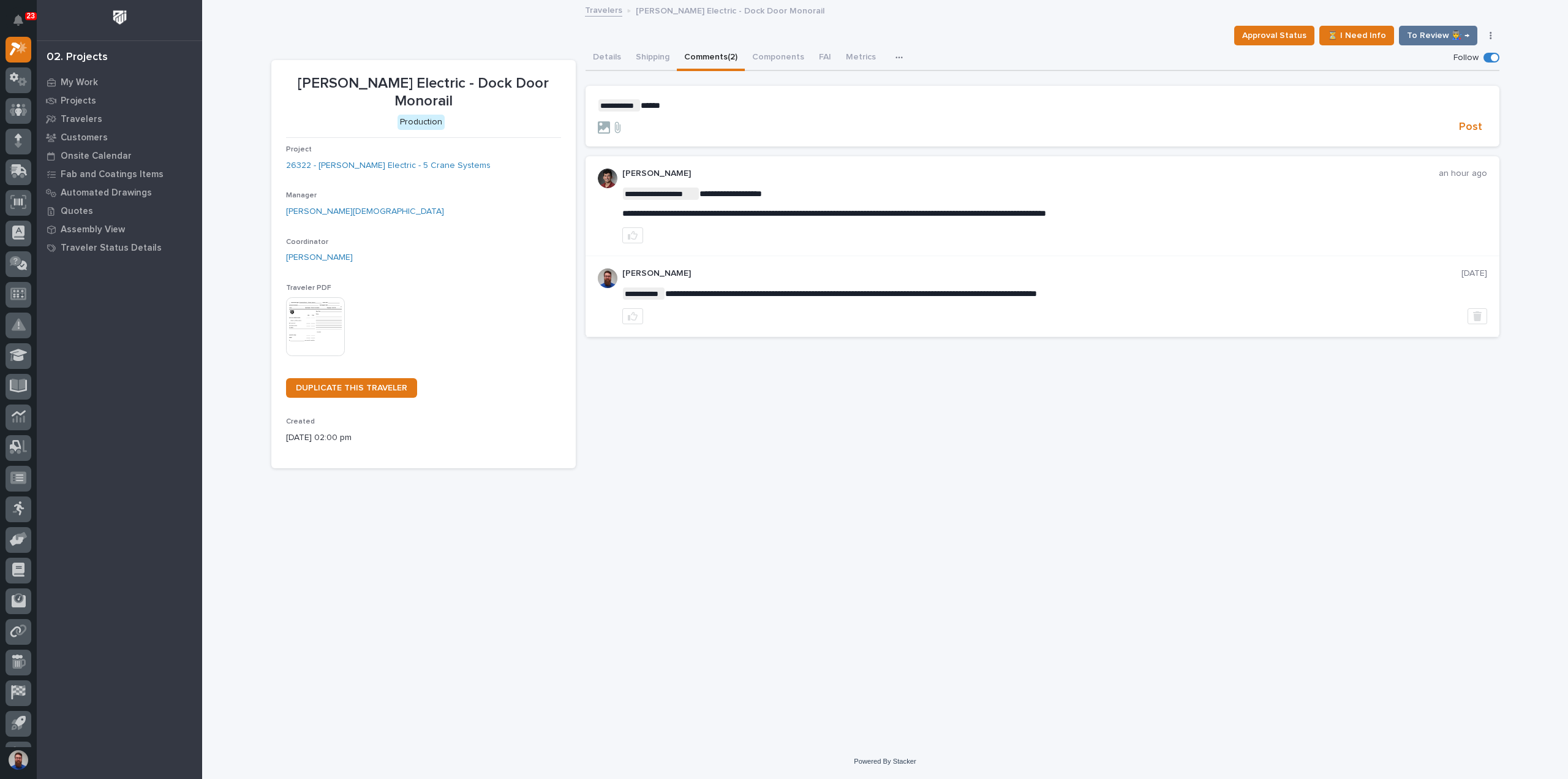
click at [725, 190] on span "**********" at bounding box center [730, 193] width 62 height 9
click at [710, 104] on p "**********" at bounding box center [1042, 105] width 889 height 12
click at [1473, 122] on span "Post" at bounding box center [1470, 127] width 23 height 14
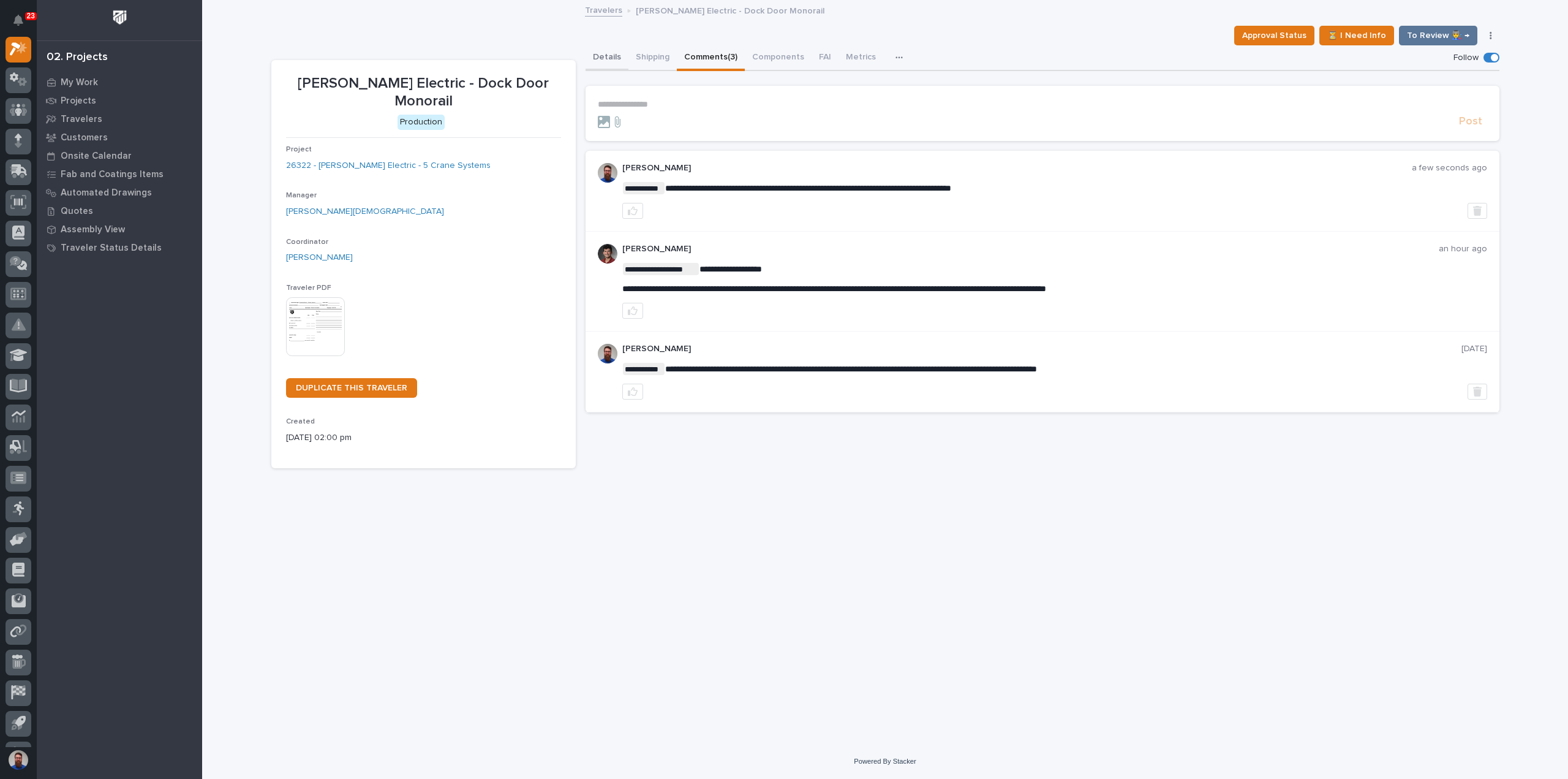
click at [620, 63] on button "Details" at bounding box center [607, 57] width 43 height 26
